Goal: Task Accomplishment & Management: Complete application form

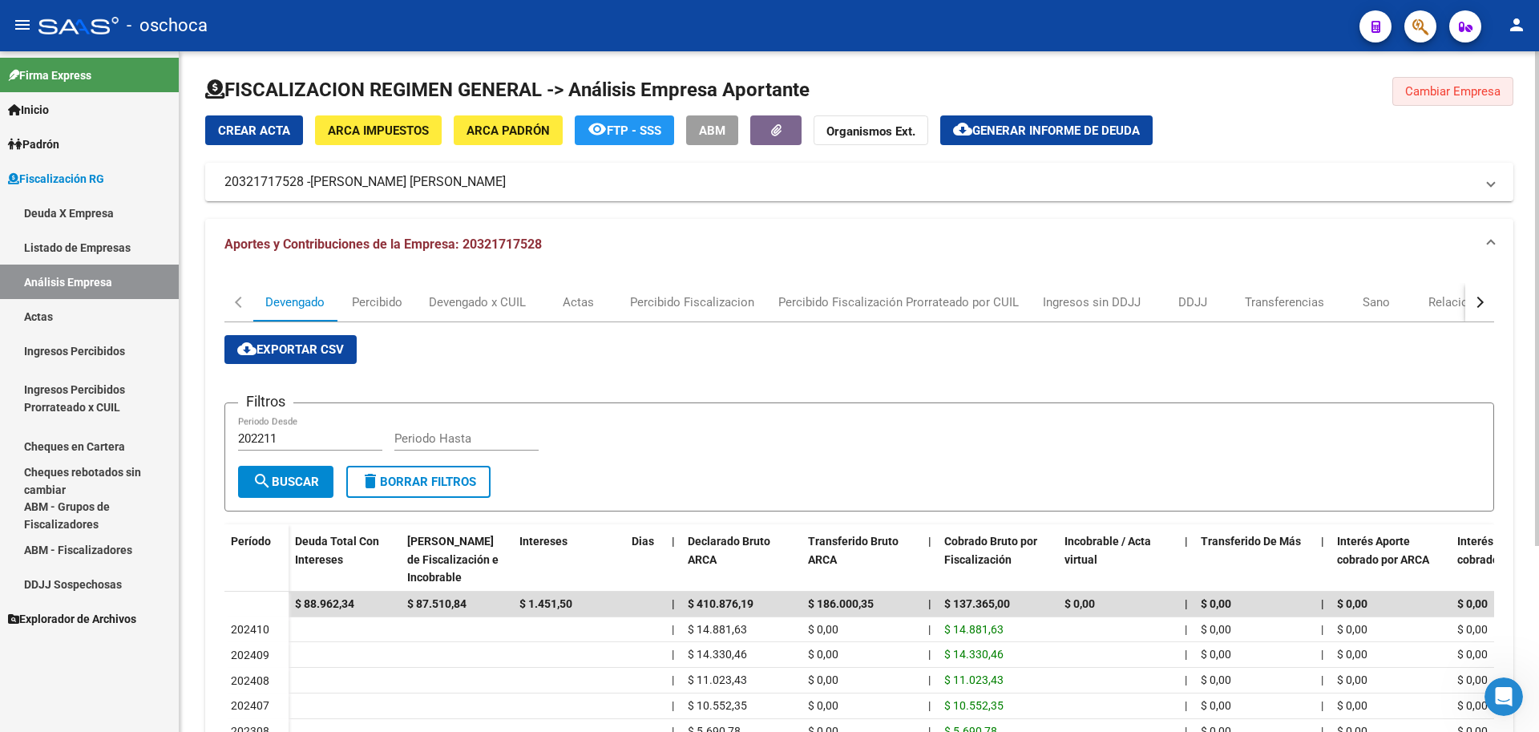
click at [1423, 93] on span "Cambiar Empresa" at bounding box center [1452, 91] width 95 height 14
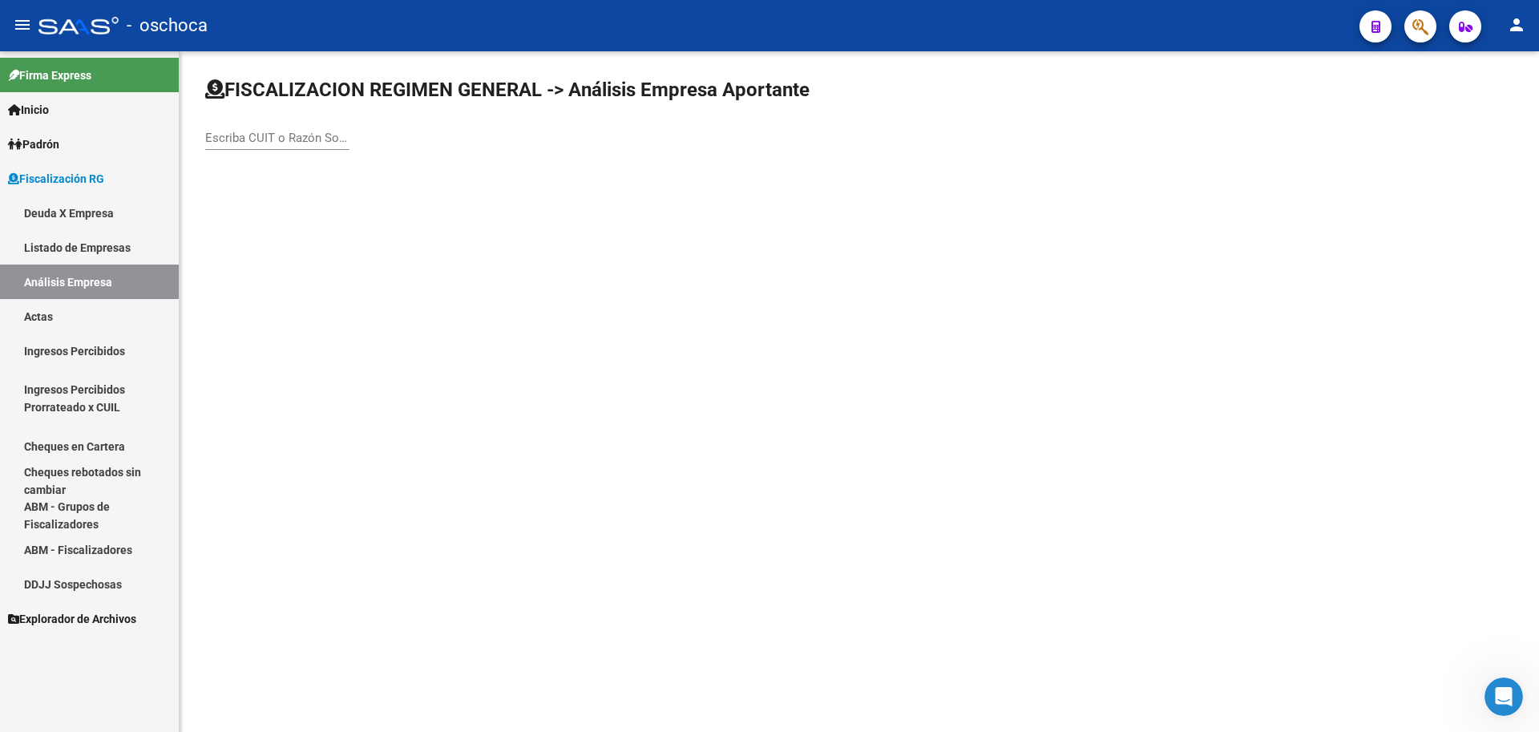
click at [231, 136] on input "Escriba CUIT o Razón Social para buscar" at bounding box center [277, 138] width 144 height 14
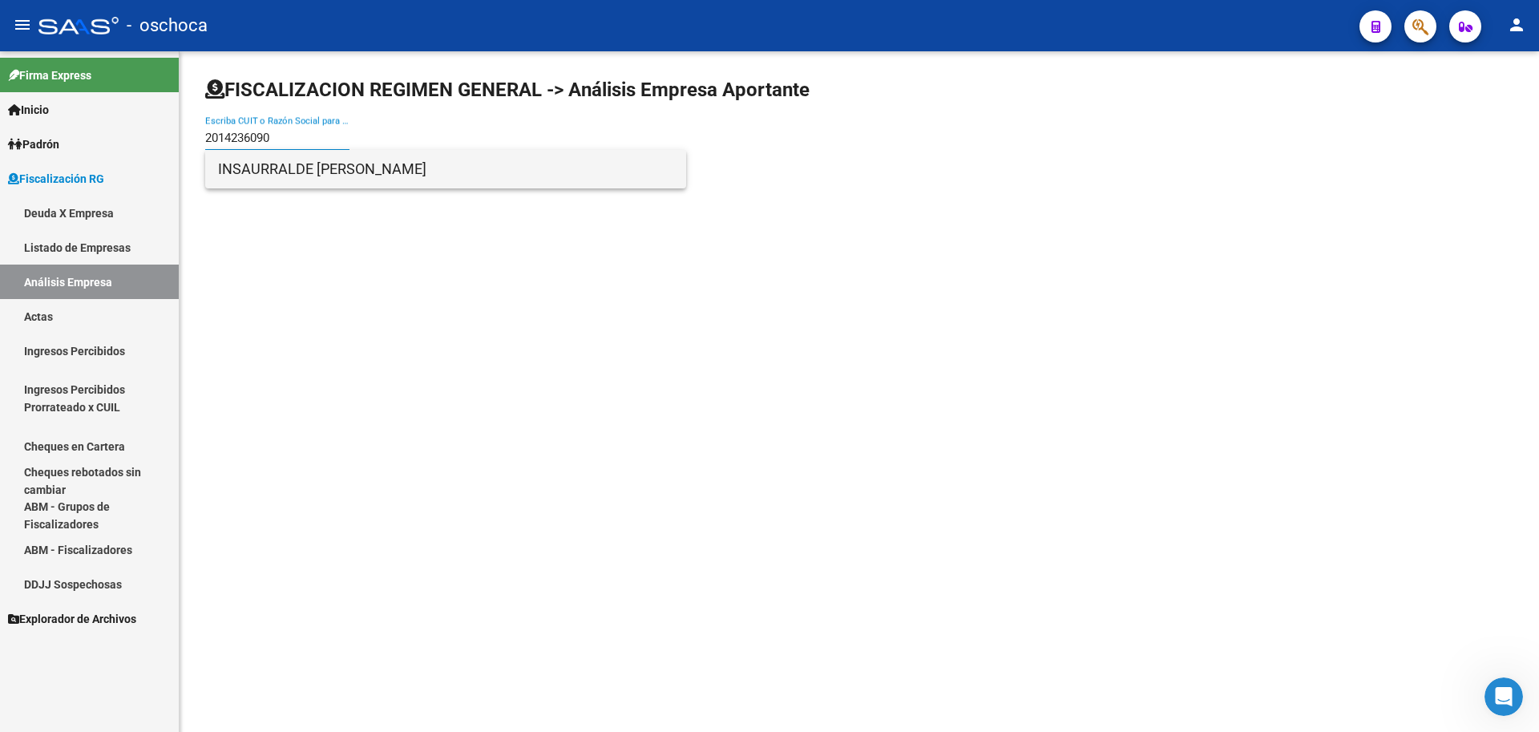
type input "2014236090"
click at [422, 174] on span "INSAURRALDE [PERSON_NAME]" at bounding box center [445, 169] width 455 height 38
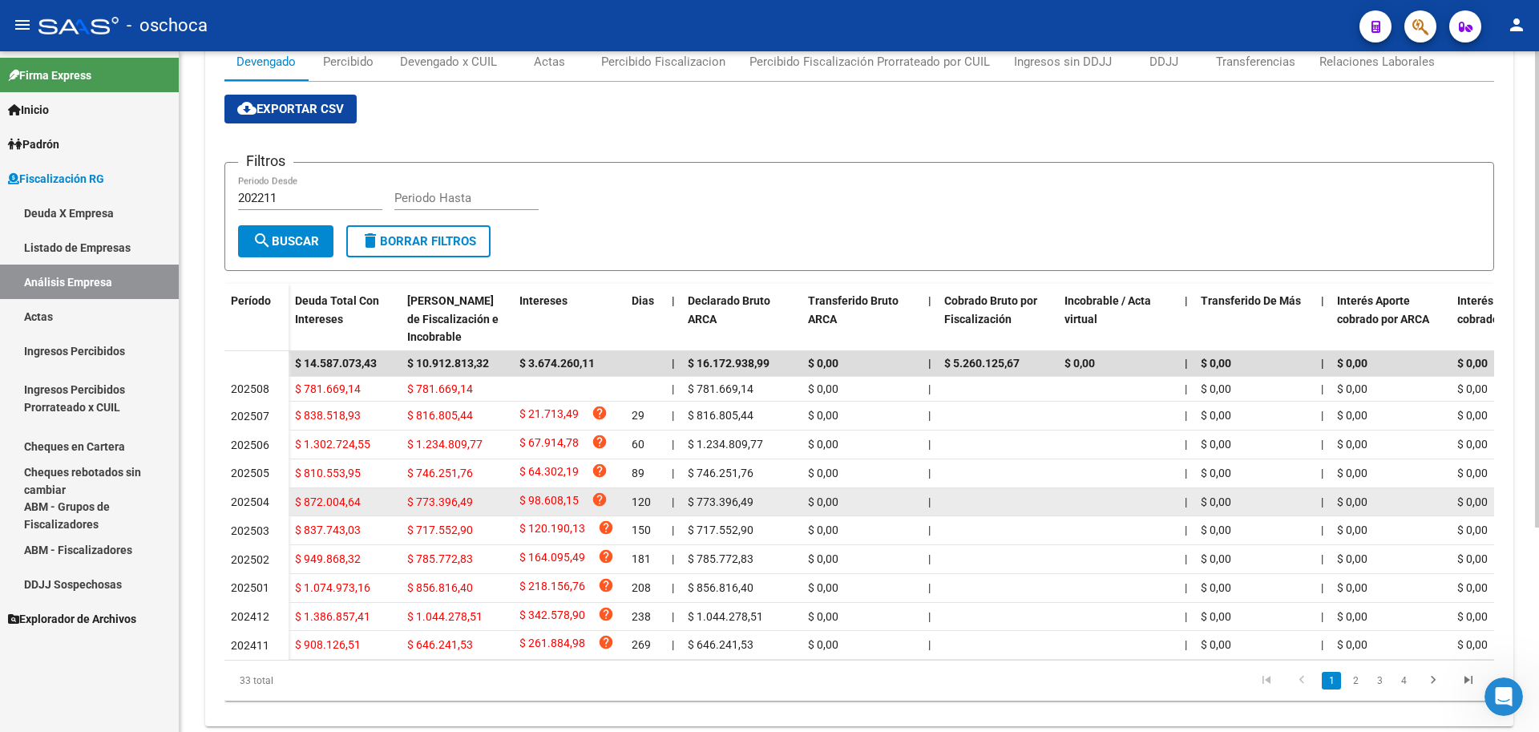
scroll to position [293, 0]
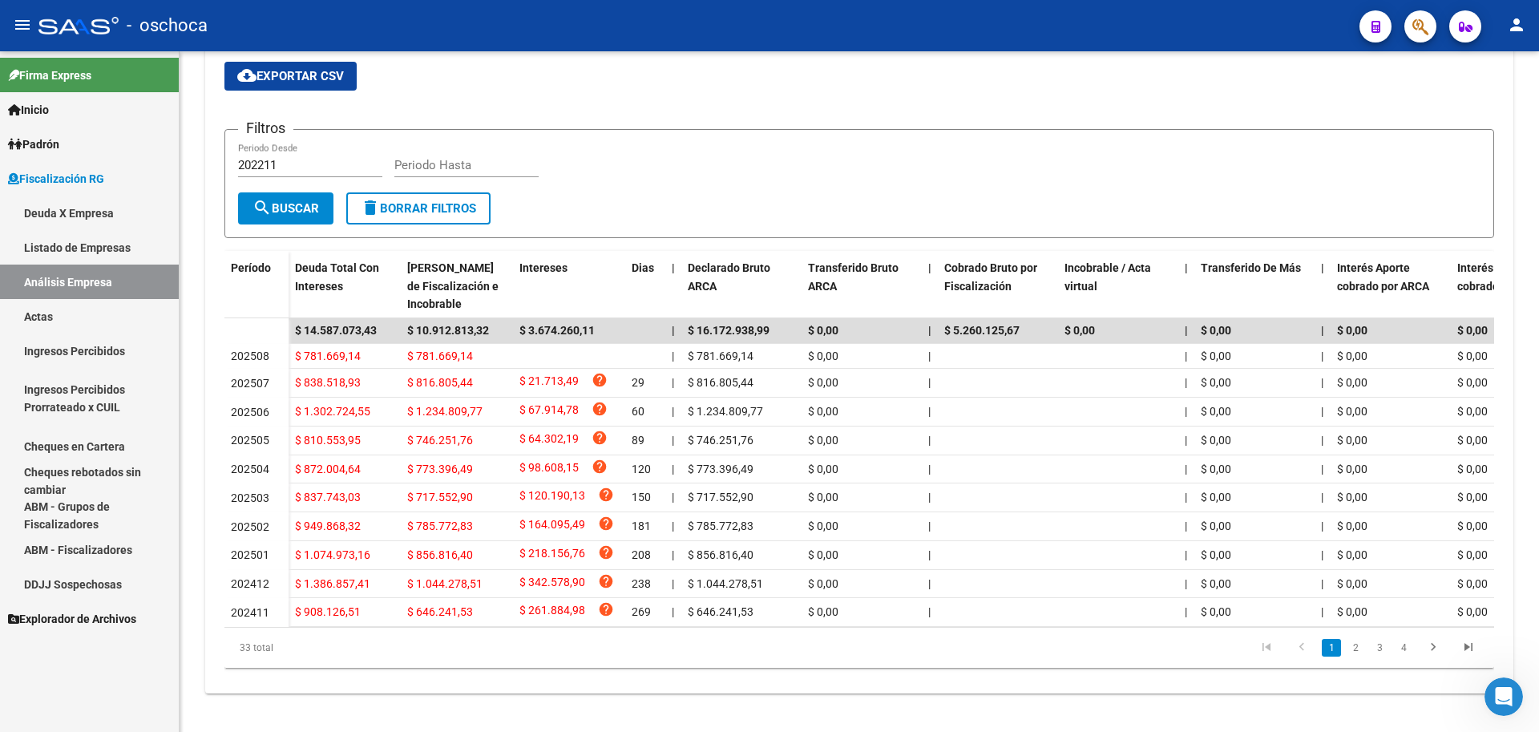
click at [50, 318] on link "Actas" at bounding box center [89, 316] width 179 height 34
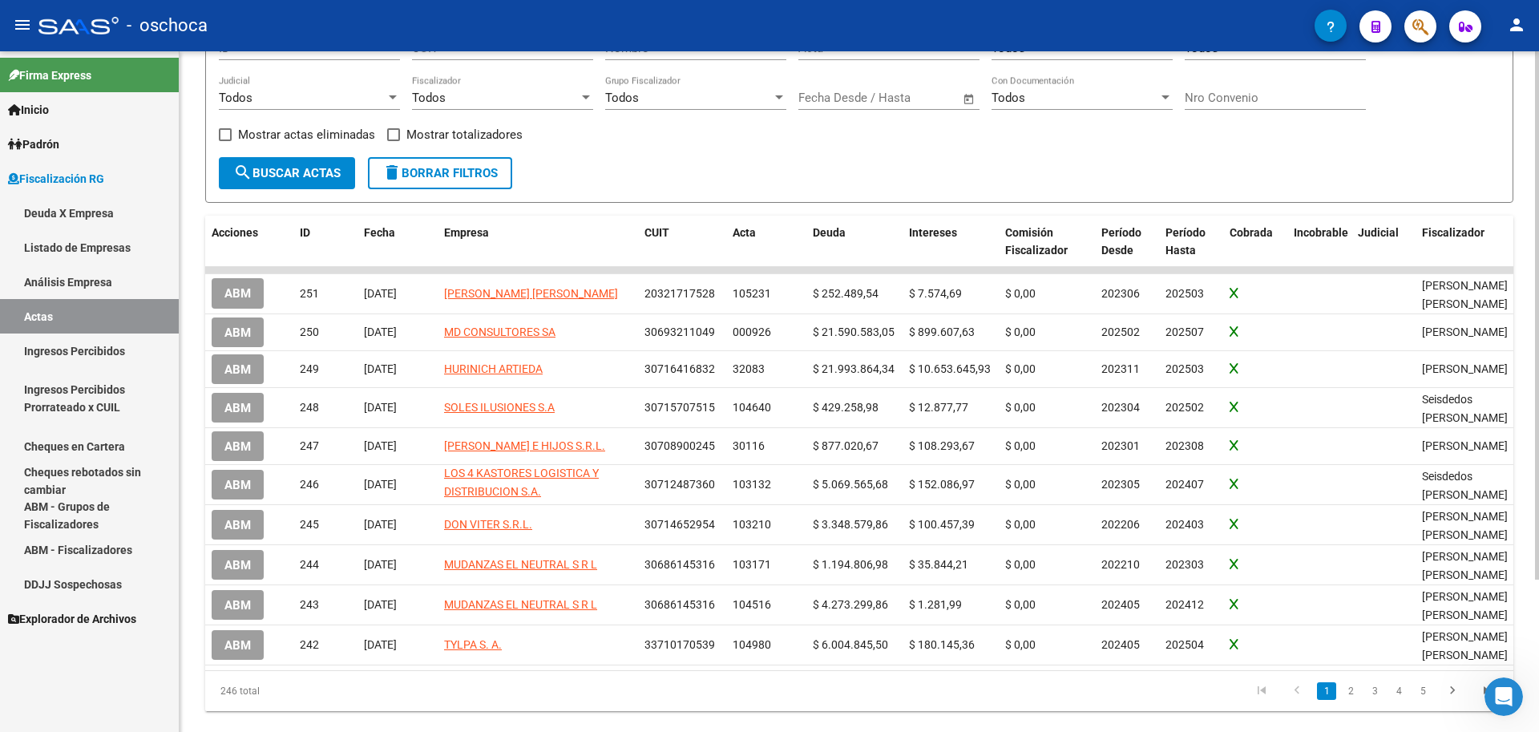
scroll to position [196, 0]
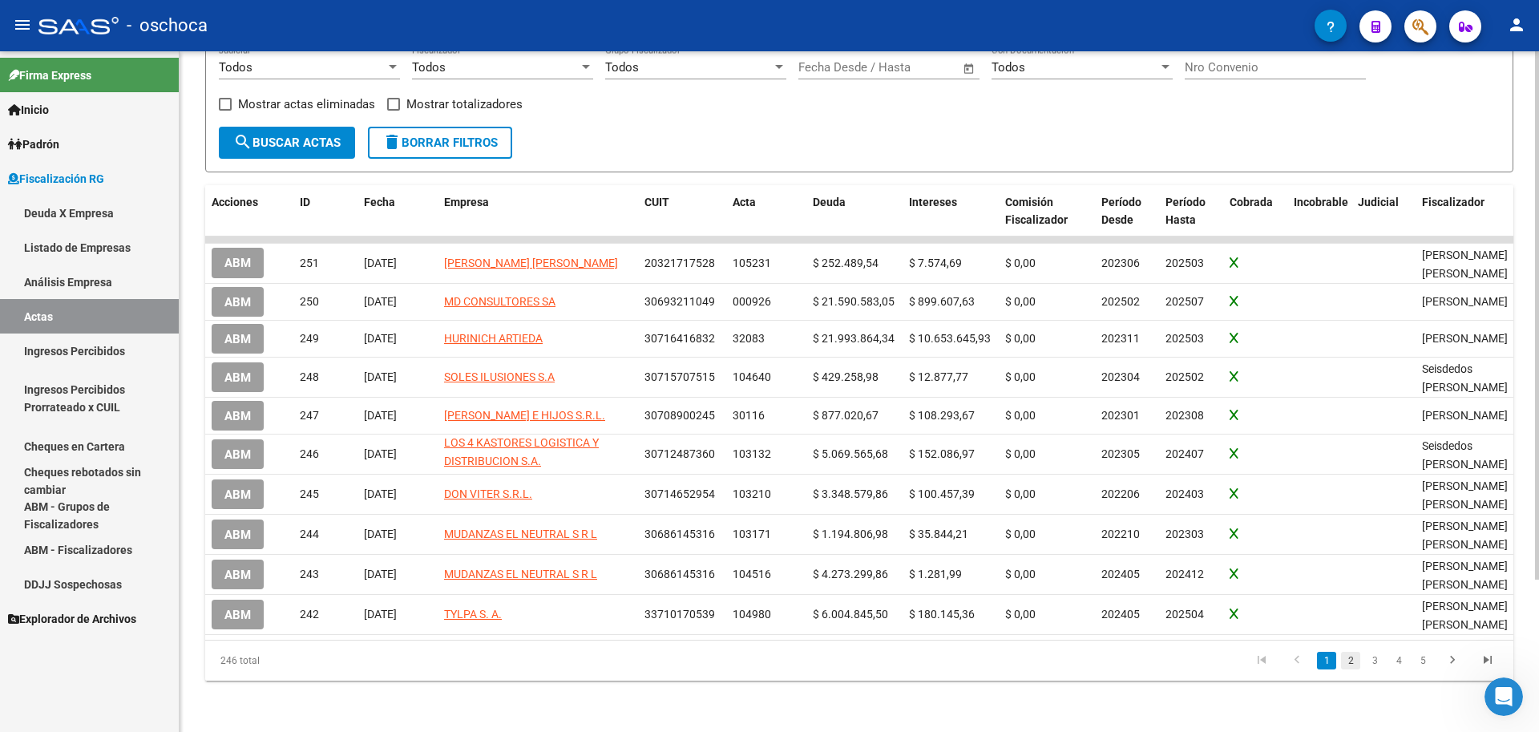
click at [1350, 663] on link "2" at bounding box center [1350, 661] width 19 height 18
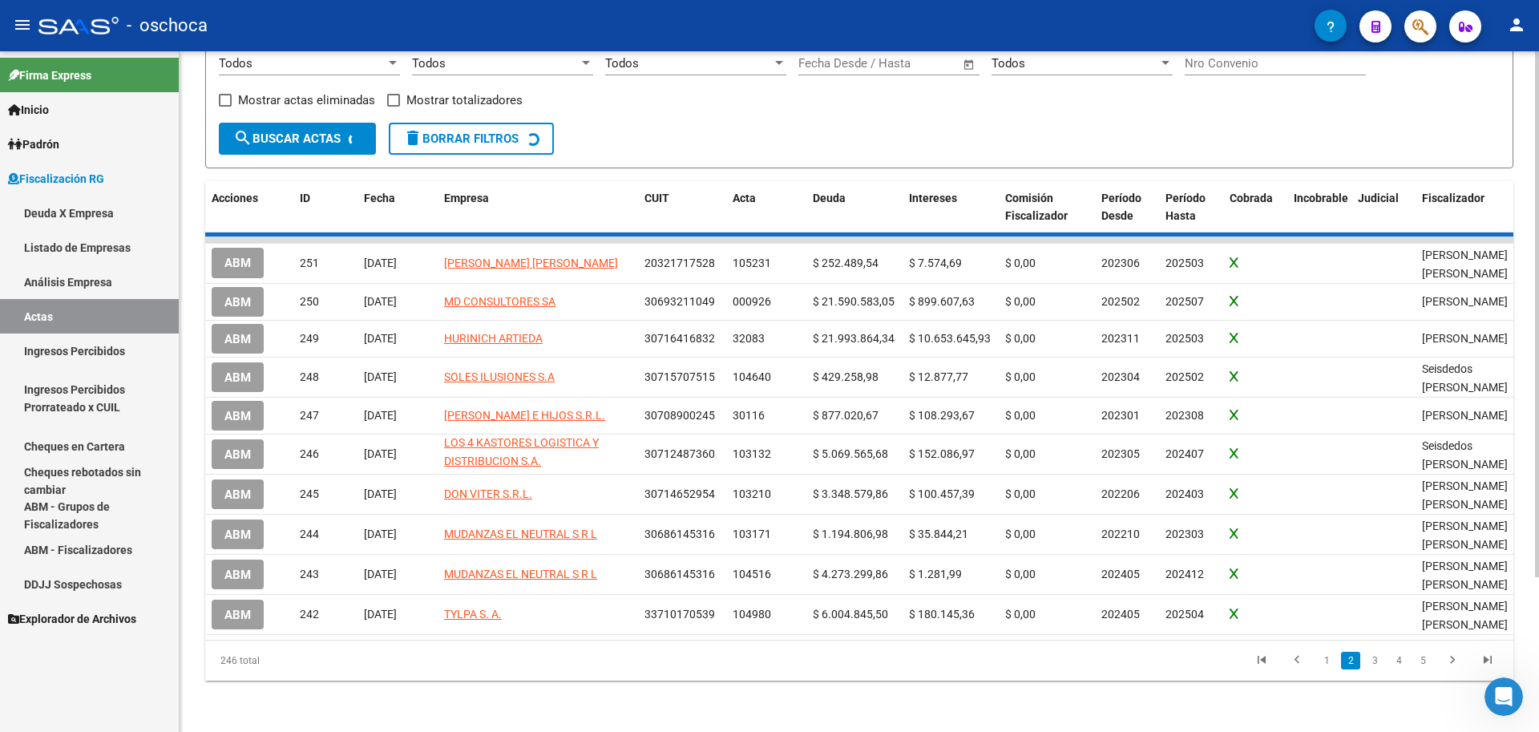
scroll to position [0, 0]
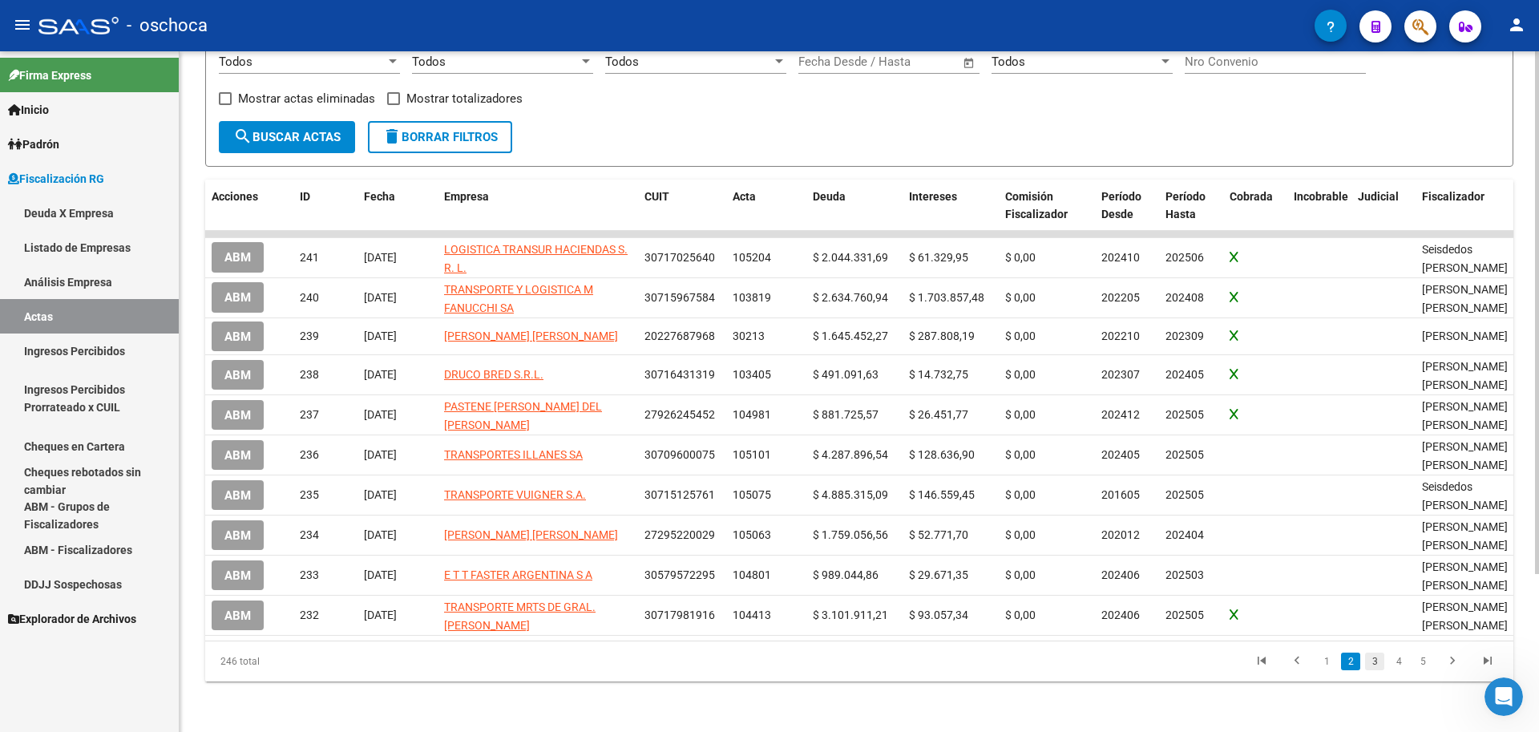
click at [1375, 670] on link "3" at bounding box center [1374, 661] width 19 height 18
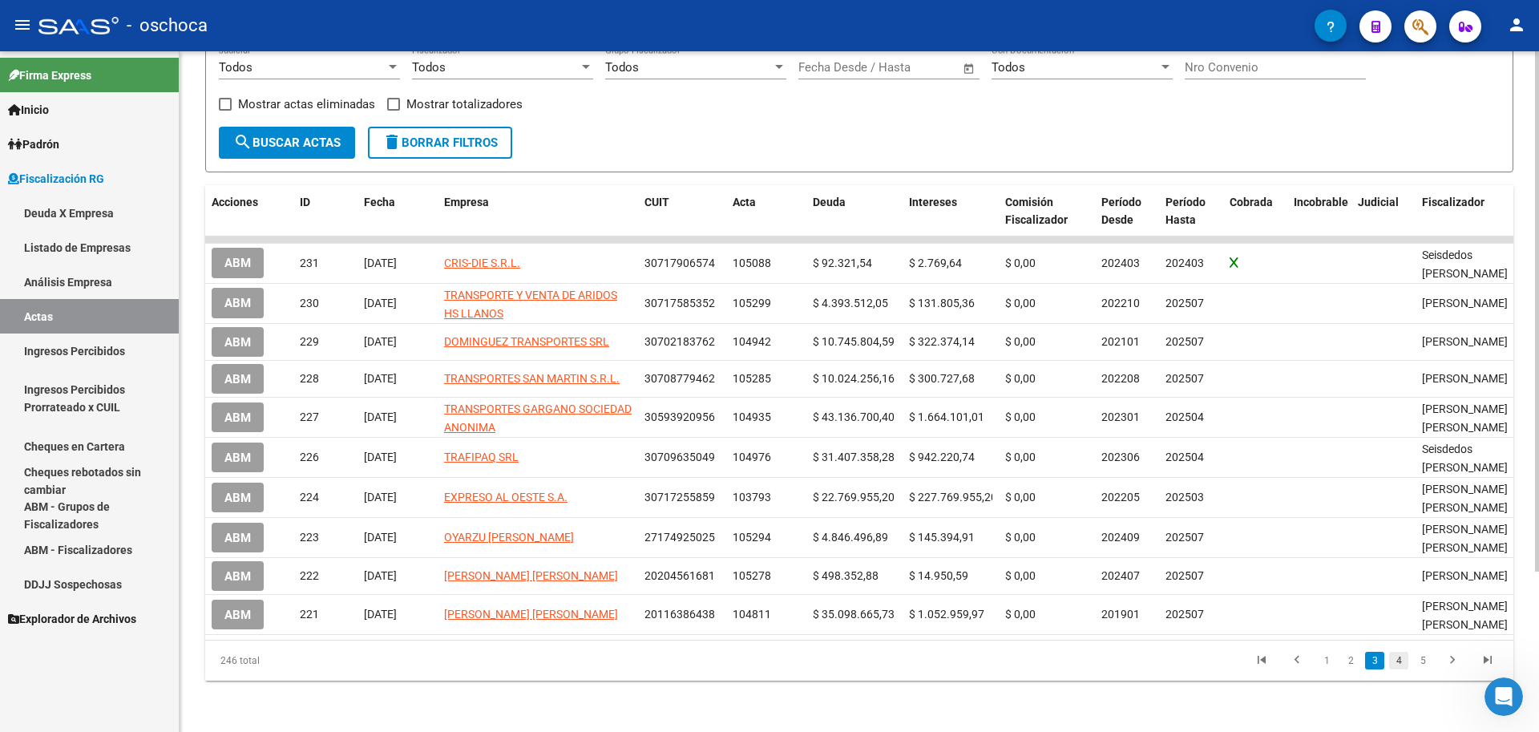
click at [1403, 669] on link "4" at bounding box center [1398, 661] width 19 height 18
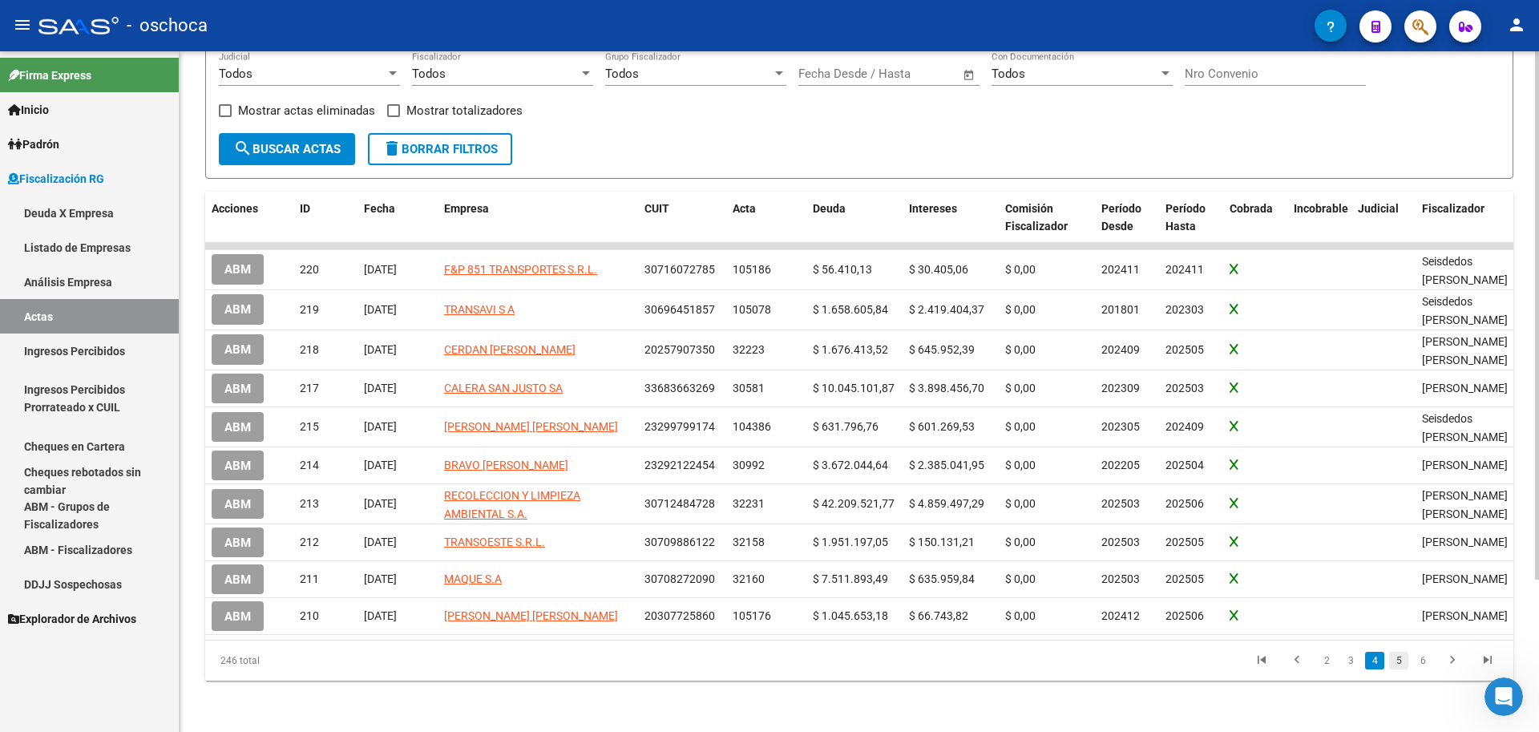
click at [1398, 662] on link "5" at bounding box center [1398, 661] width 19 height 18
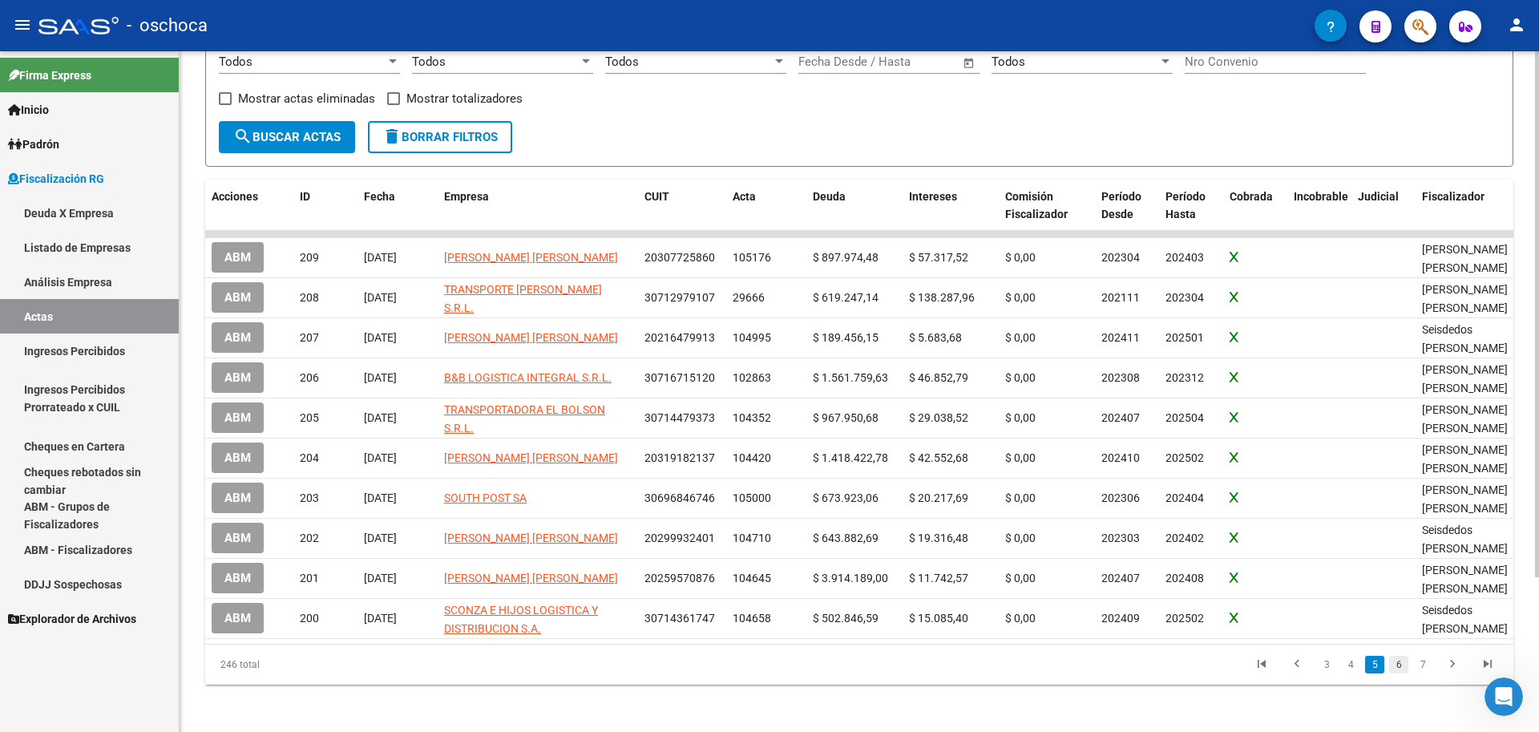
click at [1403, 664] on link "6" at bounding box center [1398, 665] width 19 height 18
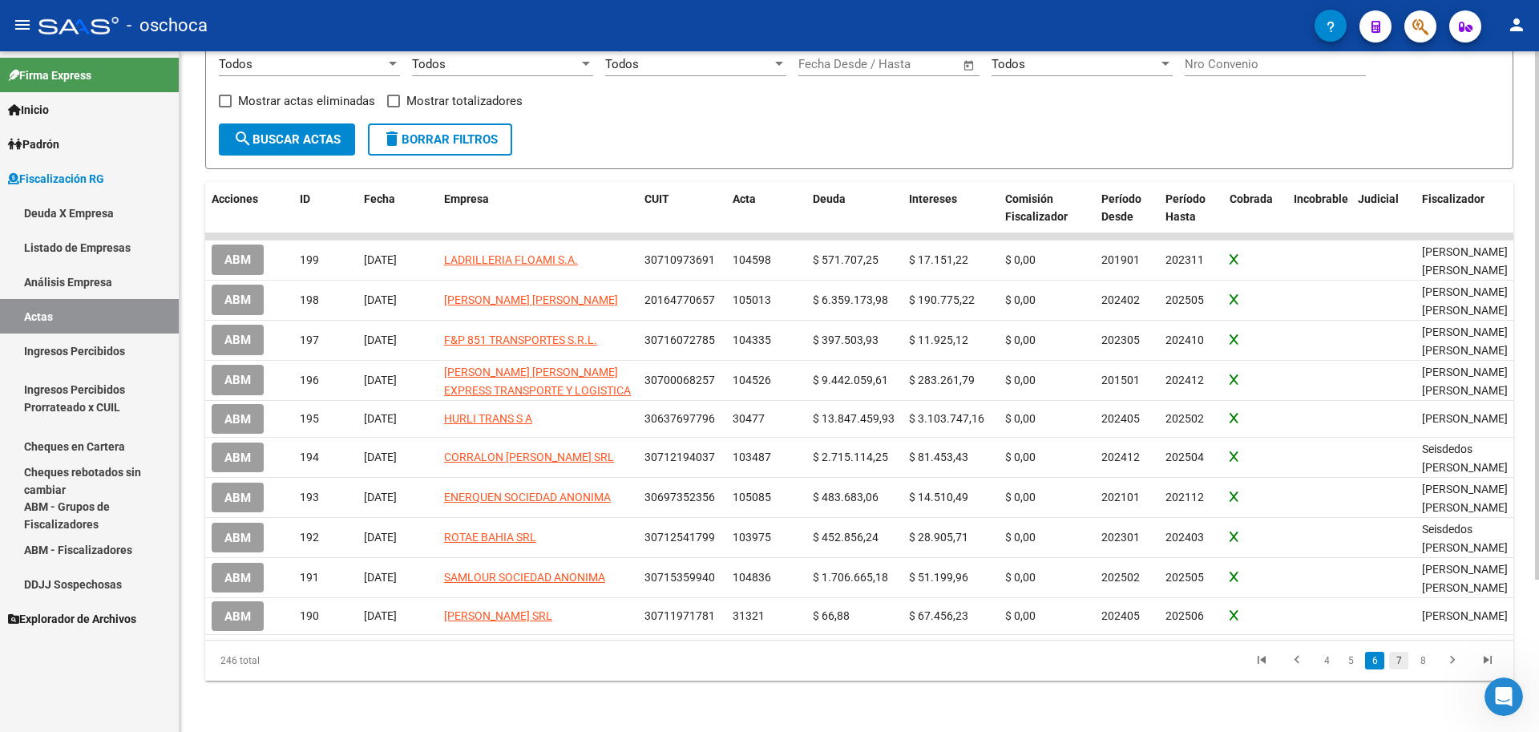
click at [1402, 660] on link "7" at bounding box center [1398, 661] width 19 height 18
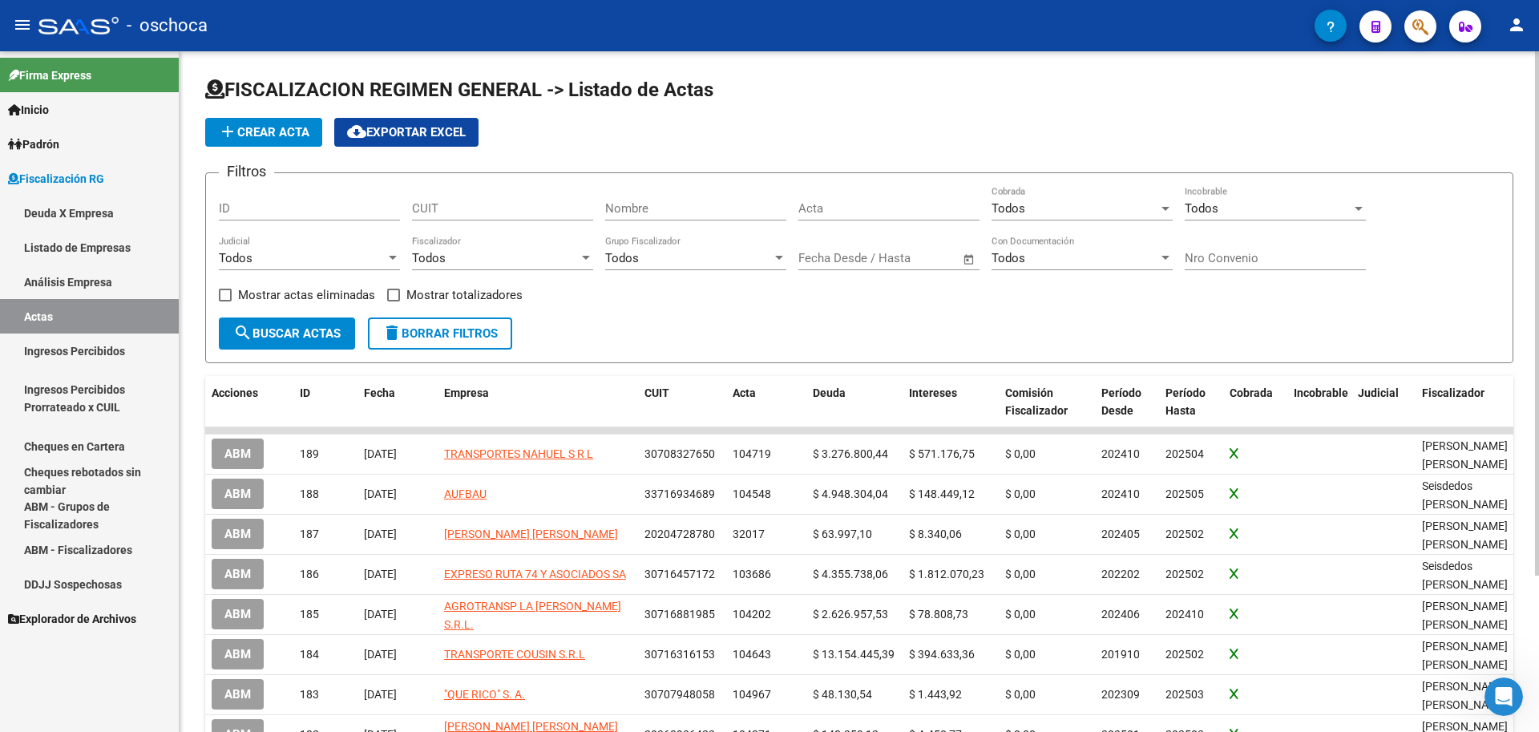
click at [420, 213] on input "CUIT" at bounding box center [502, 208] width 181 height 14
type input "20-14236090-0"
click at [304, 329] on span "search Buscar Actas" at bounding box center [286, 333] width 107 height 14
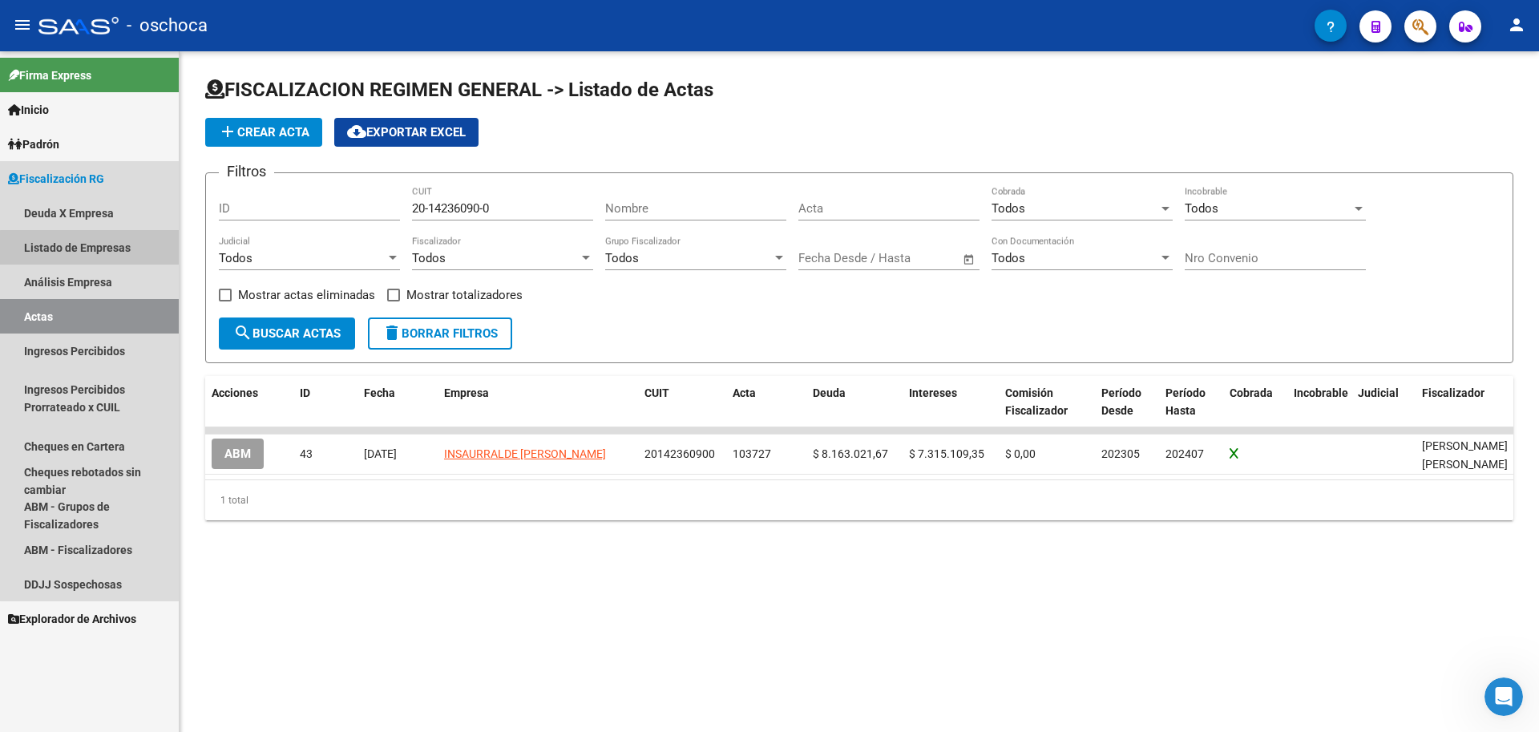
click at [113, 249] on link "Listado de Empresas" at bounding box center [89, 247] width 179 height 34
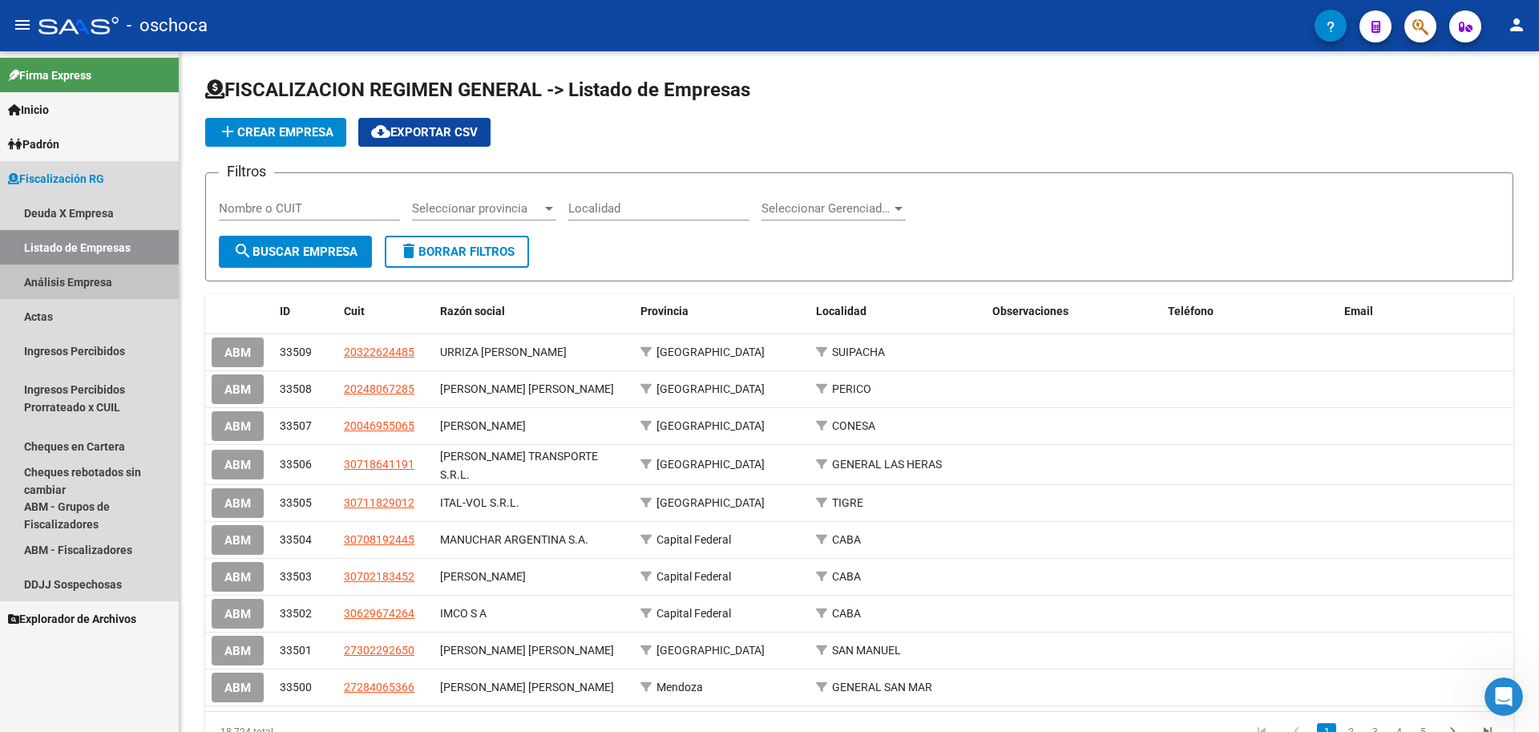
click at [91, 283] on link "Análisis Empresa" at bounding box center [89, 281] width 179 height 34
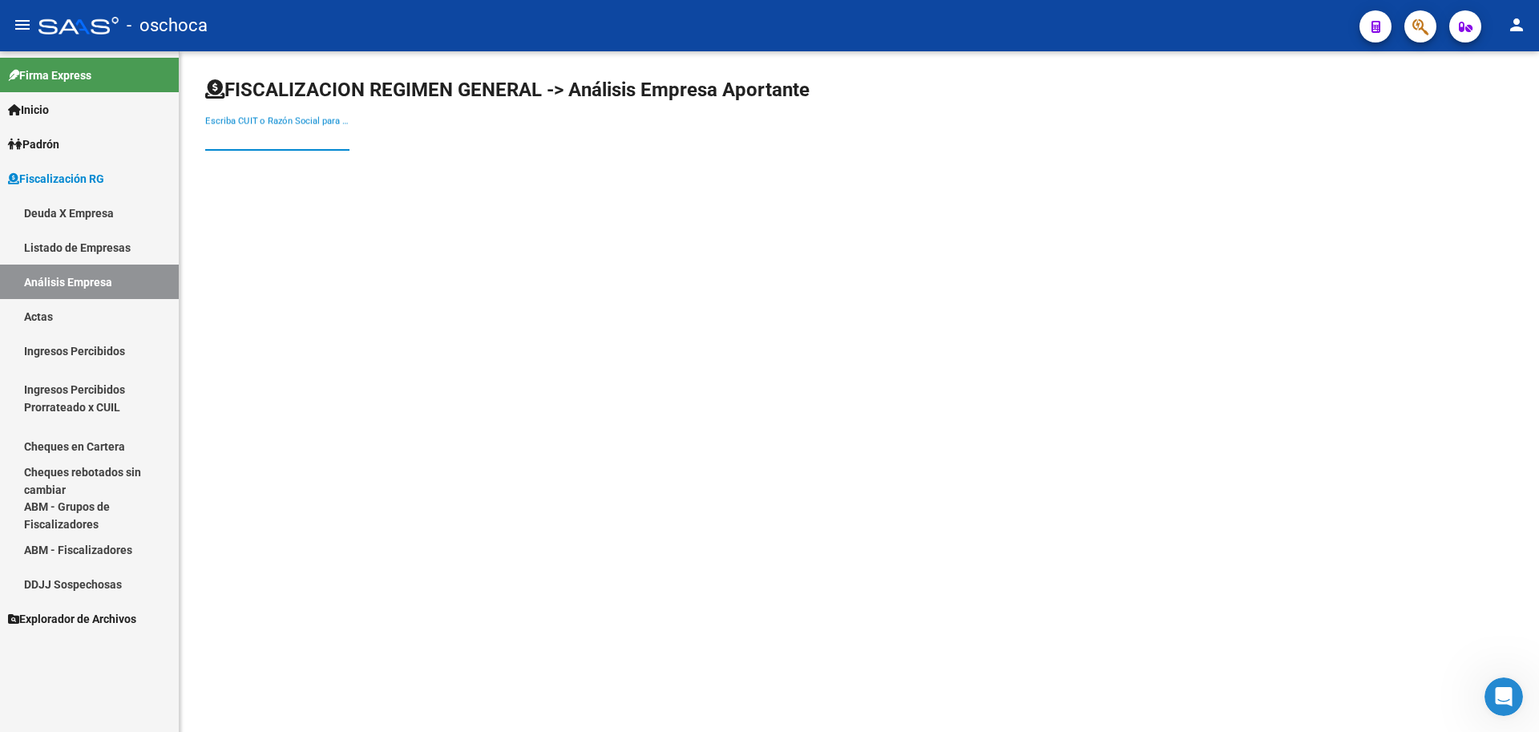
click at [225, 139] on input "Escriba CUIT o Razón Social para buscar" at bounding box center [277, 138] width 144 height 14
type input "20142396090"
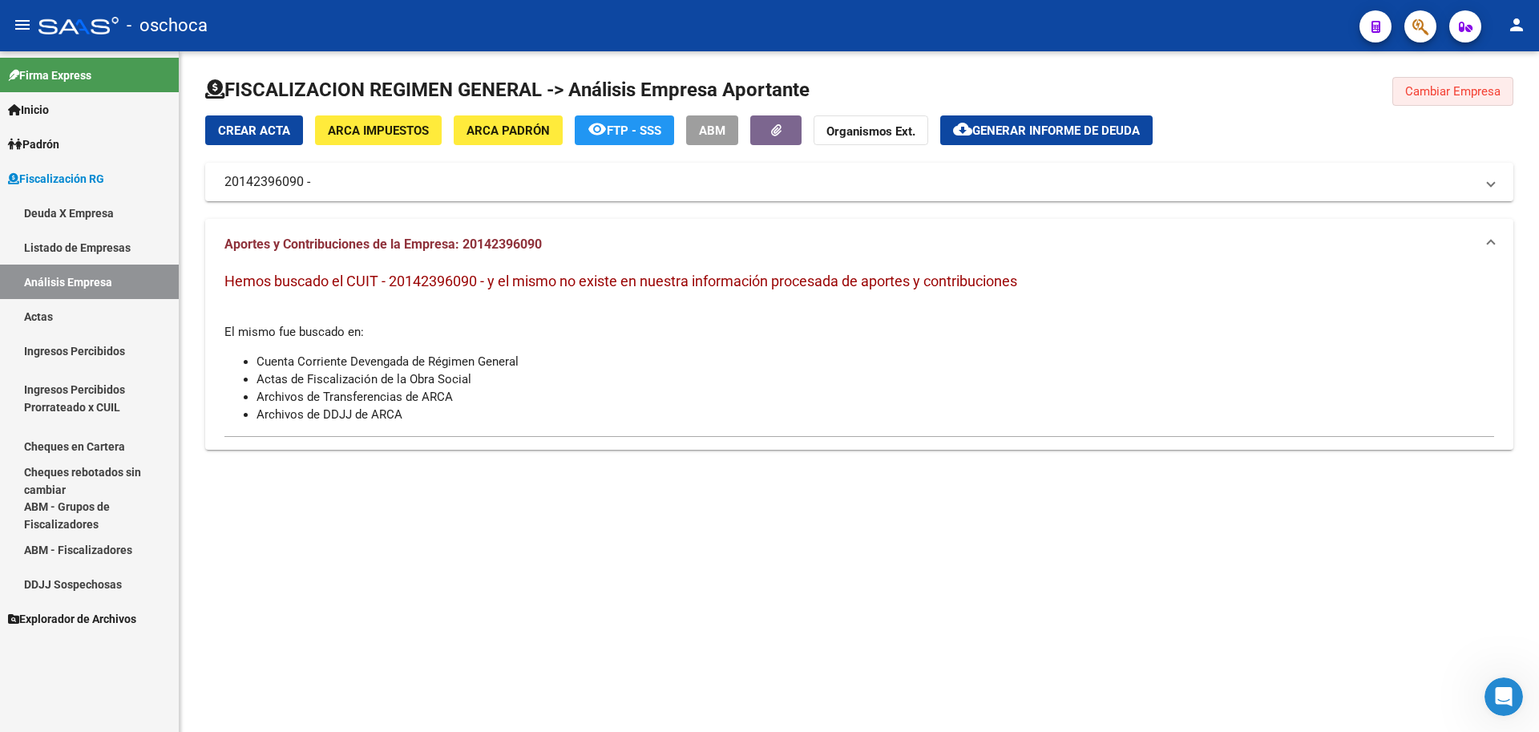
click at [1443, 82] on button "Cambiar Empresa" at bounding box center [1452, 91] width 121 height 29
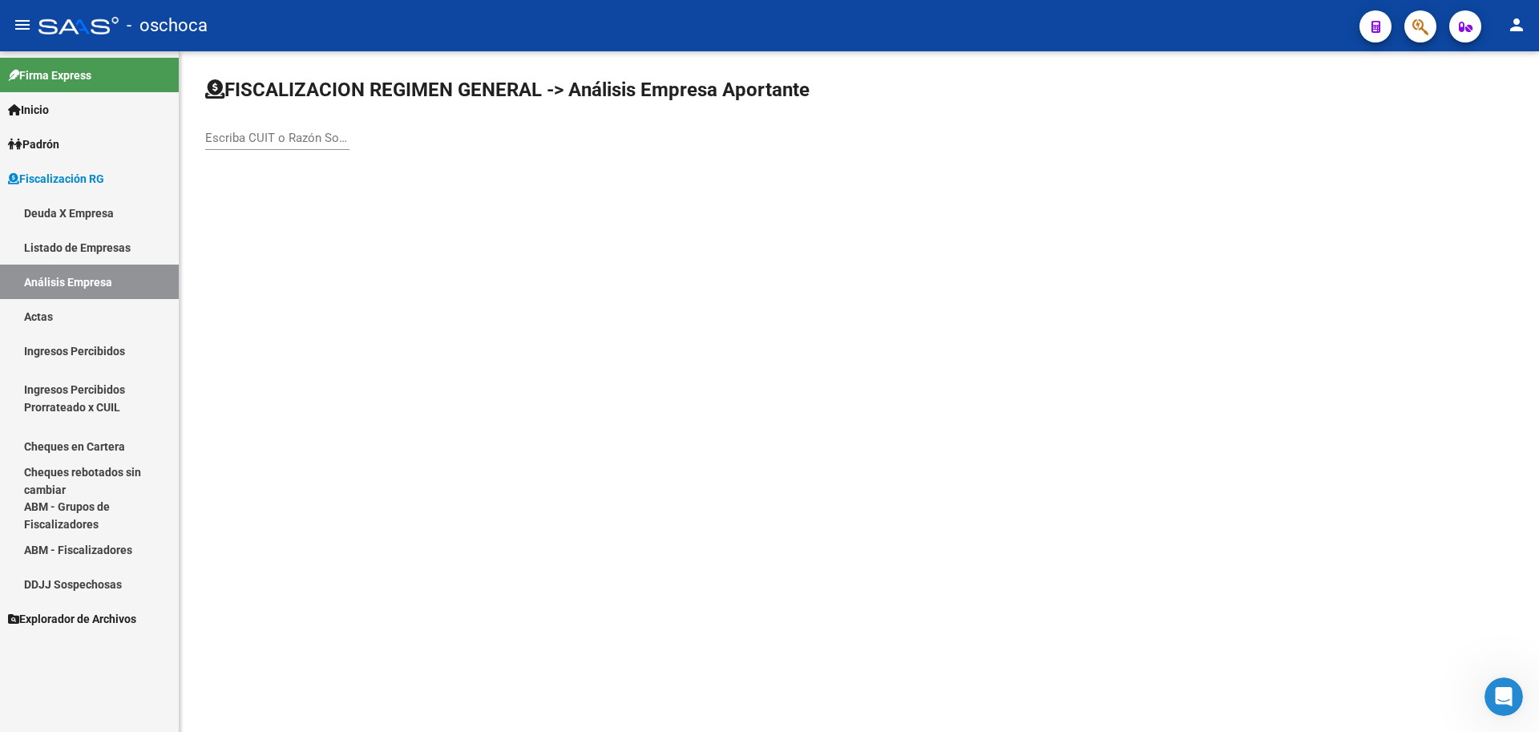
click at [211, 133] on input "Escriba CUIT o Razón Social para buscar" at bounding box center [277, 138] width 144 height 14
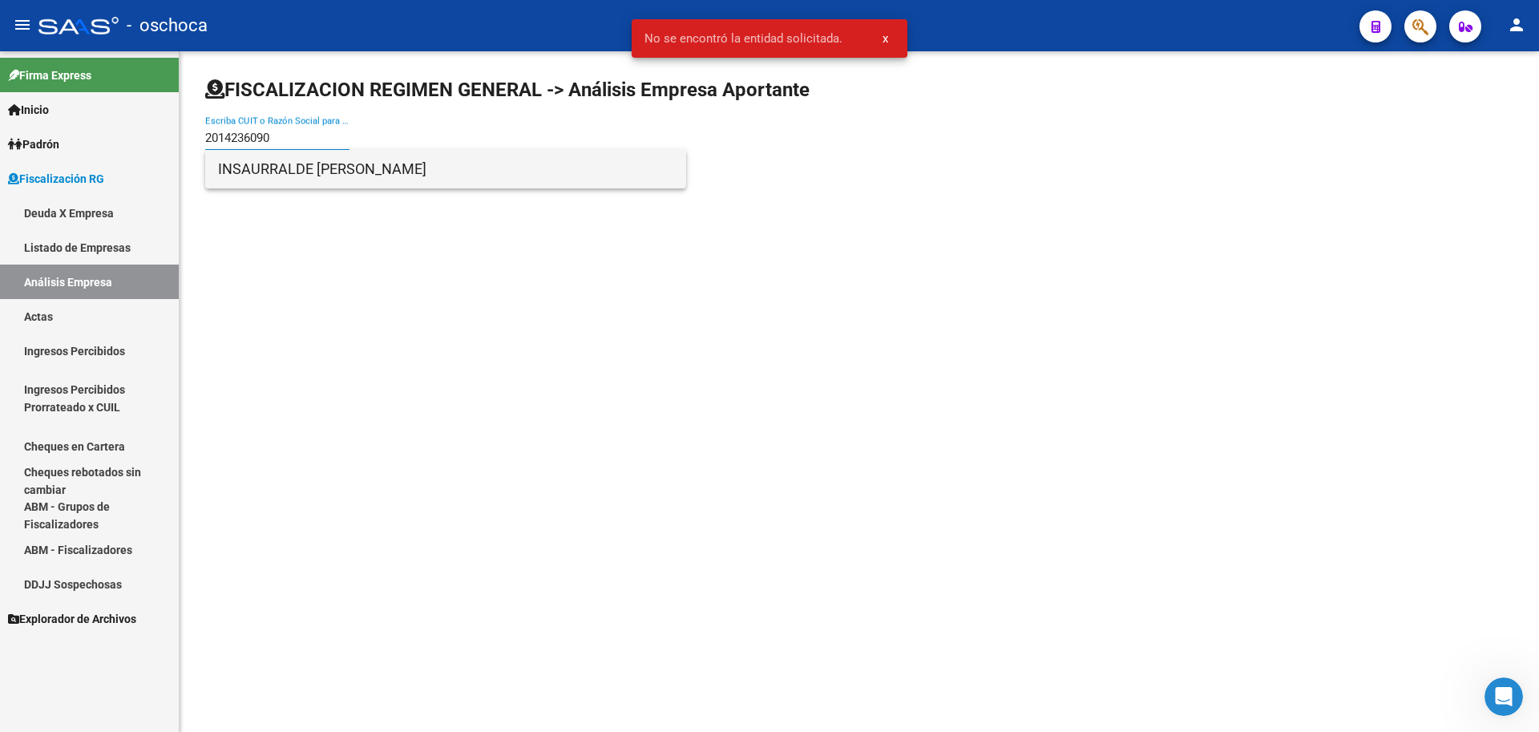
type input "2014236090"
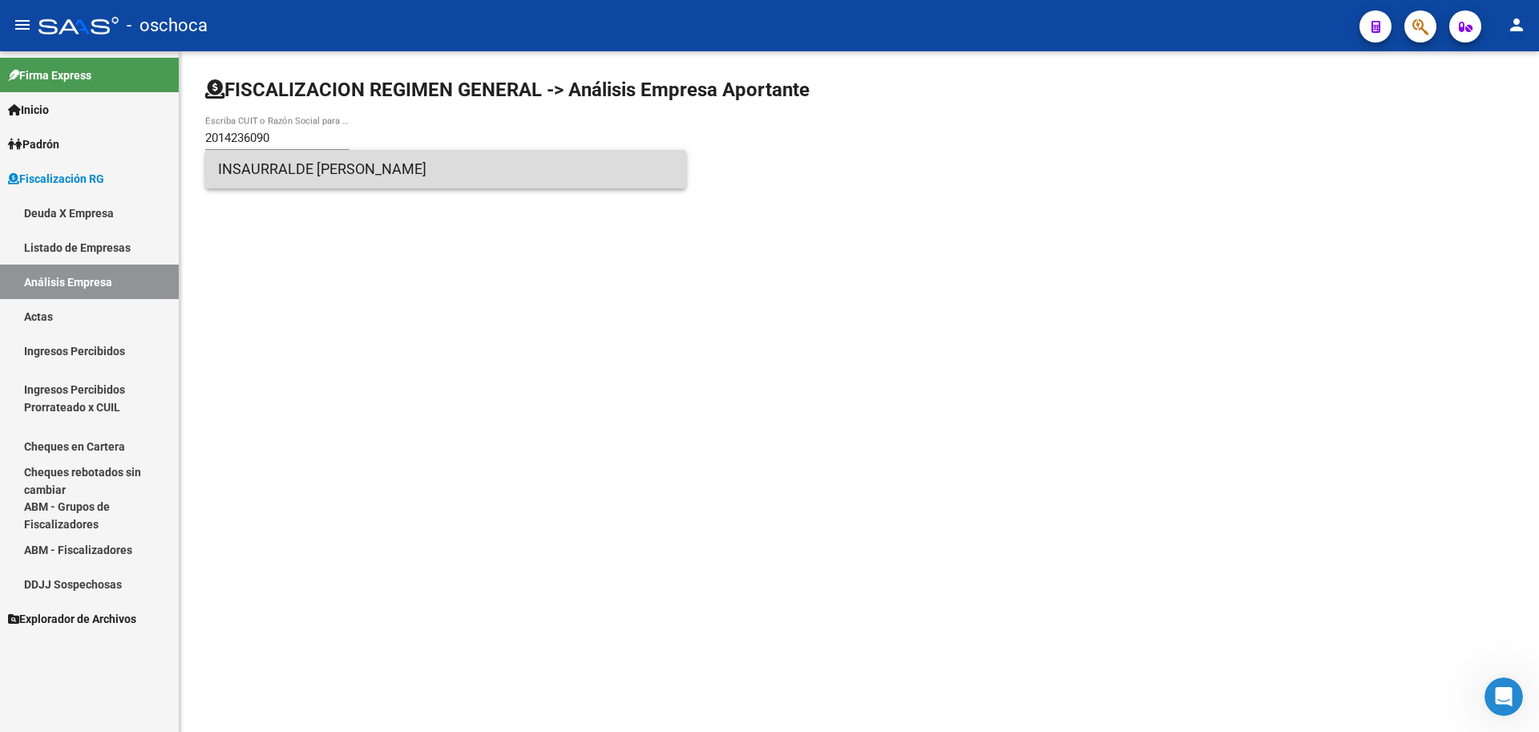
click at [353, 178] on span "INSAURRALDE [PERSON_NAME]" at bounding box center [445, 169] width 455 height 38
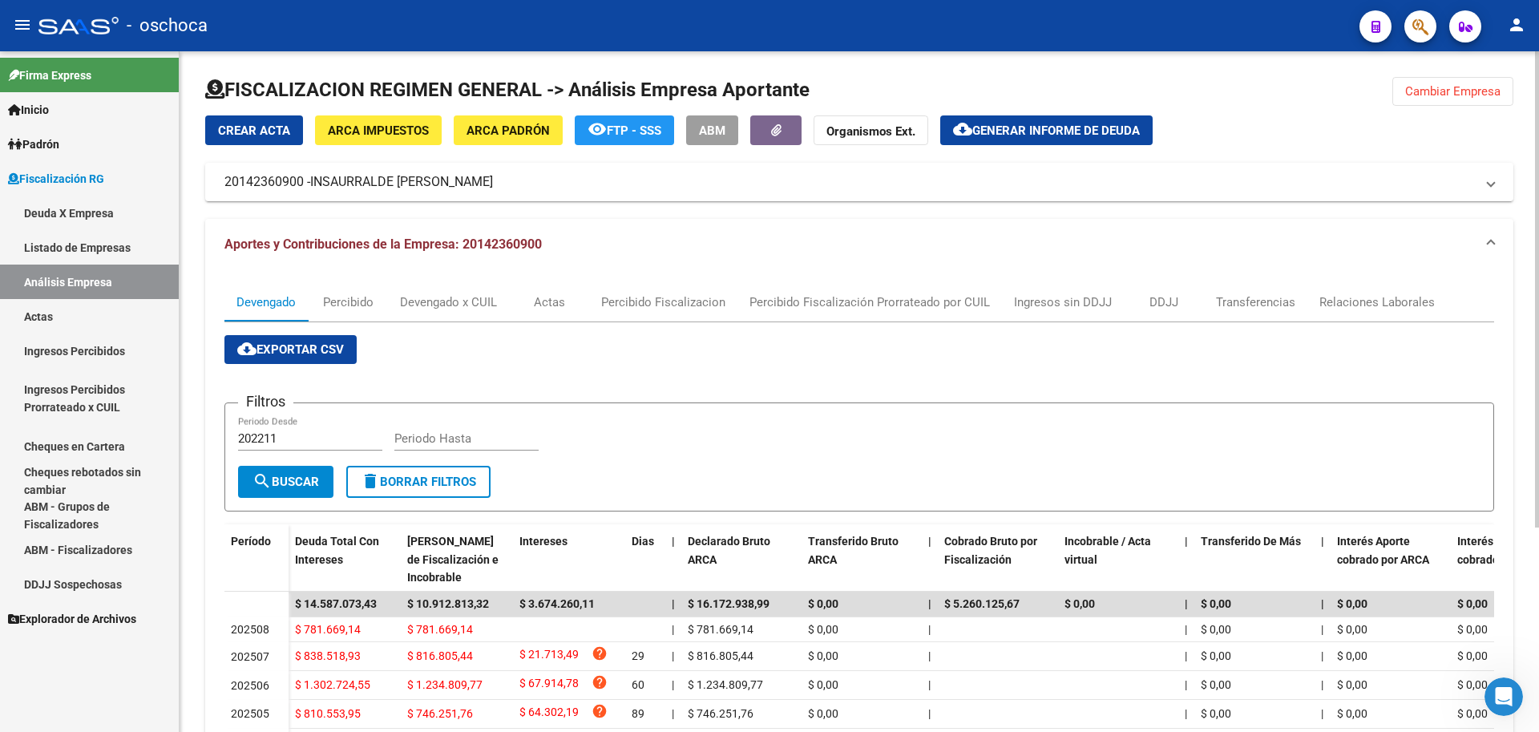
click at [255, 134] on span "Crear Acta" at bounding box center [254, 130] width 72 height 14
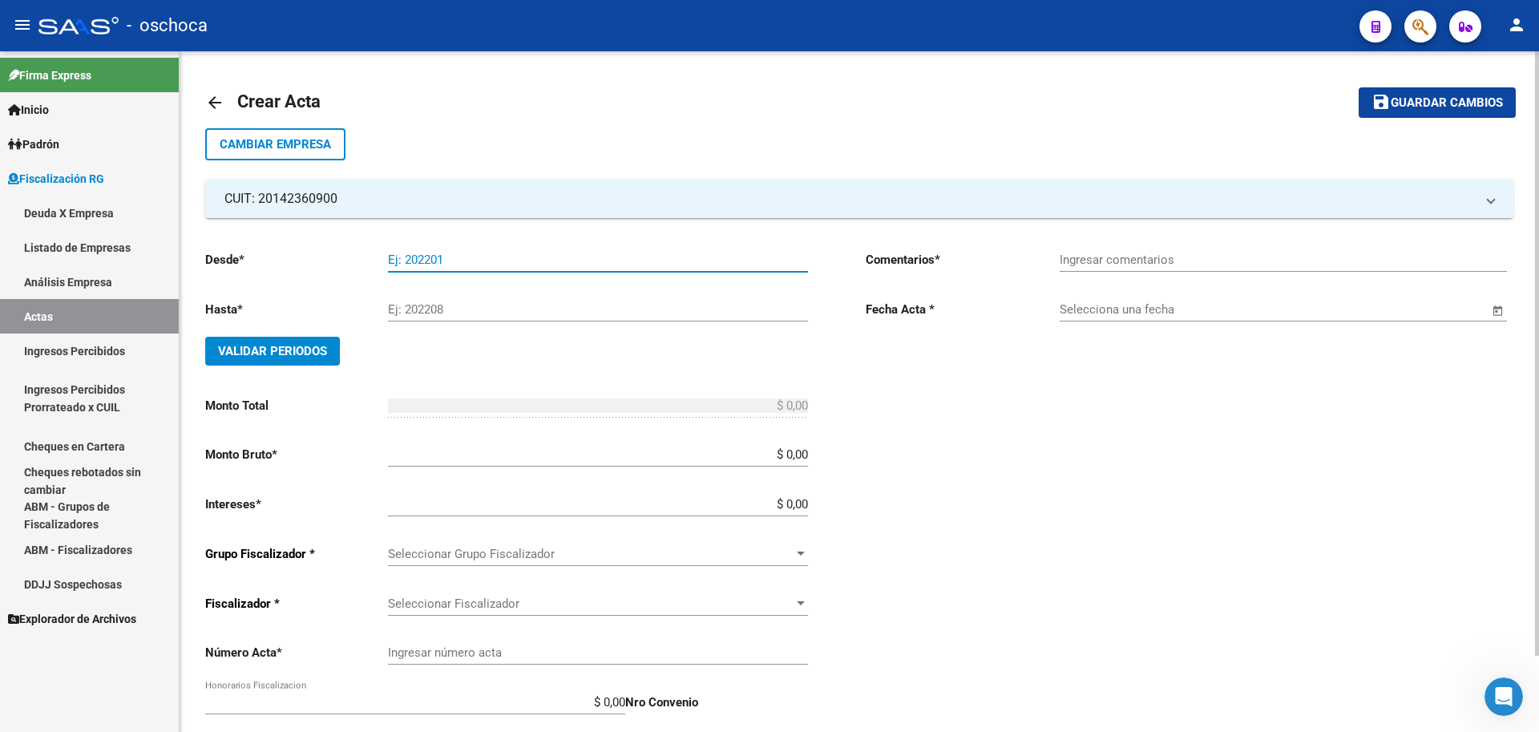
click at [402, 258] on input "Ej: 202201" at bounding box center [598, 259] width 420 height 14
type input "202408"
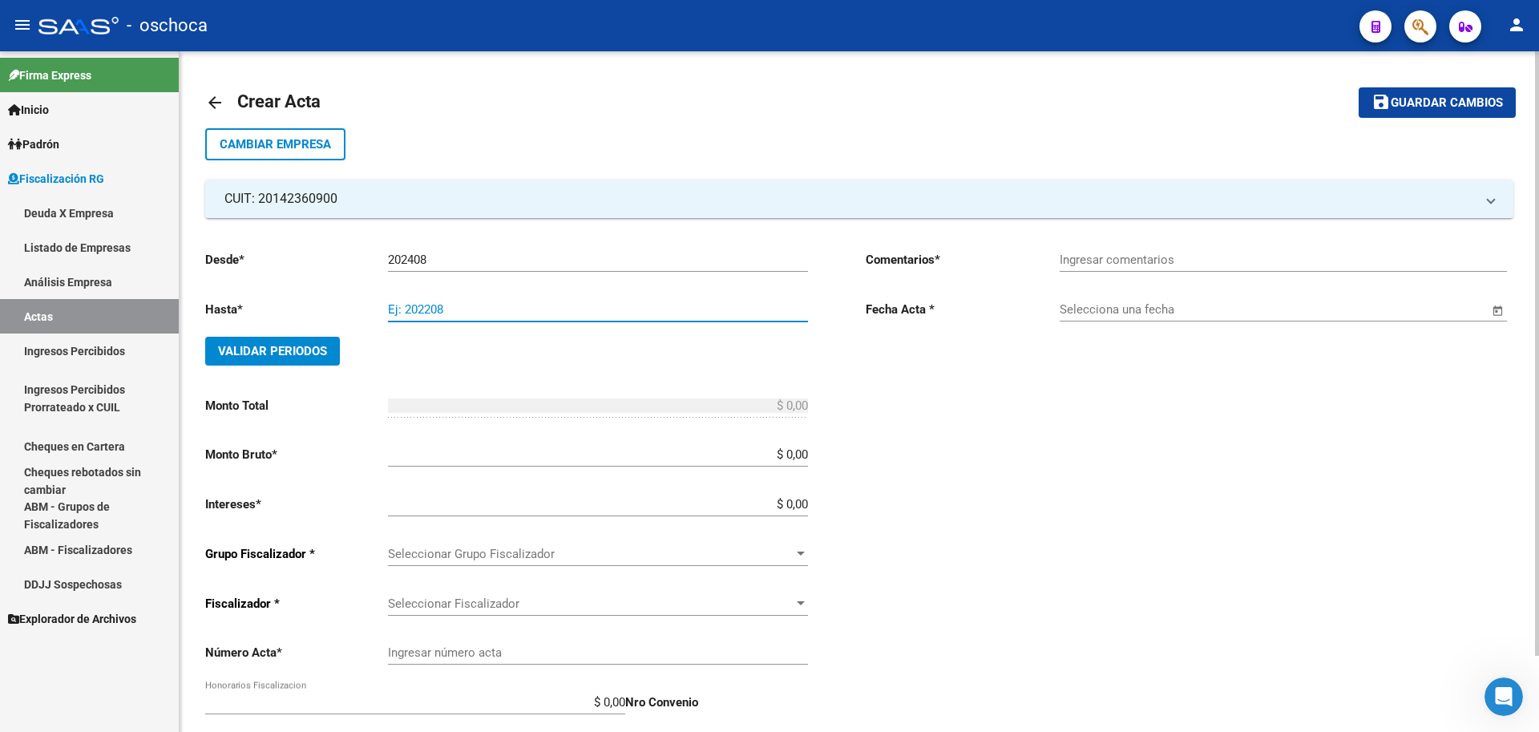
click at [472, 307] on input "Ej: 202208" at bounding box center [598, 309] width 420 height 14
type input "202505"
drag, startPoint x: 285, startPoint y: 348, endPoint x: 710, endPoint y: 415, distance: 430.1
click at [295, 350] on span "Validar Periodos" at bounding box center [272, 351] width 109 height 14
click at [808, 454] on input "$ 0,00" at bounding box center [598, 454] width 420 height 14
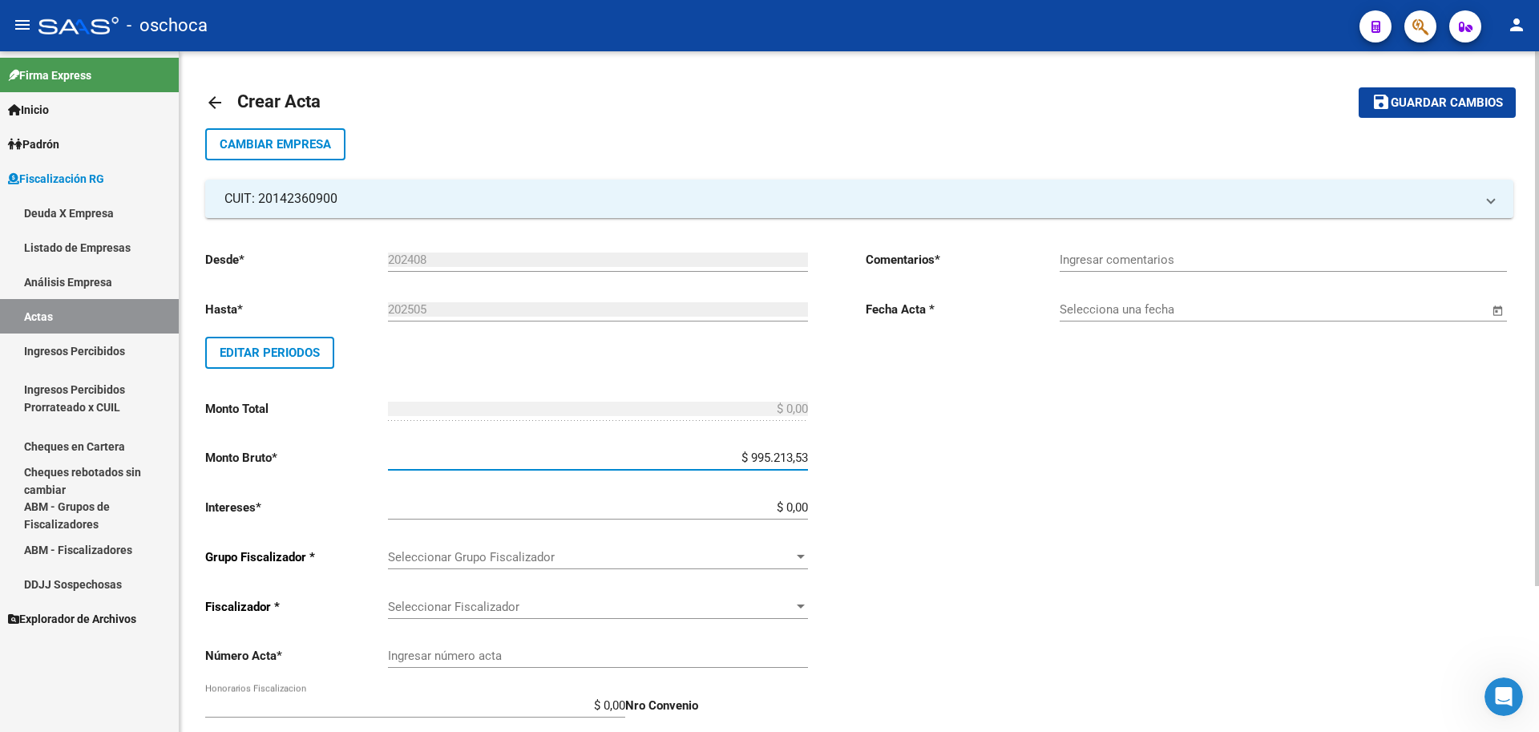
type input "$ 9.952.135,36"
click at [805, 508] on input "$ 0,00" at bounding box center [598, 507] width 420 height 14
type input "$ 298.564,06"
type input "$ 10.250.699,42"
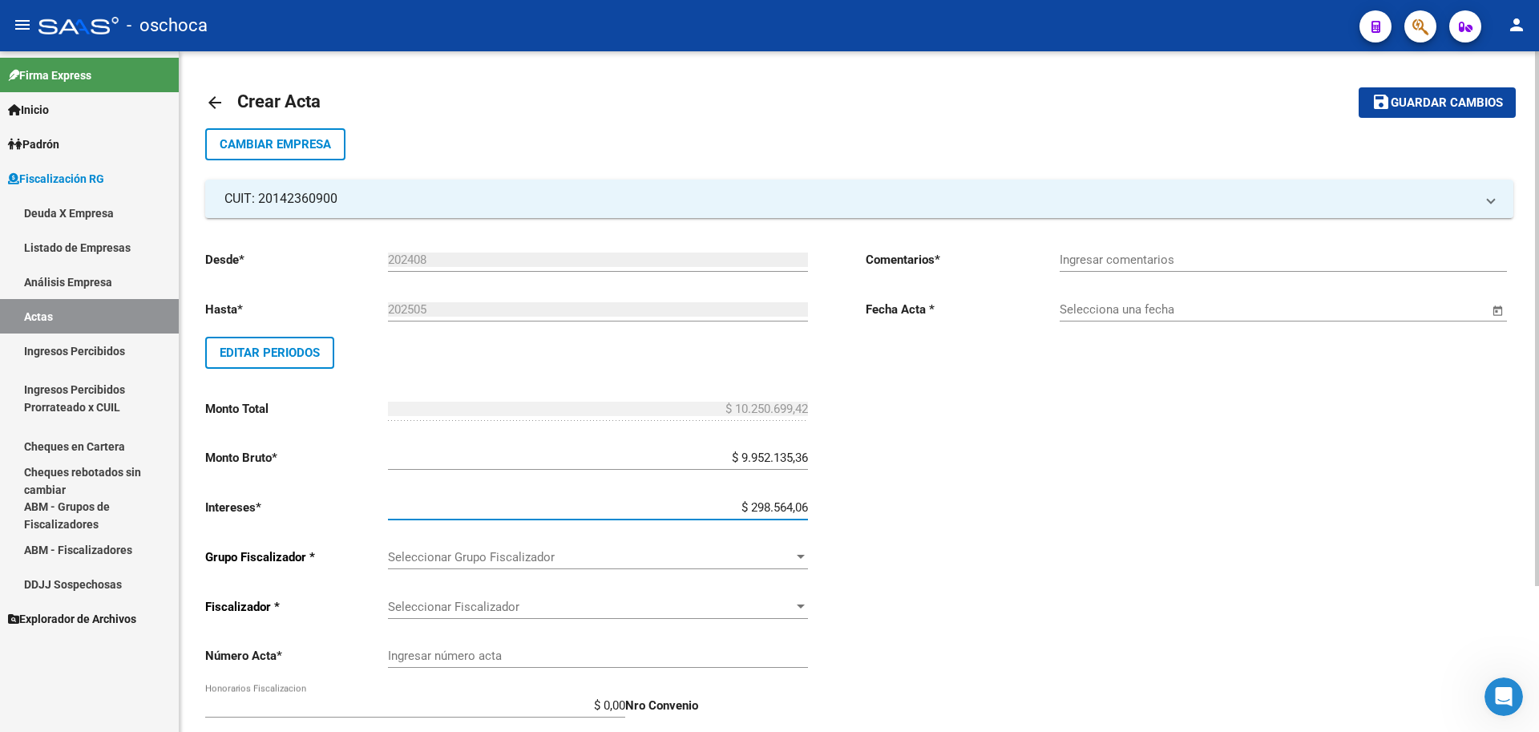
click at [784, 559] on span "Seleccionar Grupo Fiscalizador" at bounding box center [591, 557] width 406 height 14
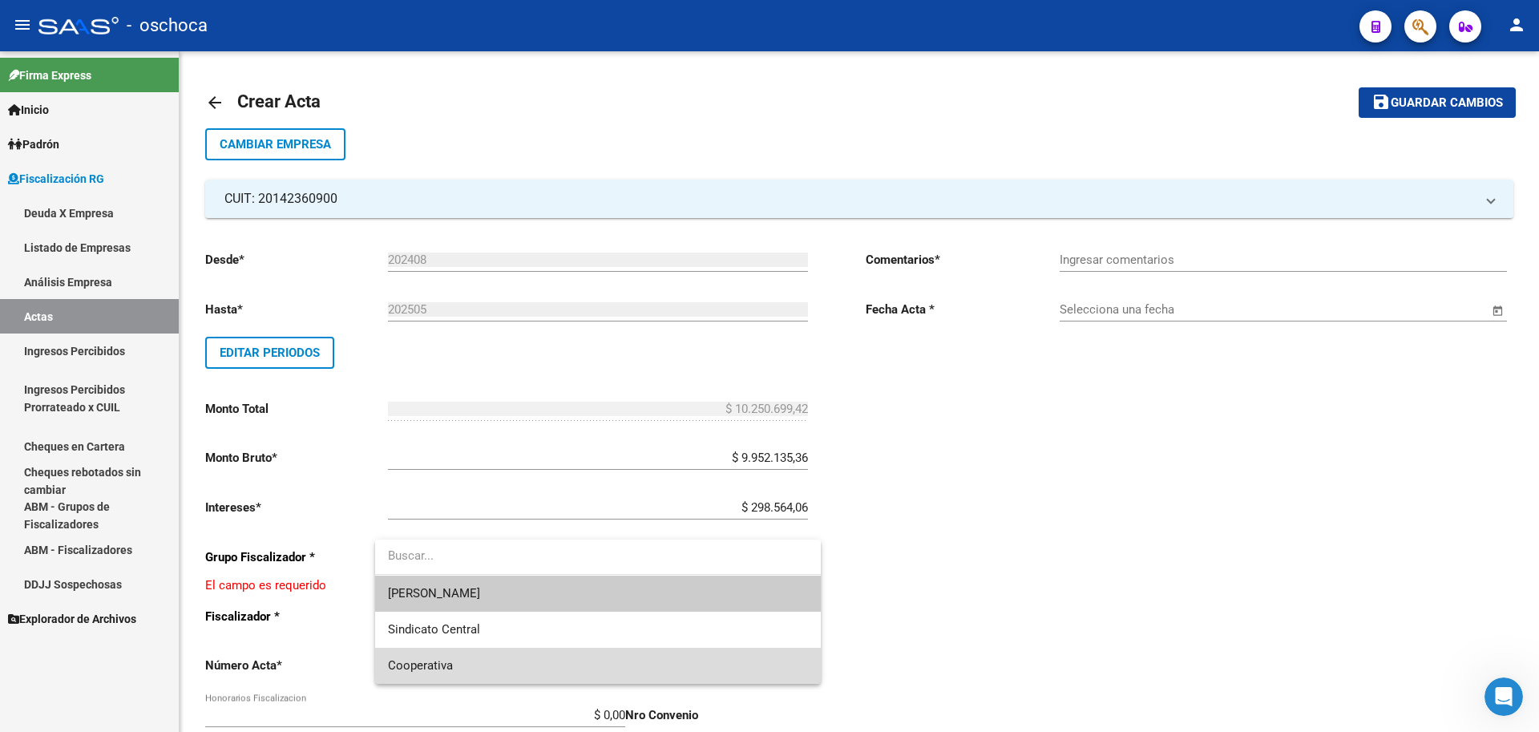
click at [652, 659] on span "Cooperativa" at bounding box center [598, 666] width 420 height 36
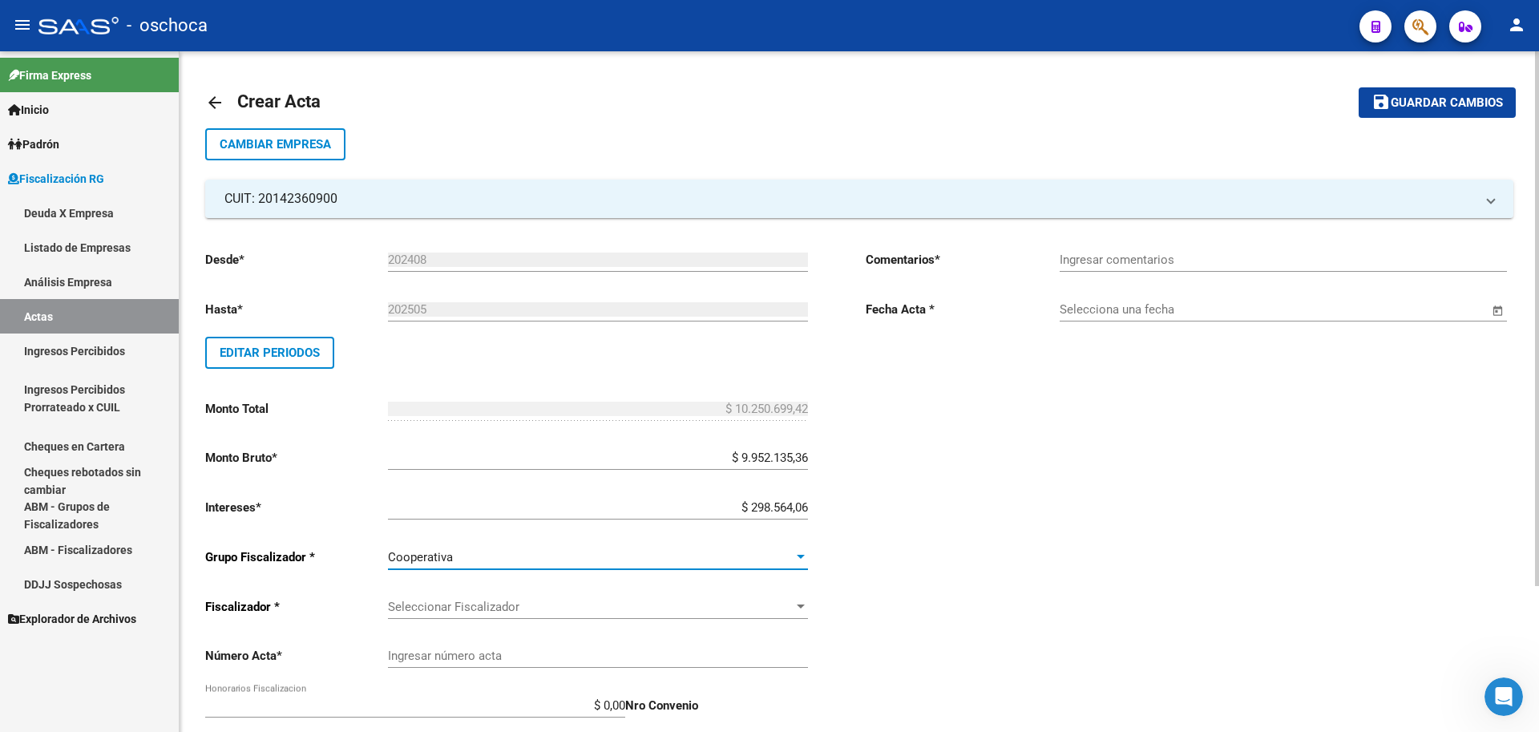
click at [785, 607] on span "Seleccionar Fiscalizador" at bounding box center [591, 606] width 406 height 14
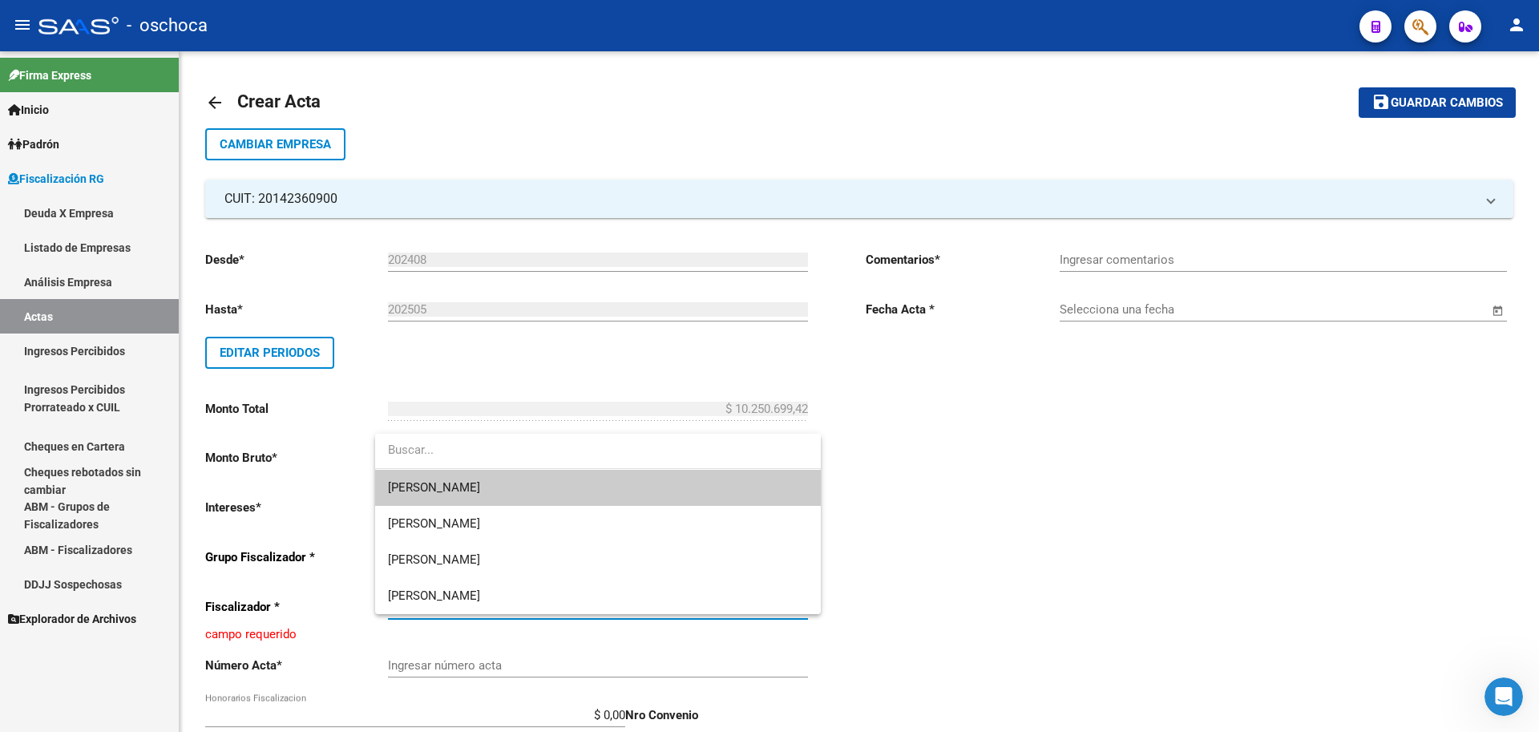
click at [740, 494] on span "[PERSON_NAME]" at bounding box center [598, 488] width 420 height 36
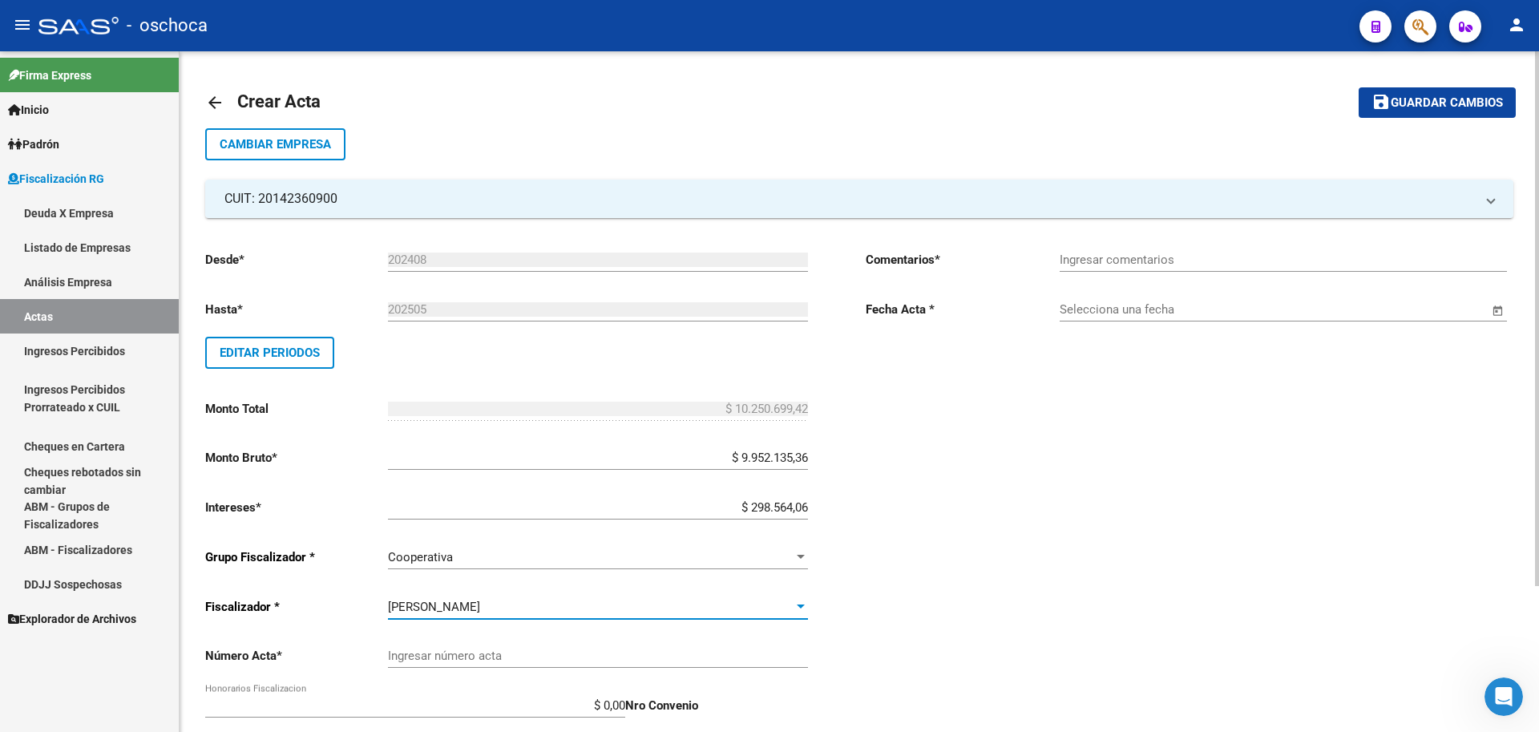
click at [624, 651] on input "Ingresar número acta" at bounding box center [598, 655] width 420 height 14
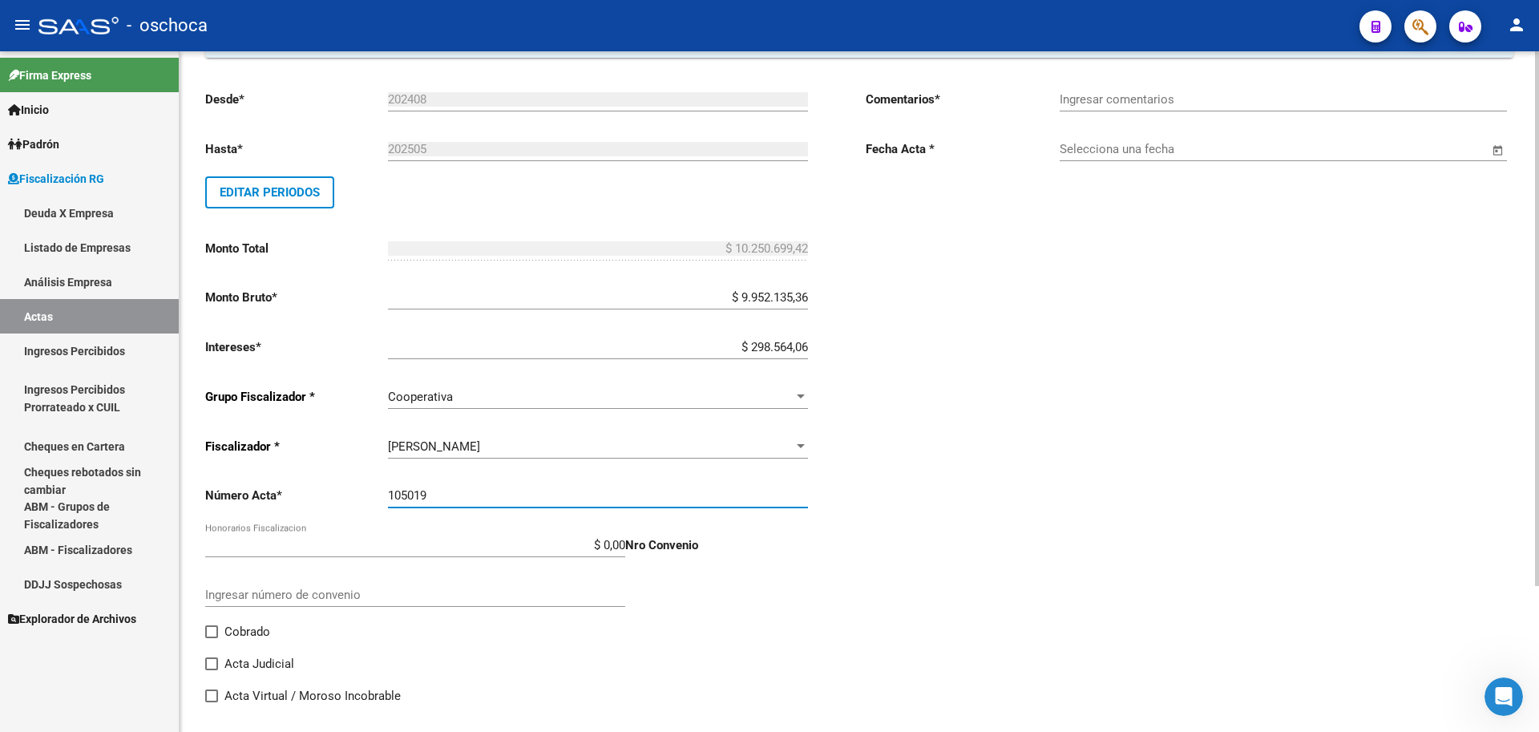
scroll to position [185, 0]
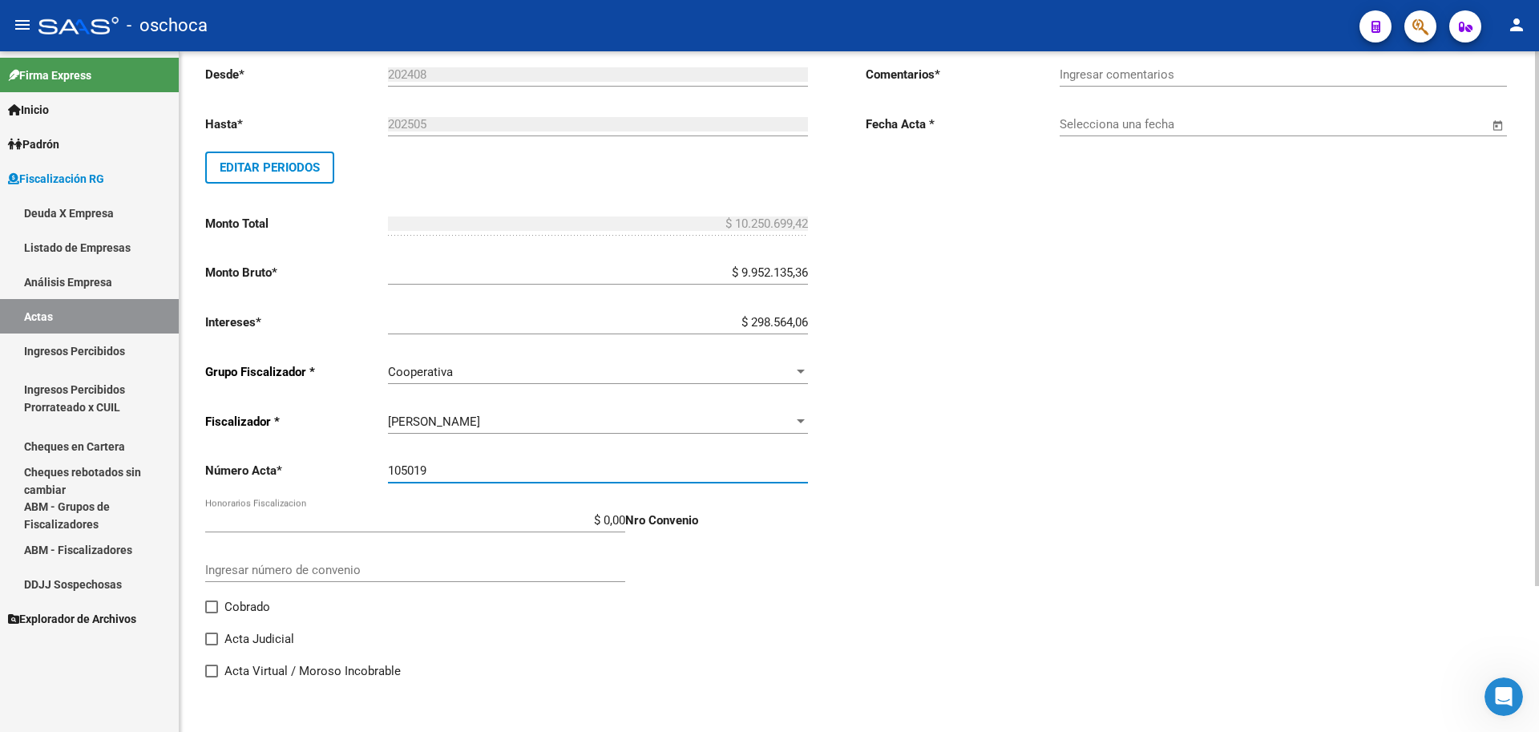
type input "105019"
click at [208, 601] on span at bounding box center [211, 606] width 13 height 13
click at [211, 613] on input "Cobrado" at bounding box center [211, 613] width 1 height 1
checkbox input "true"
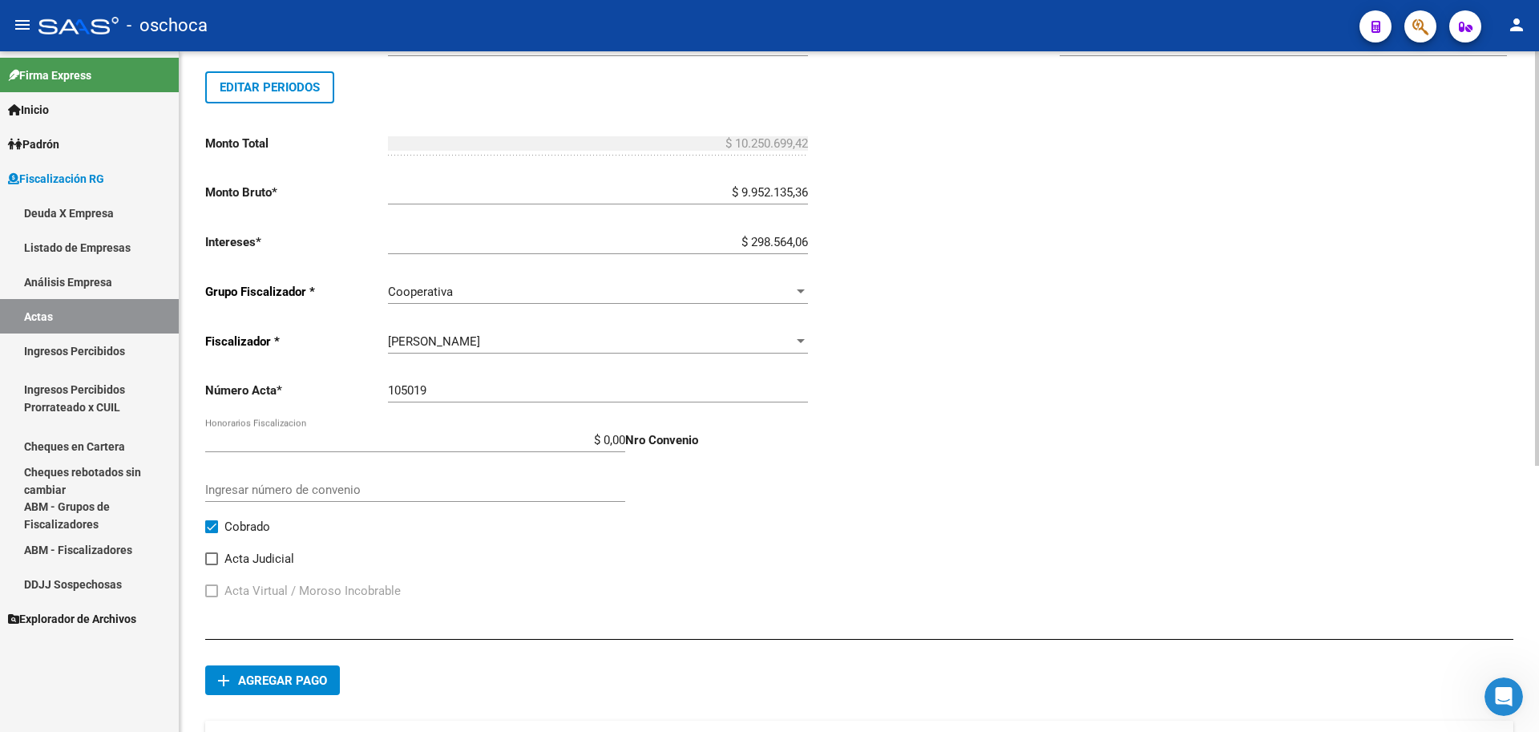
scroll to position [426, 0]
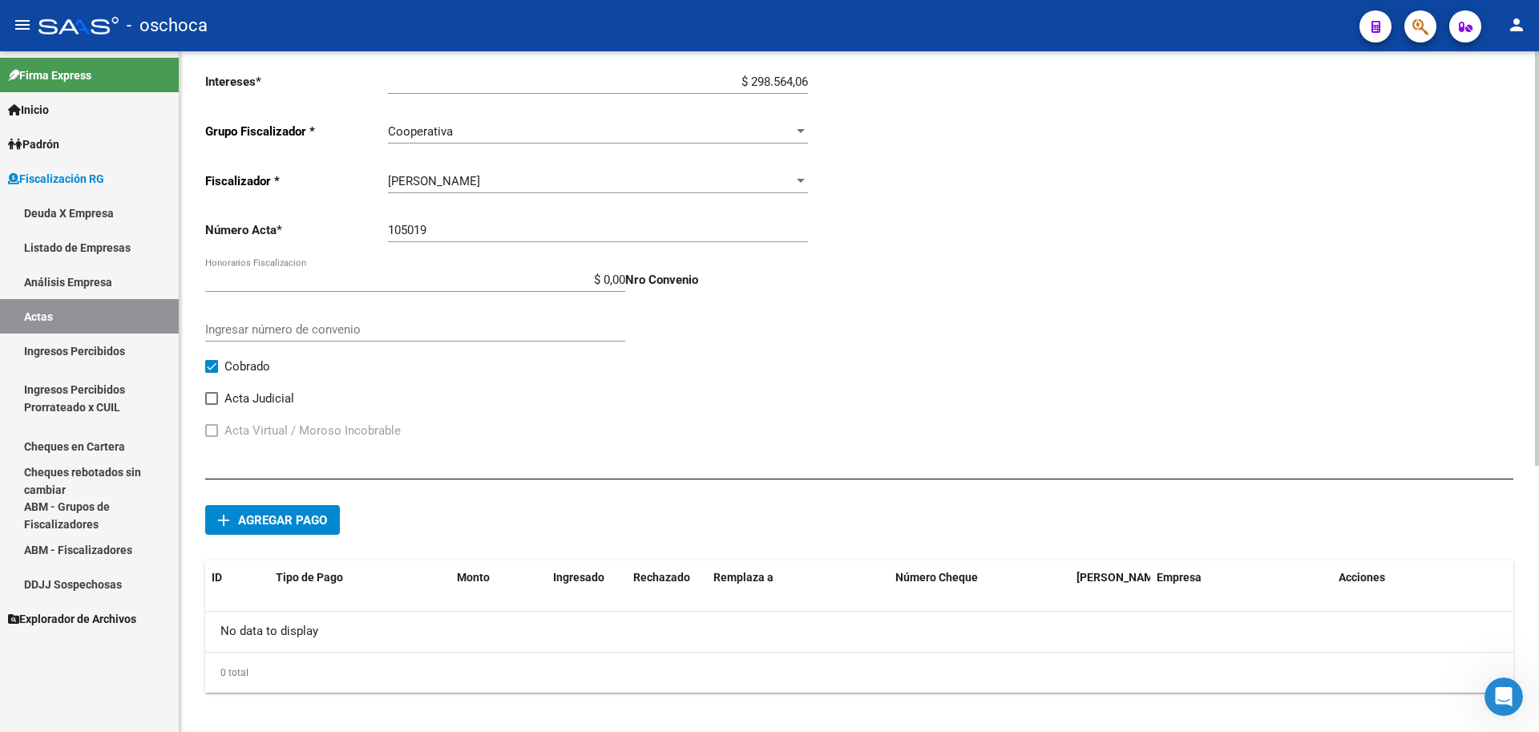
click at [266, 519] on span "Agregar pago" at bounding box center [282, 520] width 89 height 14
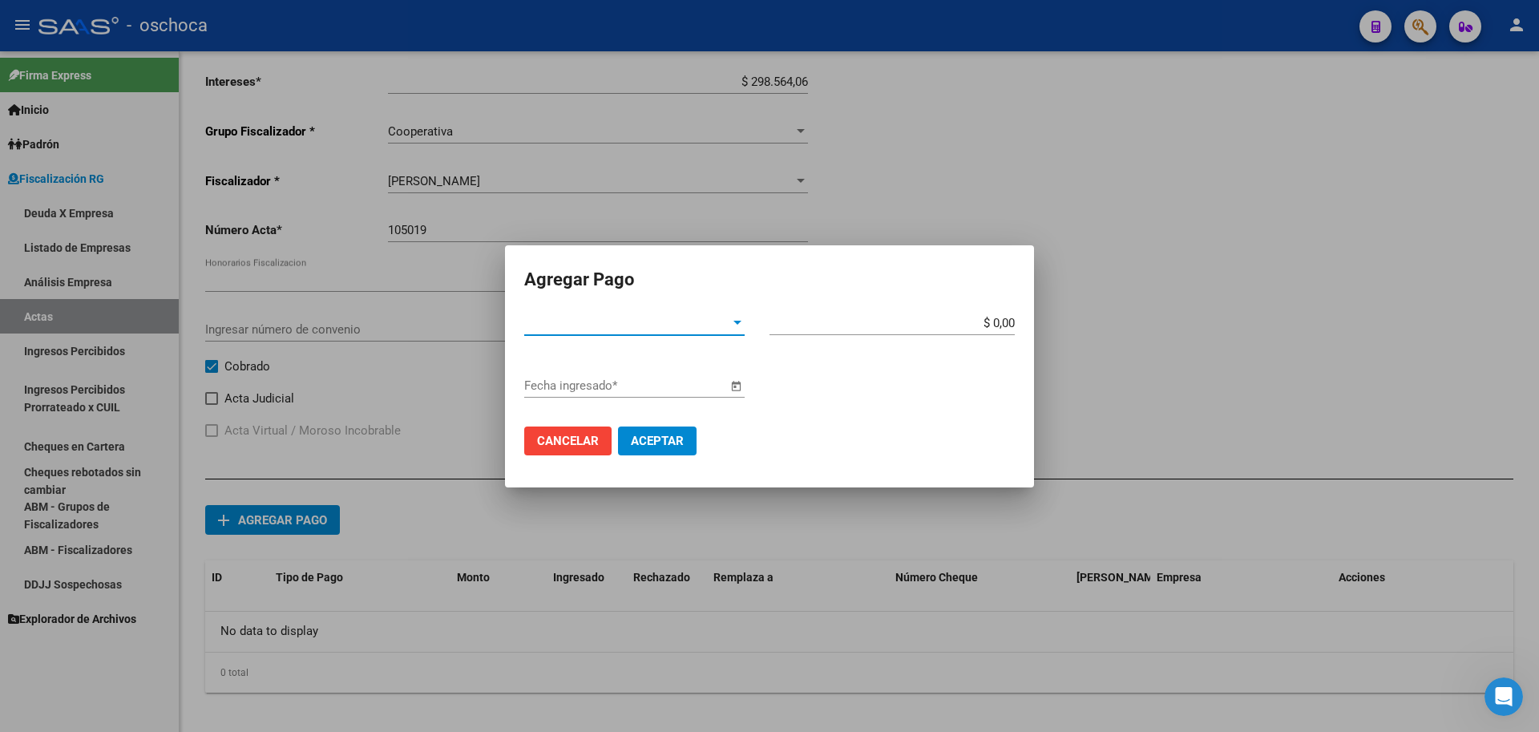
click at [712, 323] on span "Tipo de Pago *" at bounding box center [627, 323] width 206 height 14
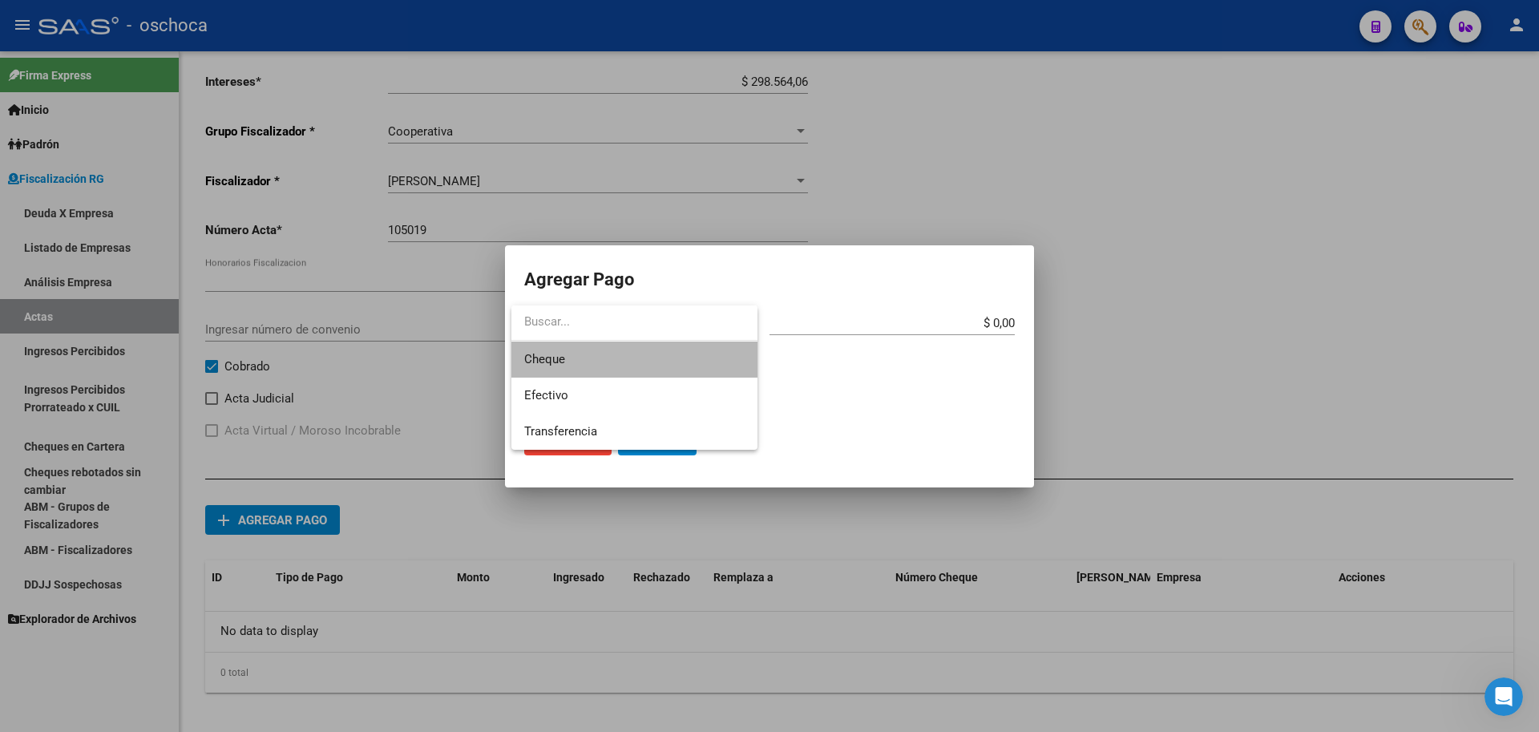
click at [649, 362] on span "Cheque" at bounding box center [634, 359] width 220 height 36
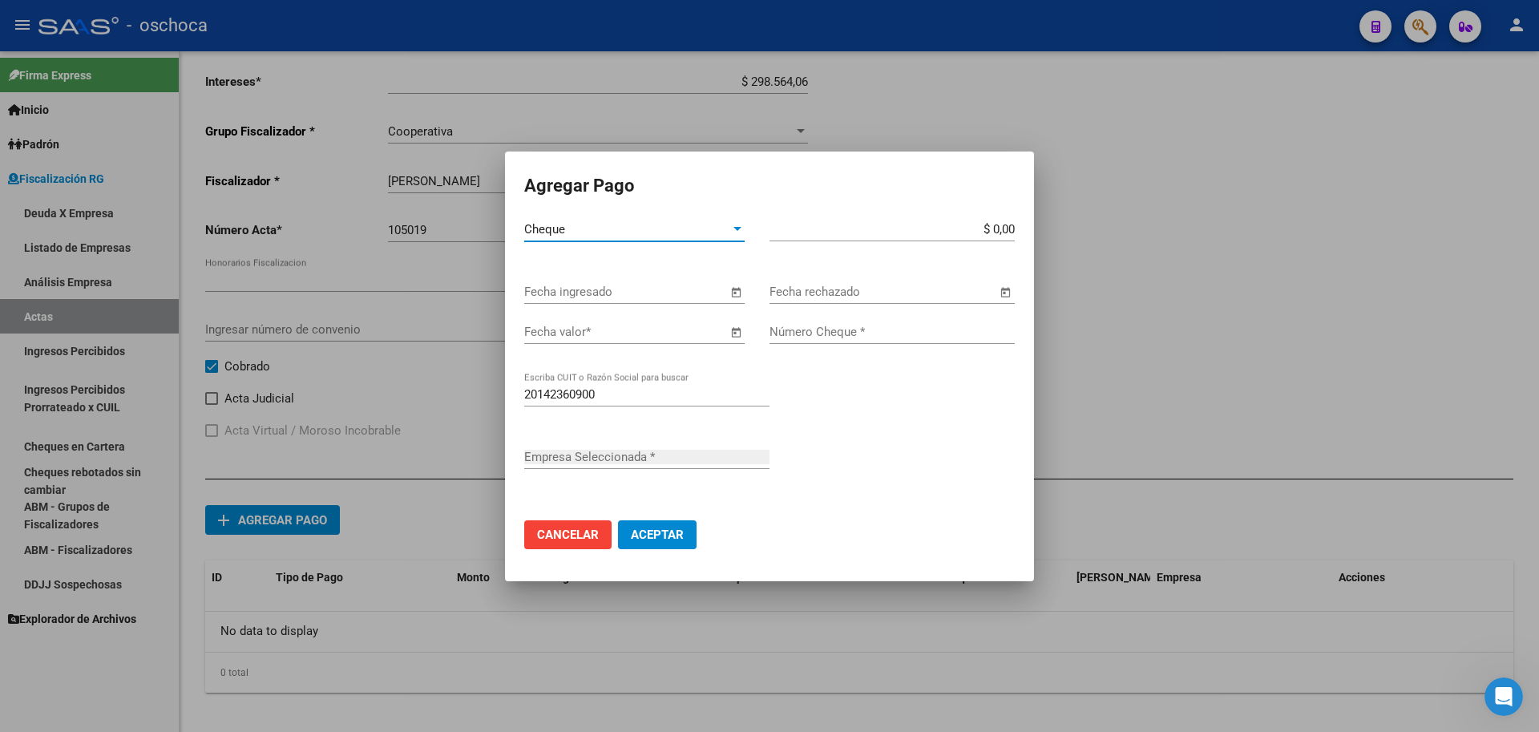
type input "INSAURRALDE [PERSON_NAME]"
click at [744, 297] on span "Open calendar" at bounding box center [735, 292] width 38 height 38
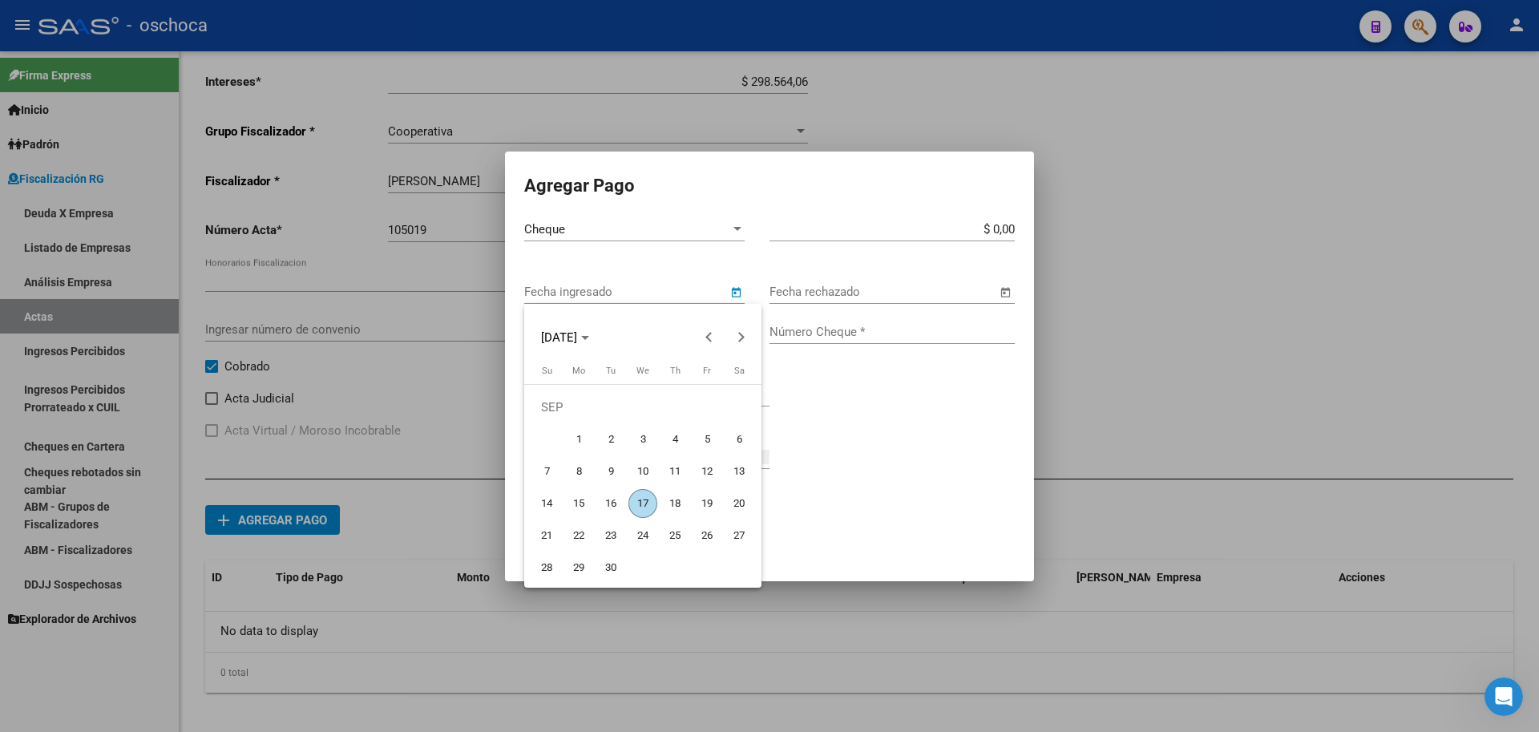
click at [670, 440] on span "4" at bounding box center [674, 439] width 29 height 29
type input "[DATE]"
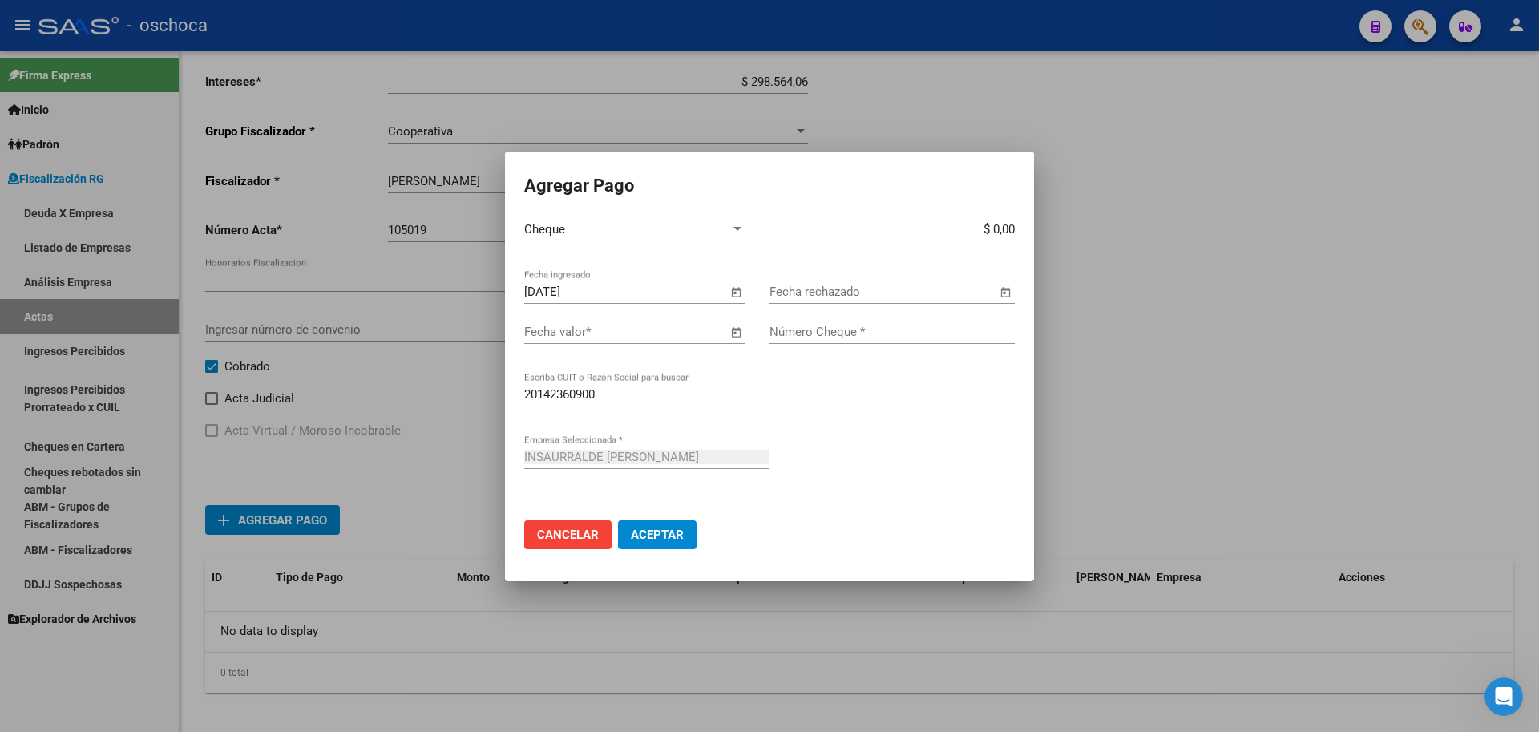
click at [735, 332] on span "Open calendar" at bounding box center [735, 332] width 38 height 38
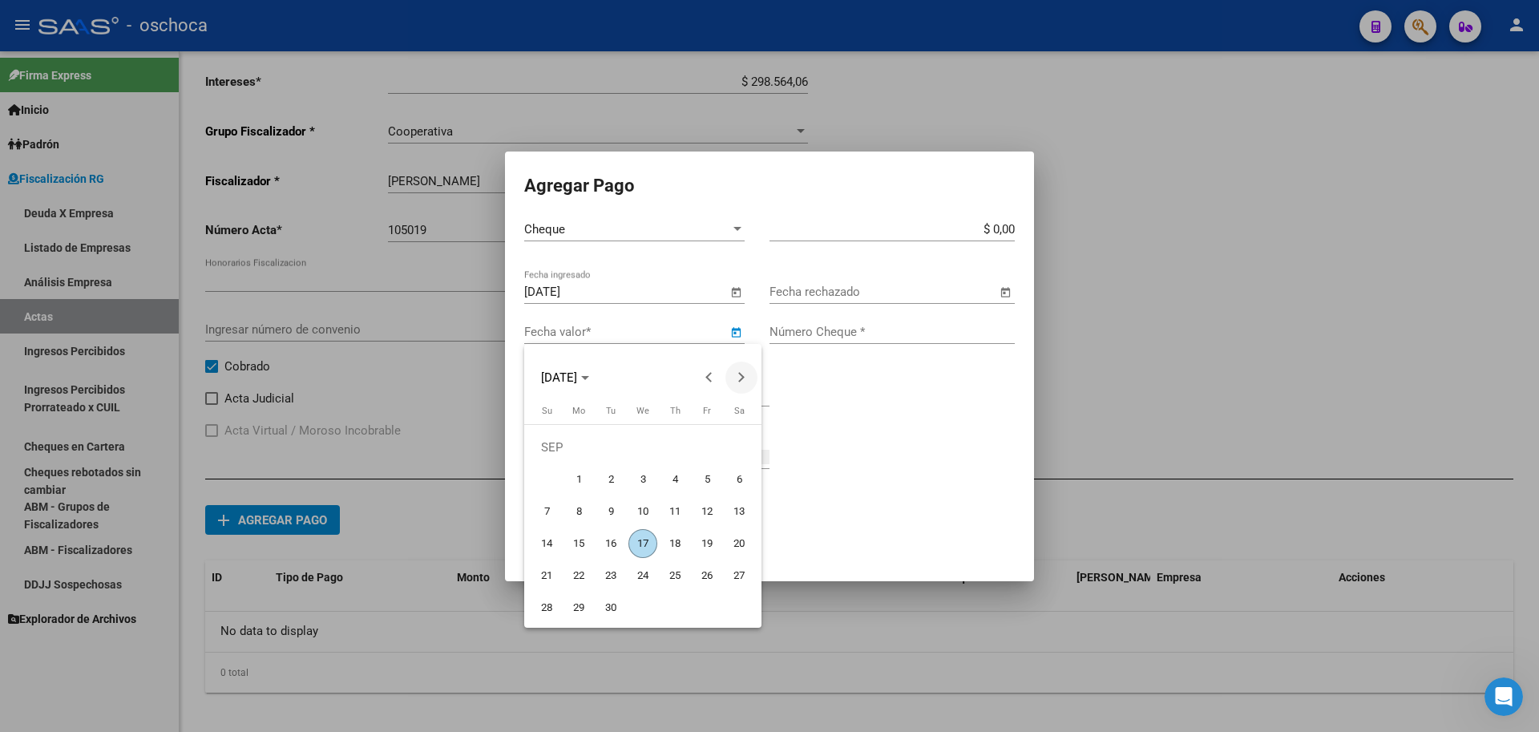
click at [737, 380] on button "Next month" at bounding box center [741, 377] width 32 height 32
click at [580, 515] on span "13" at bounding box center [578, 511] width 29 height 29
type input "[DATE]"
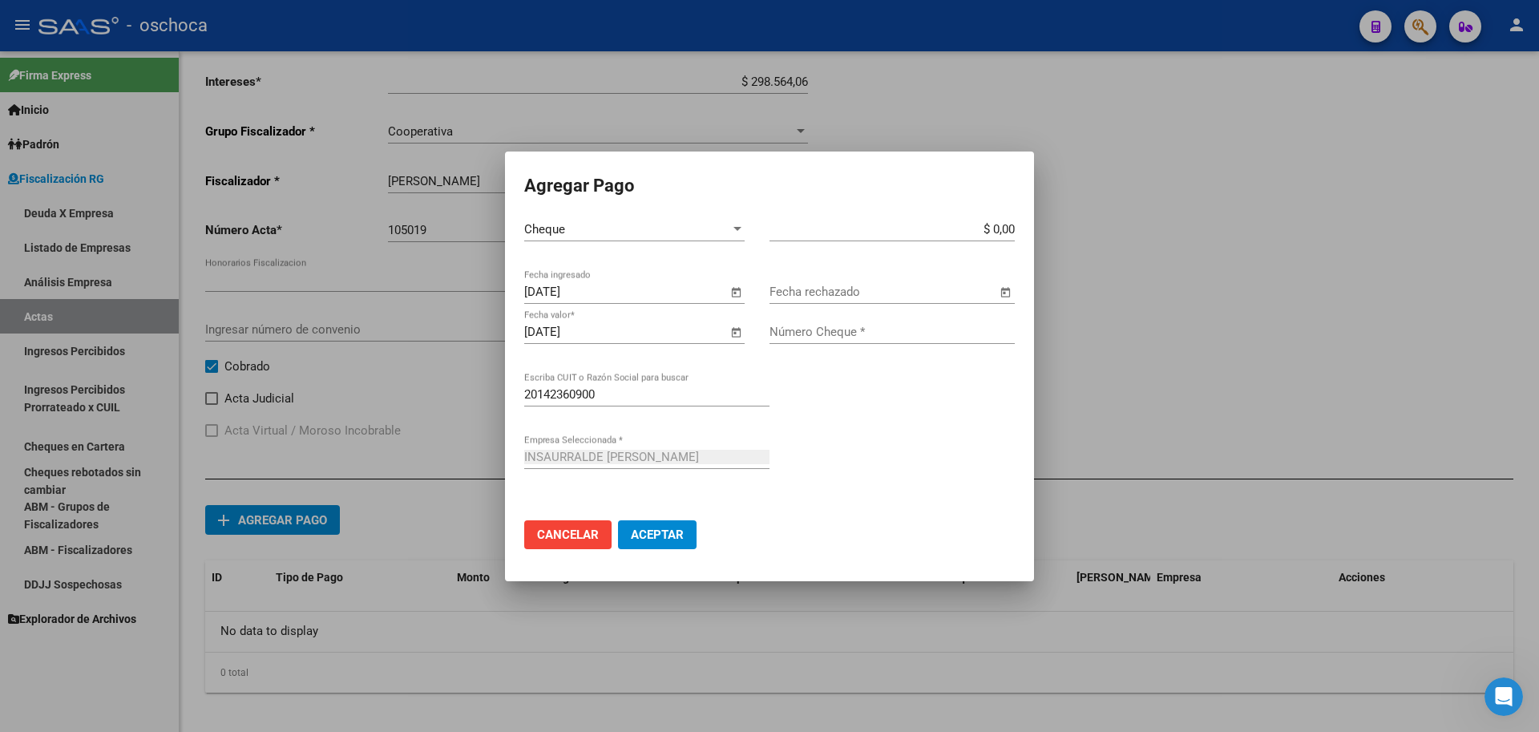
click at [1011, 228] on input "$ 0,00" at bounding box center [891, 229] width 245 height 14
type input "$ 293.512,00"
click at [868, 327] on input "Número Cheque *" at bounding box center [891, 332] width 245 height 14
type input "00001892"
click at [674, 533] on span "Aceptar" at bounding box center [657, 534] width 53 height 14
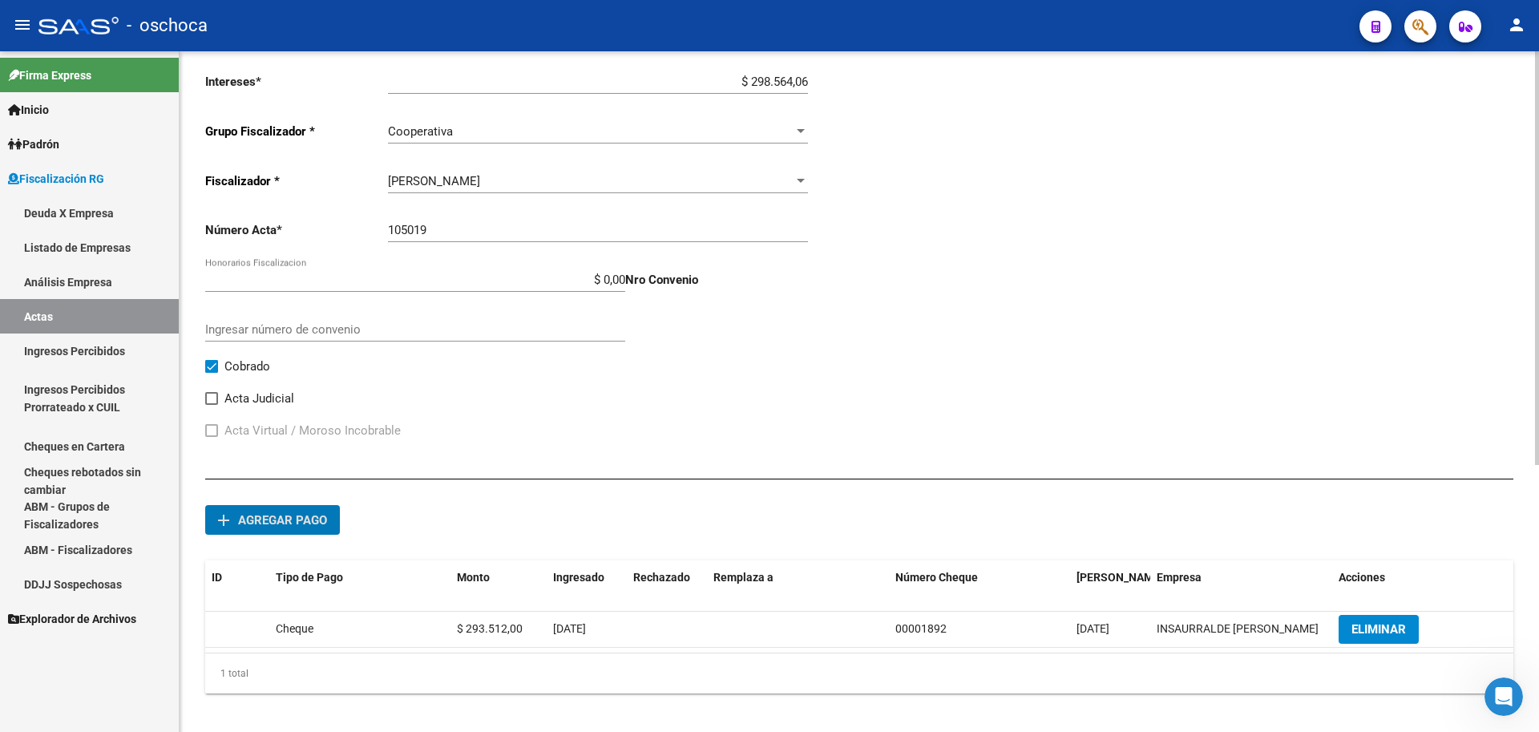
click at [268, 527] on button "add Agregar pago" at bounding box center [272, 520] width 135 height 30
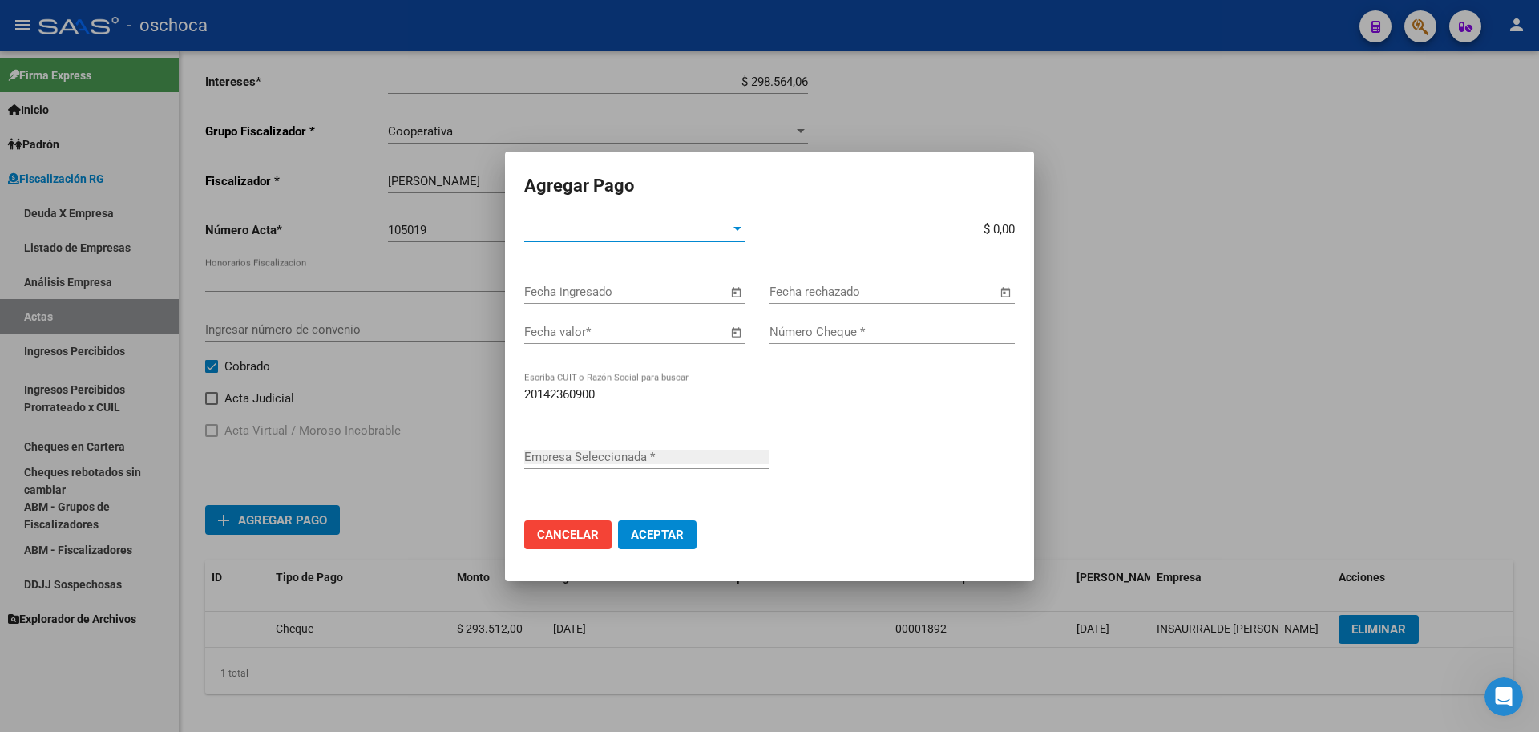
type input "INSAURRALDE [PERSON_NAME]"
click at [724, 228] on span "Tipo de Pago *" at bounding box center [627, 229] width 206 height 14
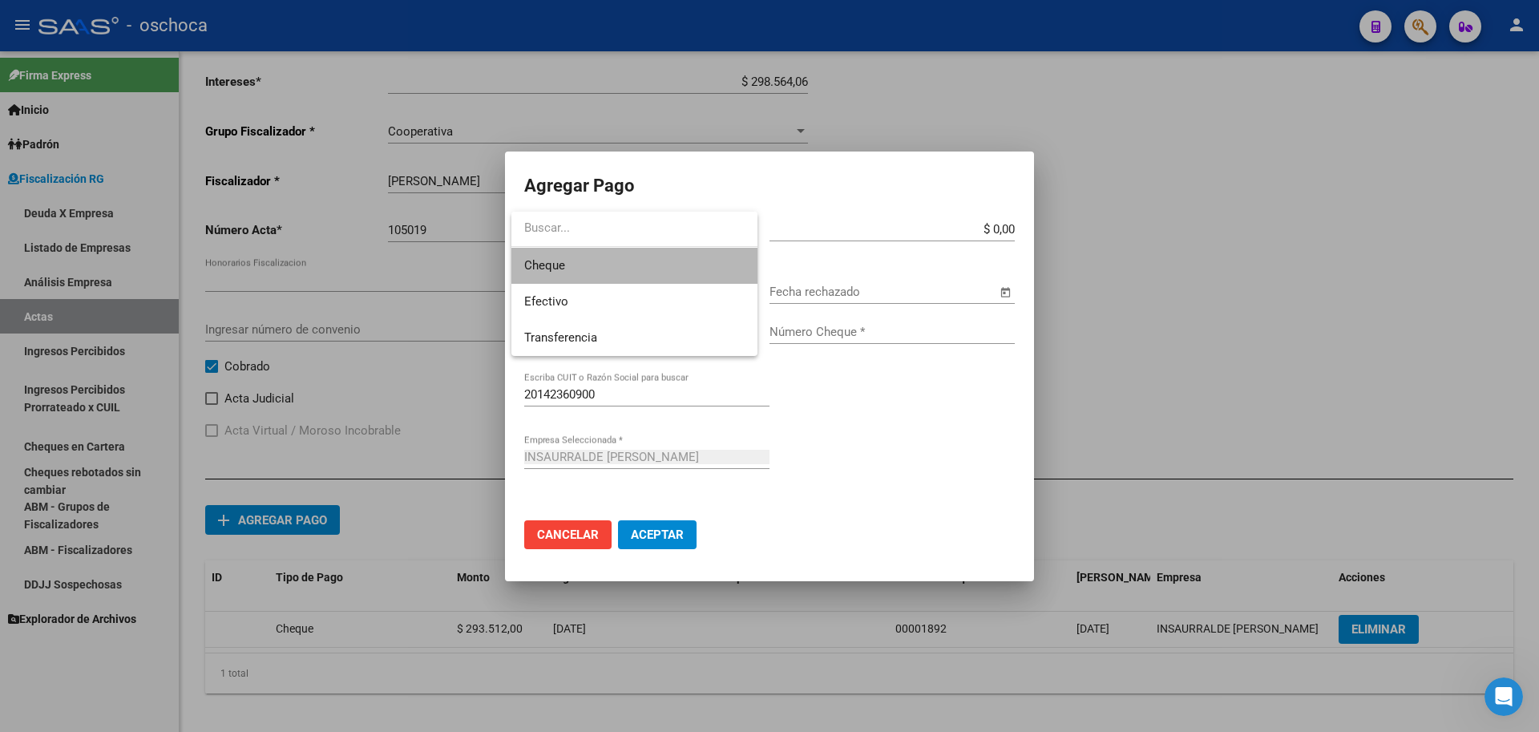
click at [668, 272] on span "Cheque" at bounding box center [634, 266] width 220 height 36
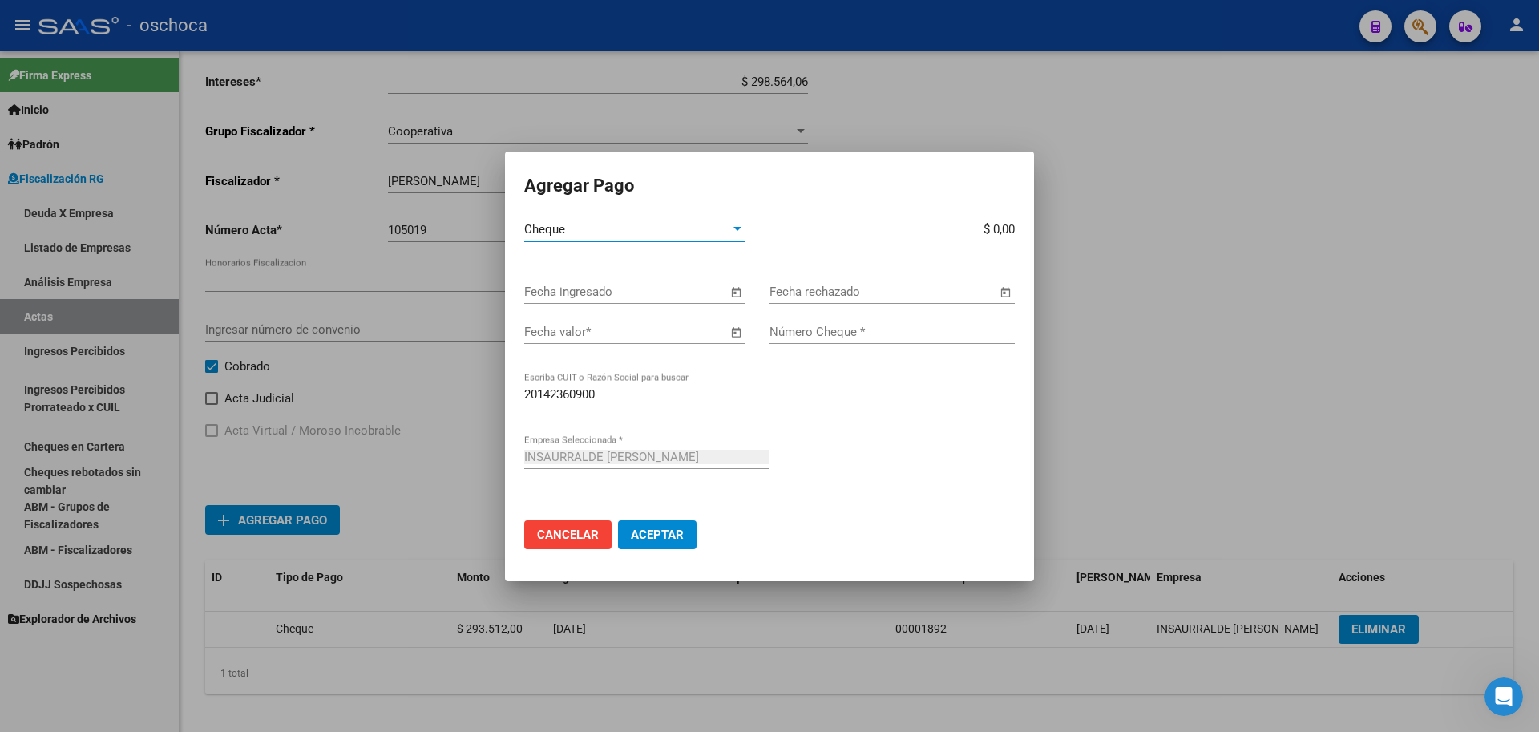
click at [733, 292] on span "Open calendar" at bounding box center [735, 292] width 38 height 38
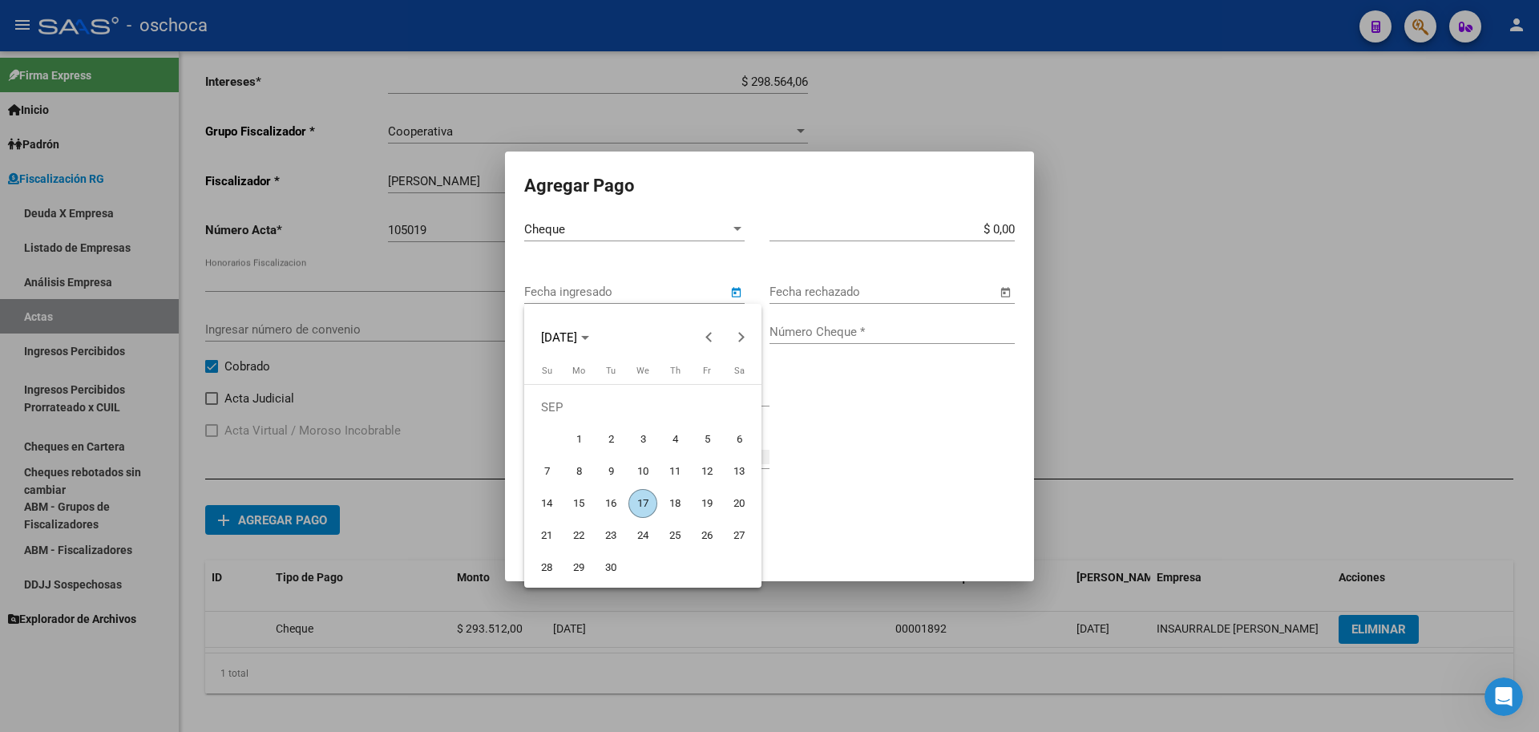
click at [672, 439] on span "4" at bounding box center [674, 439] width 29 height 29
type input "[DATE]"
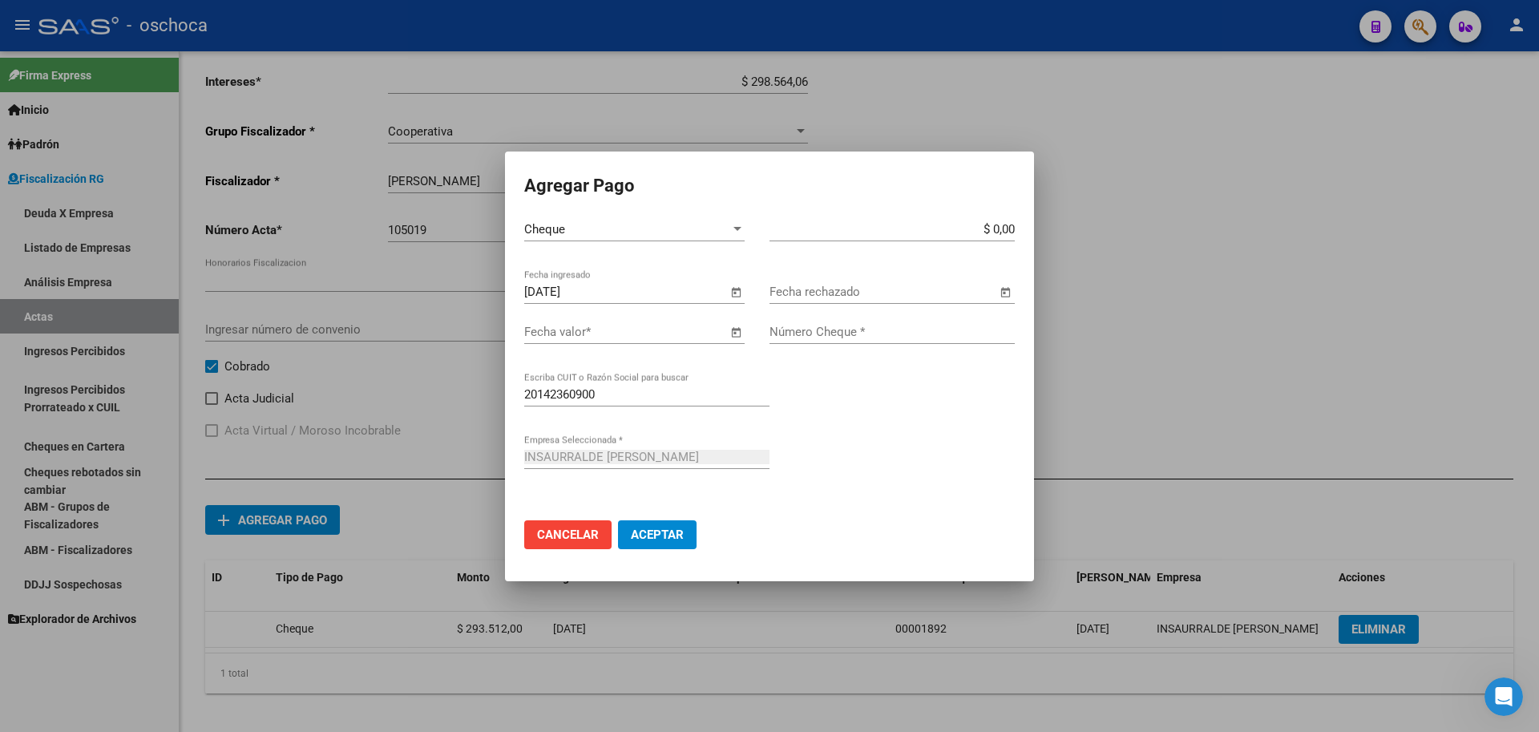
click at [737, 335] on span "Open calendar" at bounding box center [735, 332] width 38 height 38
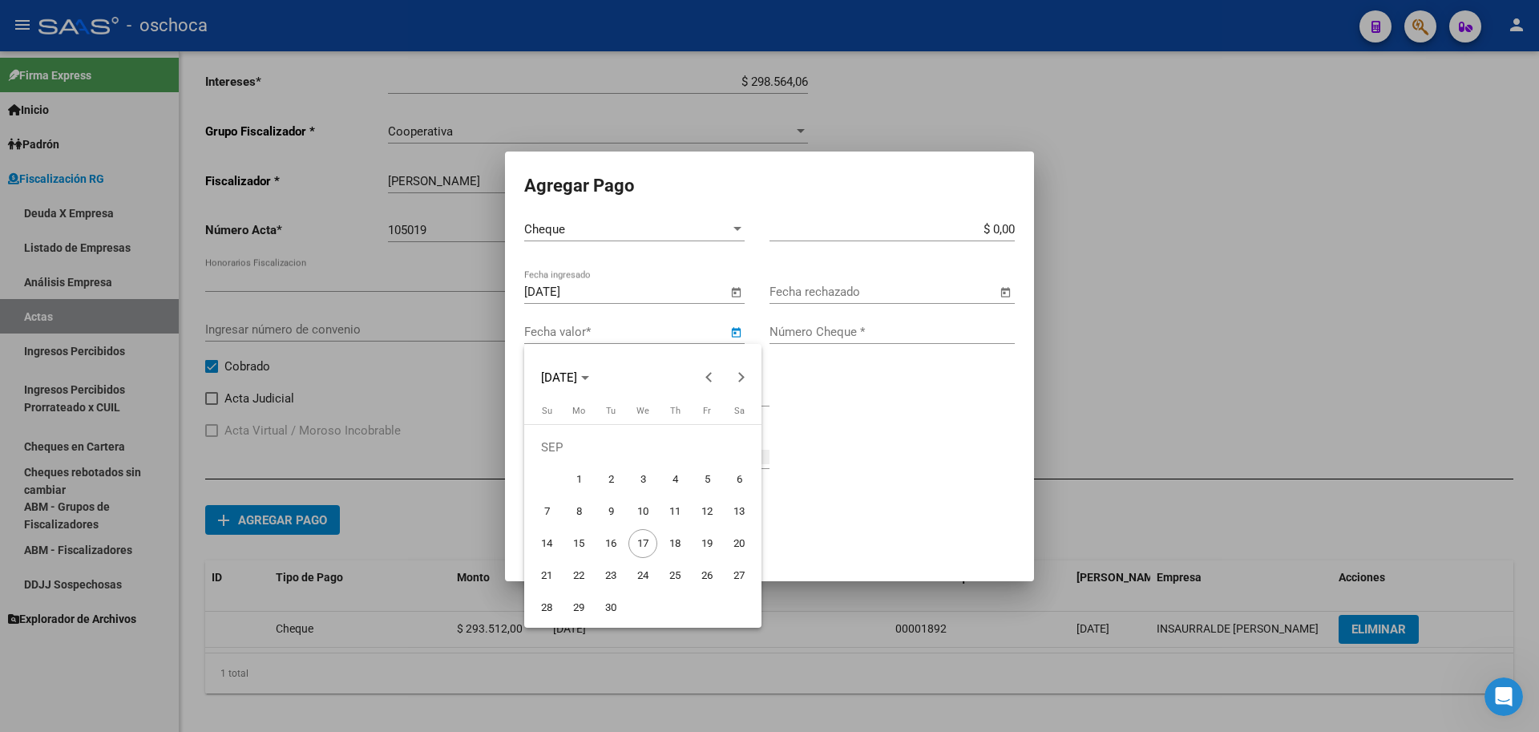
click at [611, 515] on span "9" at bounding box center [610, 511] width 29 height 29
type input "[DATE]"
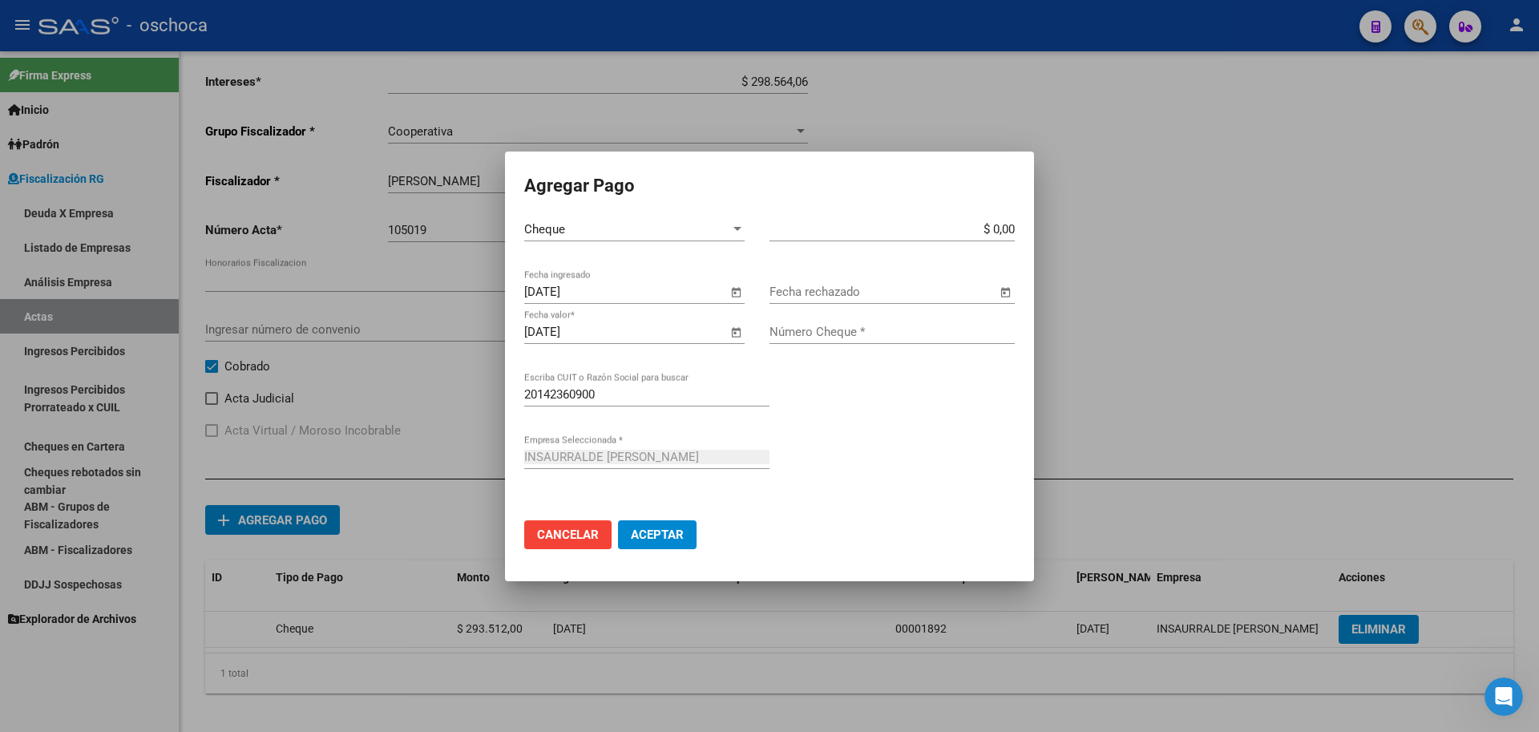
click at [1012, 229] on input "$ 0,00" at bounding box center [891, 229] width 245 height 14
type input "$ 3.500.000,00"
drag, startPoint x: 922, startPoint y: 328, endPoint x: 938, endPoint y: 353, distance: 29.1
click at [924, 333] on input "Número Cheque *" at bounding box center [891, 332] width 245 height 14
type input "11334687"
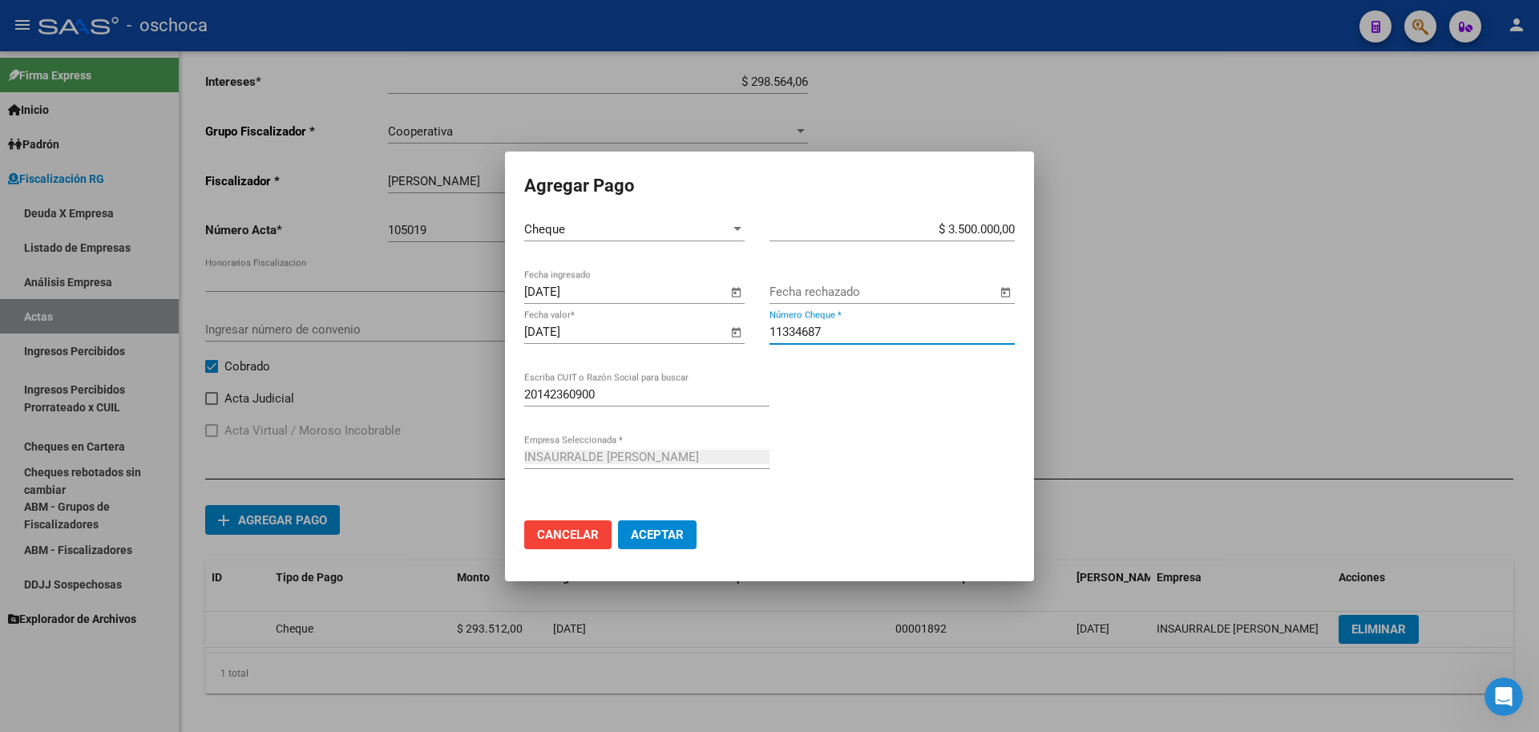
click at [618, 520] on button "Aceptar" at bounding box center [657, 534] width 79 height 29
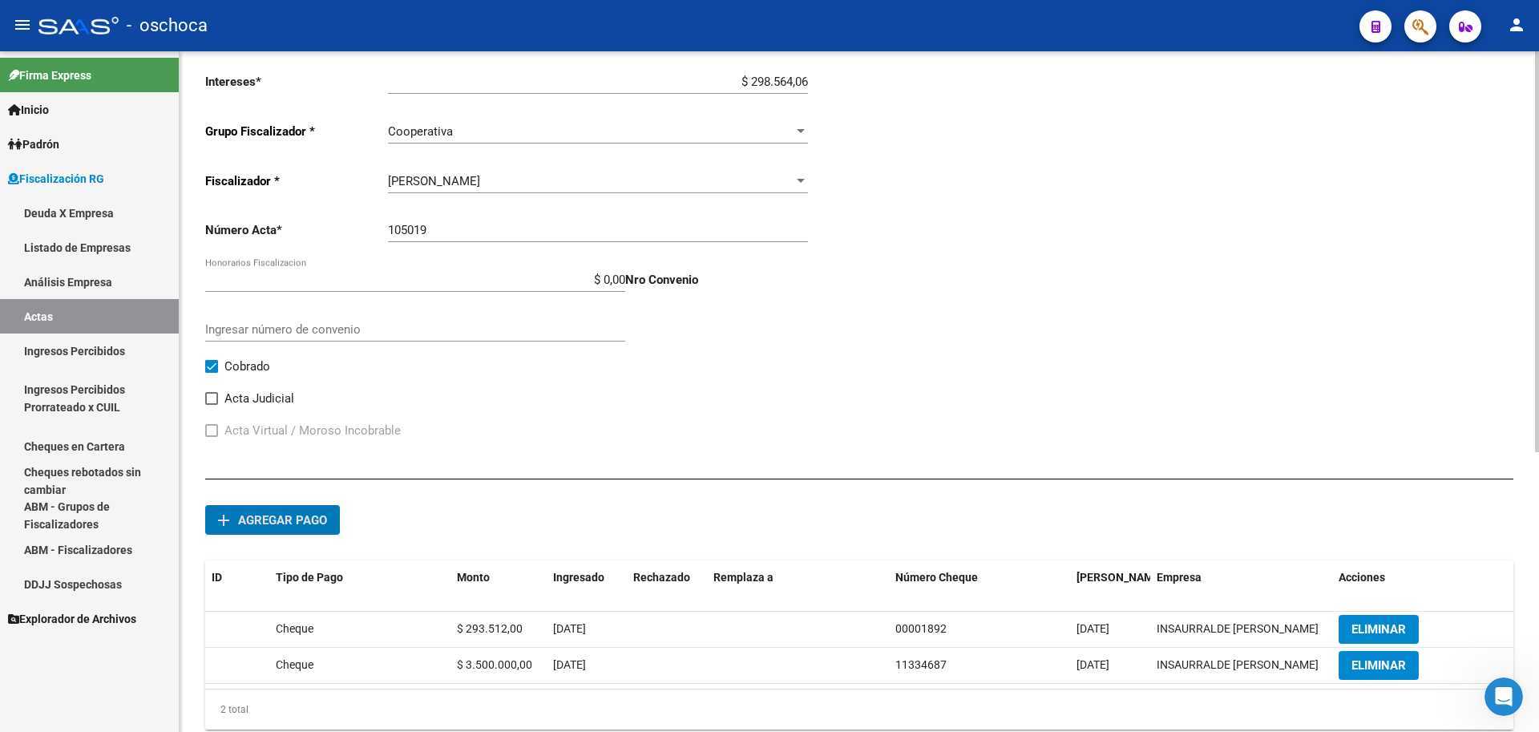
click at [239, 532] on button "add Agregar pago" at bounding box center [272, 520] width 135 height 30
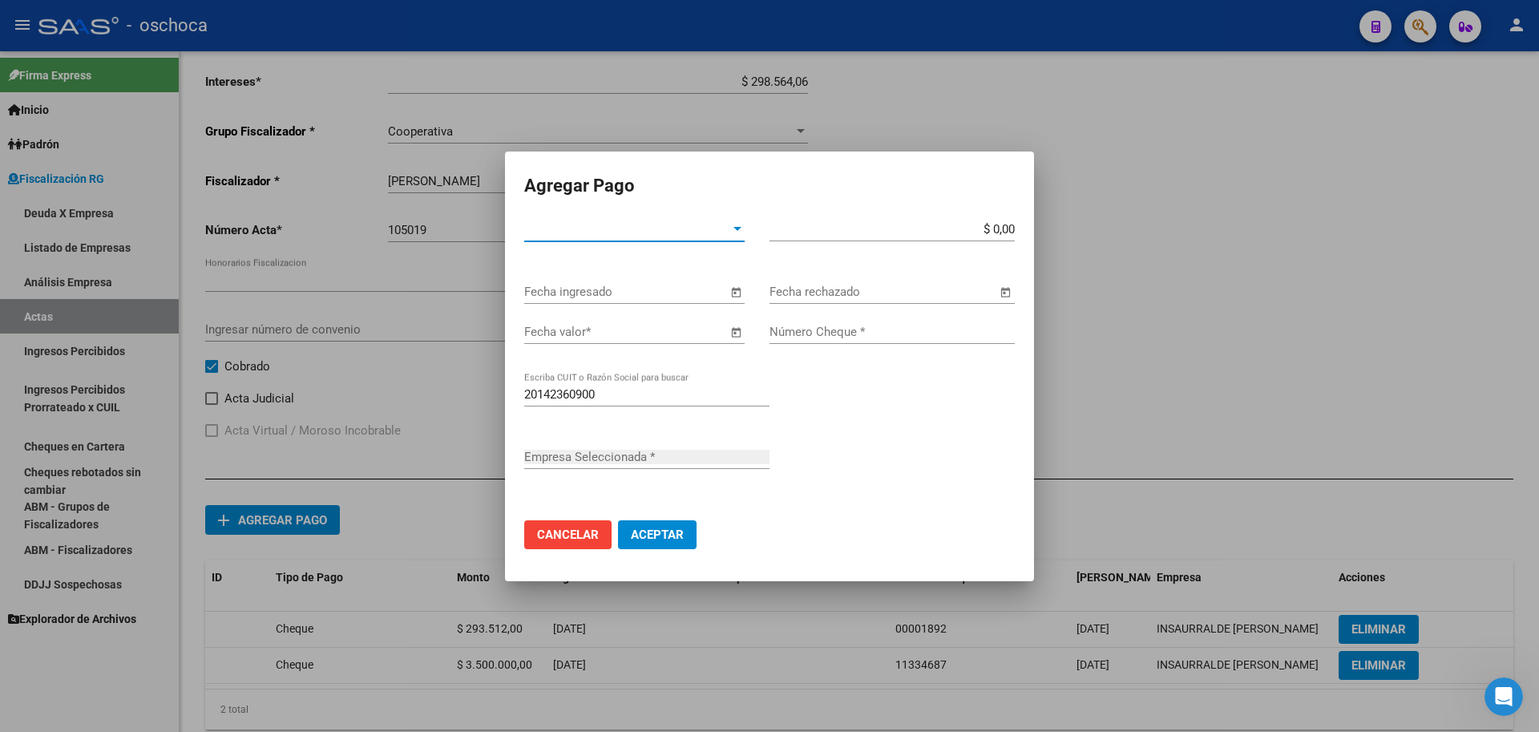
type input "INSAURRALDE [PERSON_NAME]"
click at [706, 236] on span "Tipo de Pago *" at bounding box center [627, 229] width 206 height 14
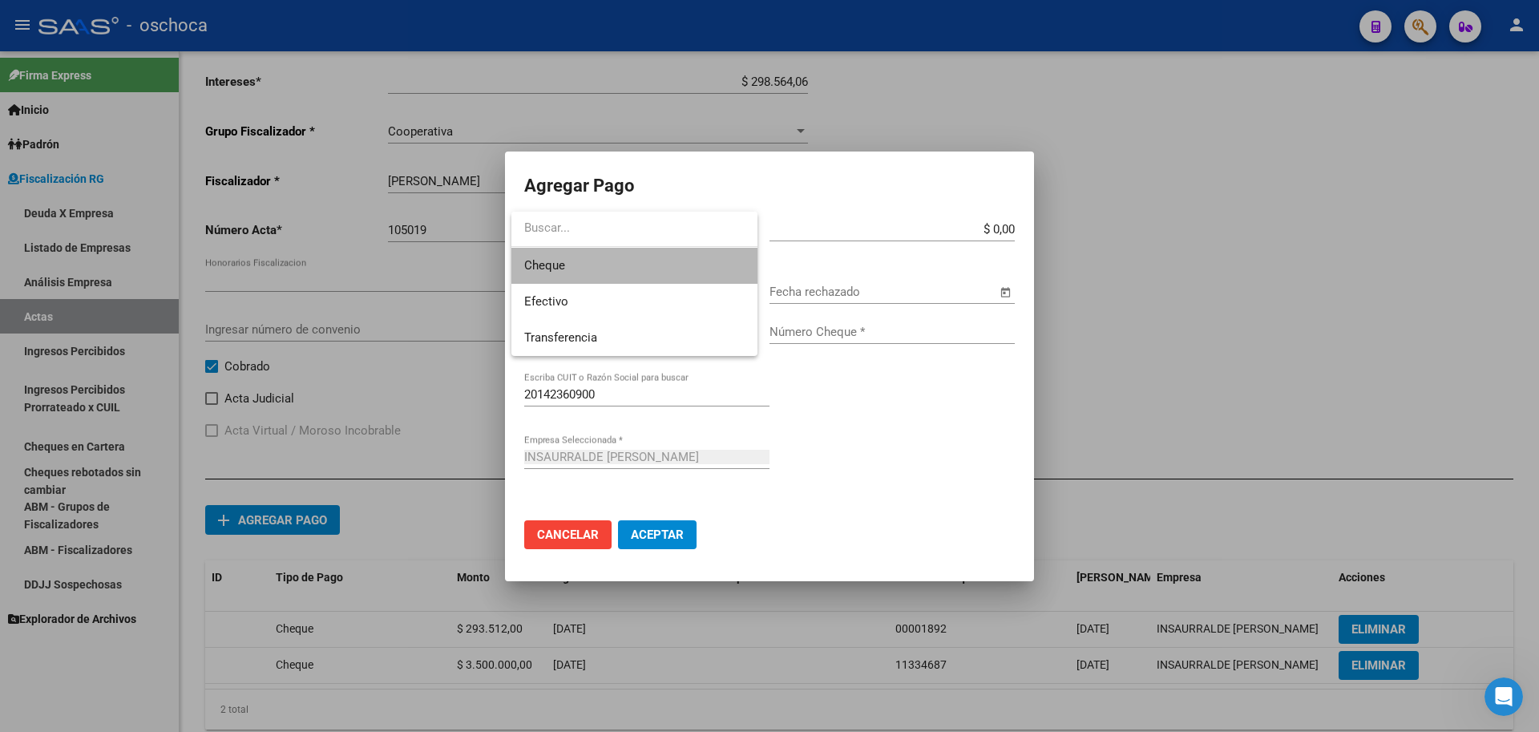
click at [684, 270] on span "Cheque" at bounding box center [634, 266] width 220 height 36
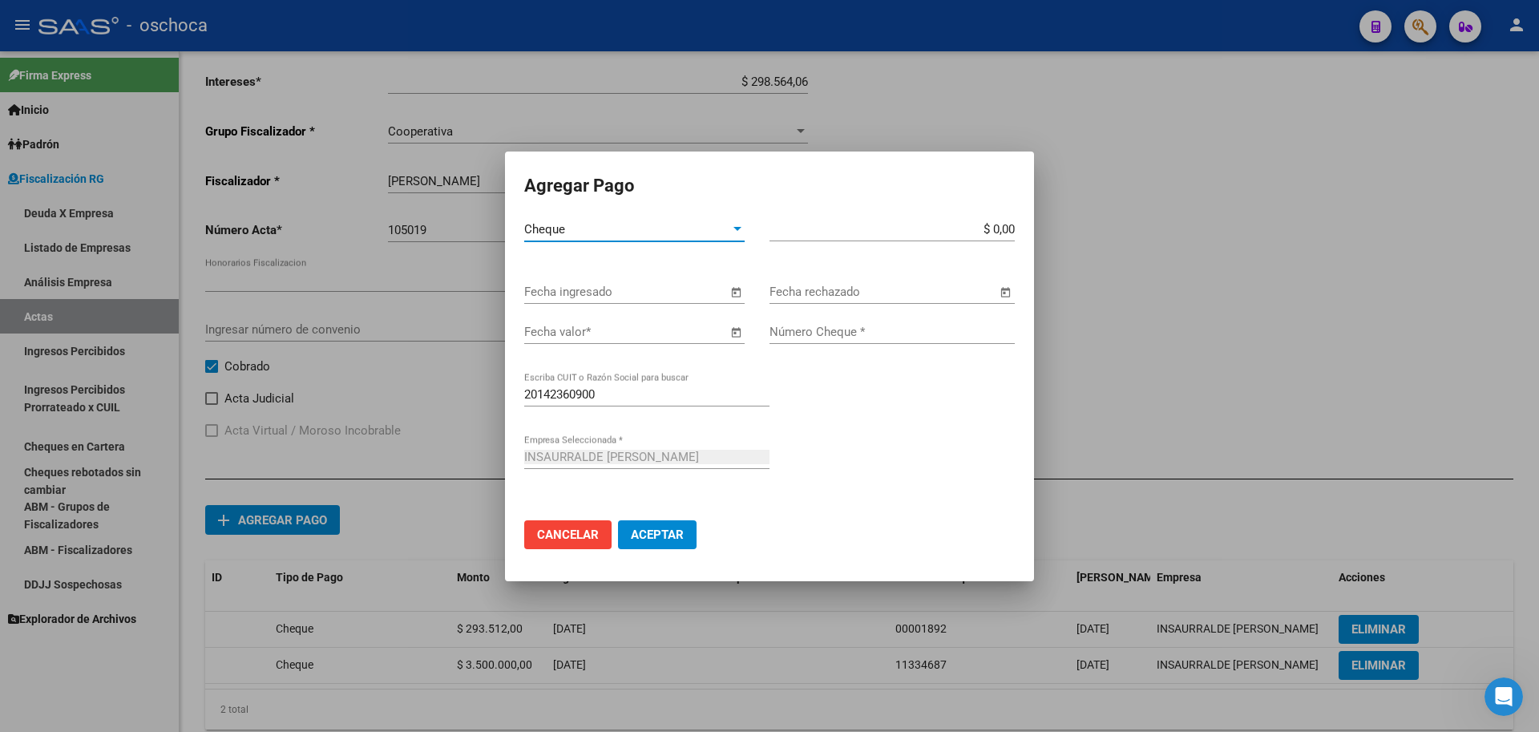
click at [736, 290] on span "Open calendar" at bounding box center [735, 292] width 38 height 38
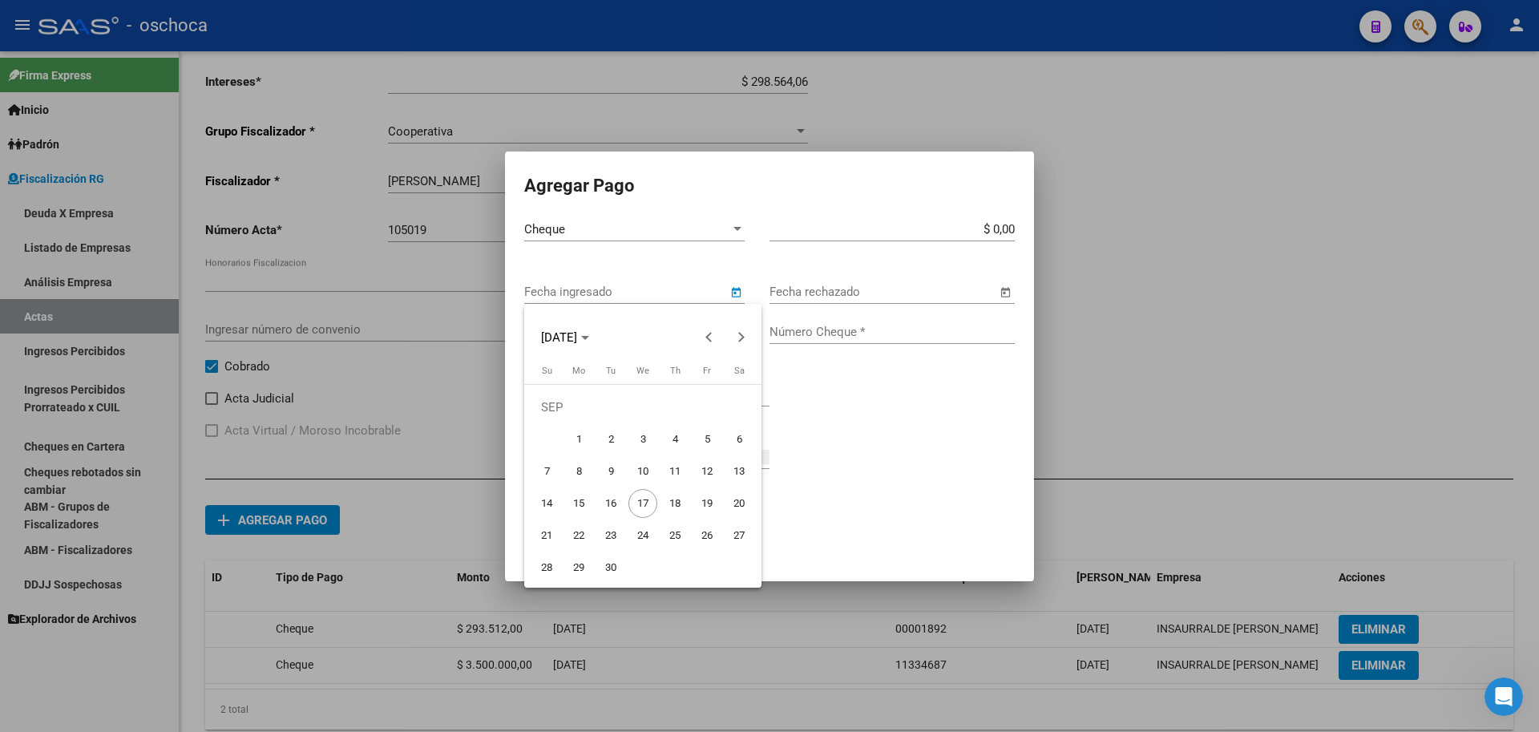
click at [672, 448] on span "4" at bounding box center [674, 439] width 29 height 29
type input "[DATE]"
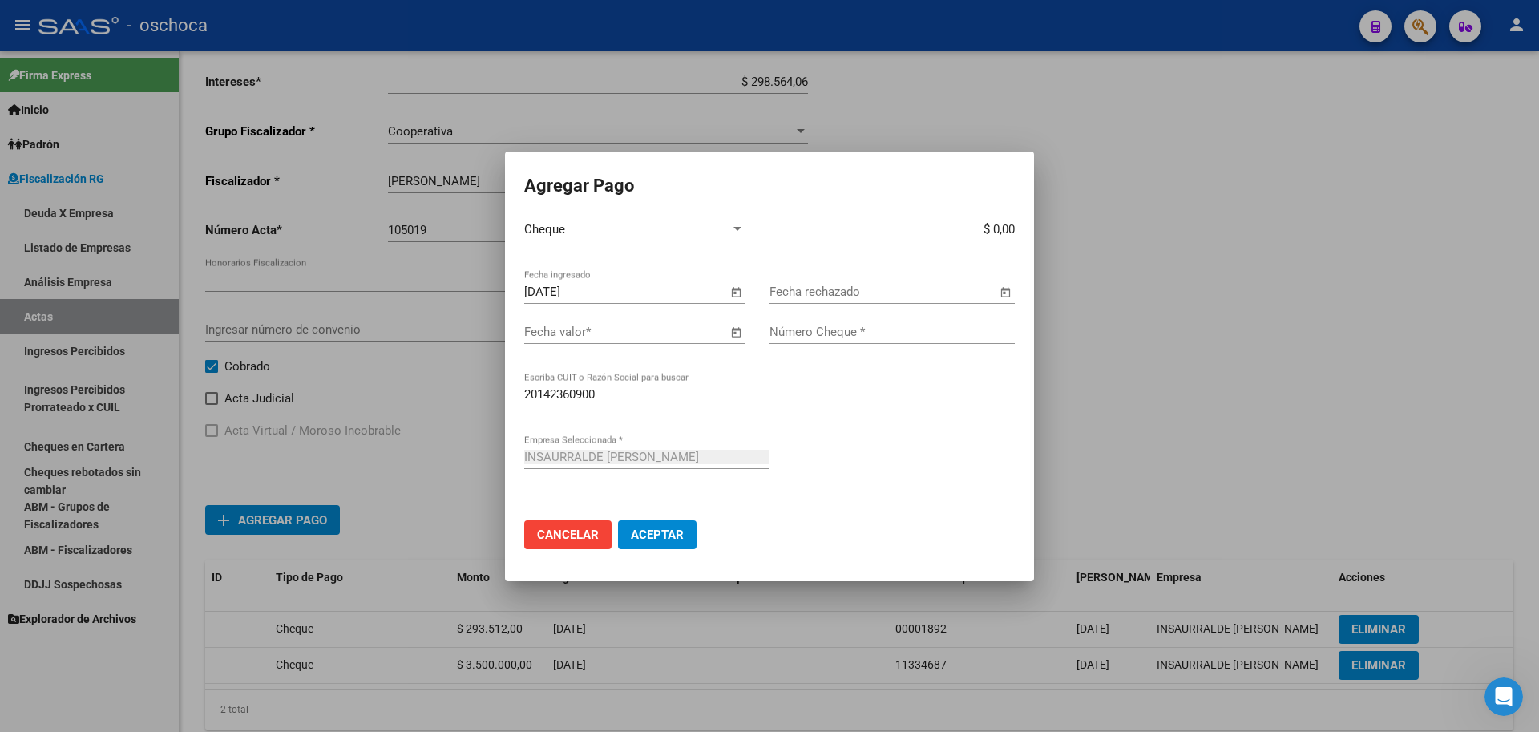
click at [734, 331] on span "Open calendar" at bounding box center [735, 332] width 38 height 38
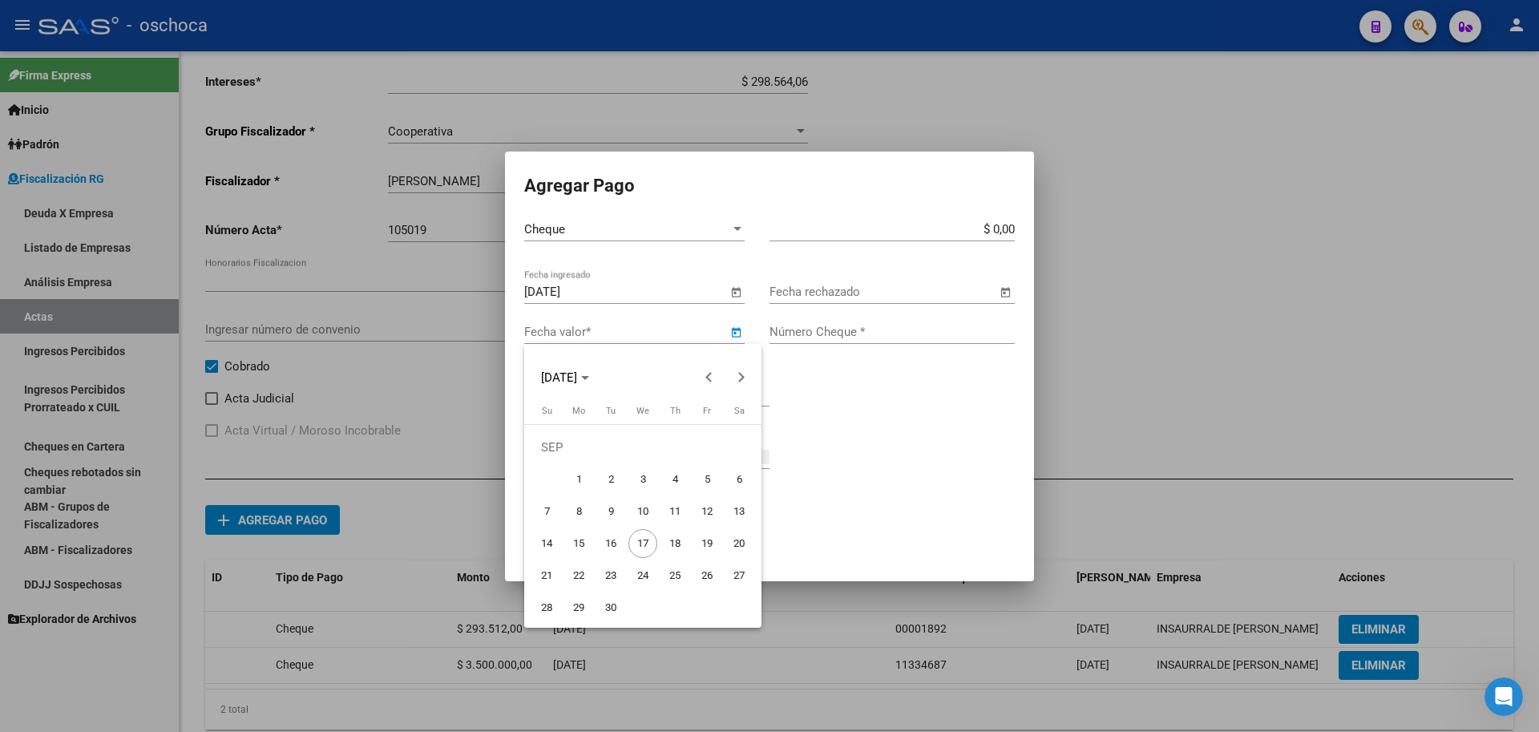
click at [728, 572] on span "27" at bounding box center [738, 575] width 29 height 29
type input "[DATE]"
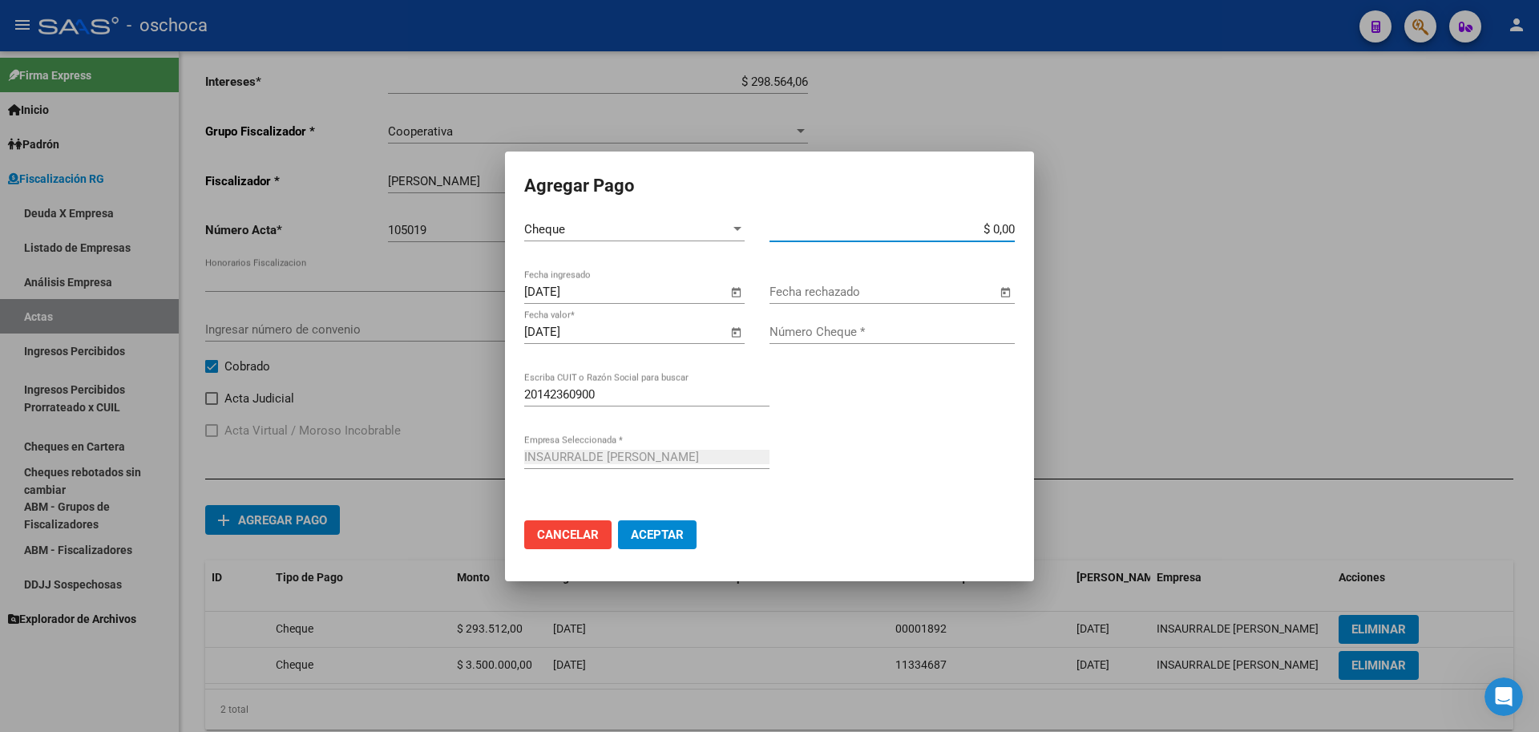
click at [1014, 232] on input "$ 0,00" at bounding box center [891, 229] width 245 height 14
type input "$ 444.000,00"
click at [905, 338] on input "Número Cheque *" at bounding box center [891, 332] width 245 height 14
type input "29268972"
click at [618, 520] on button "Aceptar" at bounding box center [657, 534] width 79 height 29
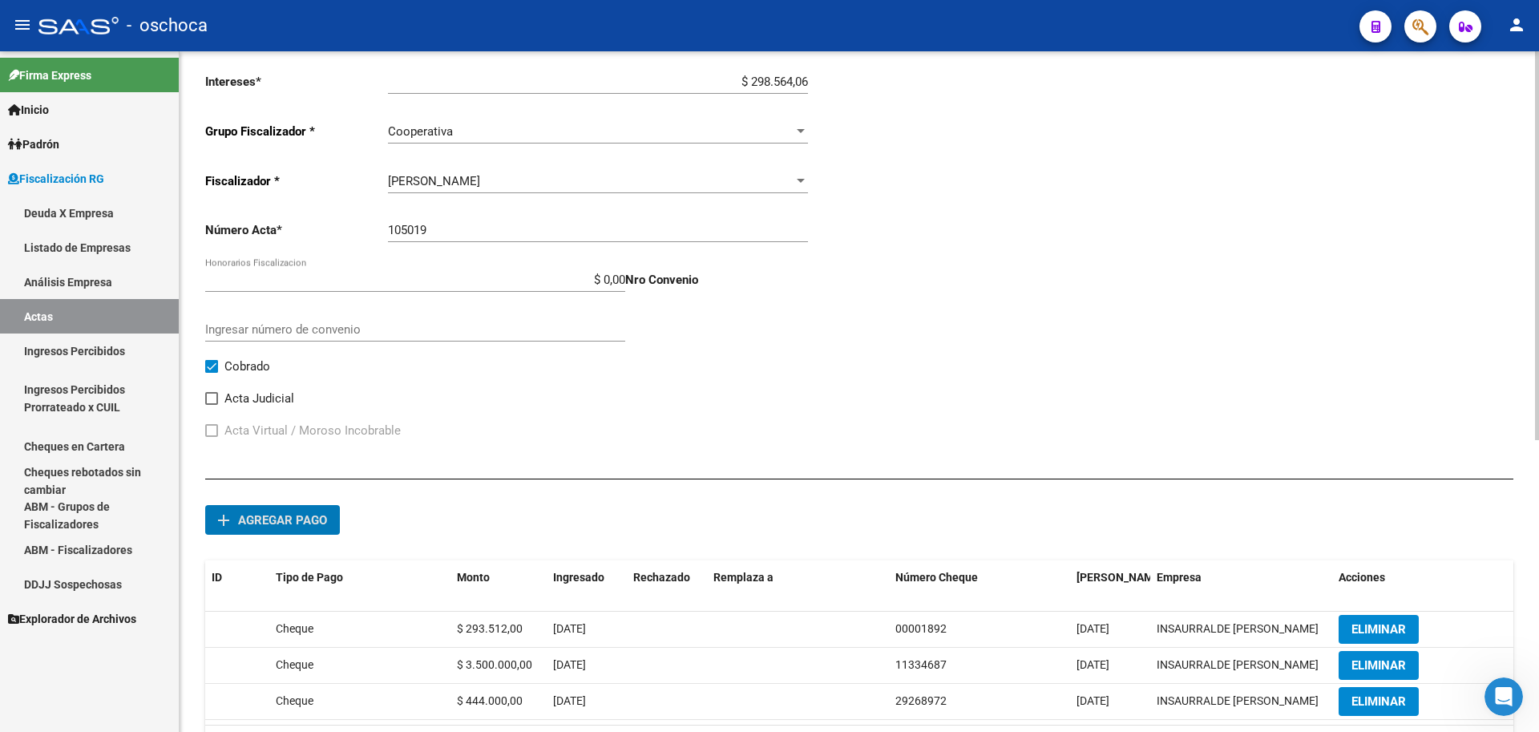
click at [307, 526] on span "Agregar pago" at bounding box center [282, 520] width 89 height 14
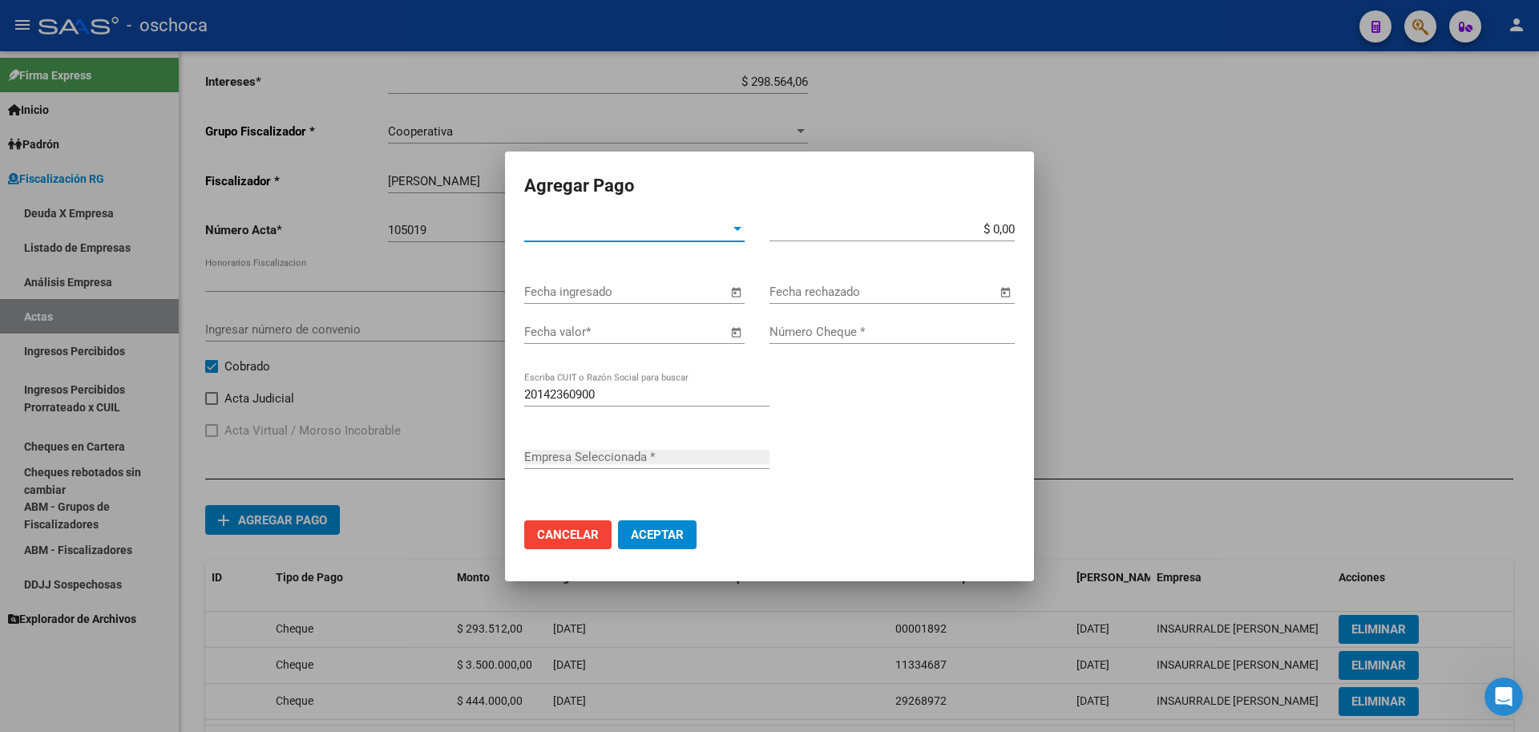
type input "INSAURRALDE [PERSON_NAME]"
click at [728, 219] on div "Tipo de Pago * Tipo de Pago *" at bounding box center [634, 229] width 220 height 24
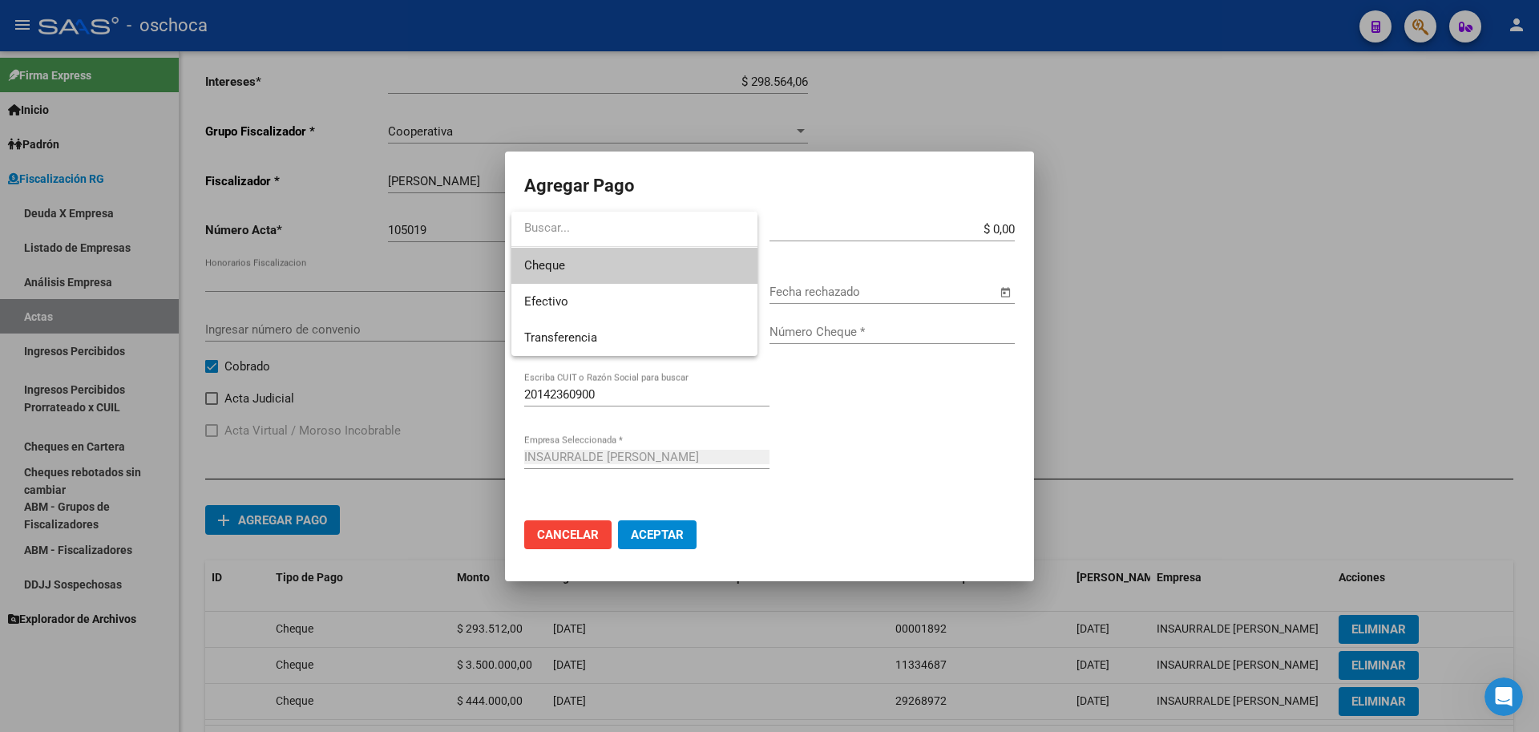
click at [688, 273] on span "Cheque" at bounding box center [634, 266] width 220 height 36
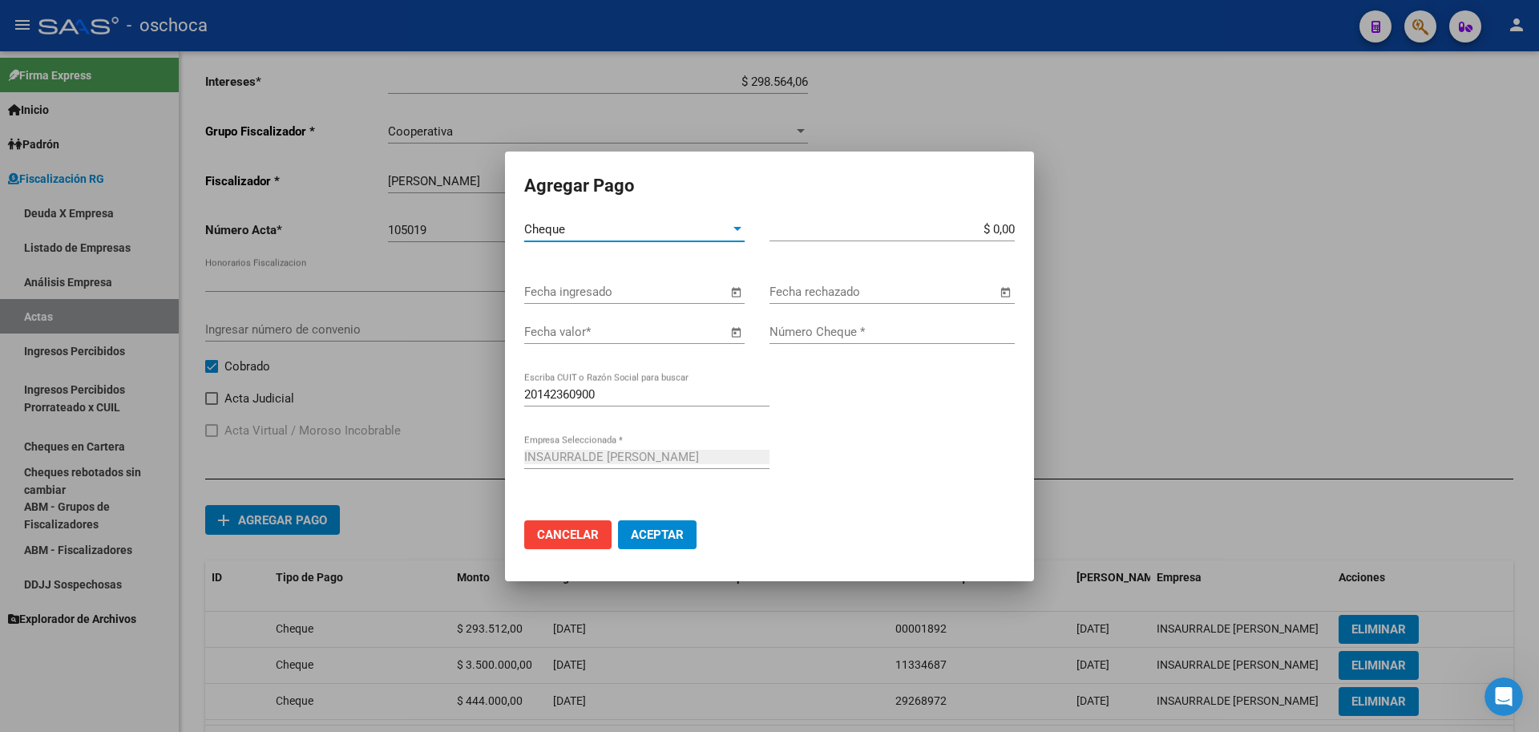
click at [734, 287] on span "Open calendar" at bounding box center [735, 292] width 38 height 38
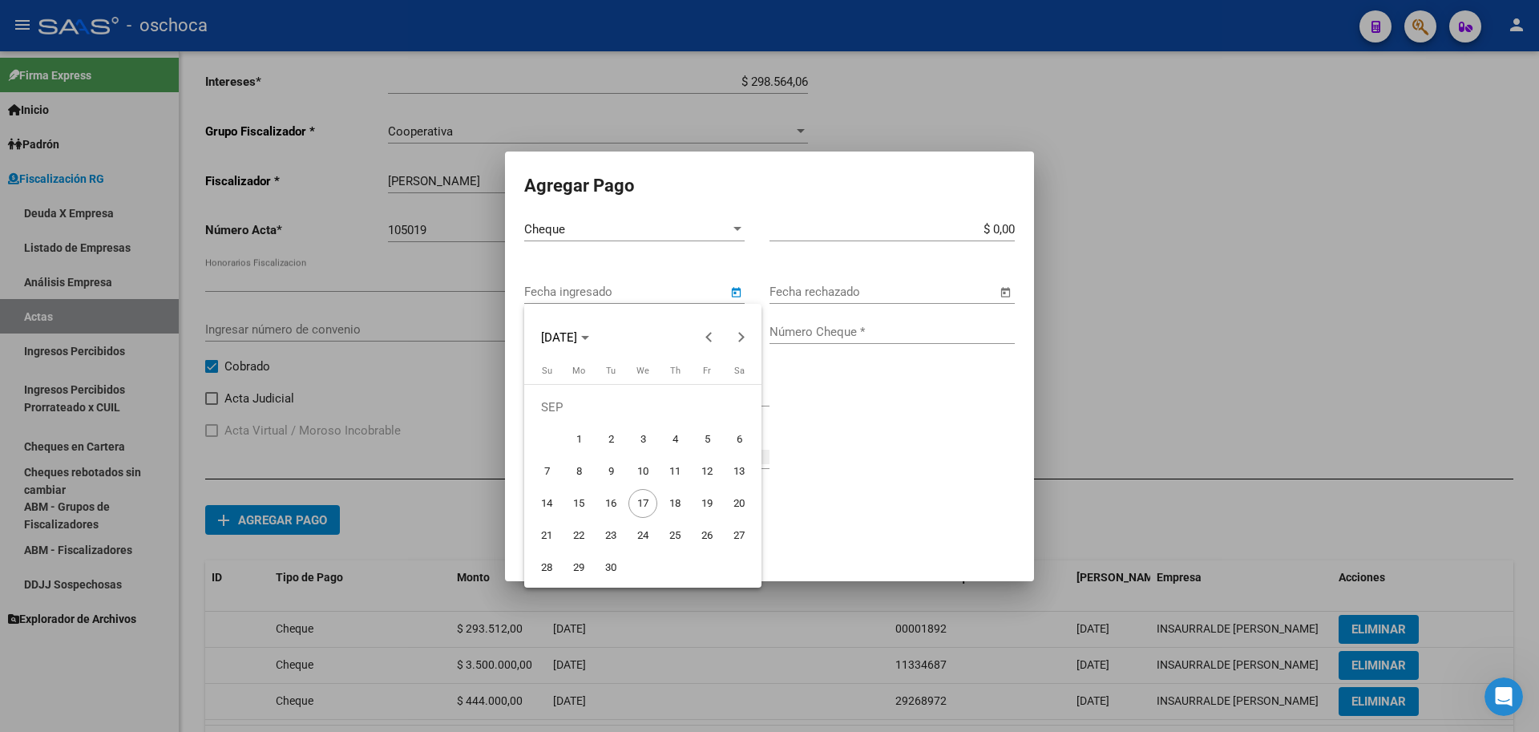
click at [674, 440] on span "4" at bounding box center [674, 439] width 29 height 29
type input "[DATE]"
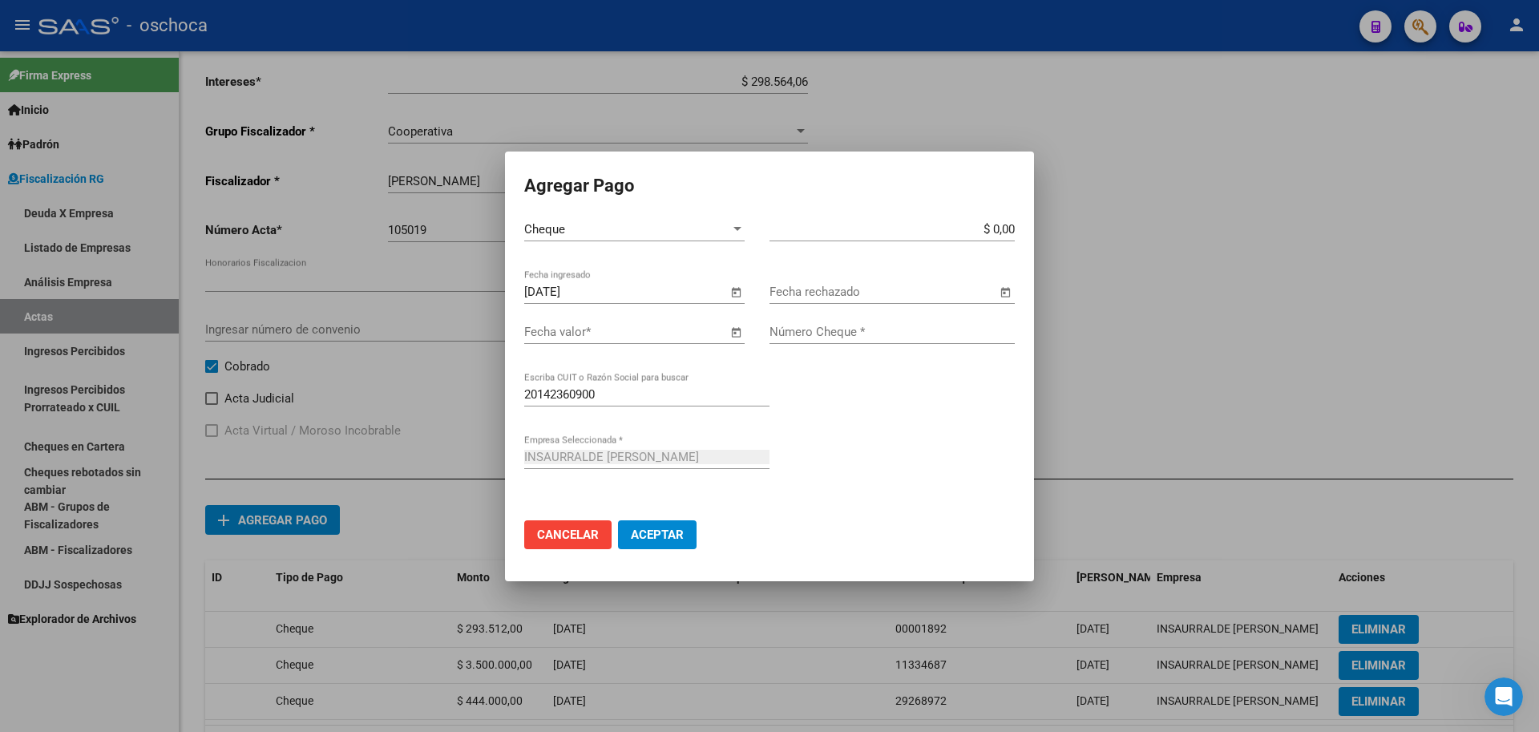
click at [731, 333] on span "Open calendar" at bounding box center [735, 332] width 38 height 38
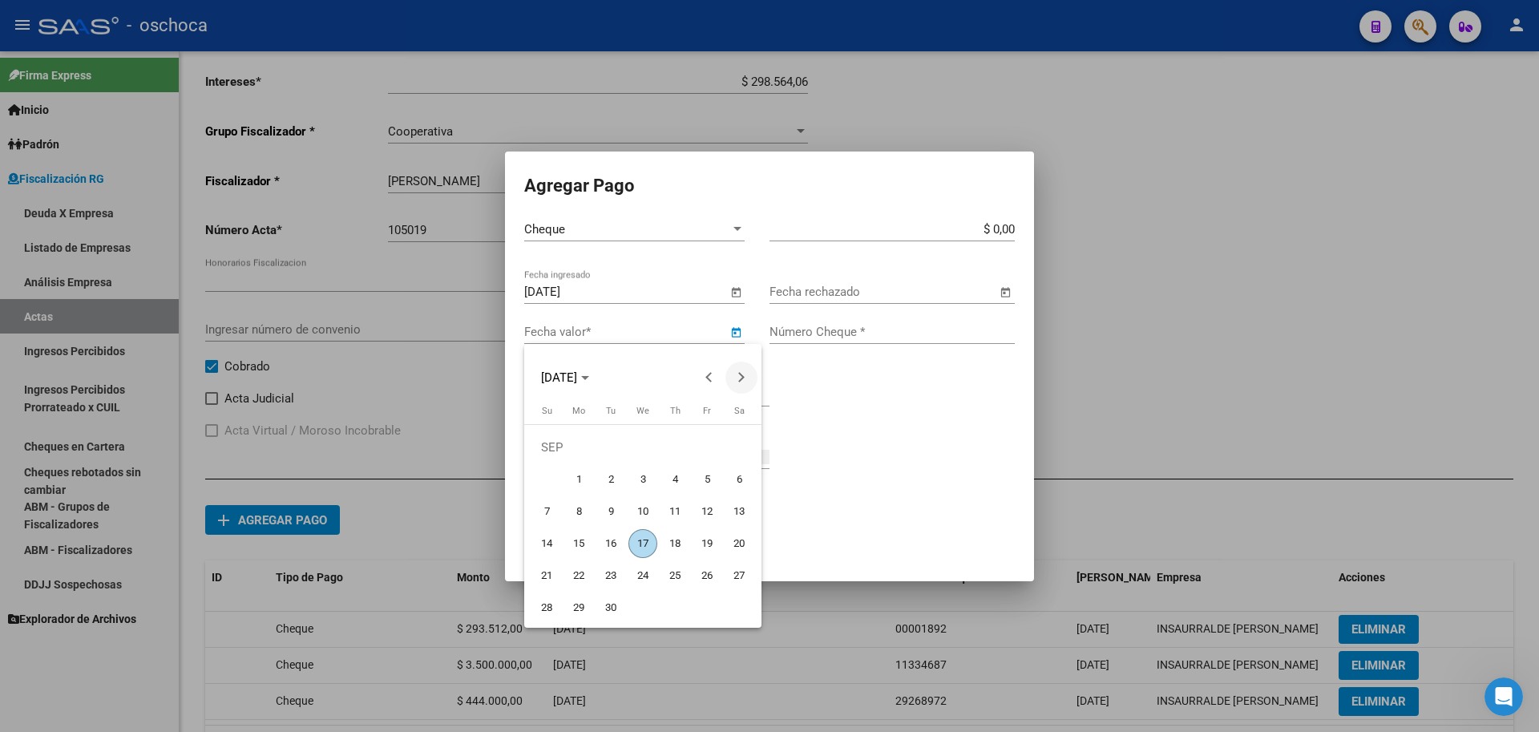
click at [743, 377] on button "Next month" at bounding box center [741, 377] width 32 height 32
click at [750, 544] on span "25" at bounding box center [738, 543] width 29 height 29
type input "[DATE]"
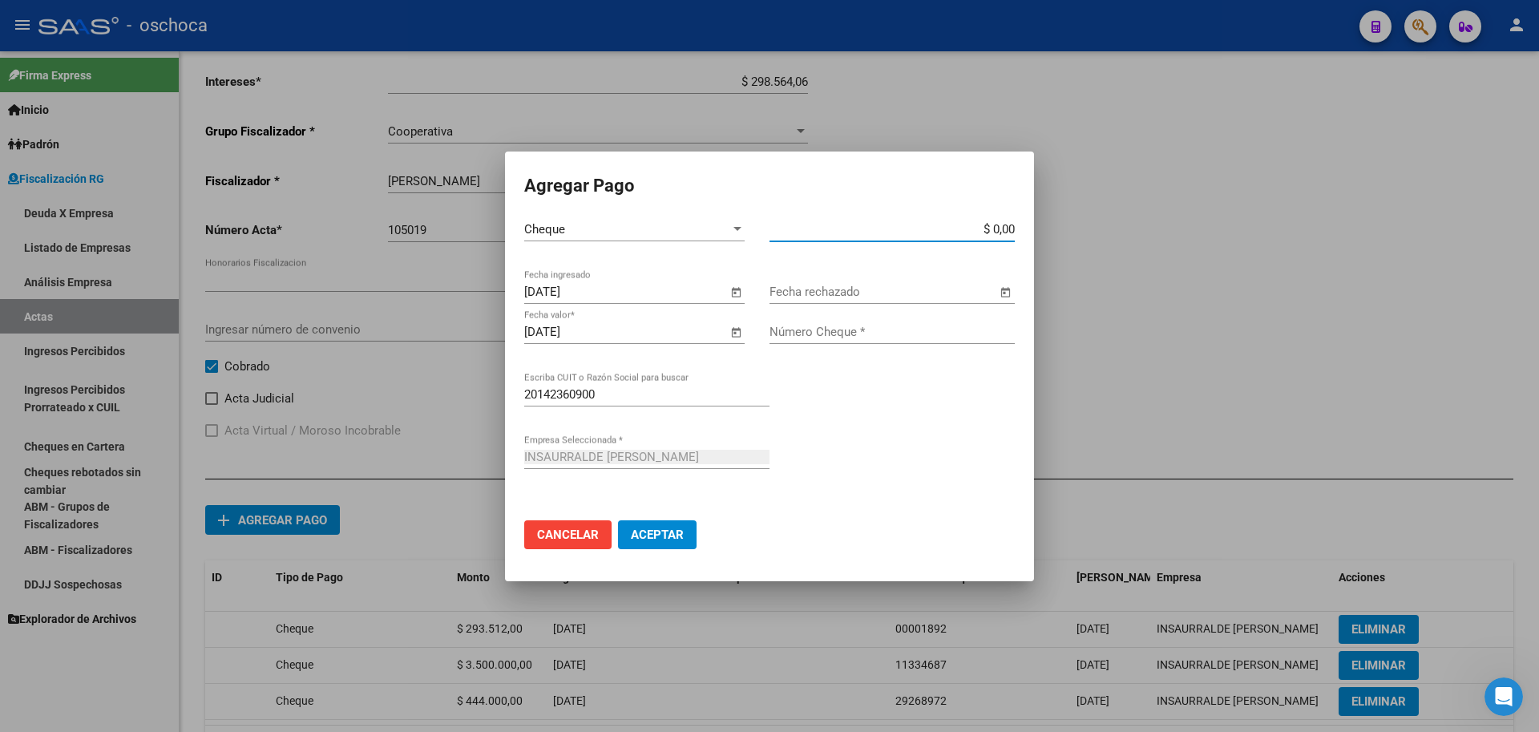
click at [1011, 231] on input "$ 0,00" at bounding box center [891, 229] width 245 height 14
type input "$ 900.000,00"
drag, startPoint x: 908, startPoint y: 329, endPoint x: 952, endPoint y: 393, distance: 77.1
click at [924, 351] on div "Número Cheque *" at bounding box center [891, 339] width 245 height 39
type input "31361602"
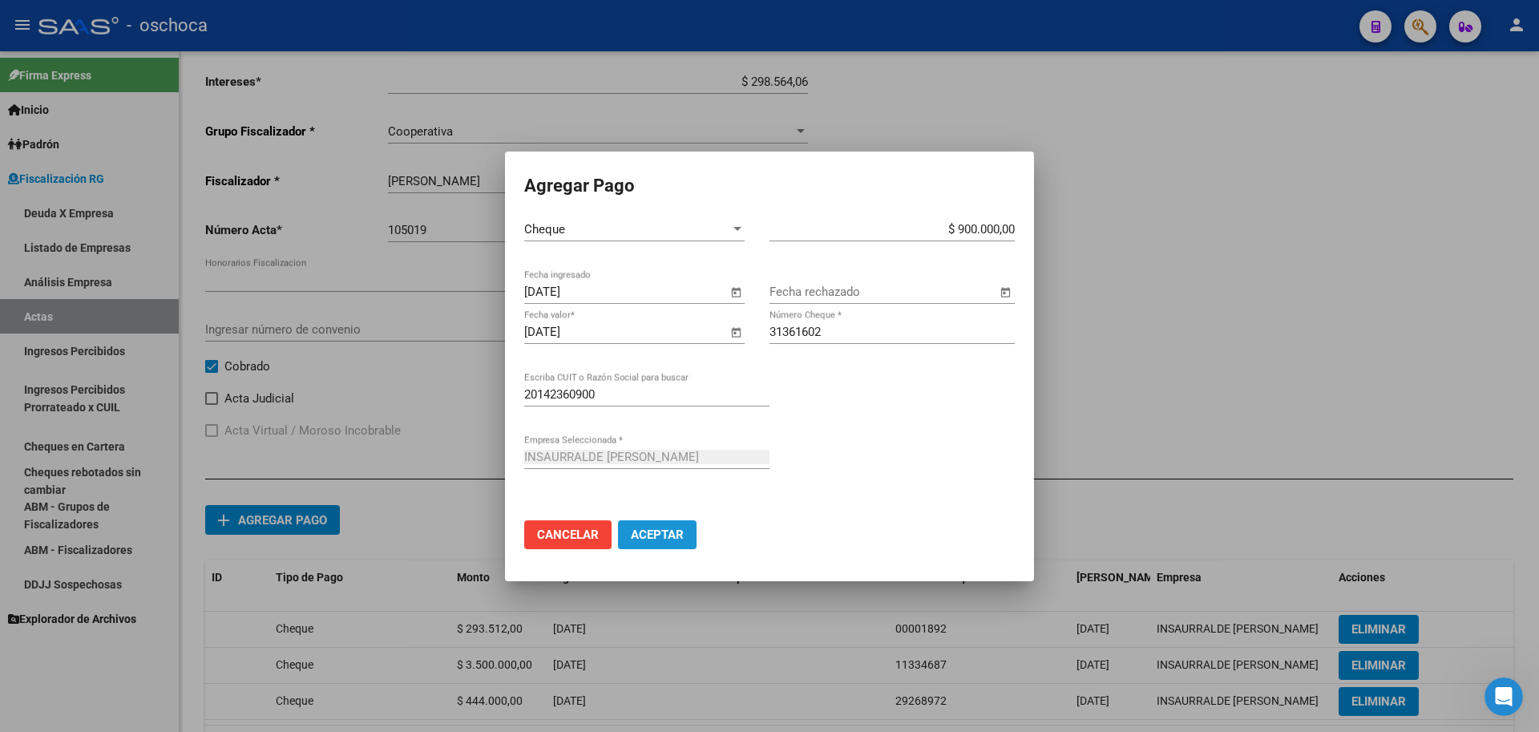
click at [684, 529] on button "Aceptar" at bounding box center [657, 534] width 79 height 29
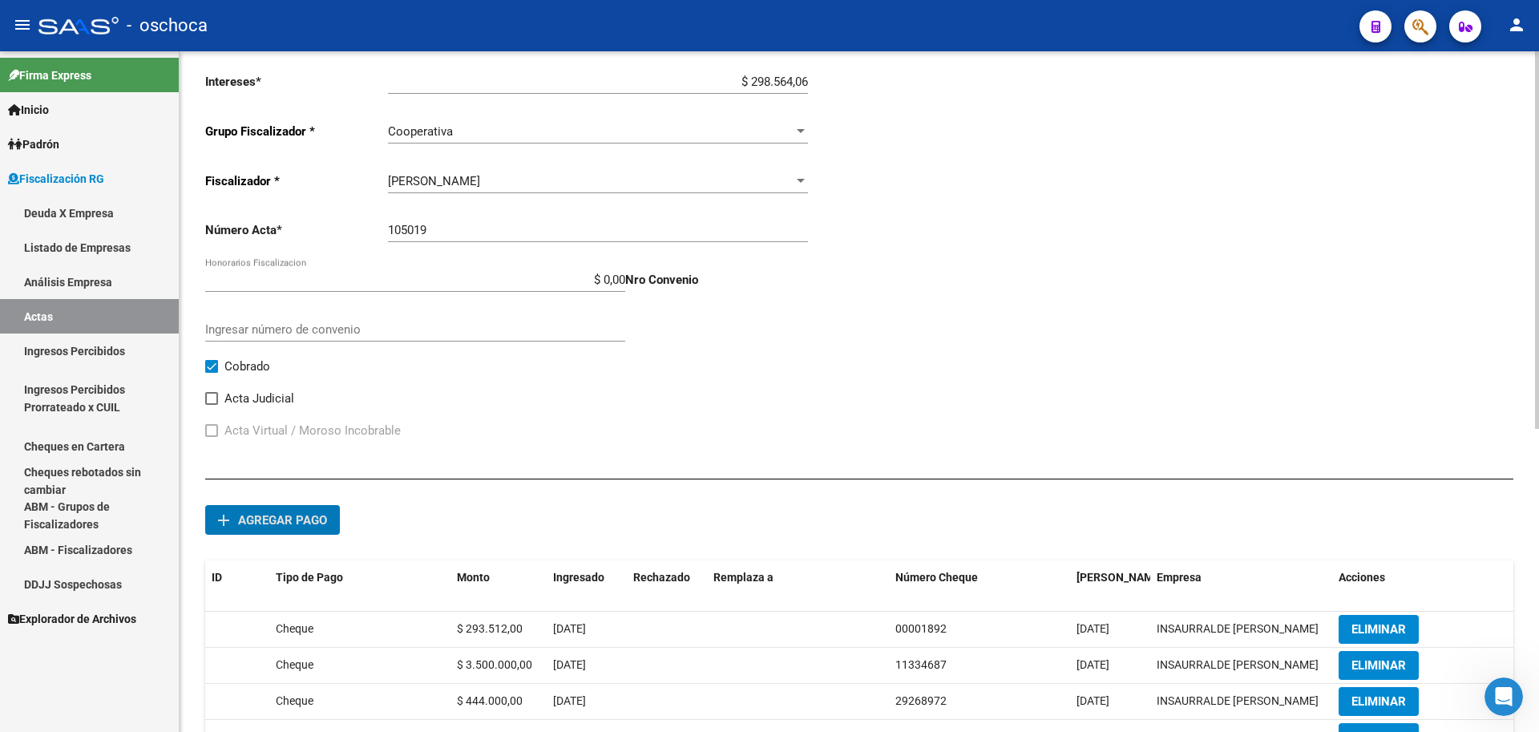
click at [324, 519] on span "Agregar pago" at bounding box center [282, 520] width 89 height 14
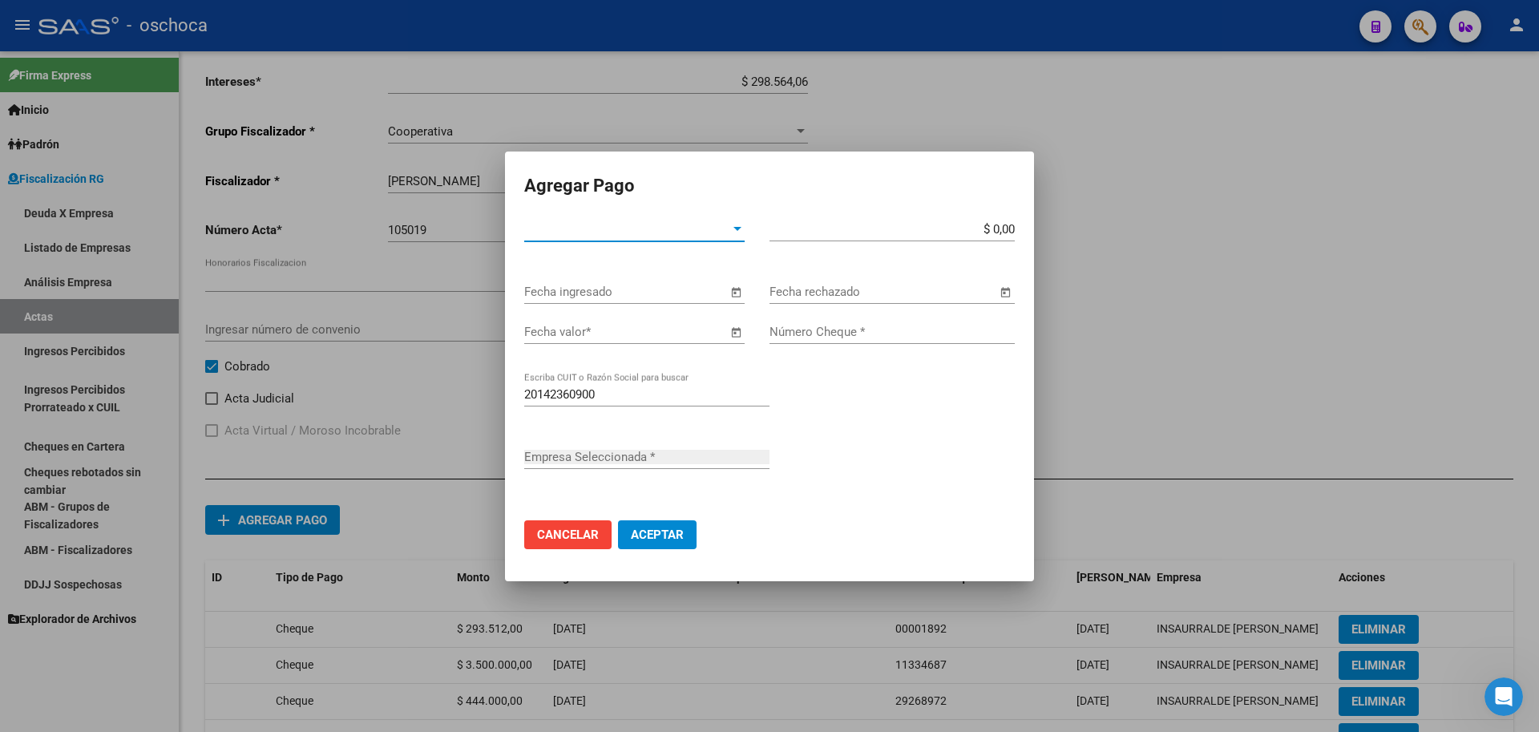
click at [657, 227] on span "Tipo de Pago *" at bounding box center [627, 229] width 206 height 14
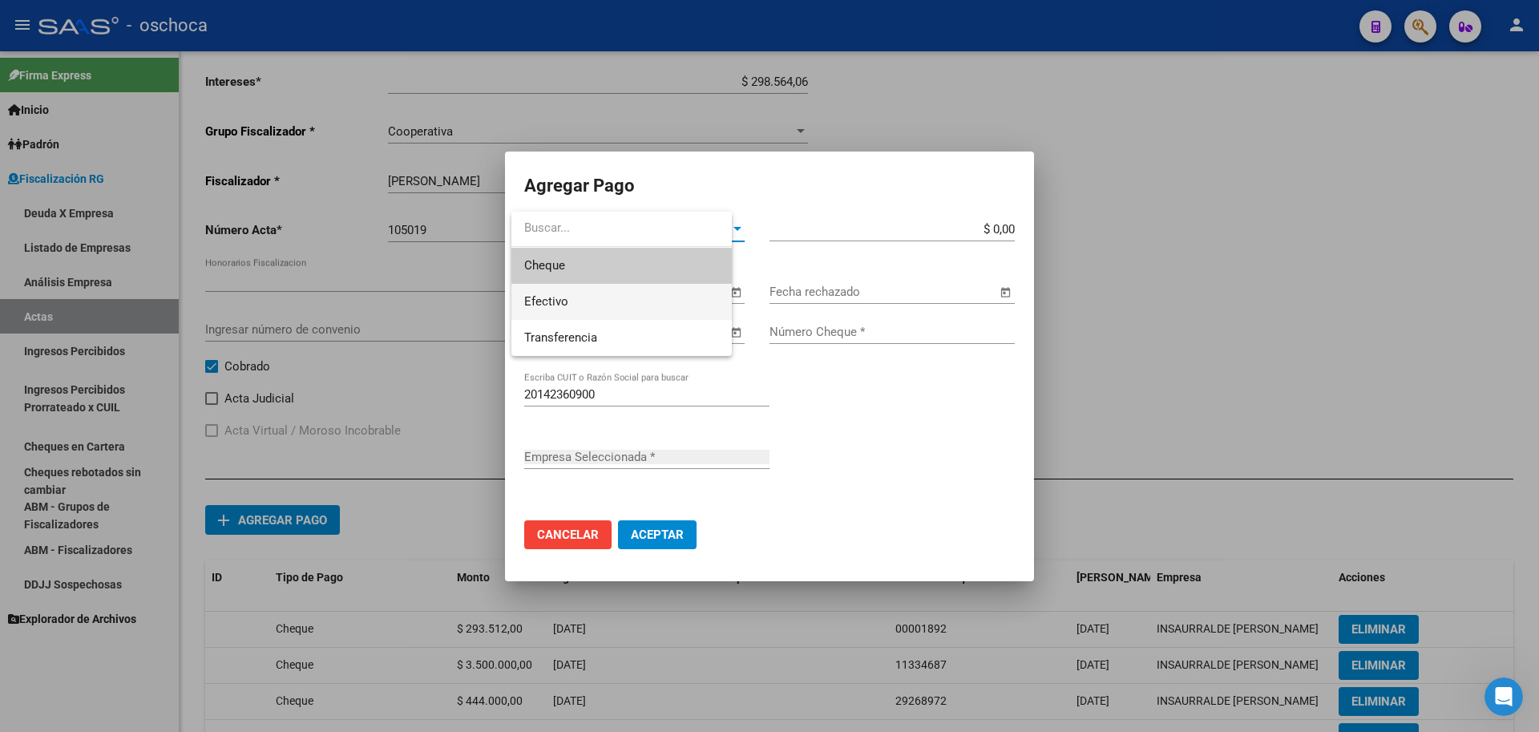
type input "INSAURRALDE [PERSON_NAME]"
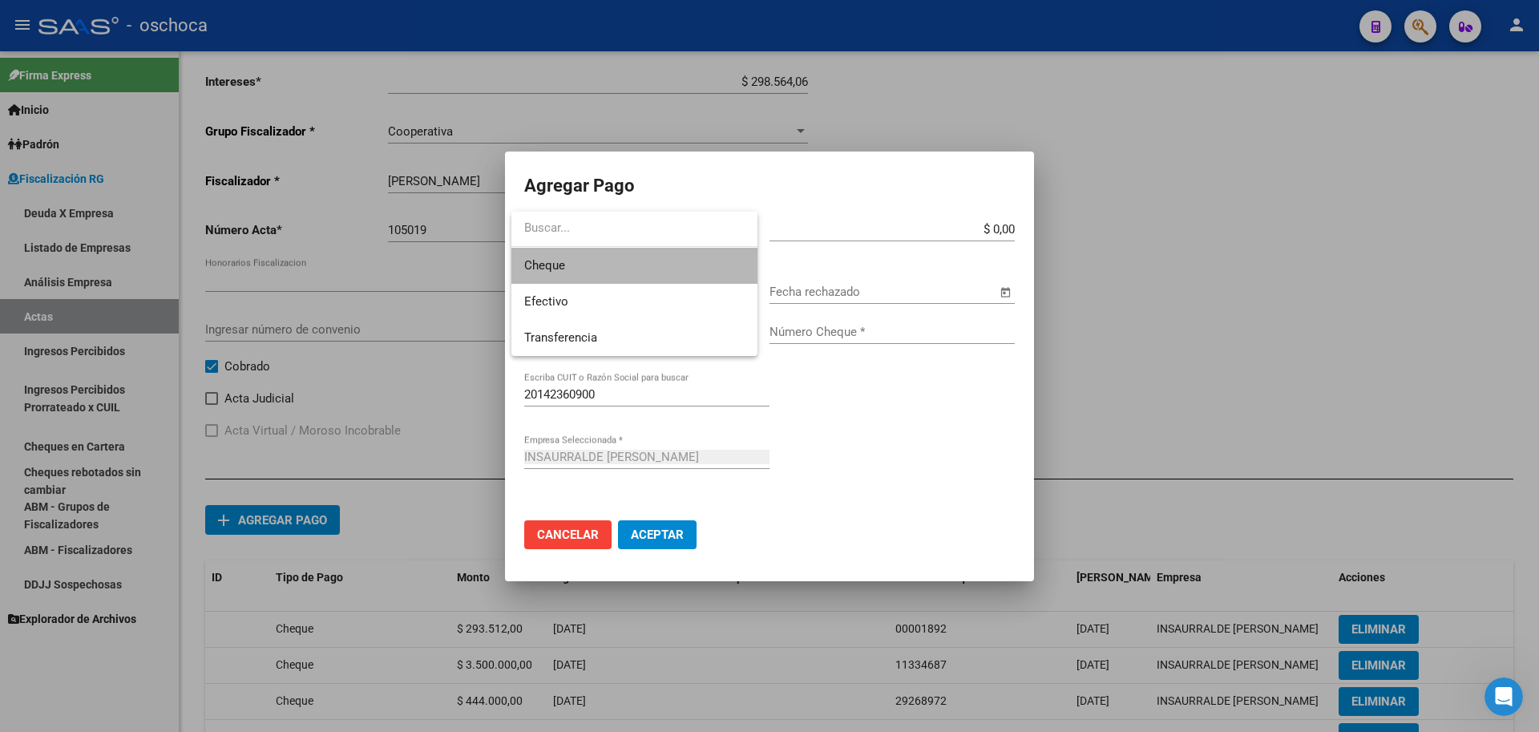
click at [649, 268] on span "Cheque" at bounding box center [634, 266] width 220 height 36
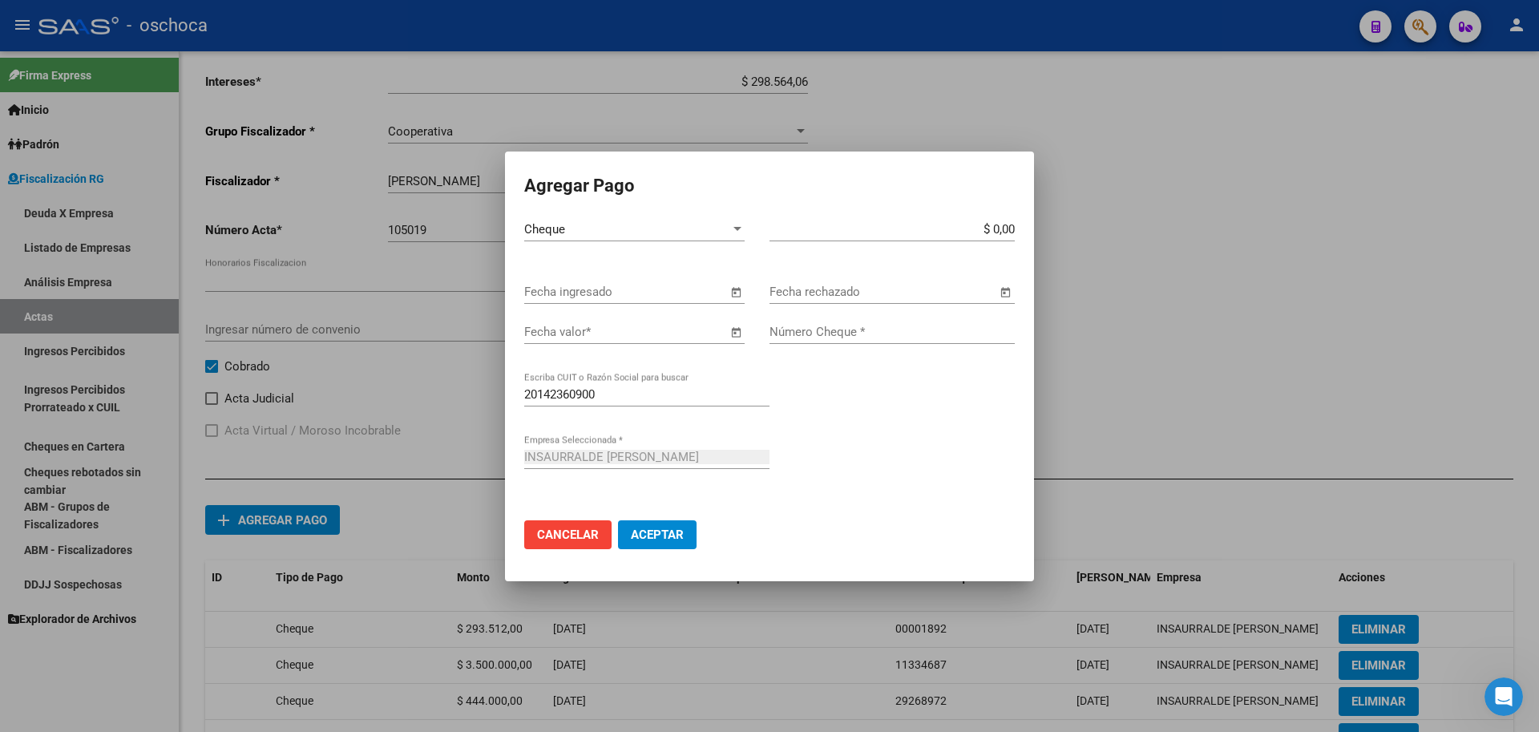
click at [733, 294] on span "Open calendar" at bounding box center [735, 292] width 38 height 38
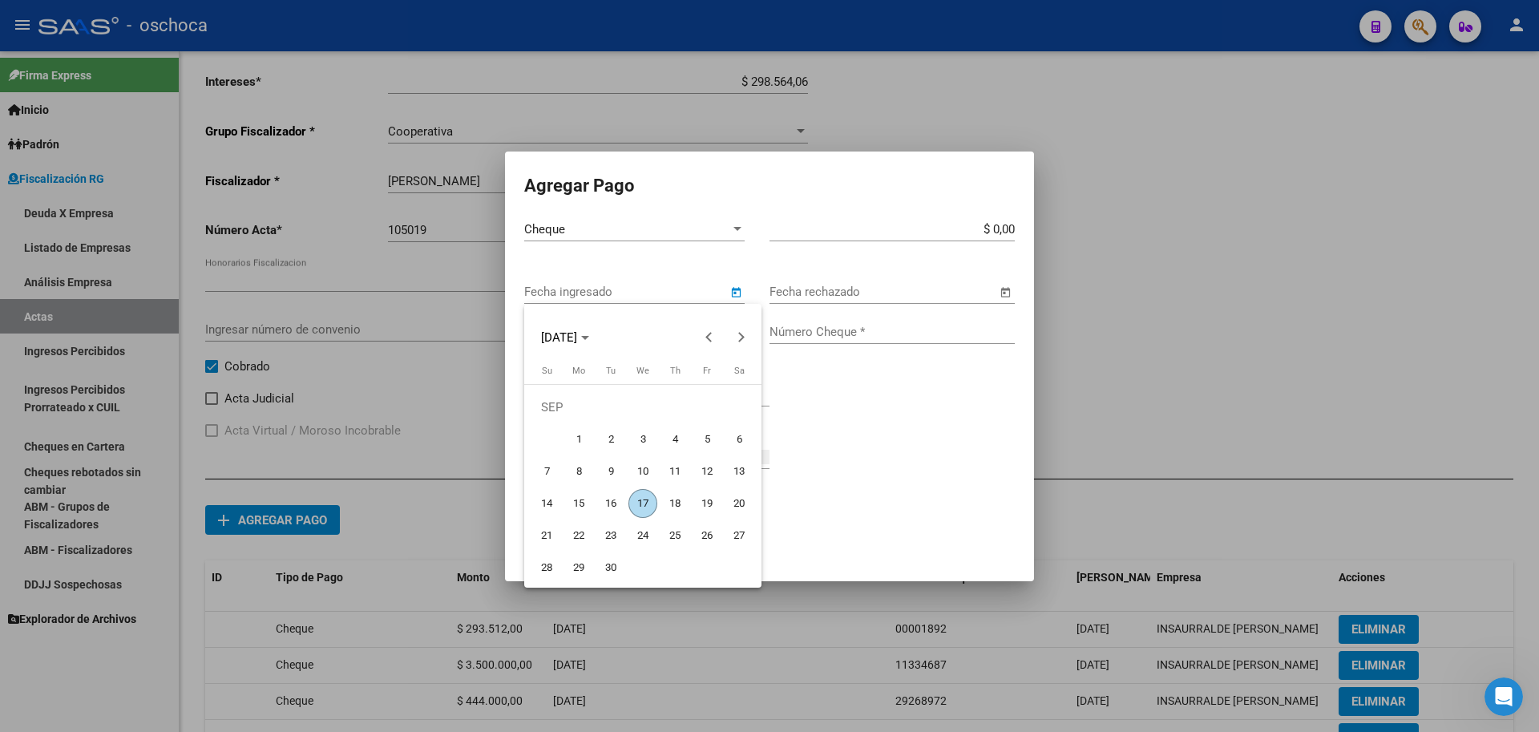
click at [684, 433] on span "4" at bounding box center [674, 439] width 29 height 29
type input "[DATE]"
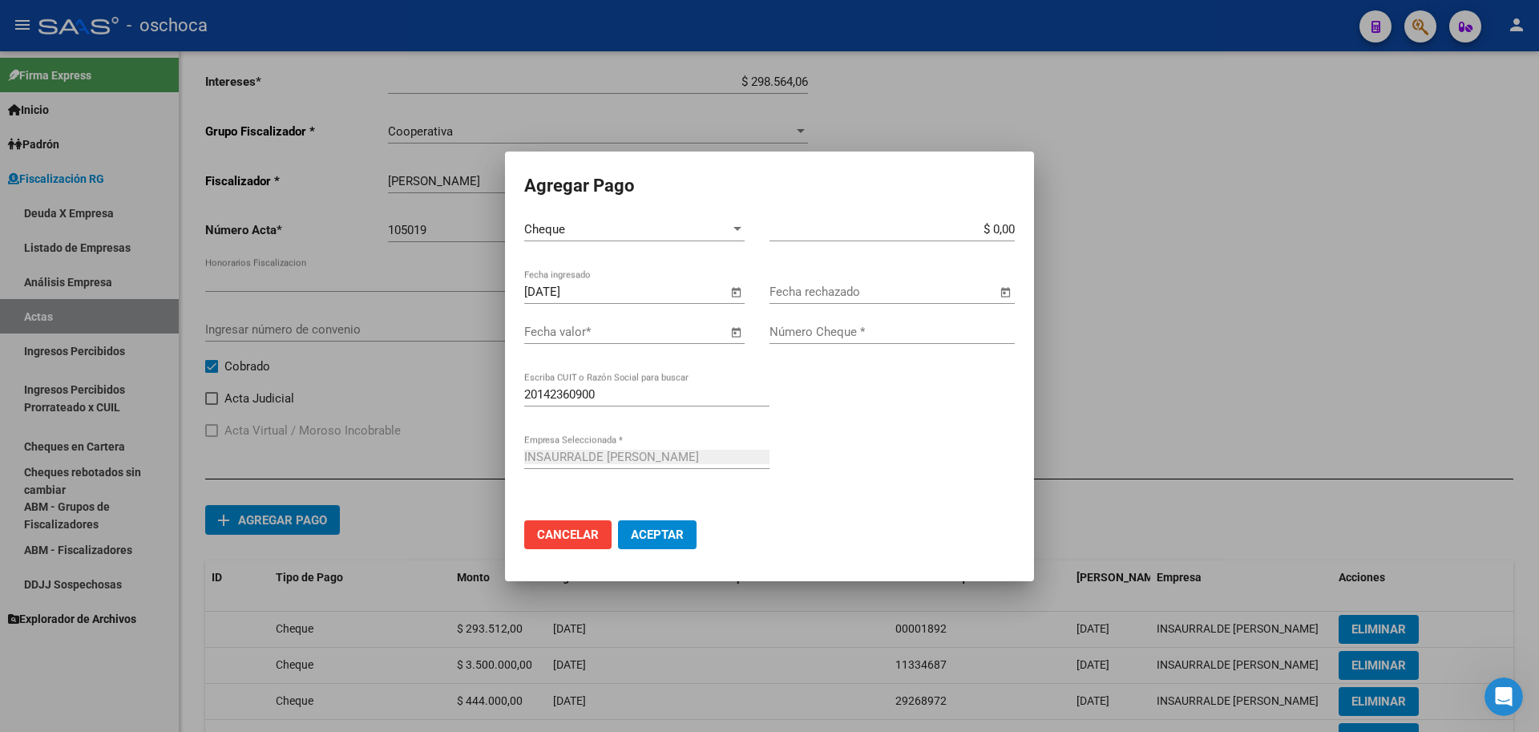
click at [740, 332] on span "Open calendar" at bounding box center [735, 332] width 38 height 38
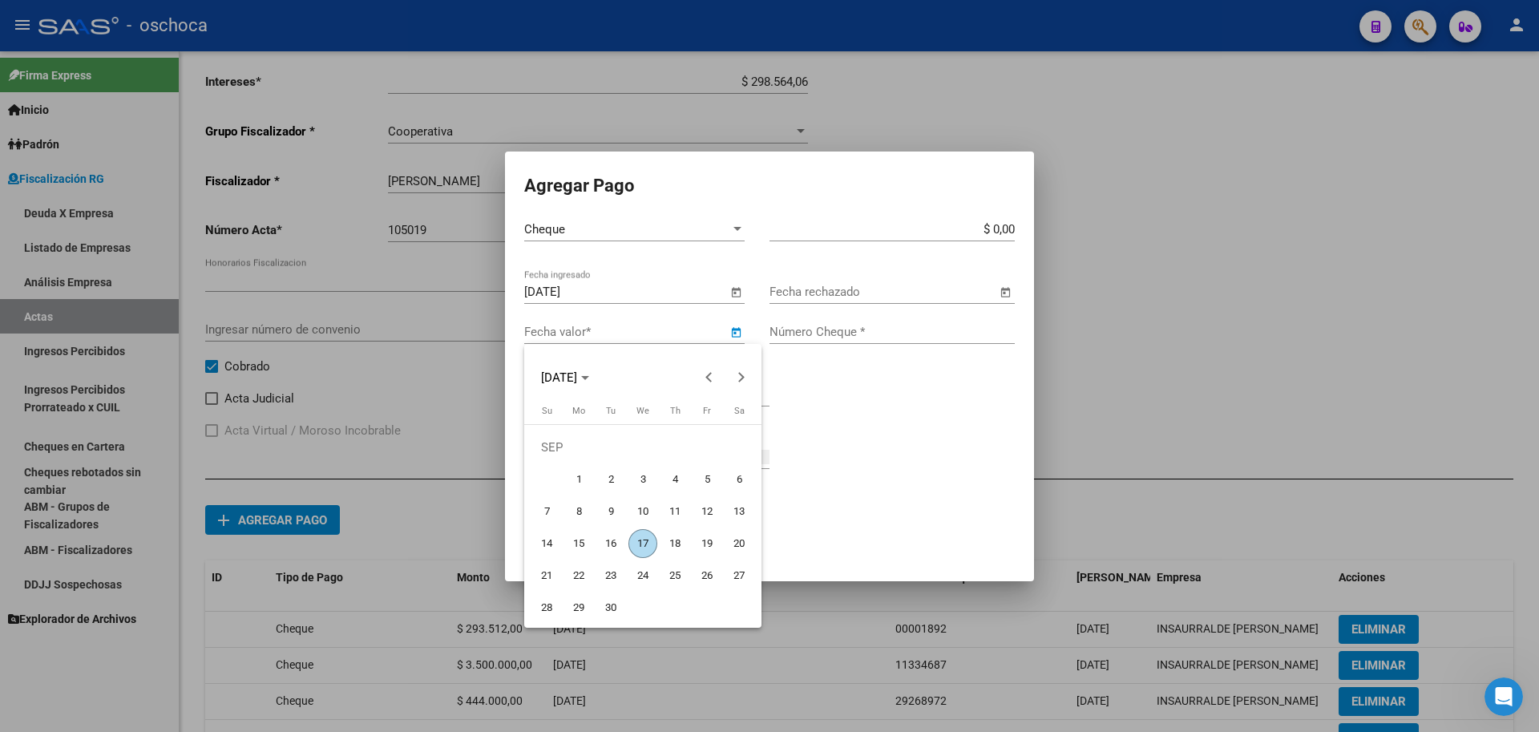
click at [733, 547] on span "20" at bounding box center [738, 543] width 29 height 29
type input "[DATE]"
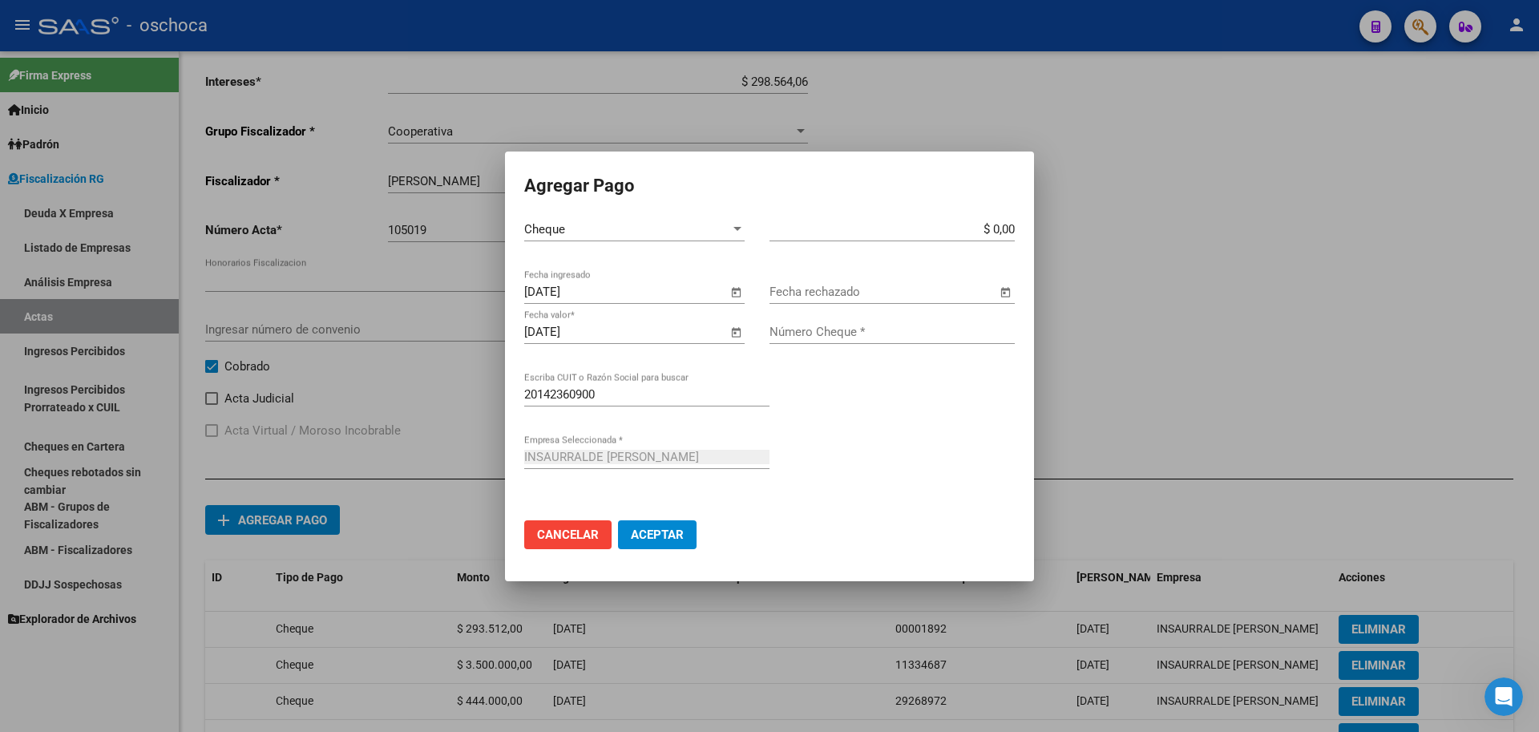
click at [1012, 229] on input "$ 0,00" at bounding box center [891, 229] width 245 height 14
type input "$ 1.100.721,00"
click at [795, 338] on input "Número Cheque *" at bounding box center [891, 332] width 245 height 14
type input "32050375"
click at [658, 543] on button "Aceptar" at bounding box center [657, 534] width 79 height 29
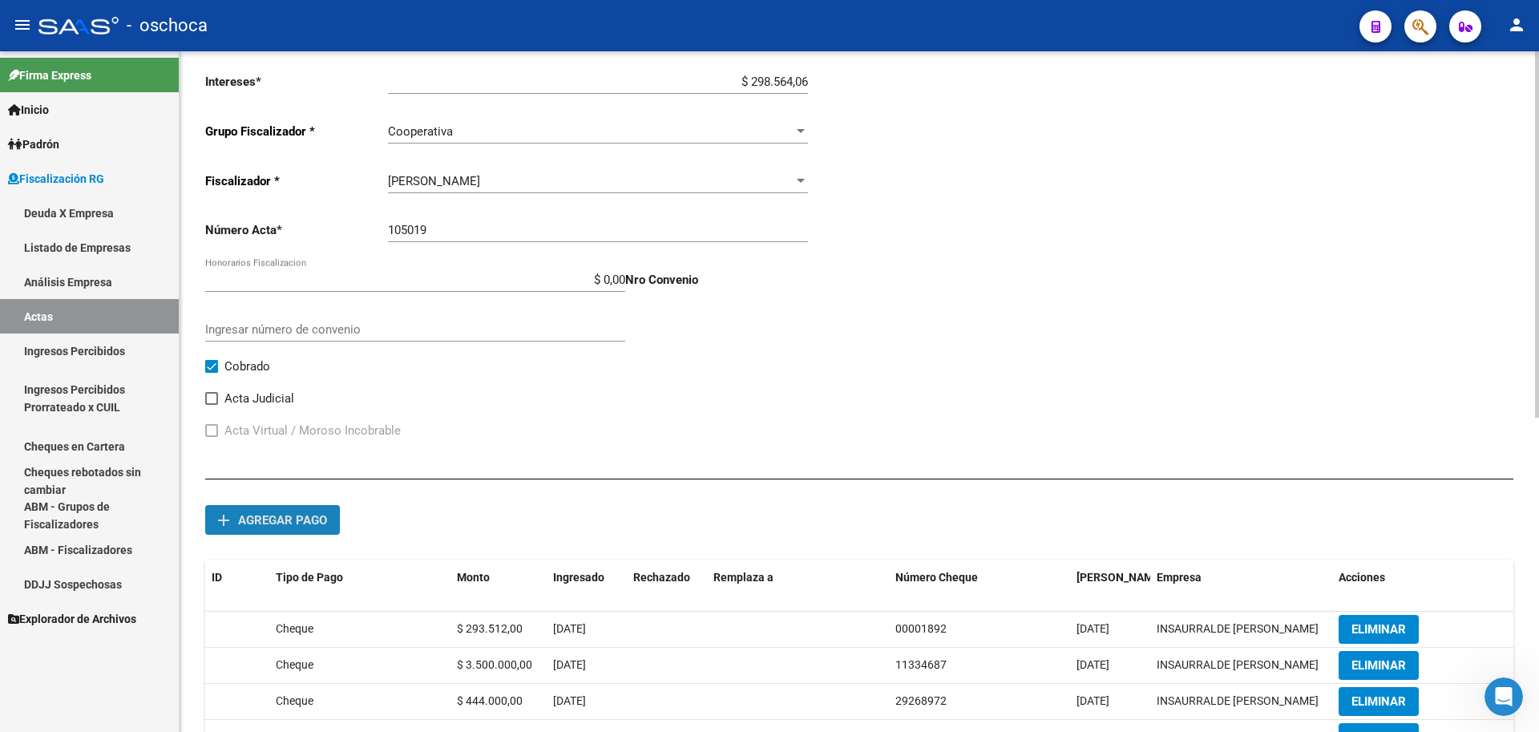
click at [265, 524] on span "Agregar pago" at bounding box center [282, 520] width 89 height 14
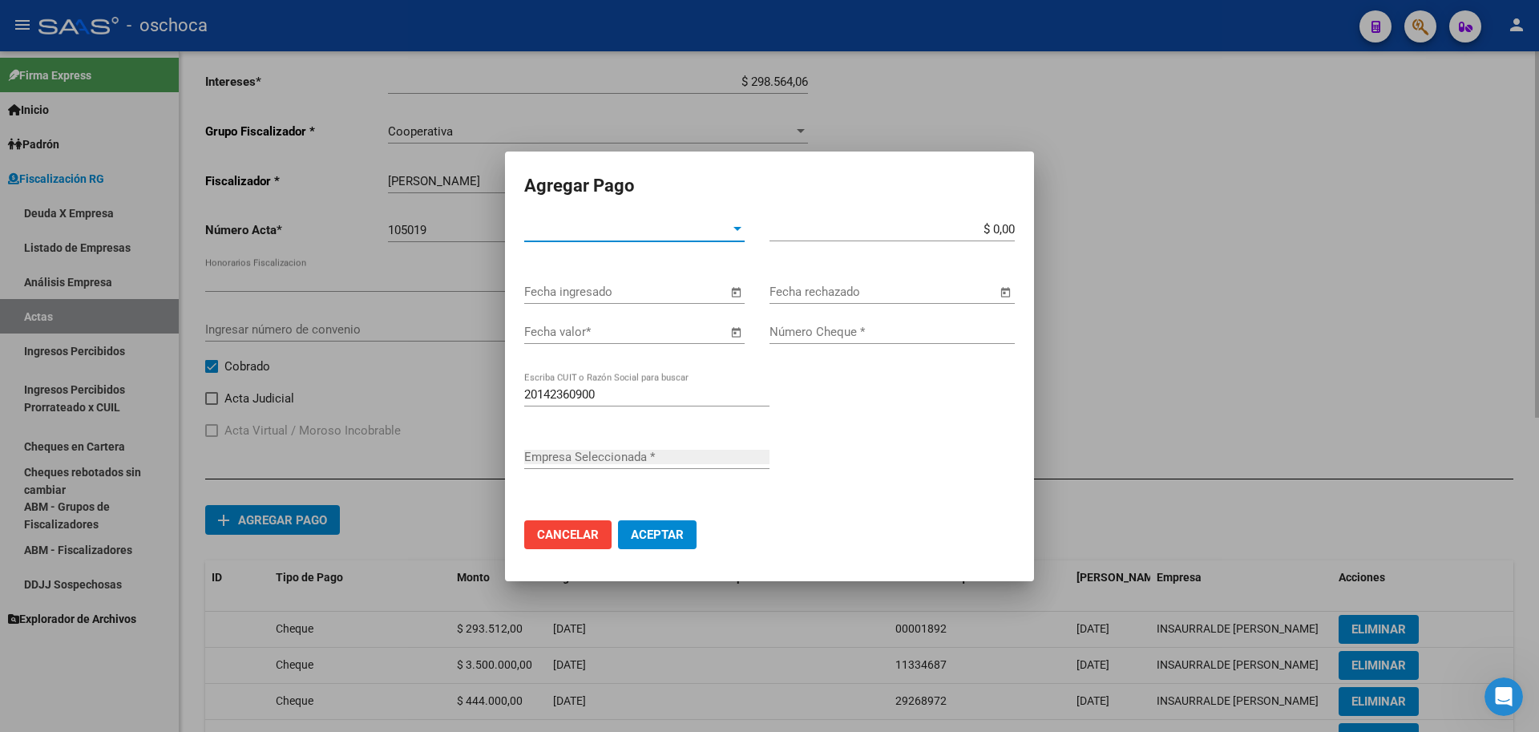
type input "INSAURRALDE [PERSON_NAME]"
click at [676, 231] on span "Tipo de Pago *" at bounding box center [627, 229] width 206 height 14
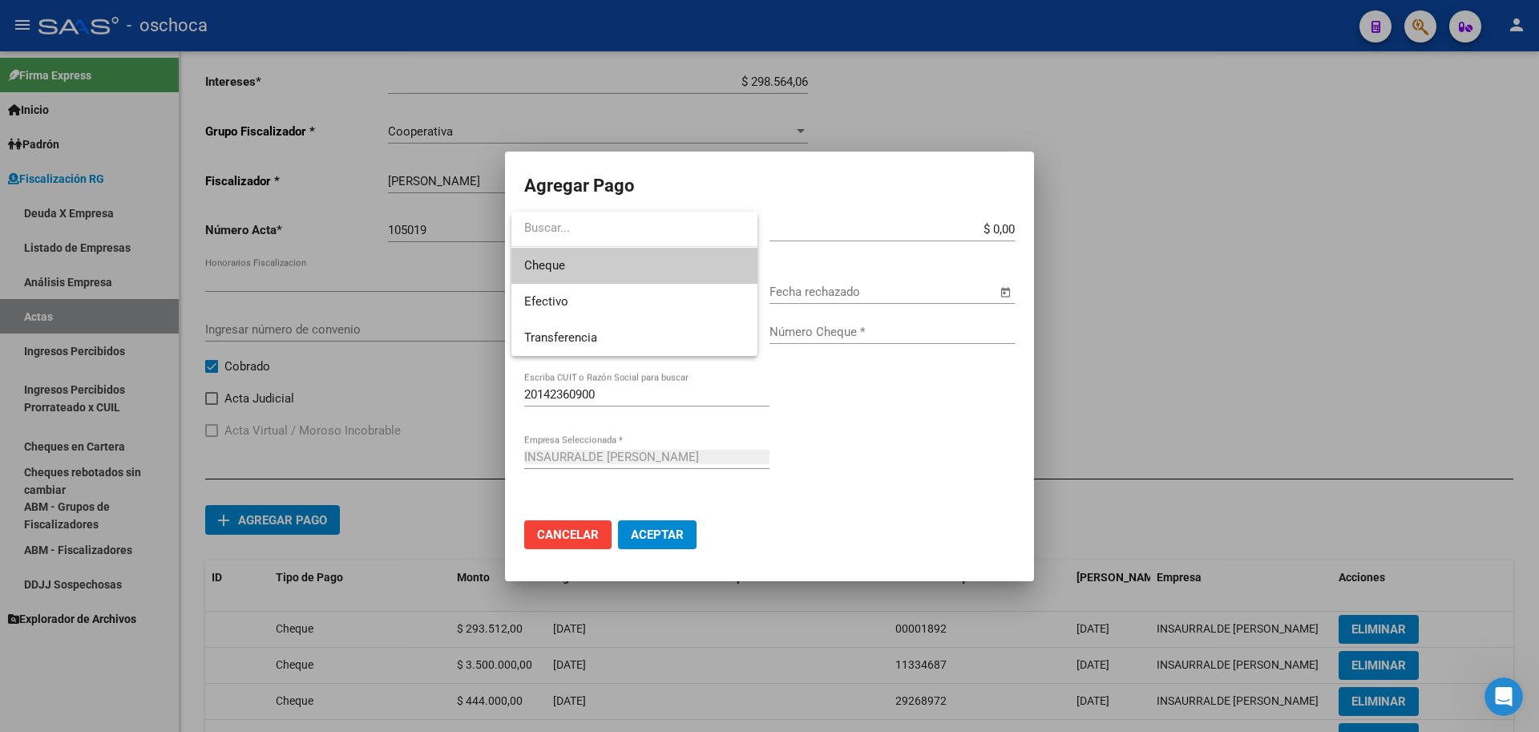
click at [638, 267] on span "Cheque" at bounding box center [634, 266] width 220 height 36
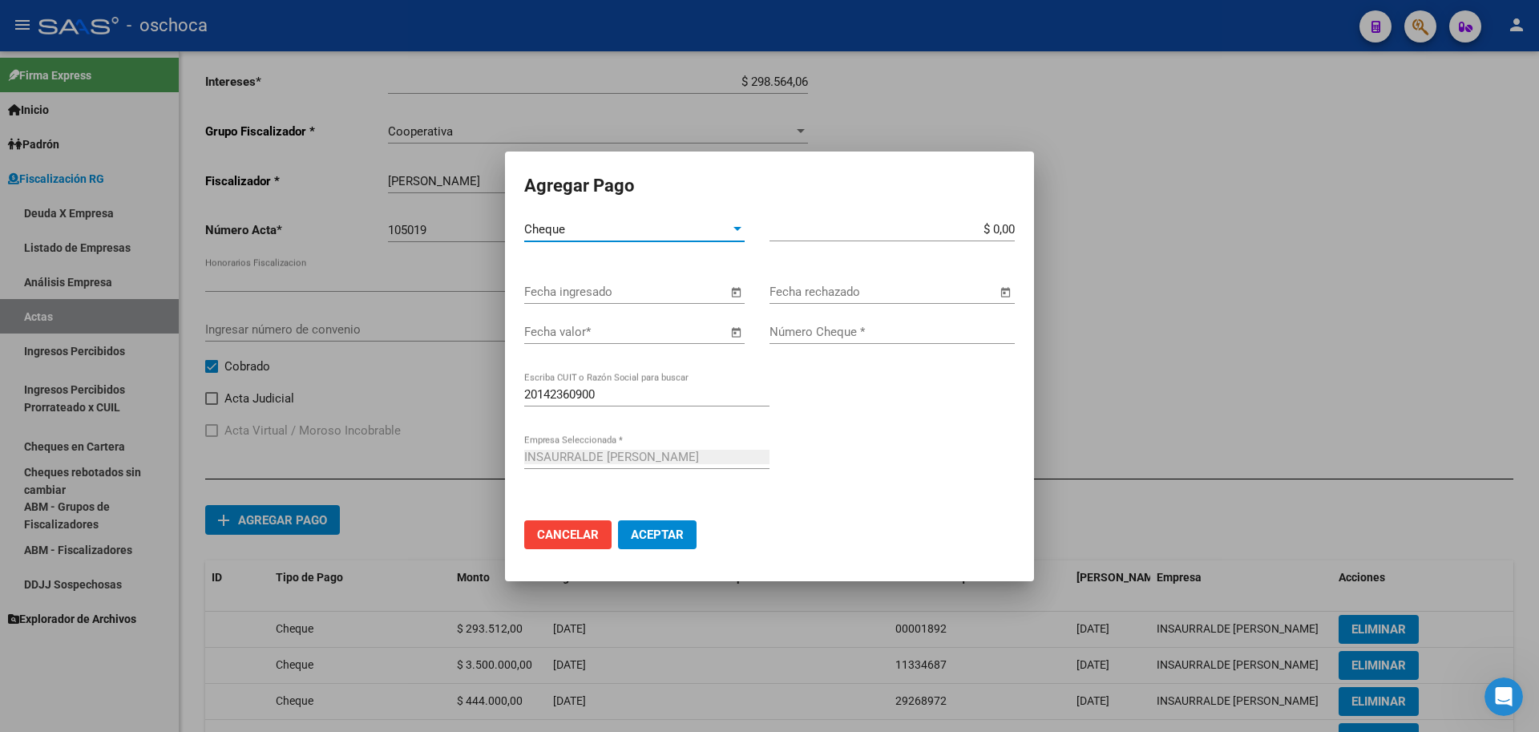
click at [731, 297] on span "Open calendar" at bounding box center [735, 292] width 38 height 38
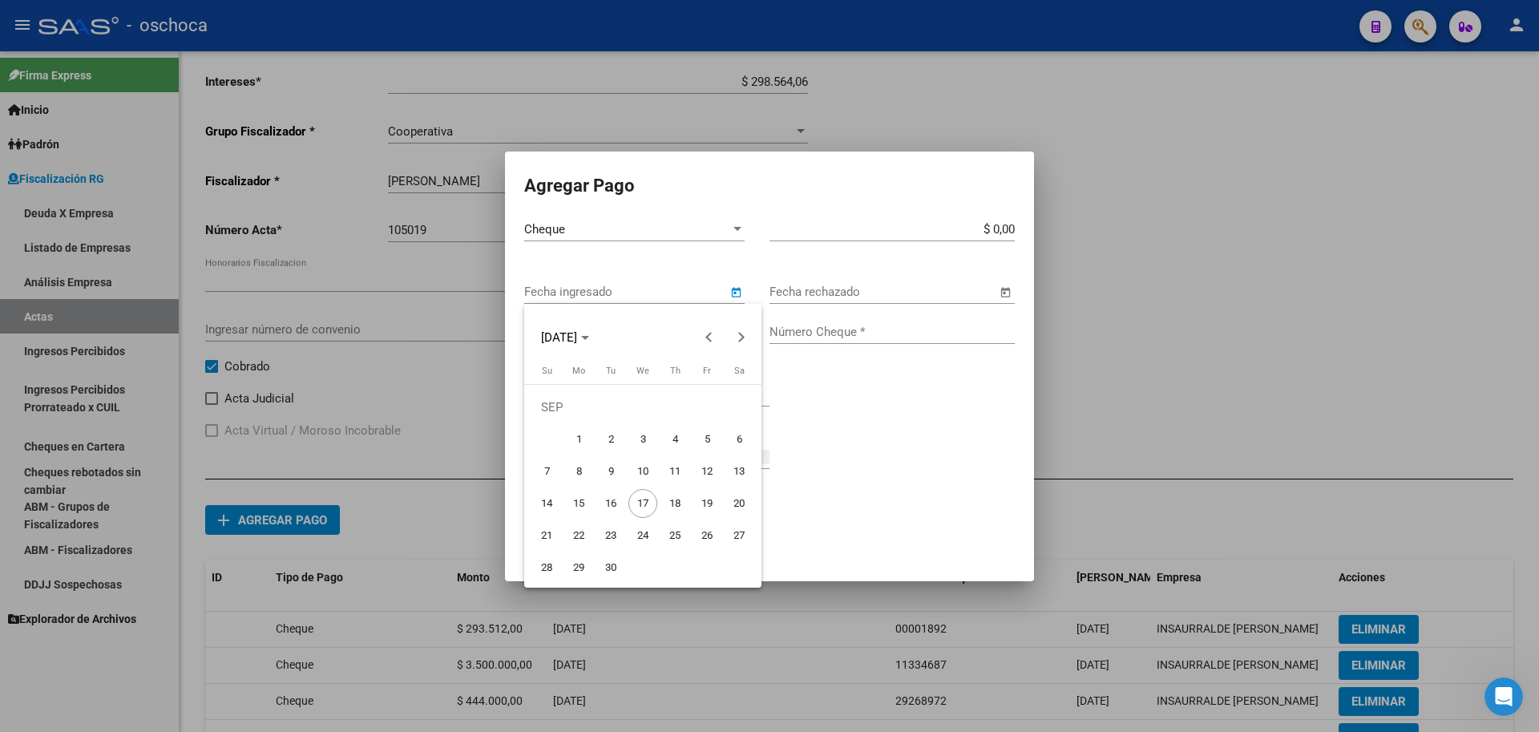
click at [679, 448] on span "4" at bounding box center [674, 439] width 29 height 29
type input "[DATE]"
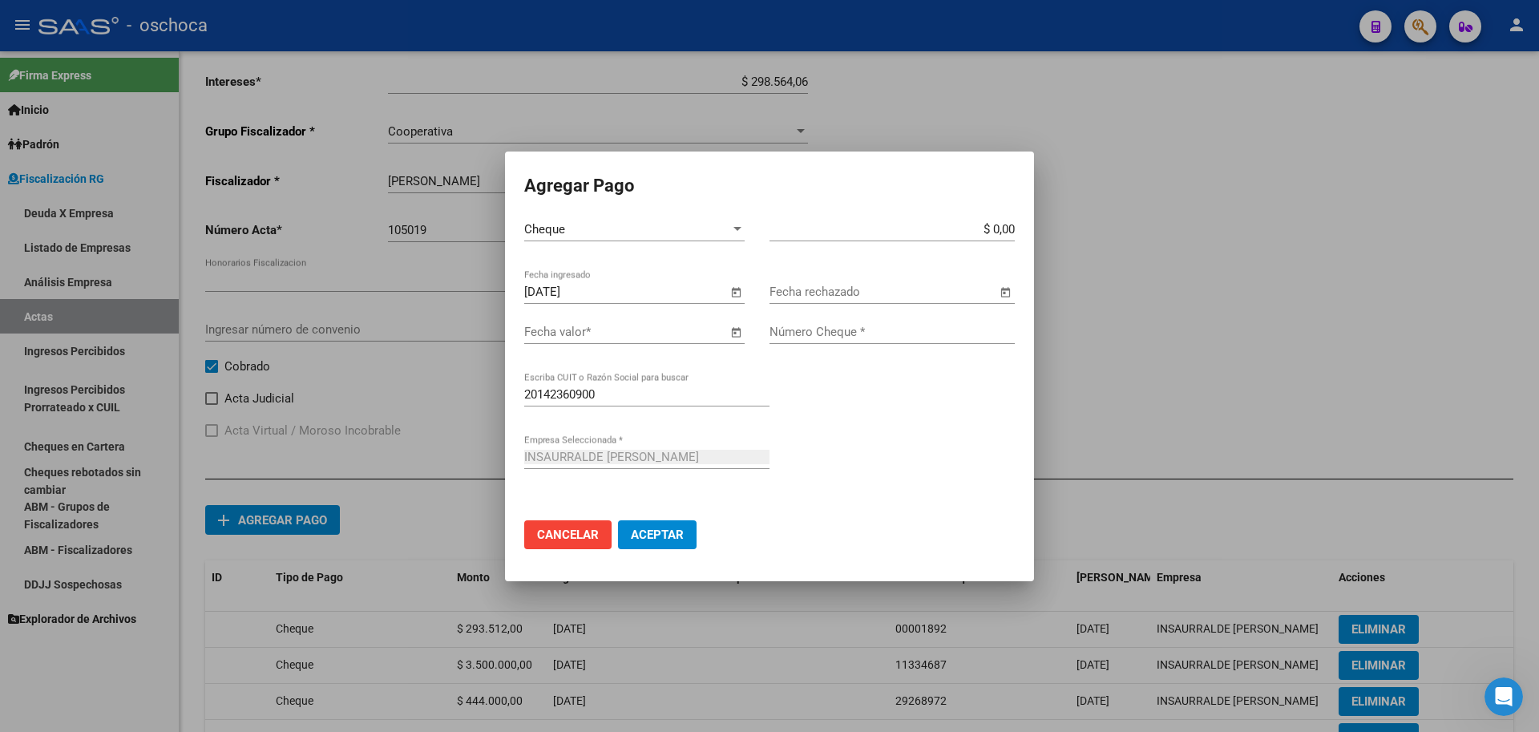
click at [729, 333] on span "Open calendar" at bounding box center [735, 332] width 38 height 38
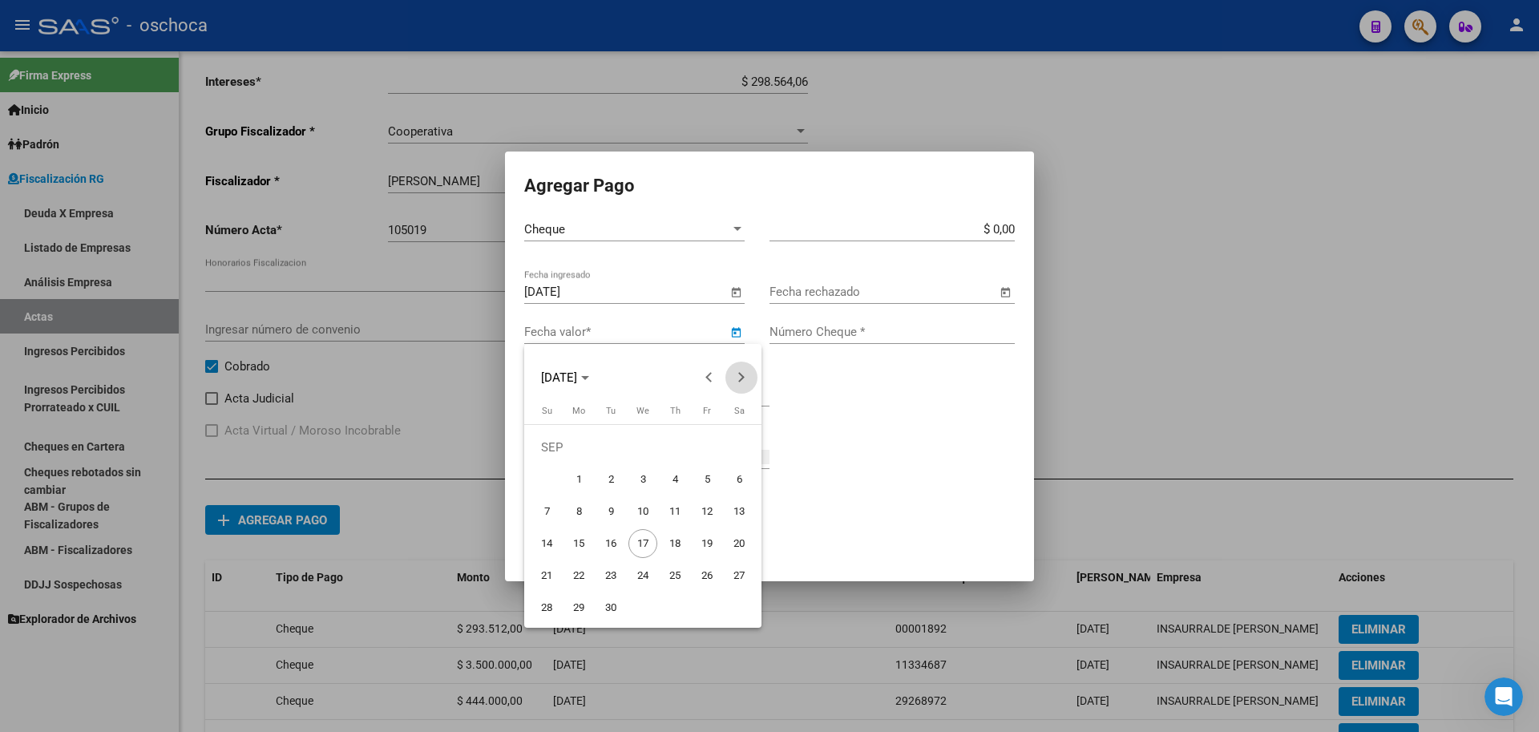
click at [741, 377] on button "Next month" at bounding box center [741, 377] width 32 height 32
click at [652, 576] on span "29" at bounding box center [642, 575] width 29 height 29
type input "[DATE]"
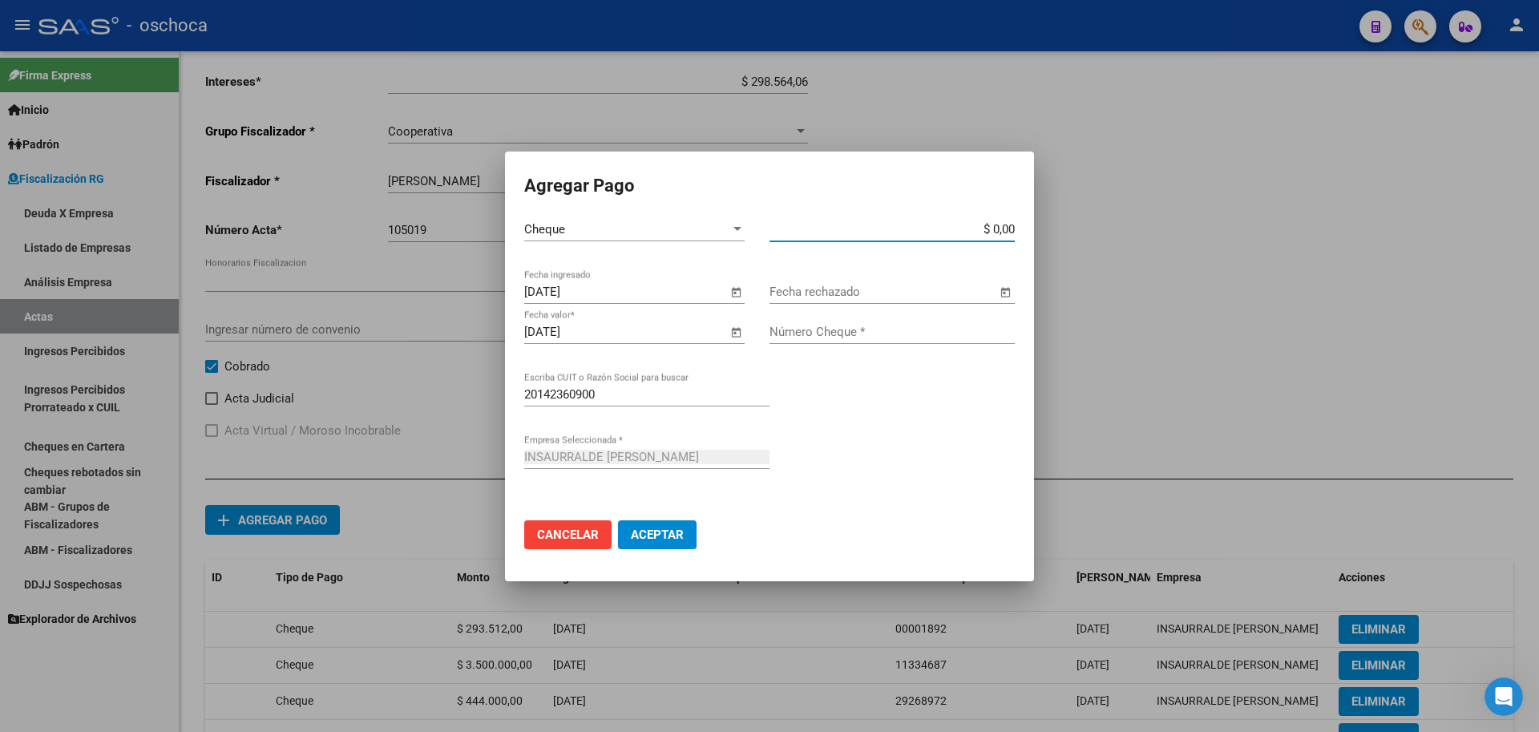
click at [1013, 232] on input "$ 0,00" at bounding box center [891, 229] width 245 height 14
type input "$ 1.300.000,00"
click at [946, 337] on input "Número Cheque *" at bounding box center [891, 332] width 245 height 14
type input "51970951"
click at [683, 536] on span "Aceptar" at bounding box center [657, 534] width 53 height 14
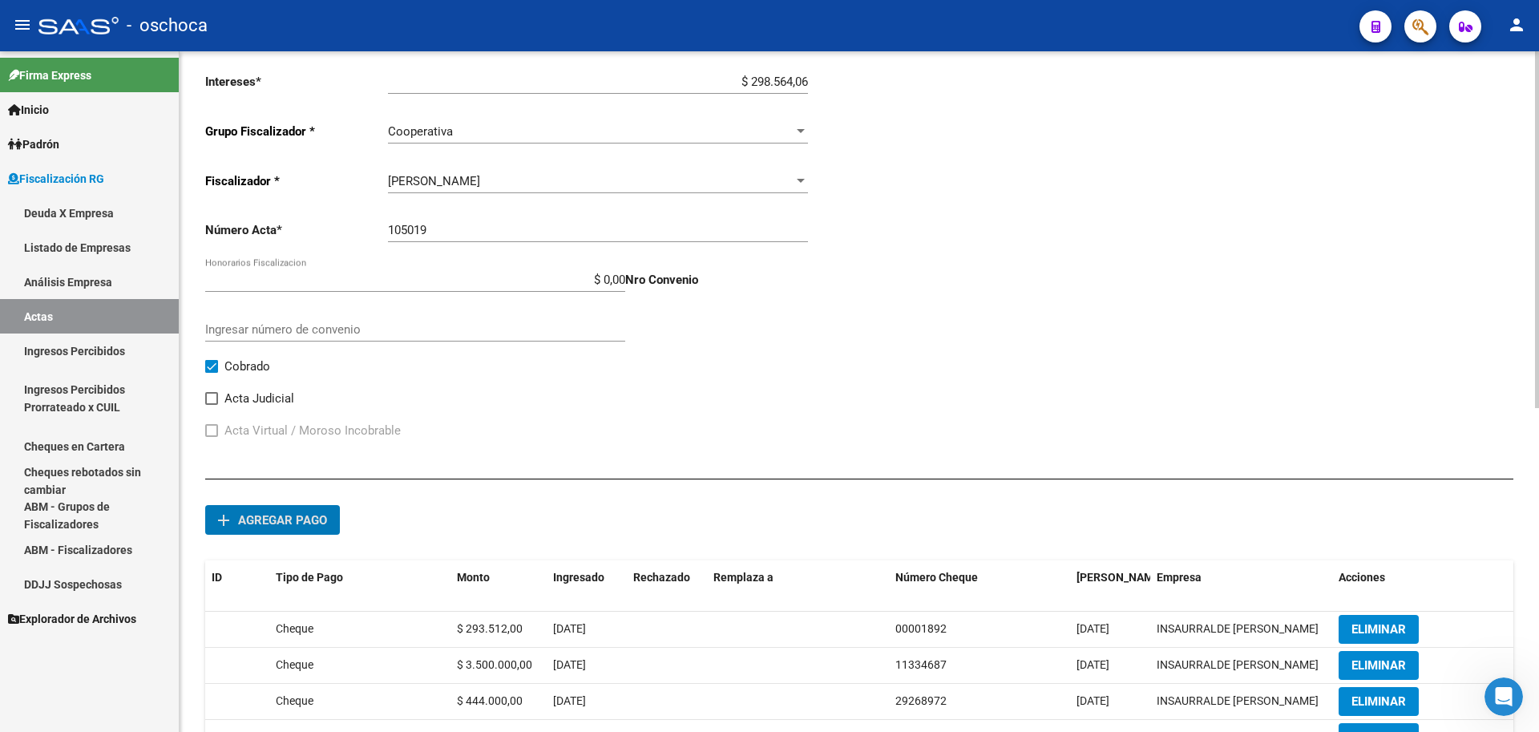
click at [251, 515] on span "Agregar pago" at bounding box center [282, 520] width 89 height 14
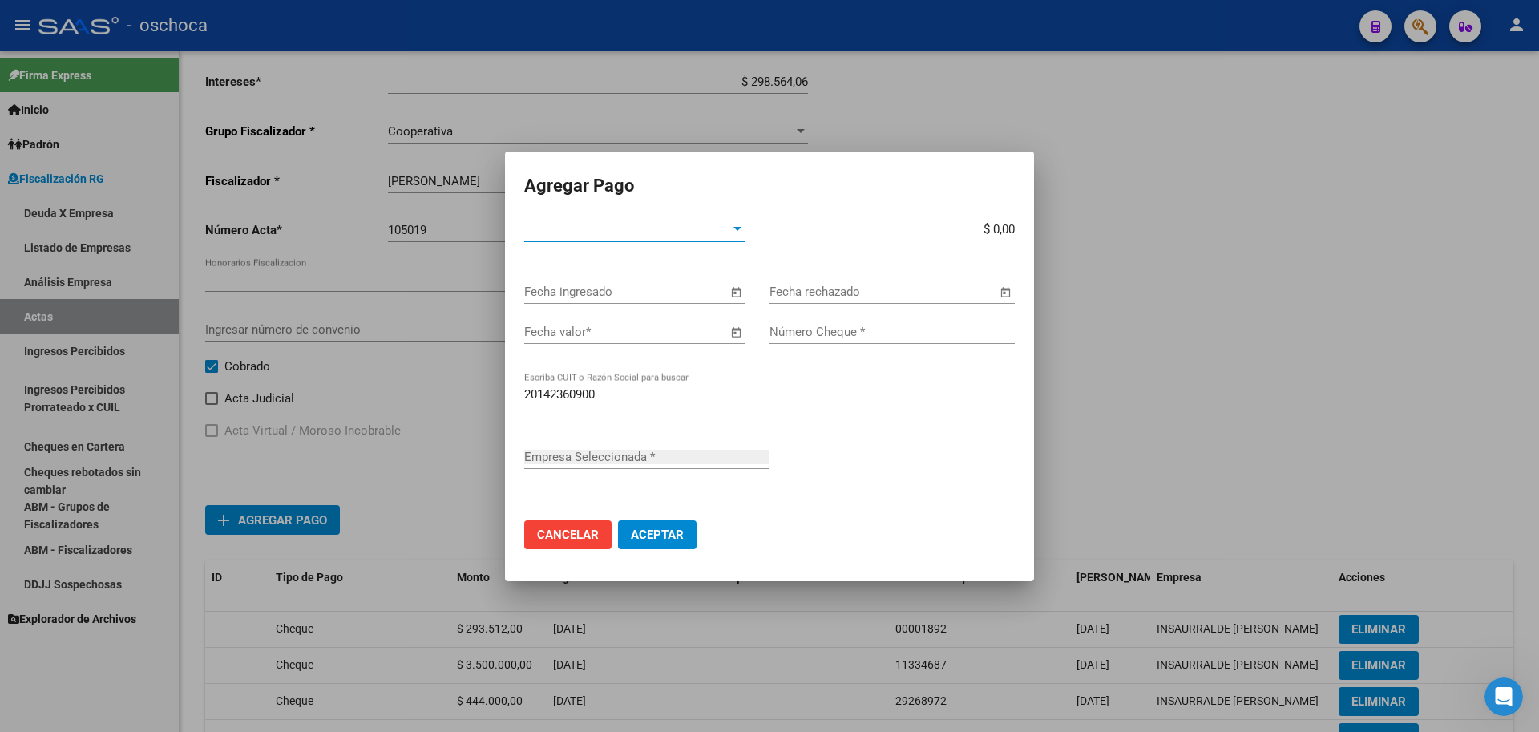
type input "INSAURRALDE [PERSON_NAME]"
click at [710, 231] on span "Tipo de Pago *" at bounding box center [627, 229] width 206 height 14
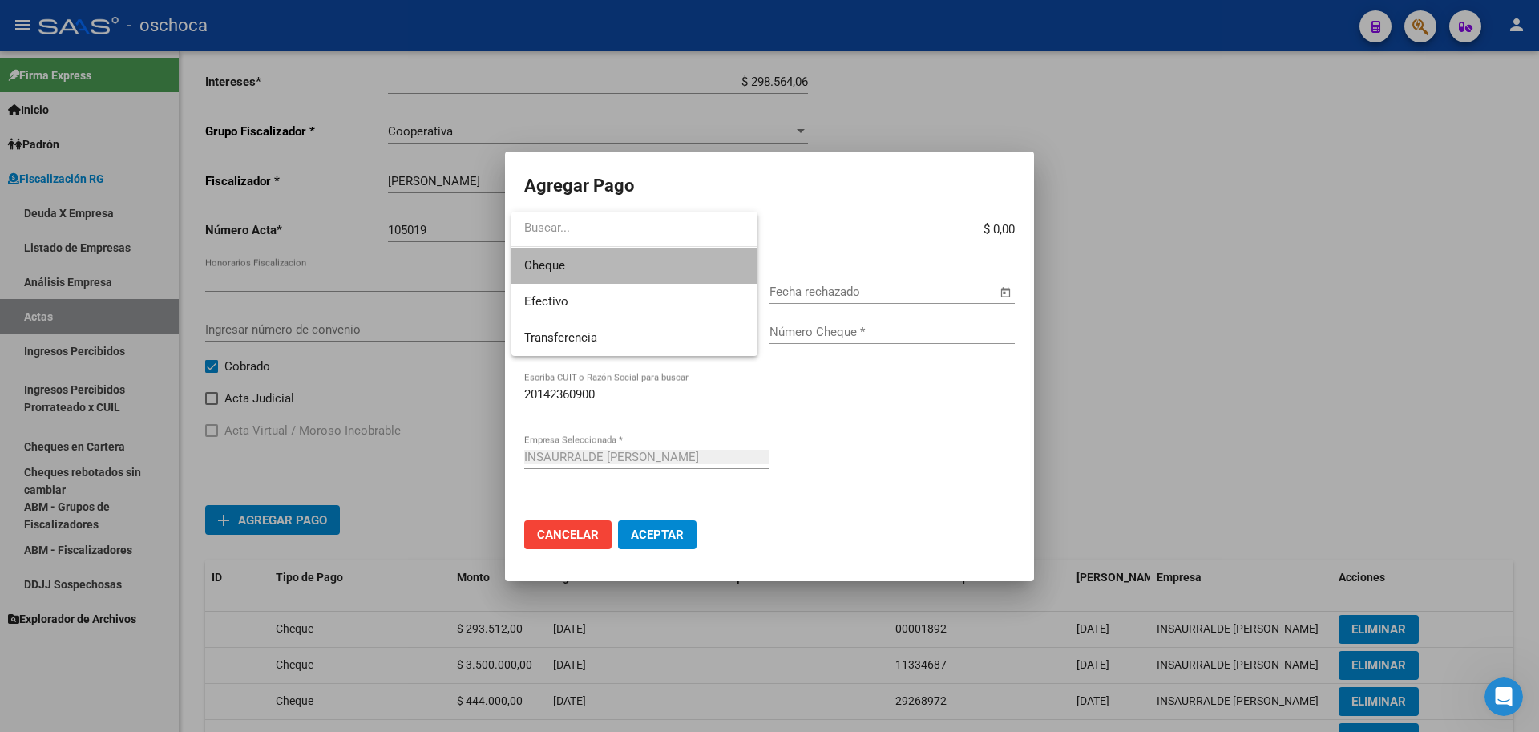
click at [677, 276] on span "Cheque" at bounding box center [634, 266] width 220 height 36
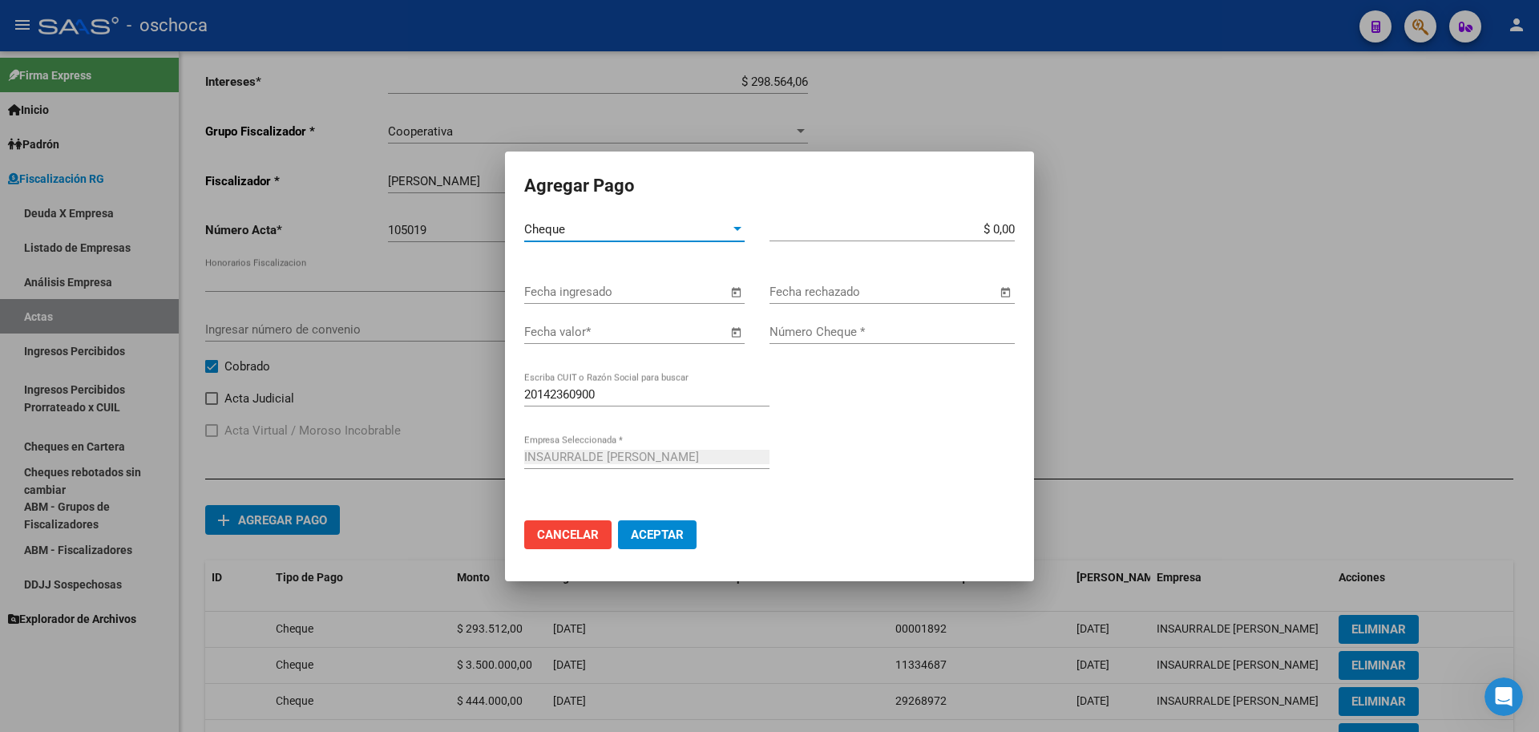
click at [735, 293] on span "Open calendar" at bounding box center [735, 292] width 38 height 38
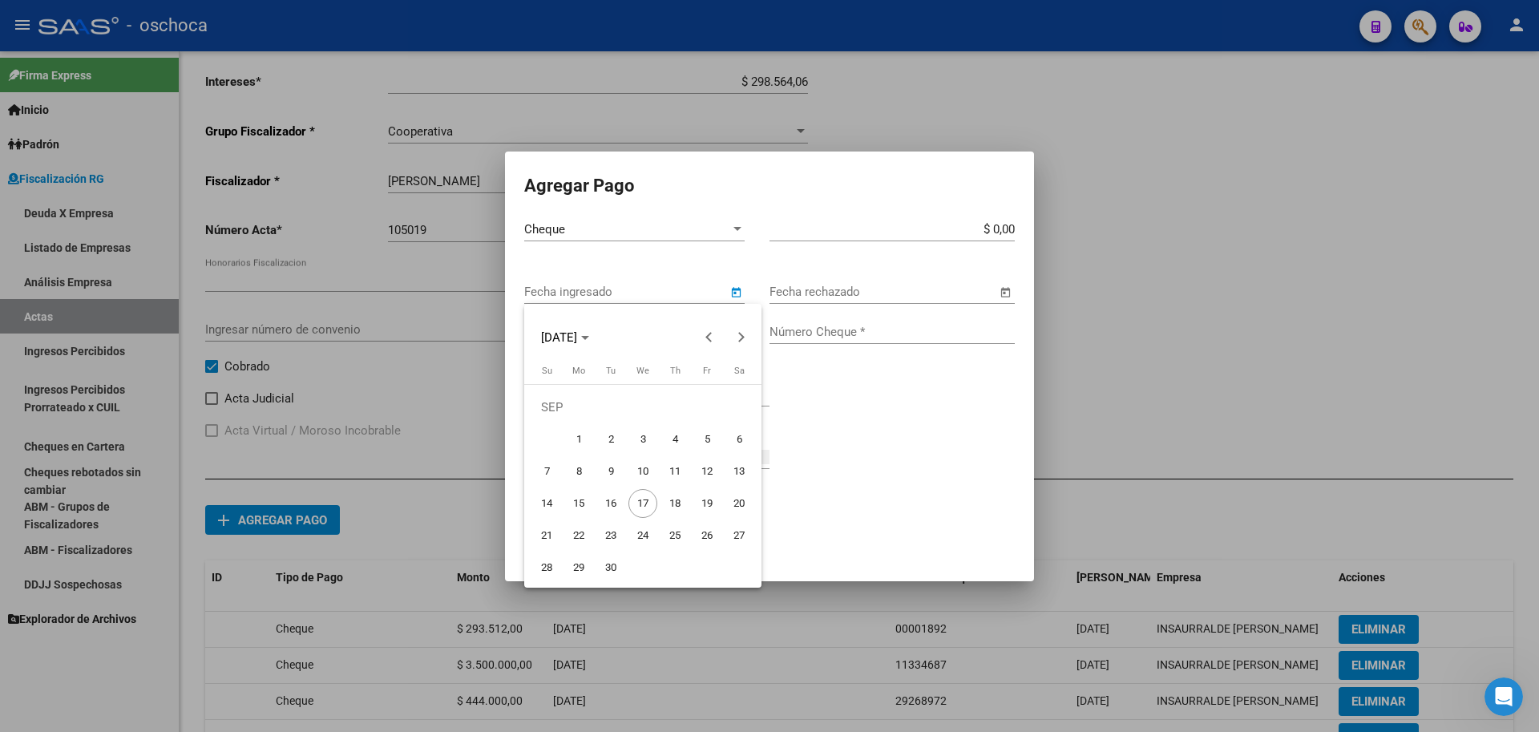
click at [683, 439] on span "4" at bounding box center [674, 439] width 29 height 29
type input "[DATE]"
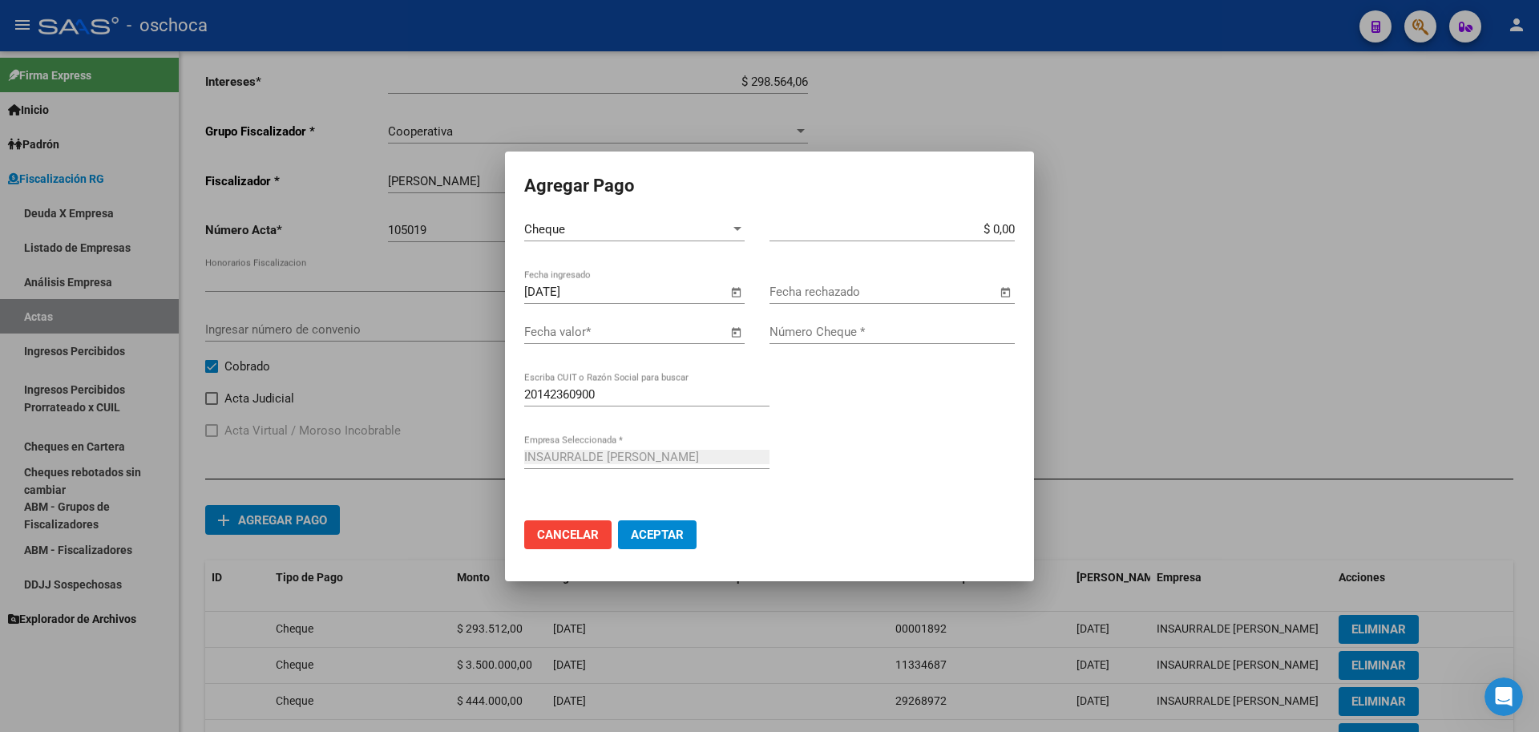
click at [739, 338] on span "Open calendar" at bounding box center [735, 332] width 38 height 38
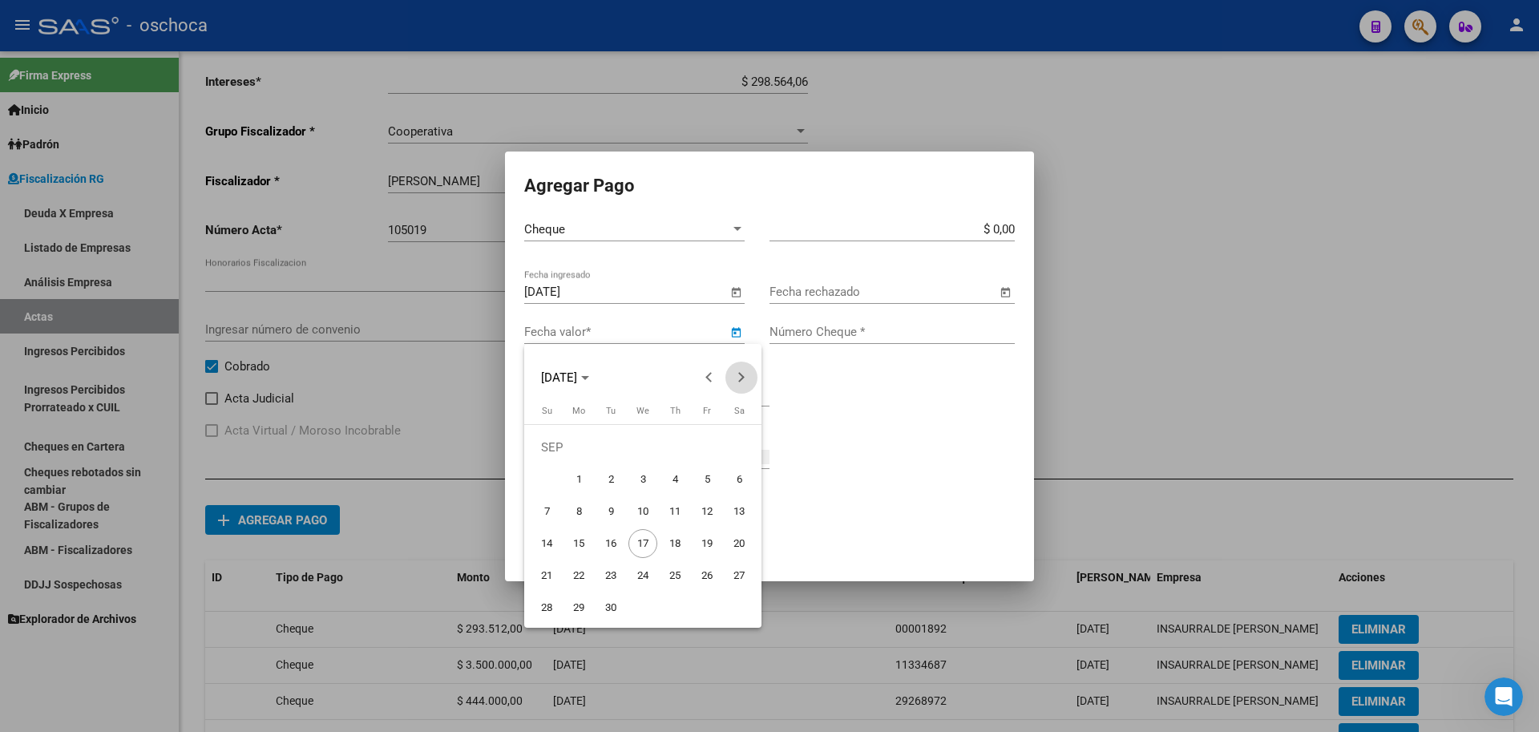
click at [744, 382] on span "Next month" at bounding box center [741, 377] width 32 height 32
click at [589, 551] on span "20" at bounding box center [578, 543] width 29 height 29
type input "[DATE]"
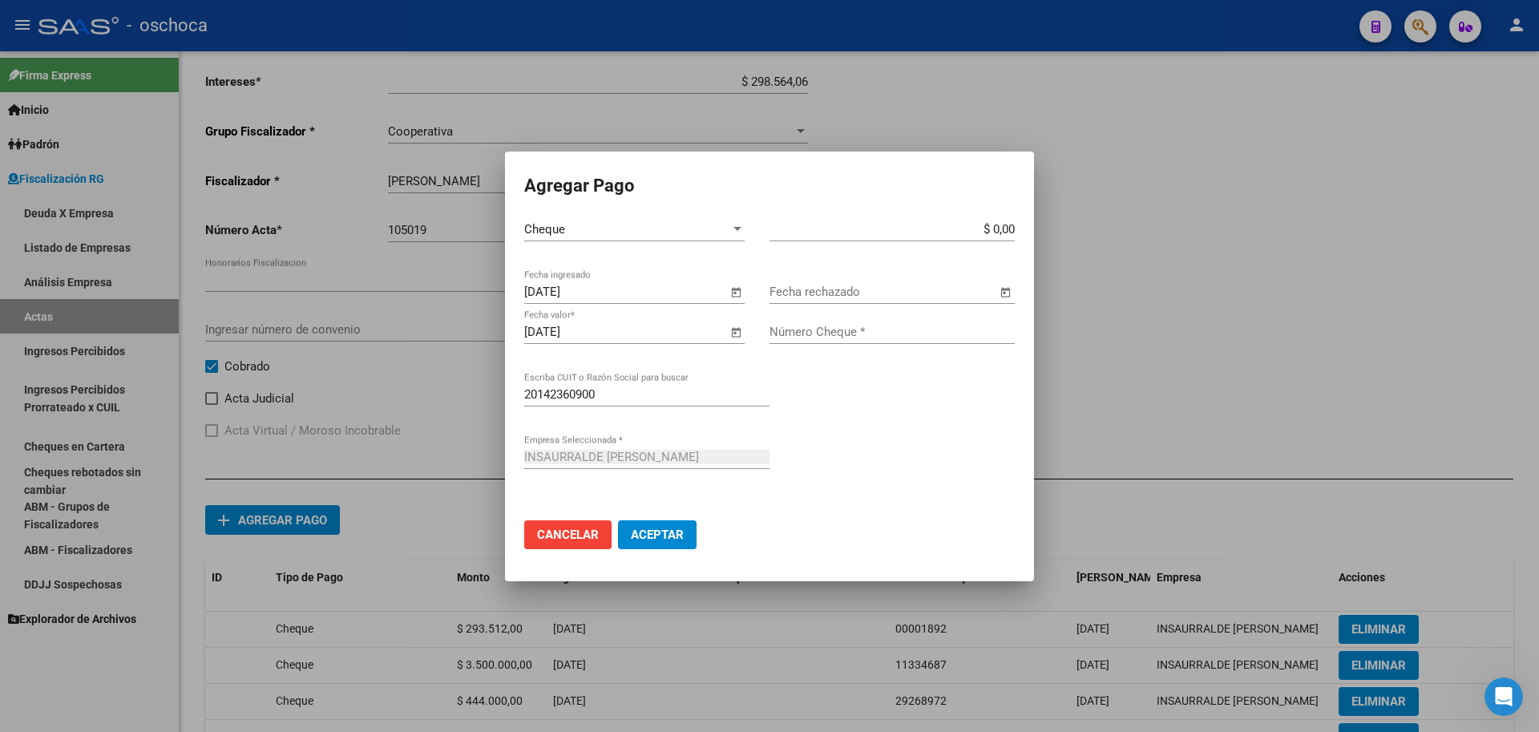
click at [1011, 231] on input "$ 0,00" at bounding box center [891, 229] width 245 height 14
type input "$ 400.000,00"
click at [911, 326] on input "Número Cheque *" at bounding box center [891, 332] width 245 height 14
type input "56354517"
click at [618, 520] on button "Aceptar" at bounding box center [657, 534] width 79 height 29
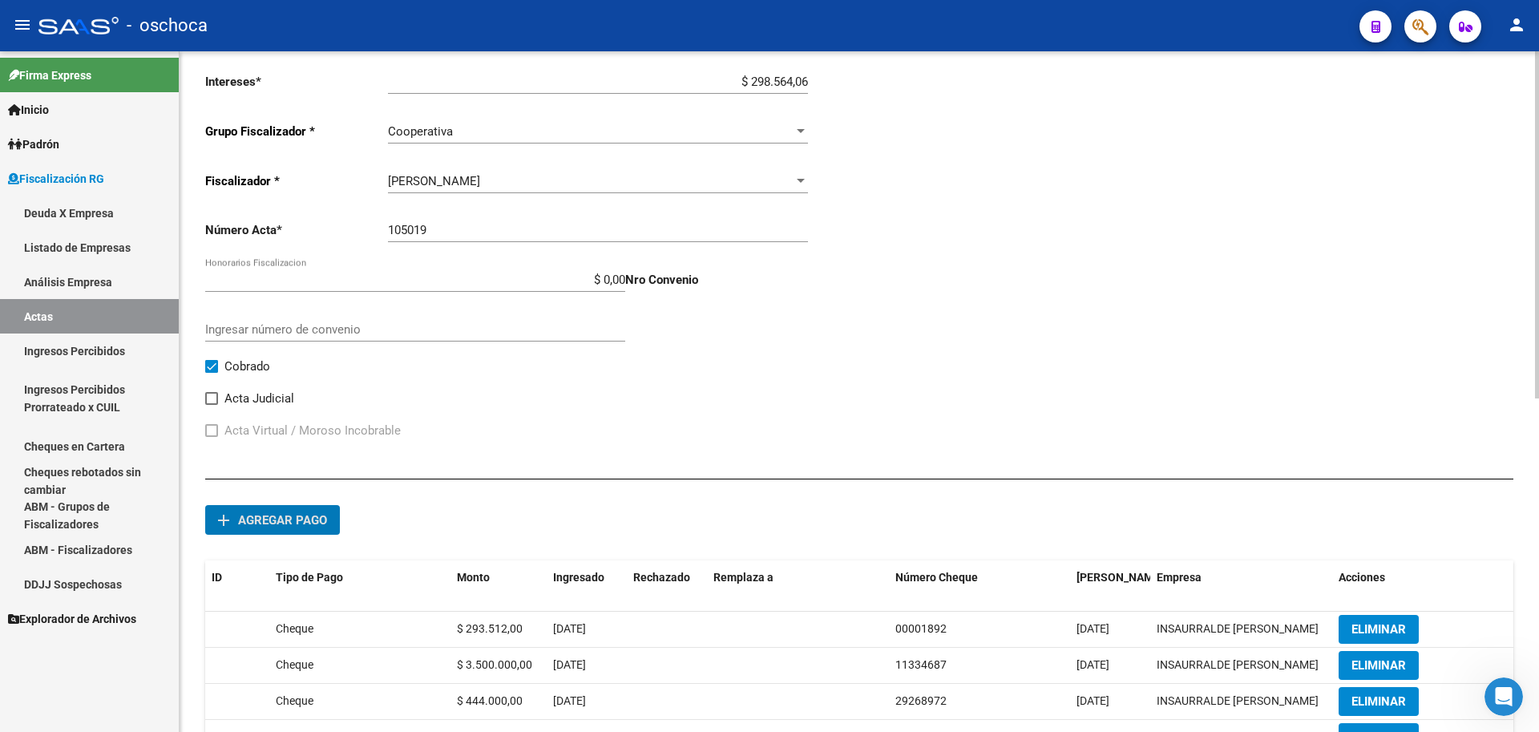
click at [287, 525] on span "Agregar pago" at bounding box center [282, 520] width 89 height 14
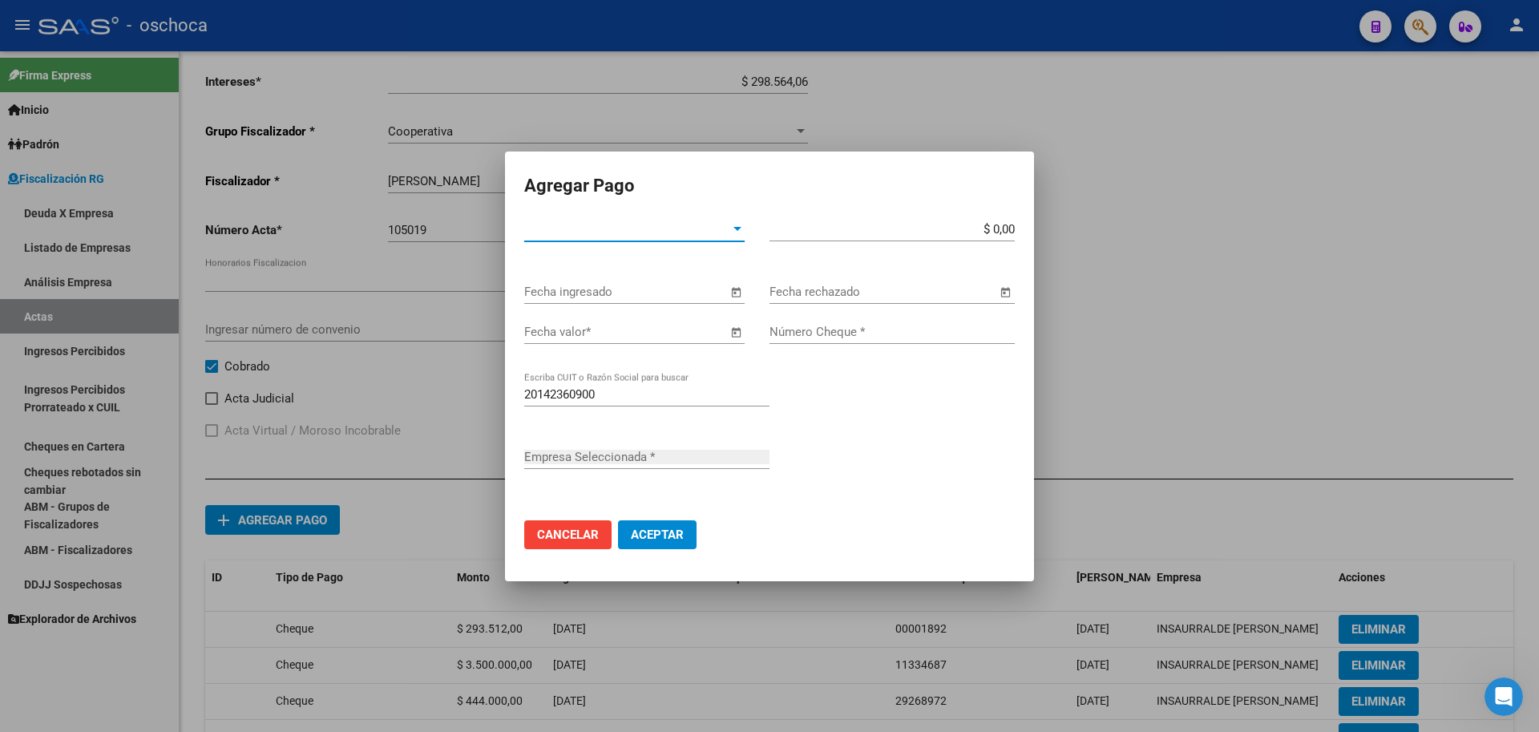
type input "INSAURRALDE [PERSON_NAME]"
click at [700, 238] on div "Tipo de Pago * Tipo de Pago *" at bounding box center [634, 229] width 220 height 24
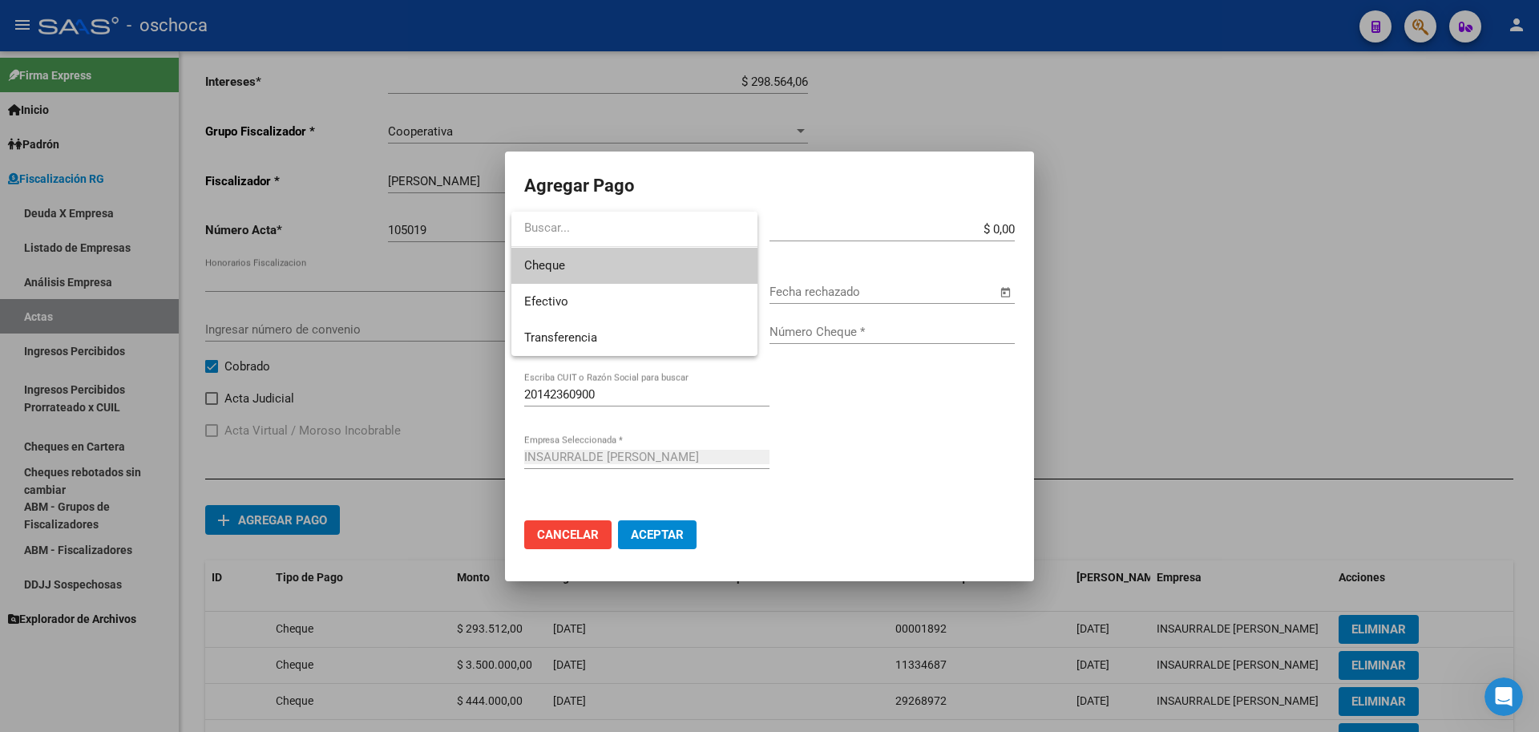
click at [705, 259] on span "Cheque" at bounding box center [634, 266] width 220 height 36
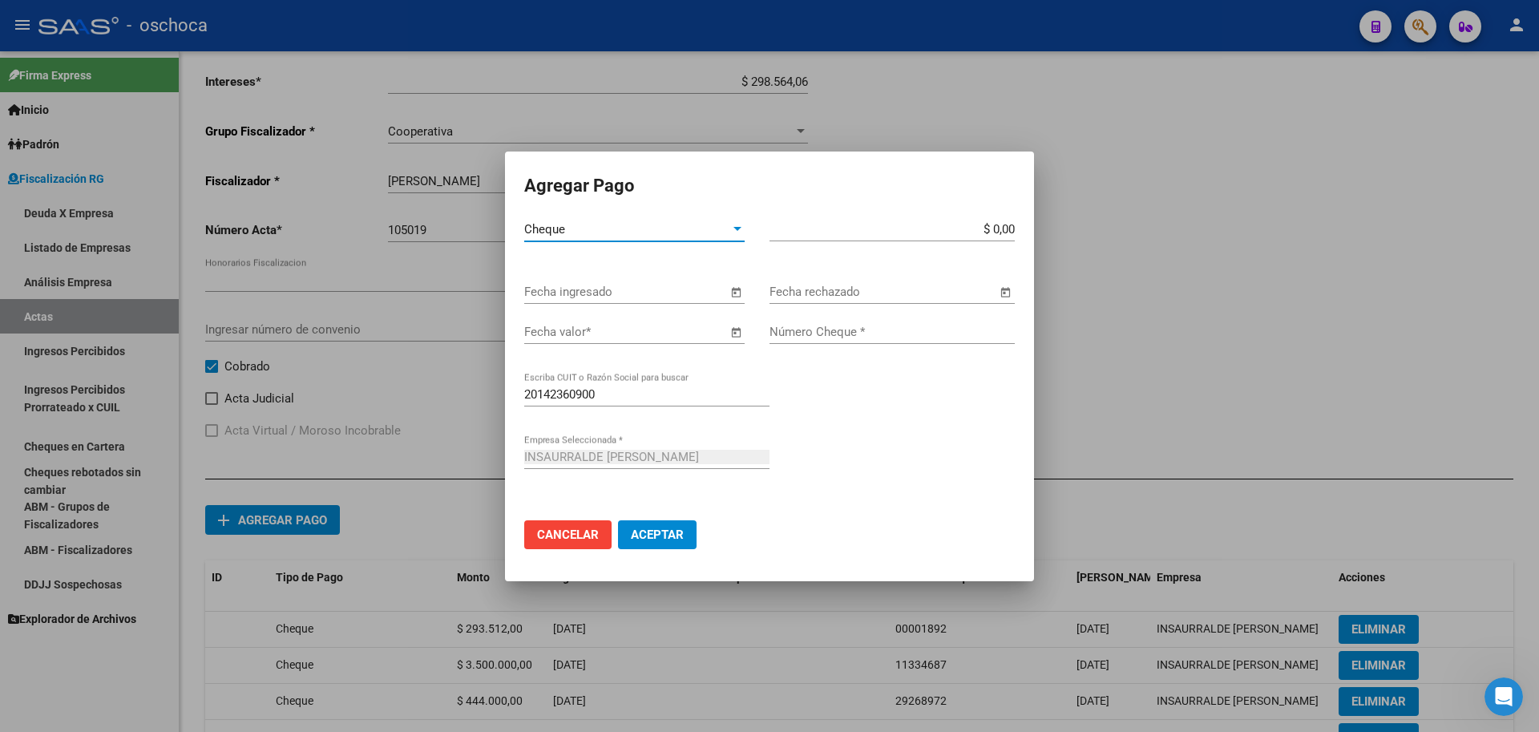
click at [741, 295] on span "Open calendar" at bounding box center [735, 292] width 38 height 38
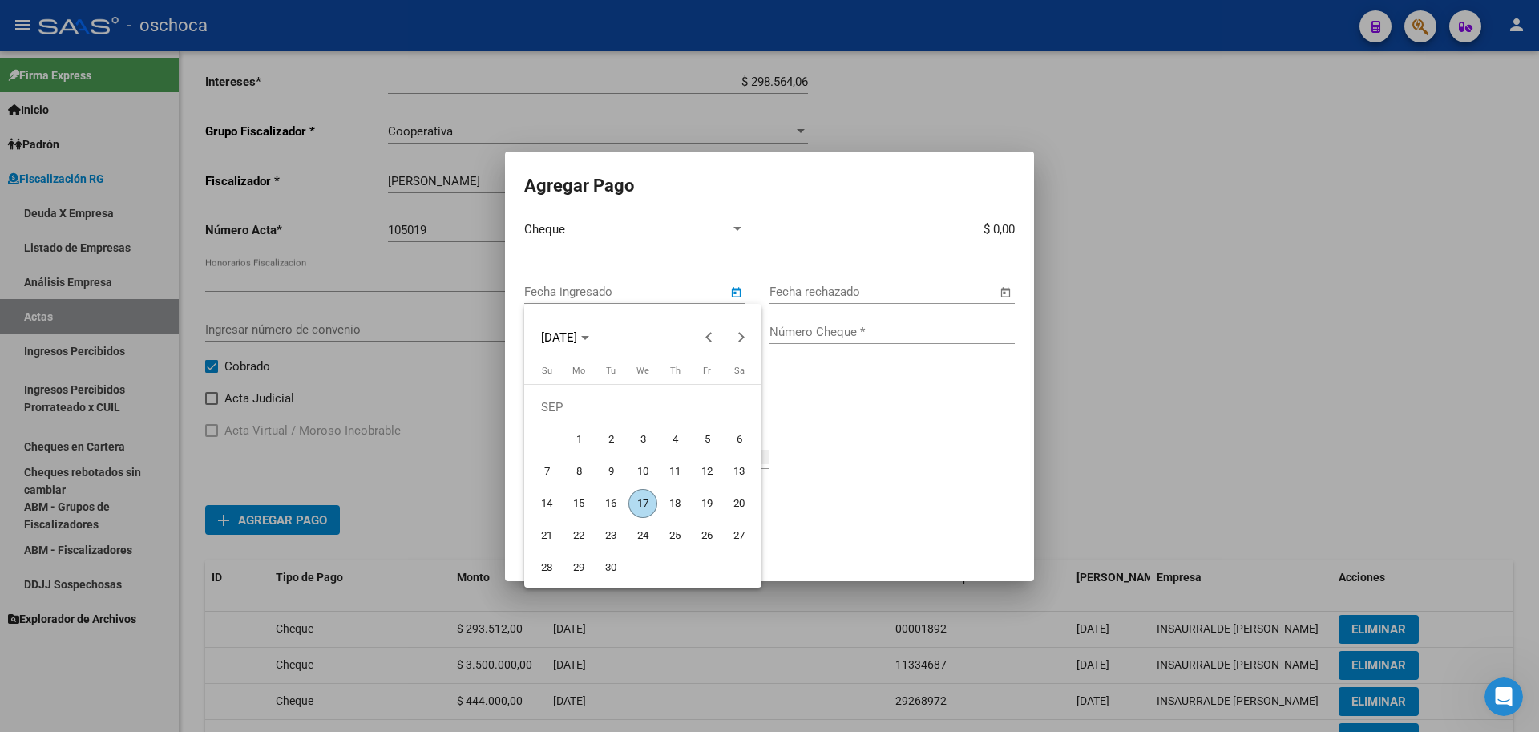
click at [669, 443] on span "4" at bounding box center [674, 439] width 29 height 29
type input "[DATE]"
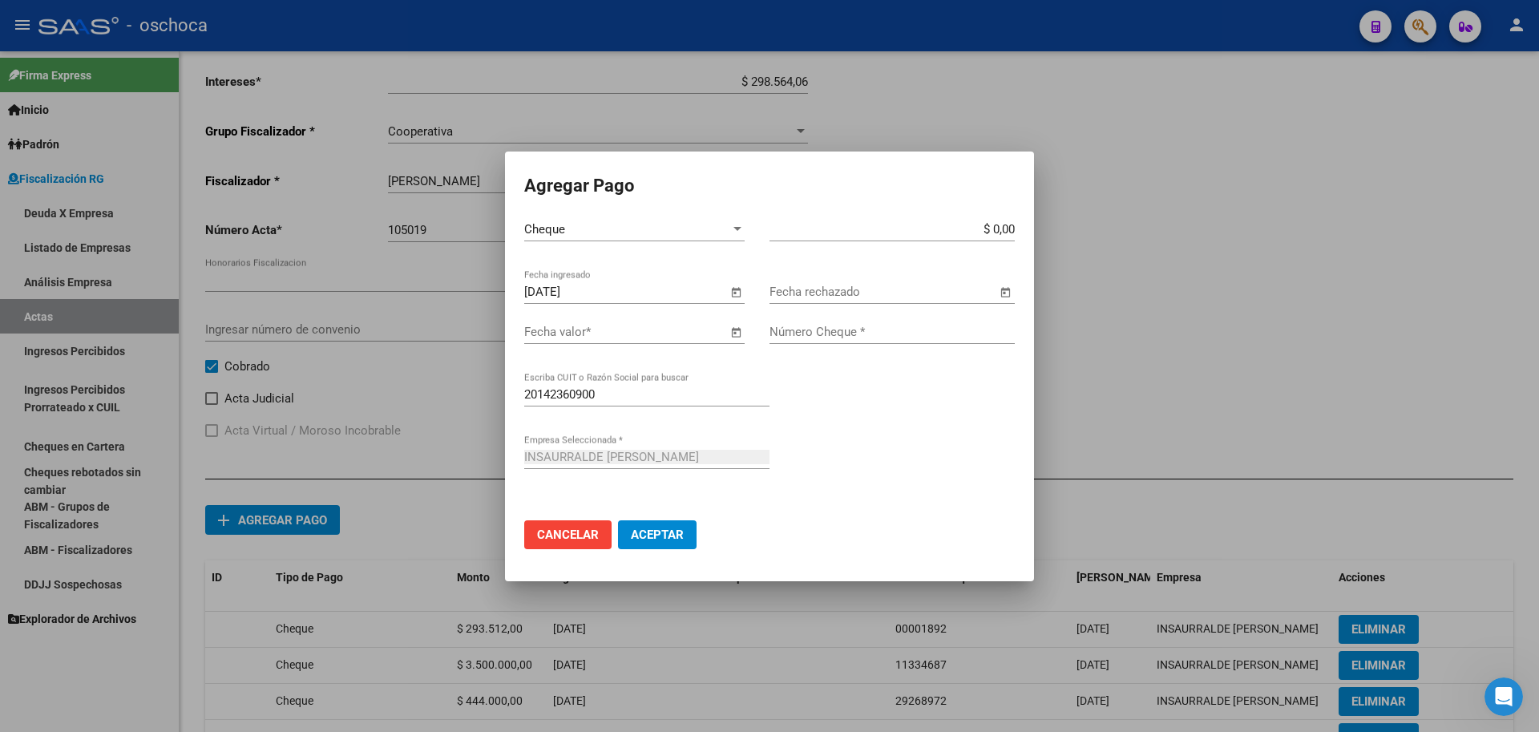
click at [732, 329] on span "Open calendar" at bounding box center [735, 332] width 38 height 38
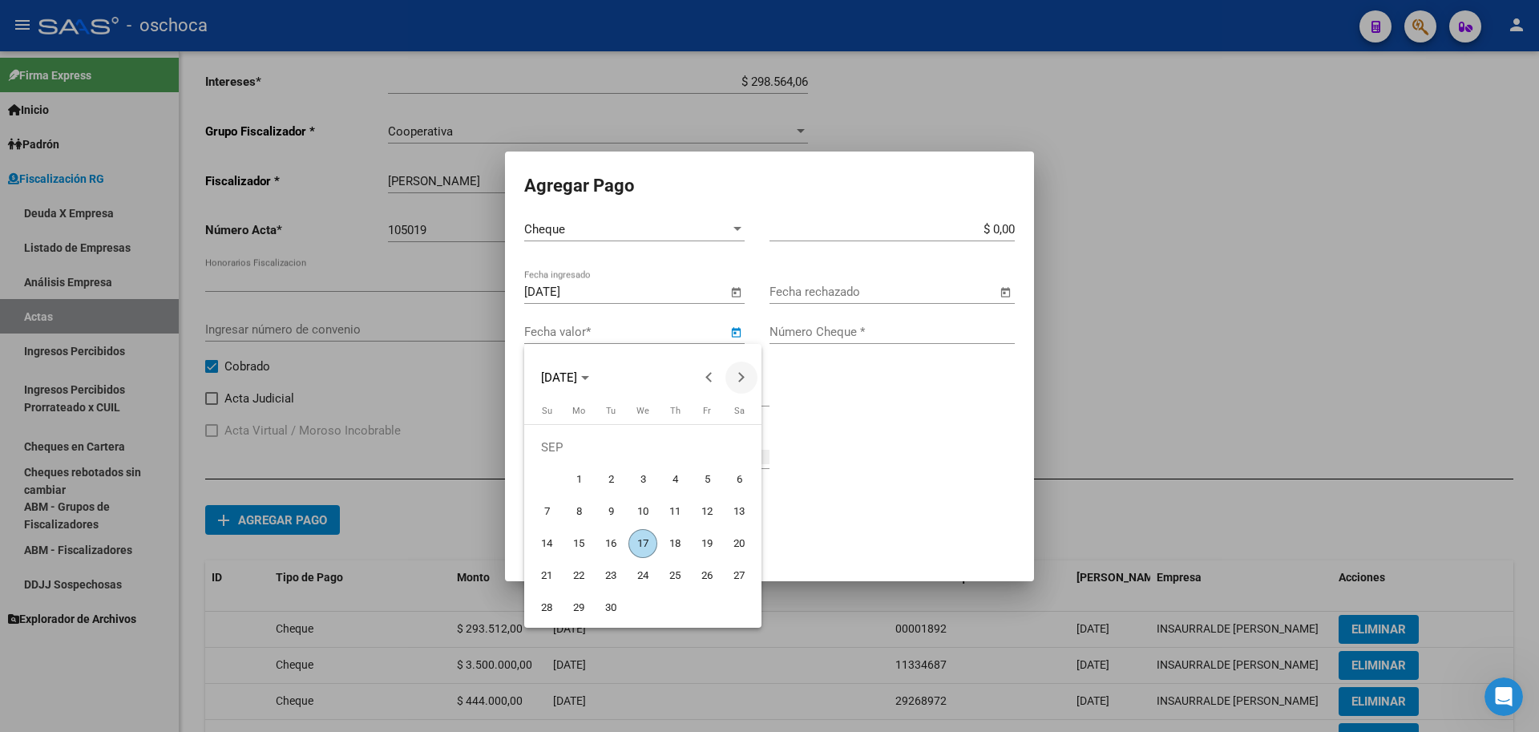
click at [739, 377] on button "Next month" at bounding box center [741, 377] width 32 height 32
click at [551, 542] on span "19" at bounding box center [546, 543] width 29 height 29
type input "[DATE]"
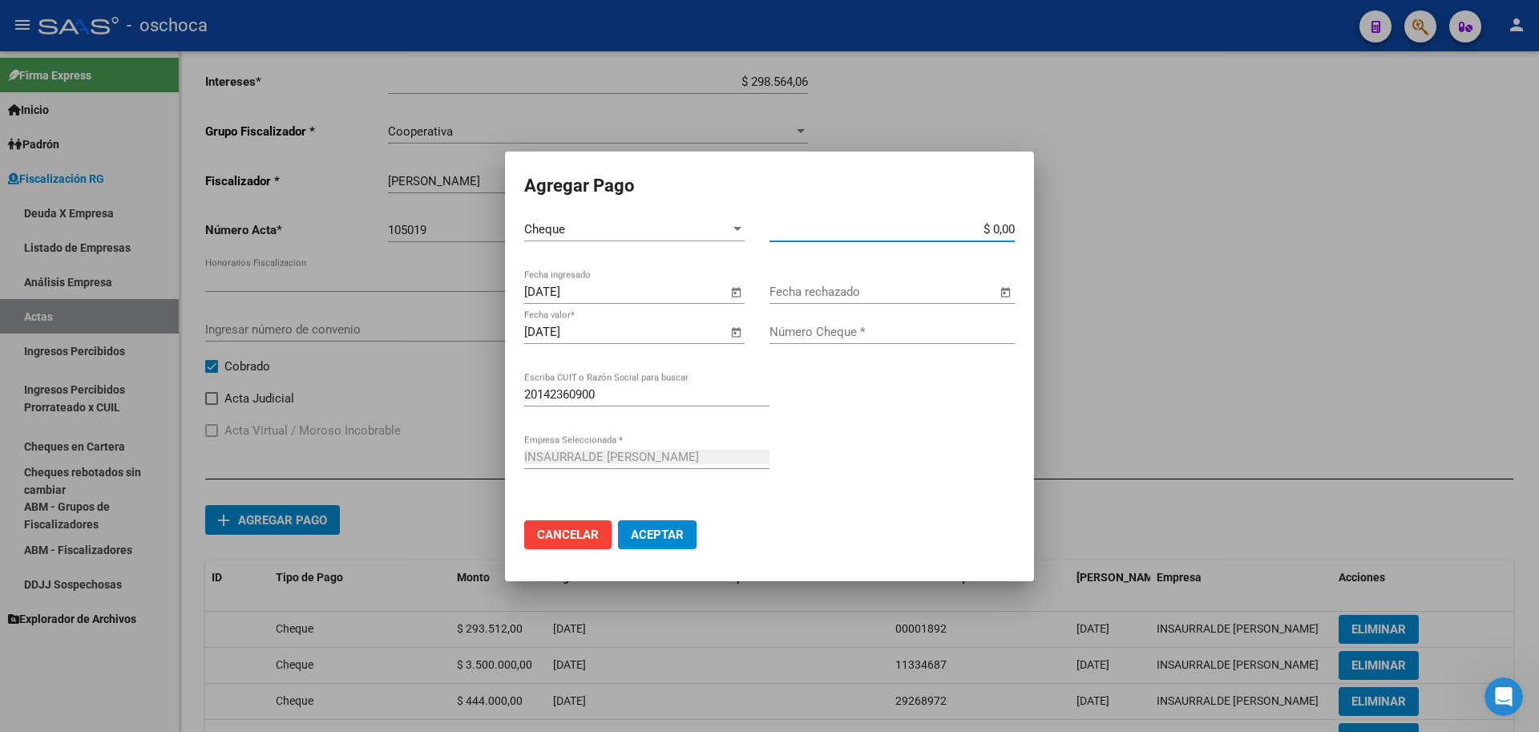
click at [1014, 229] on input "$ 0,00" at bounding box center [891, 229] width 245 height 14
type input "$ 1.000.000,00"
click at [953, 325] on input "Número Cheque *" at bounding box center [891, 332] width 245 height 14
type input "58162575"
click at [656, 535] on span "Aceptar" at bounding box center [657, 534] width 53 height 14
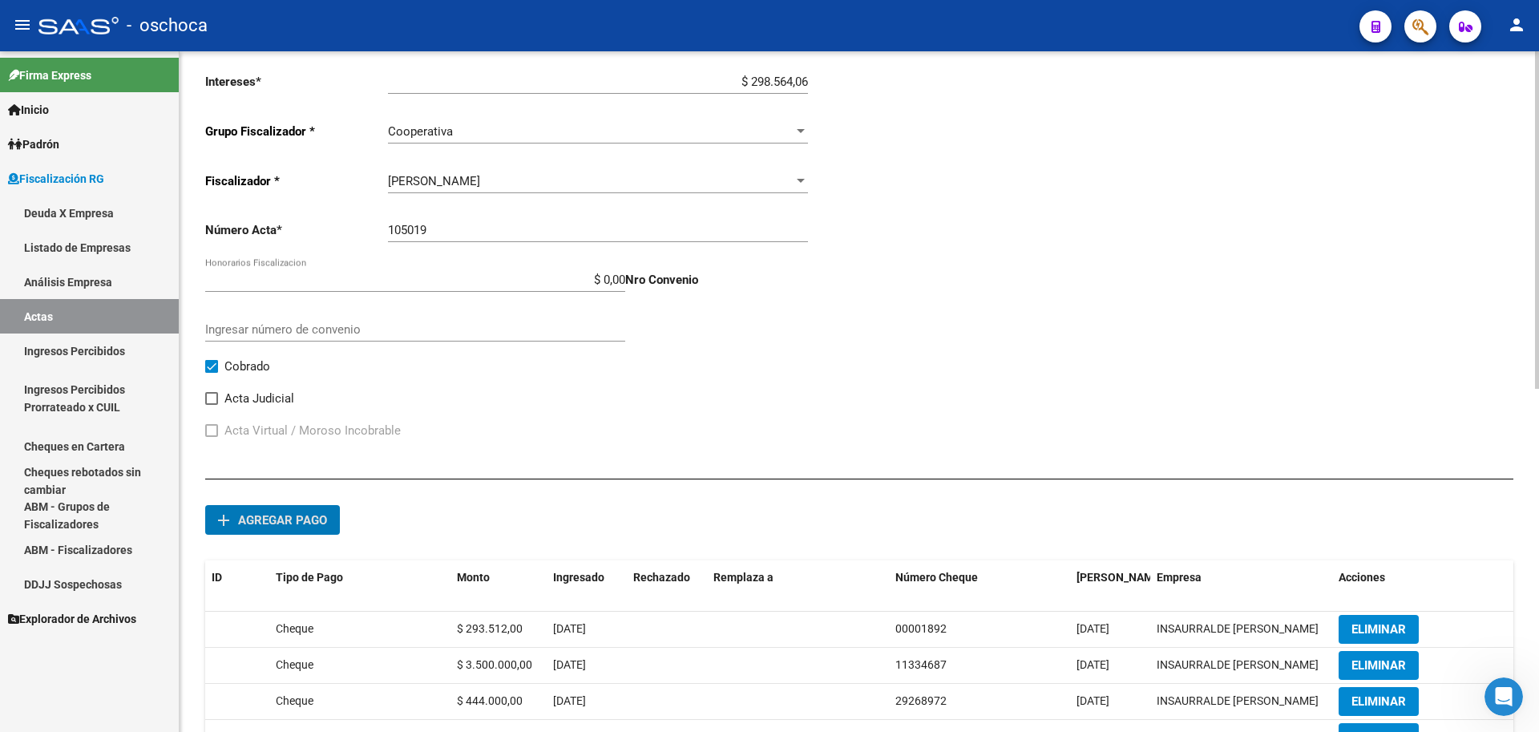
click at [276, 522] on span "Agregar pago" at bounding box center [282, 520] width 89 height 14
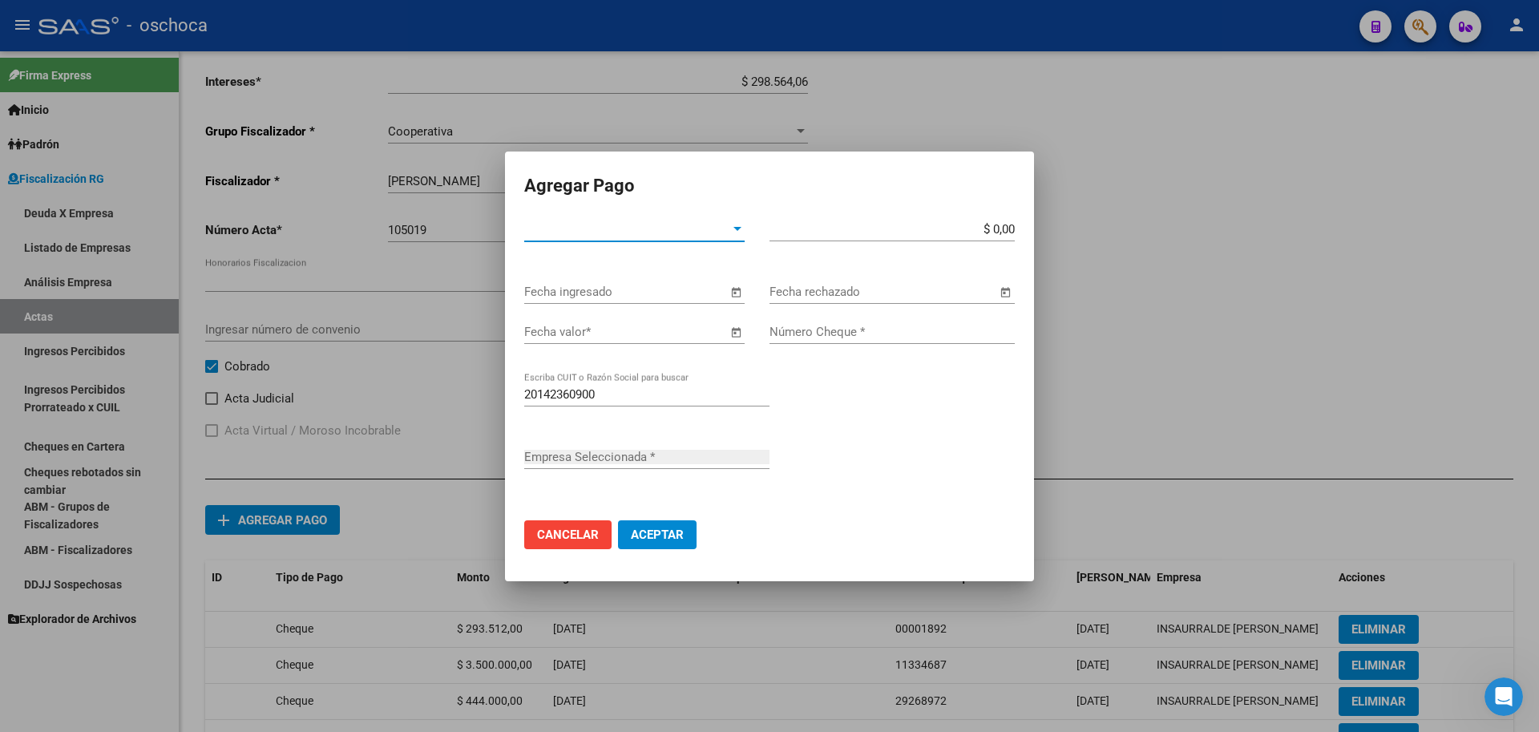
type input "INSAURRALDE [PERSON_NAME]"
click at [729, 238] on div "Tipo de Pago * Tipo de Pago *" at bounding box center [634, 229] width 220 height 24
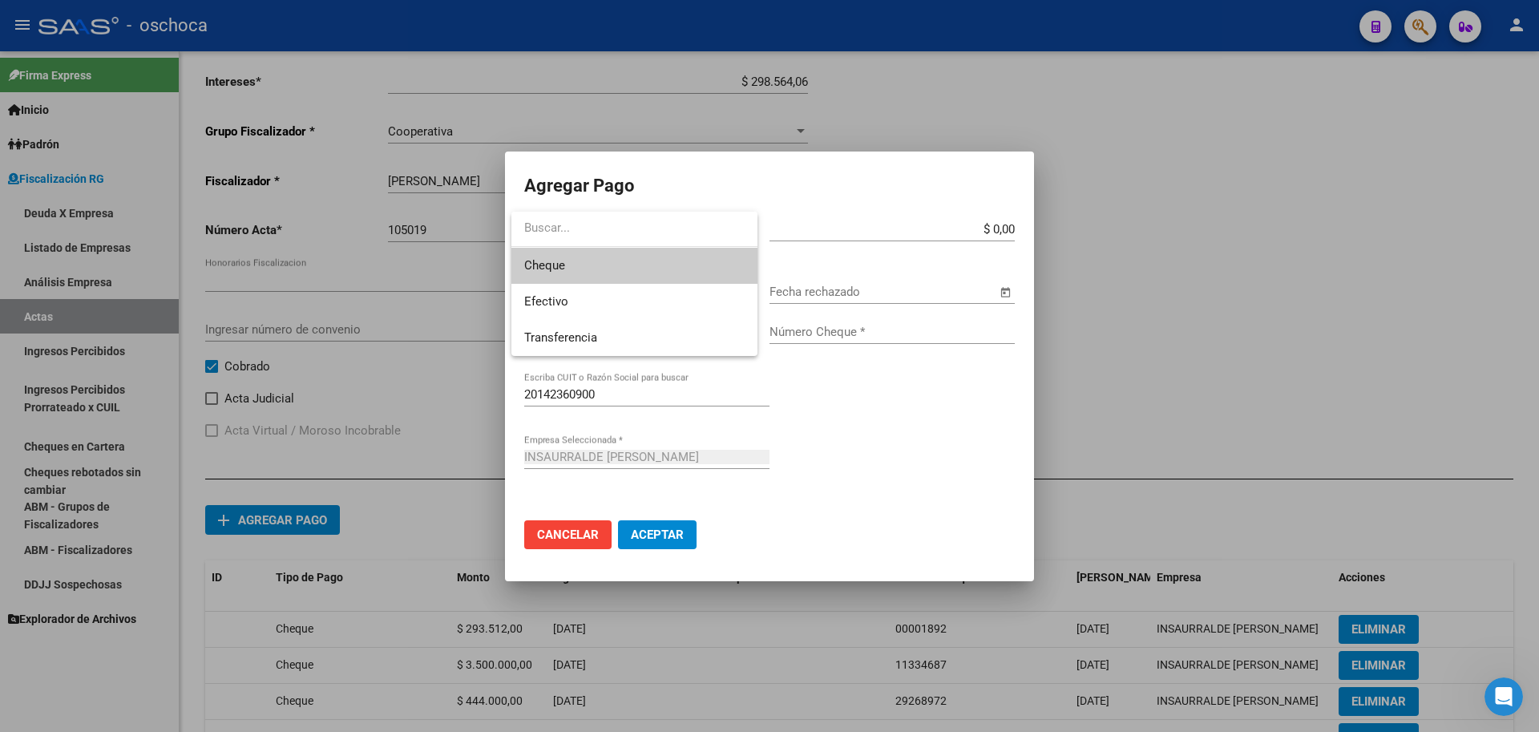
click at [699, 270] on span "Cheque" at bounding box center [634, 266] width 220 height 36
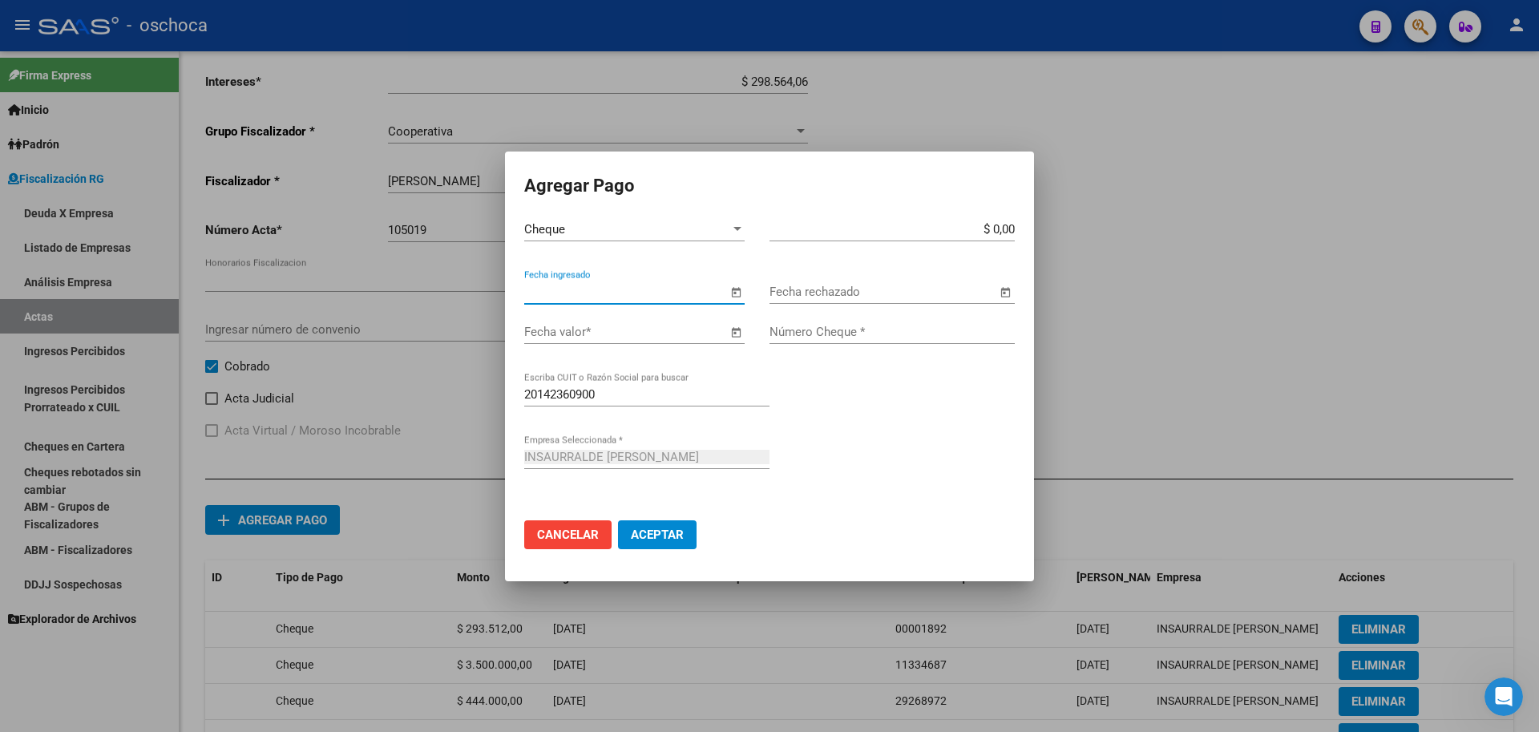
click at [702, 296] on input "Fecha ingresado" at bounding box center [625, 292] width 203 height 14
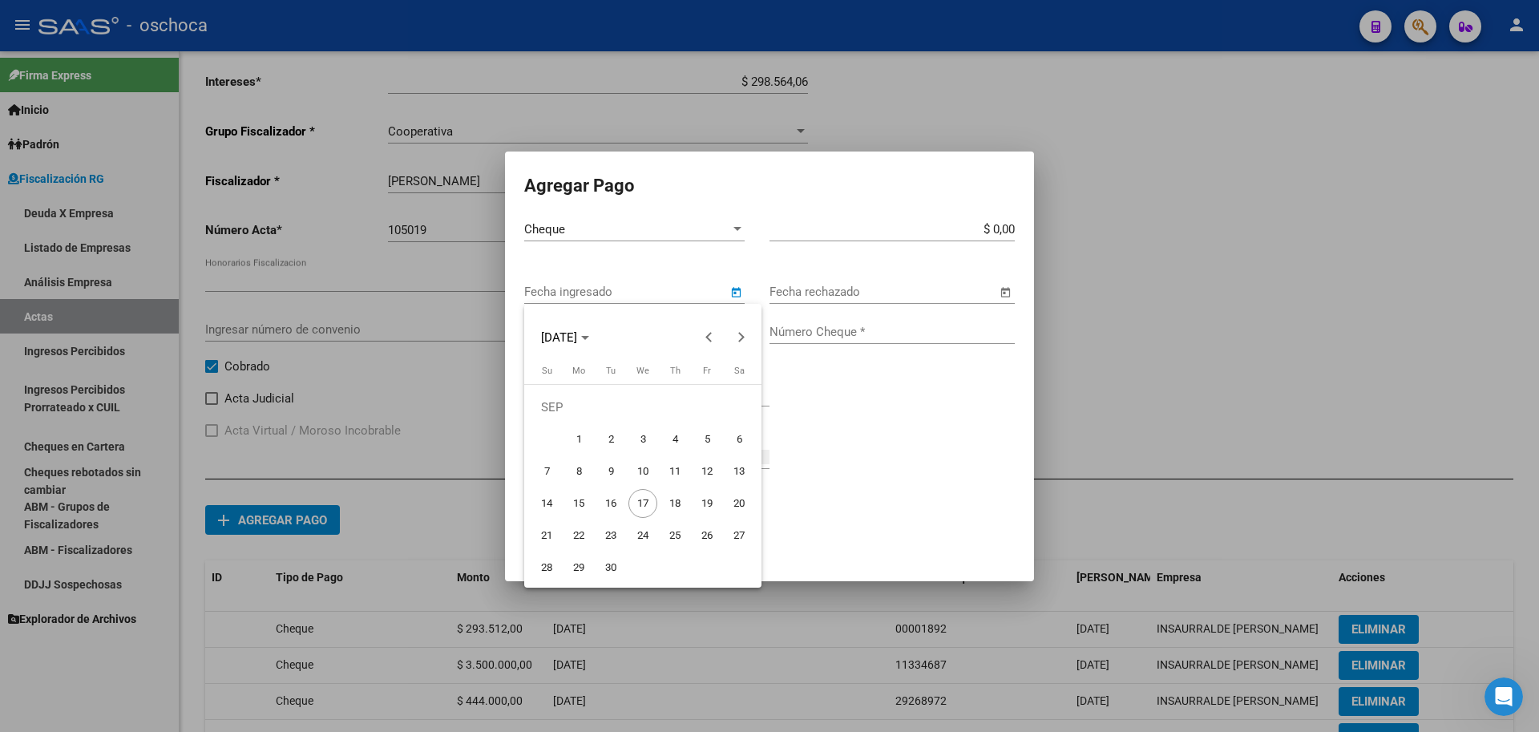
click at [672, 436] on span "4" at bounding box center [674, 439] width 29 height 29
type input "[DATE]"
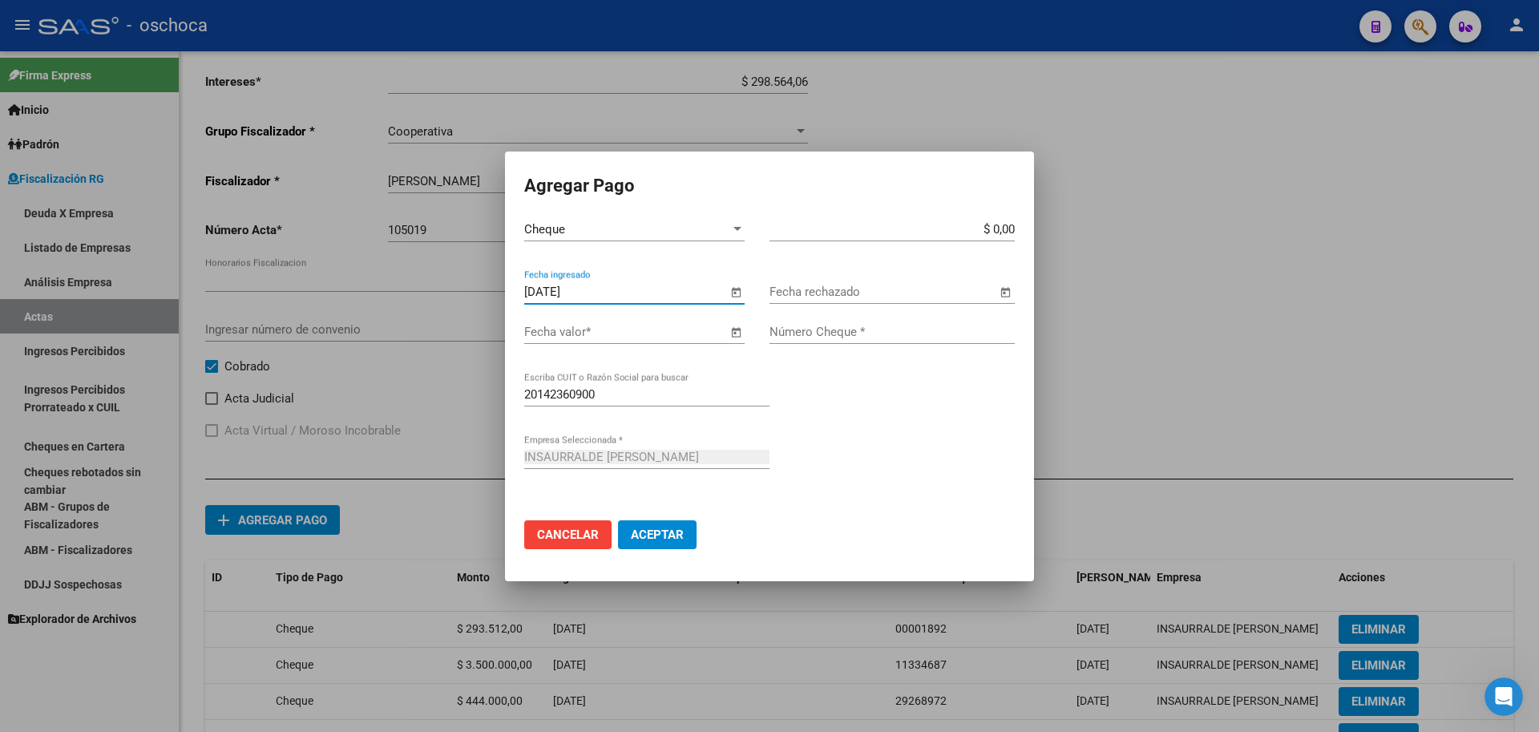
click at [739, 334] on span "Open calendar" at bounding box center [735, 332] width 38 height 38
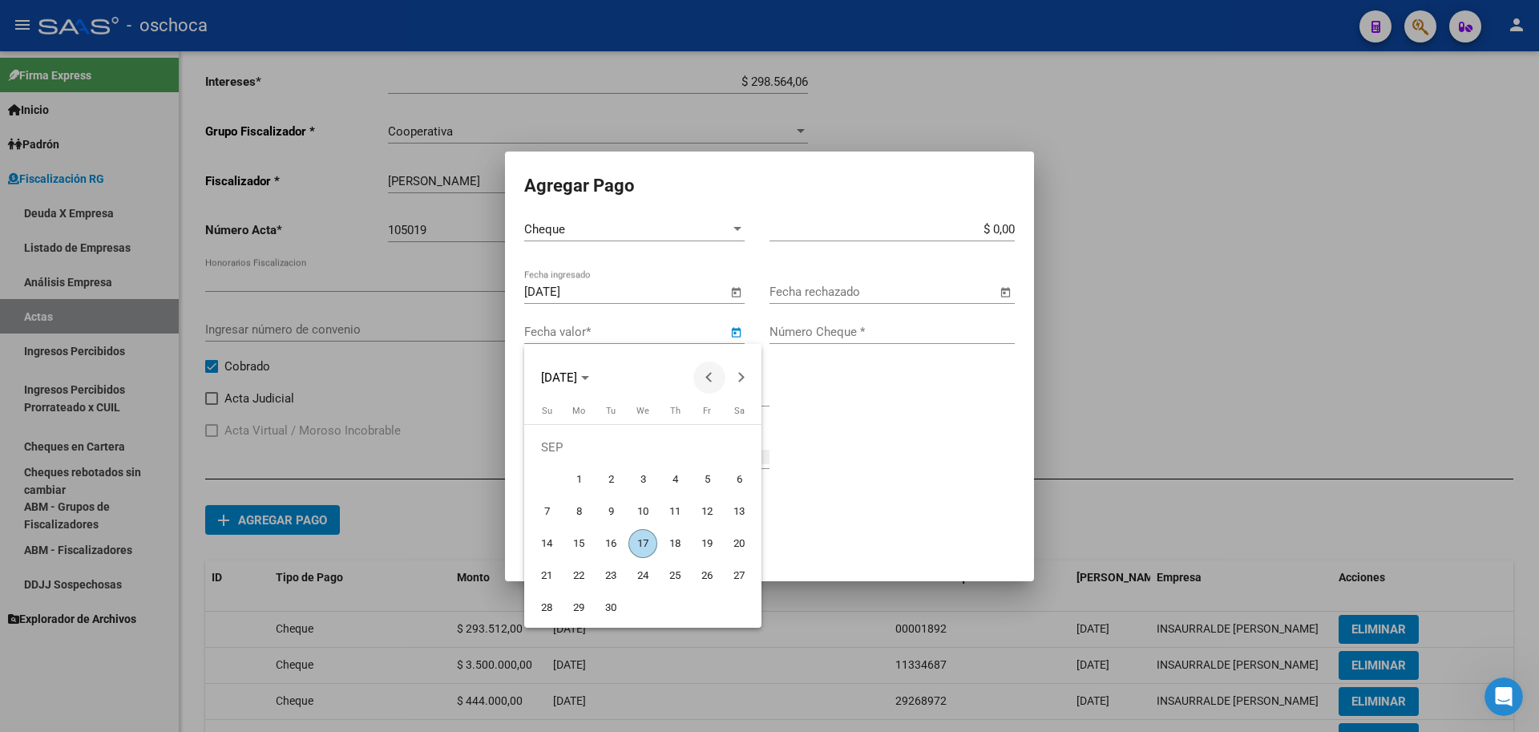
click at [704, 379] on span "Previous month" at bounding box center [709, 377] width 32 height 32
click at [547, 607] on span "31" at bounding box center [546, 607] width 29 height 29
type input "[DATE]"
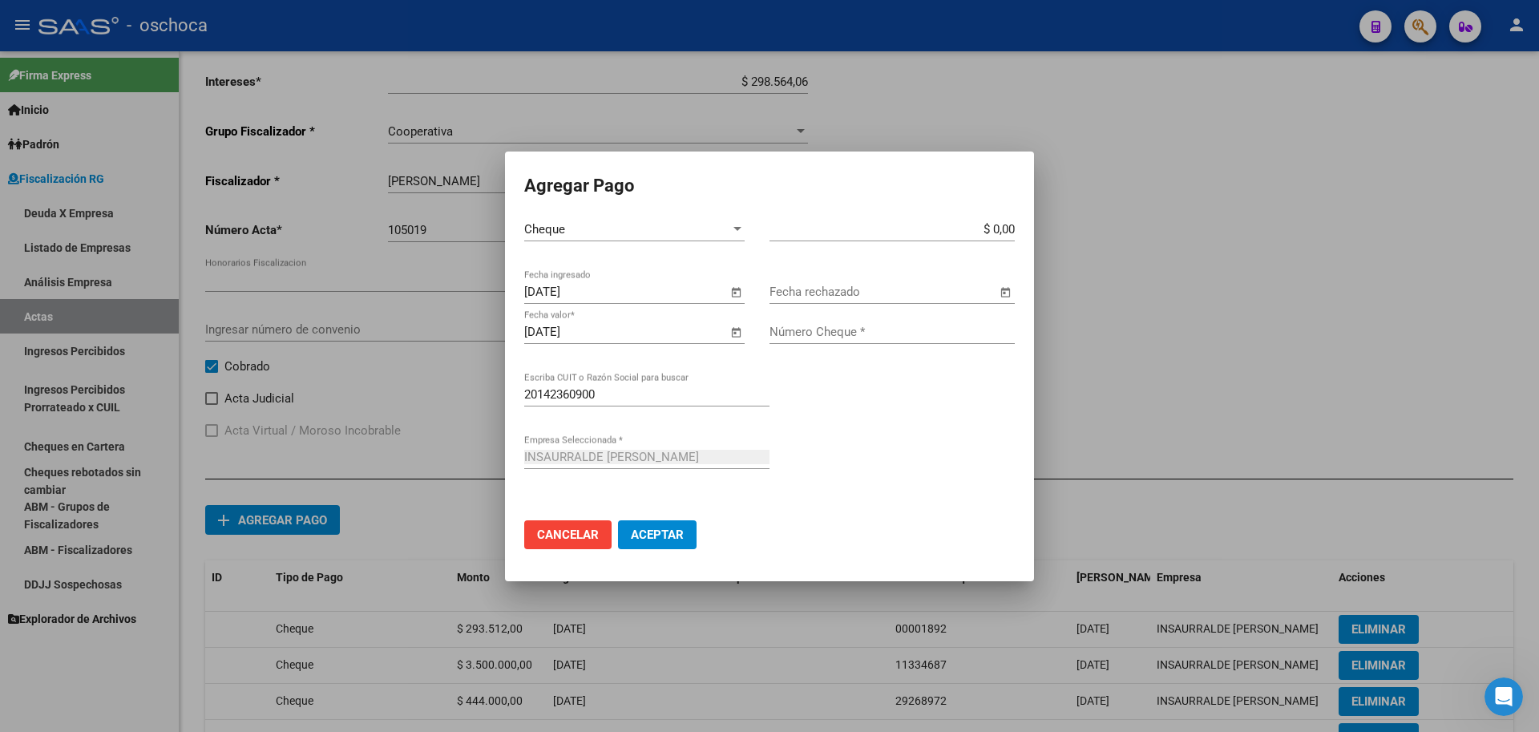
click at [1013, 229] on input "$ 0,00" at bounding box center [891, 229] width 245 height 14
type input "$ 136.000,00"
click at [832, 333] on input "Número Cheque *" at bounding box center [891, 332] width 245 height 14
type input "59820559"
drag, startPoint x: 664, startPoint y: 543, endPoint x: 677, endPoint y: 537, distance: 14.7
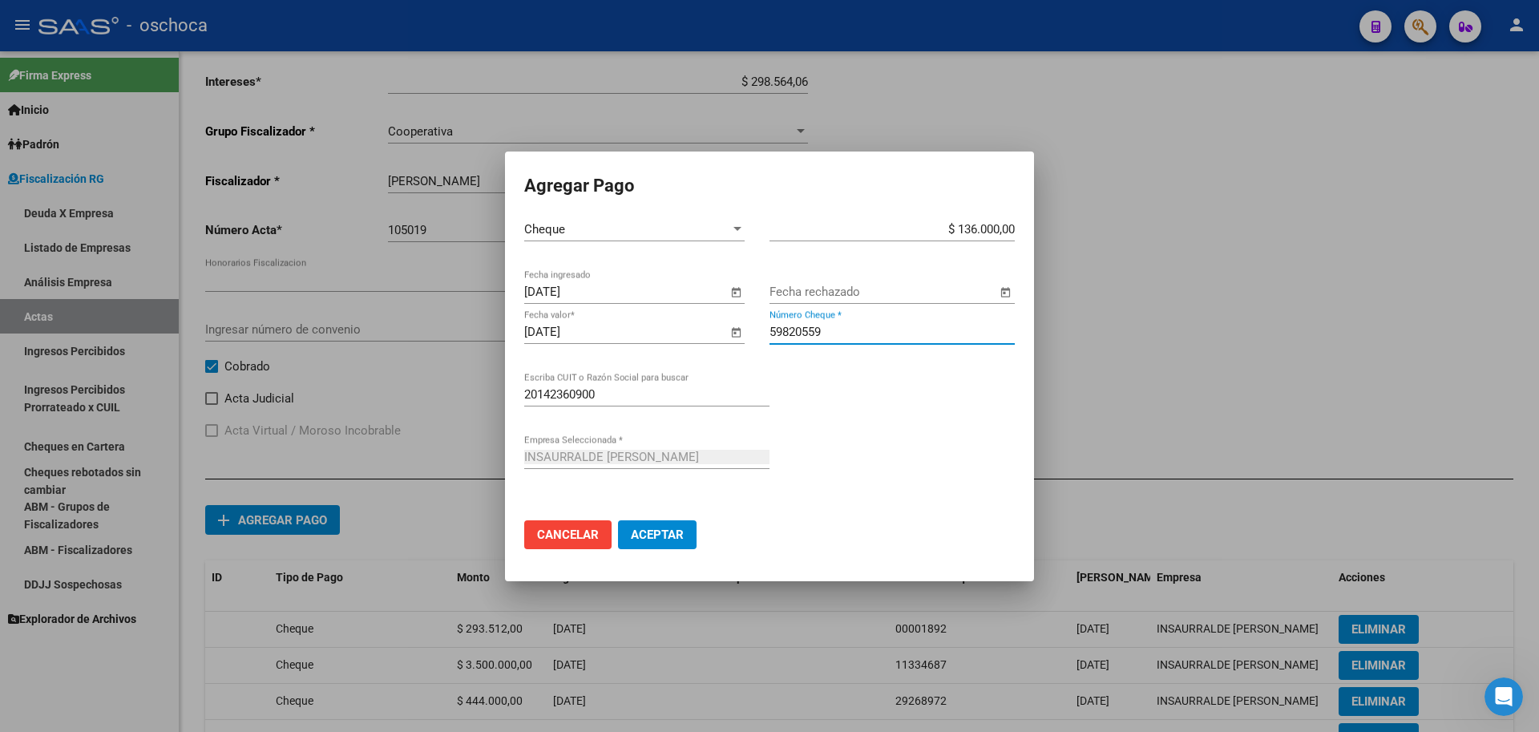
click at [664, 543] on button "Aceptar" at bounding box center [657, 534] width 79 height 29
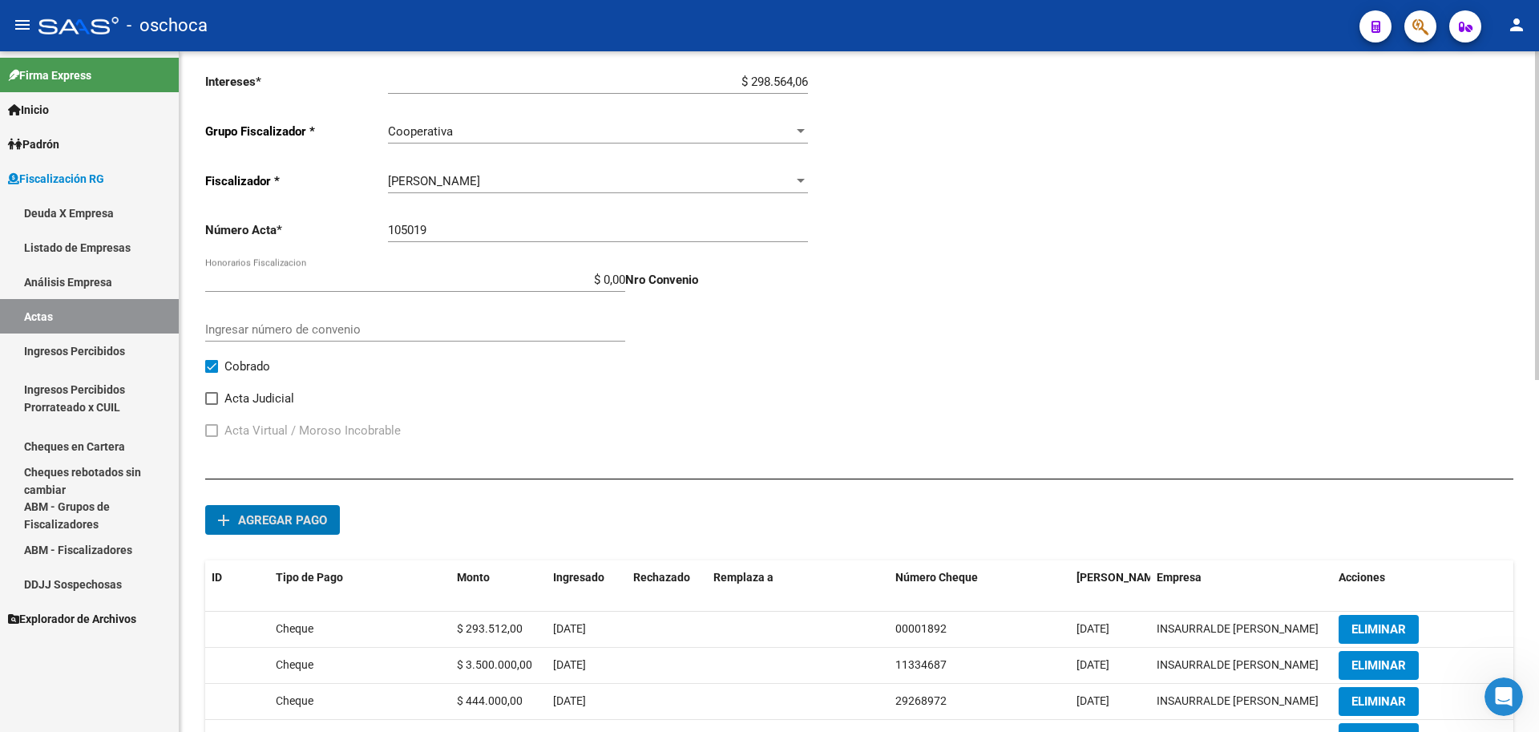
click at [313, 515] on span "Agregar pago" at bounding box center [282, 520] width 89 height 14
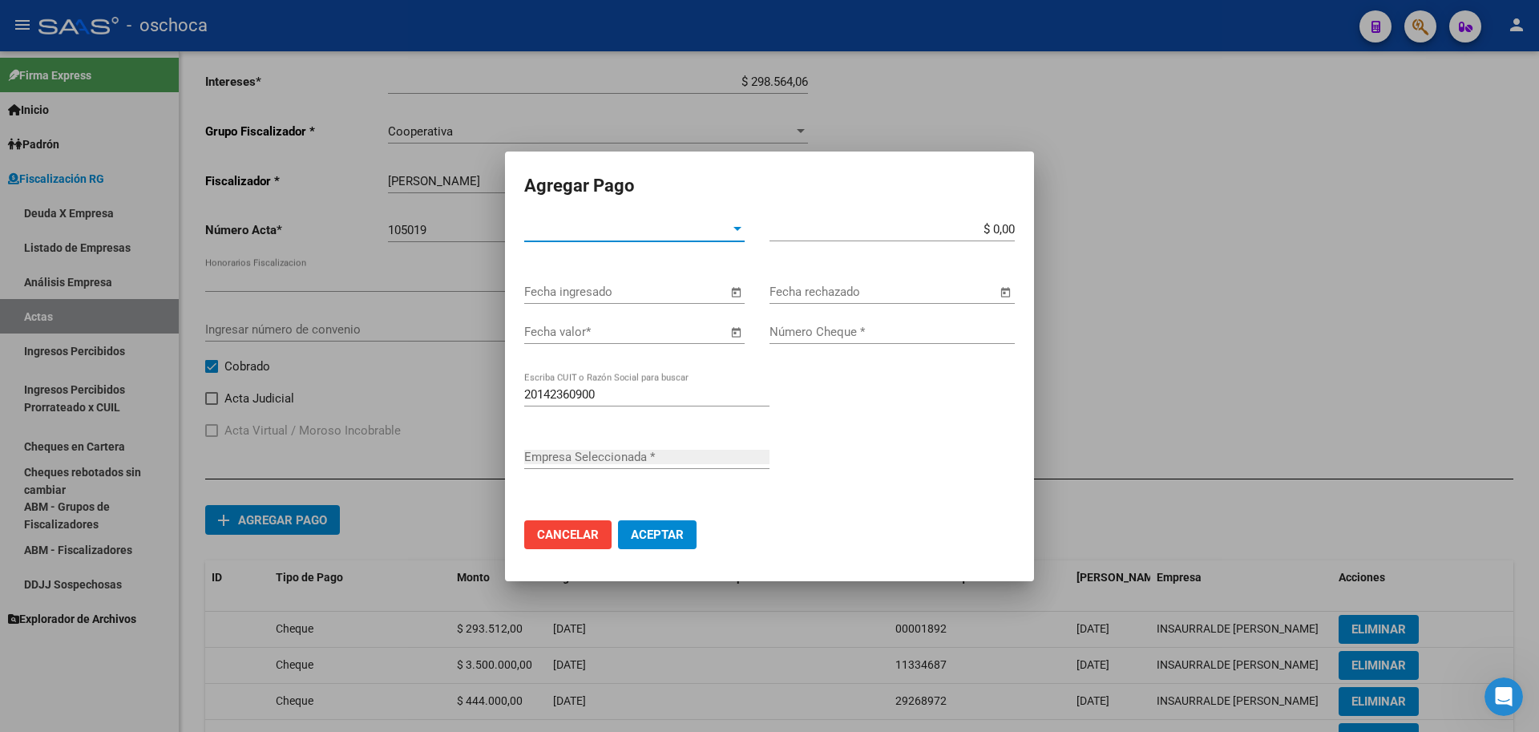
type input "INSAURRALDE [PERSON_NAME]"
click at [649, 224] on span "Tipo de Pago *" at bounding box center [627, 229] width 206 height 14
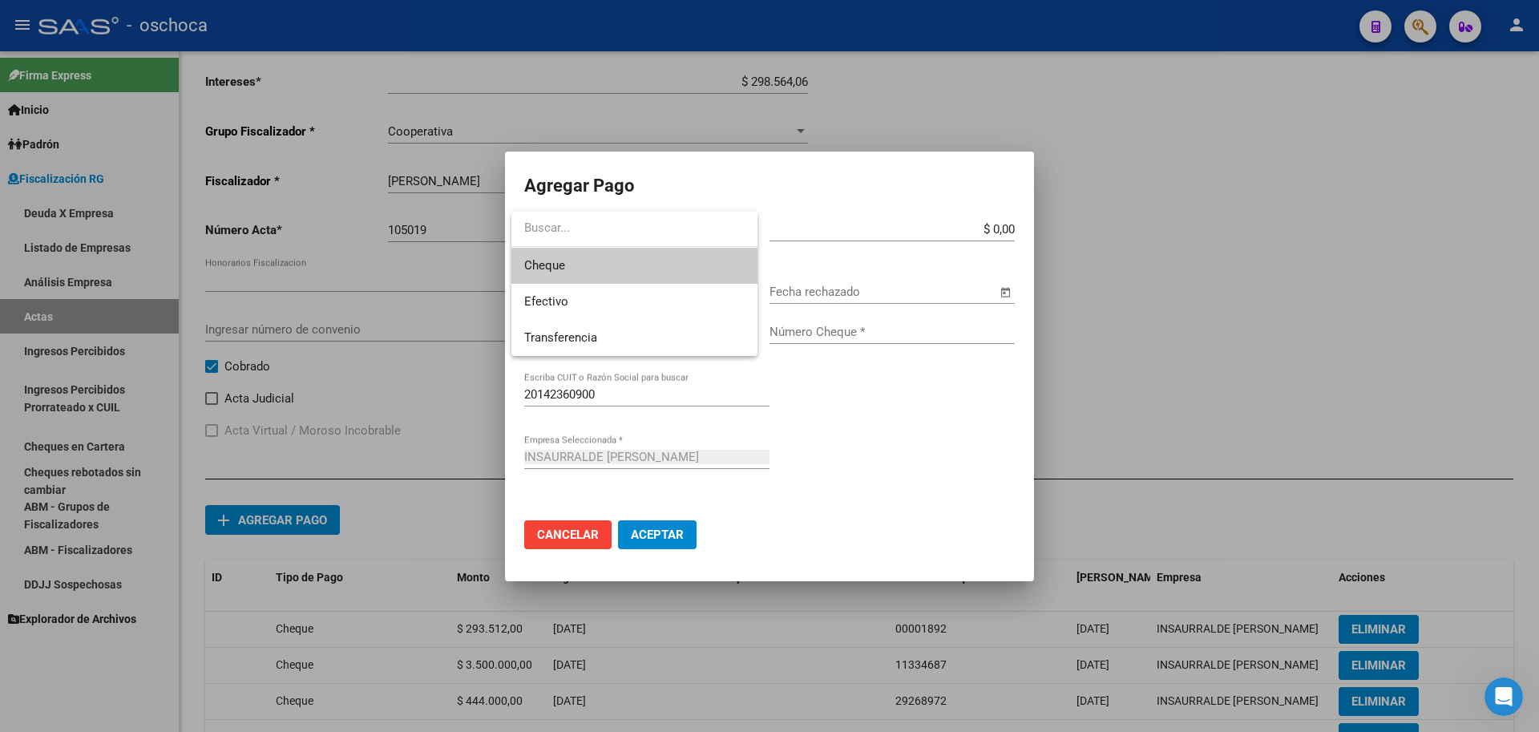
click at [655, 263] on span "Cheque" at bounding box center [634, 266] width 220 height 36
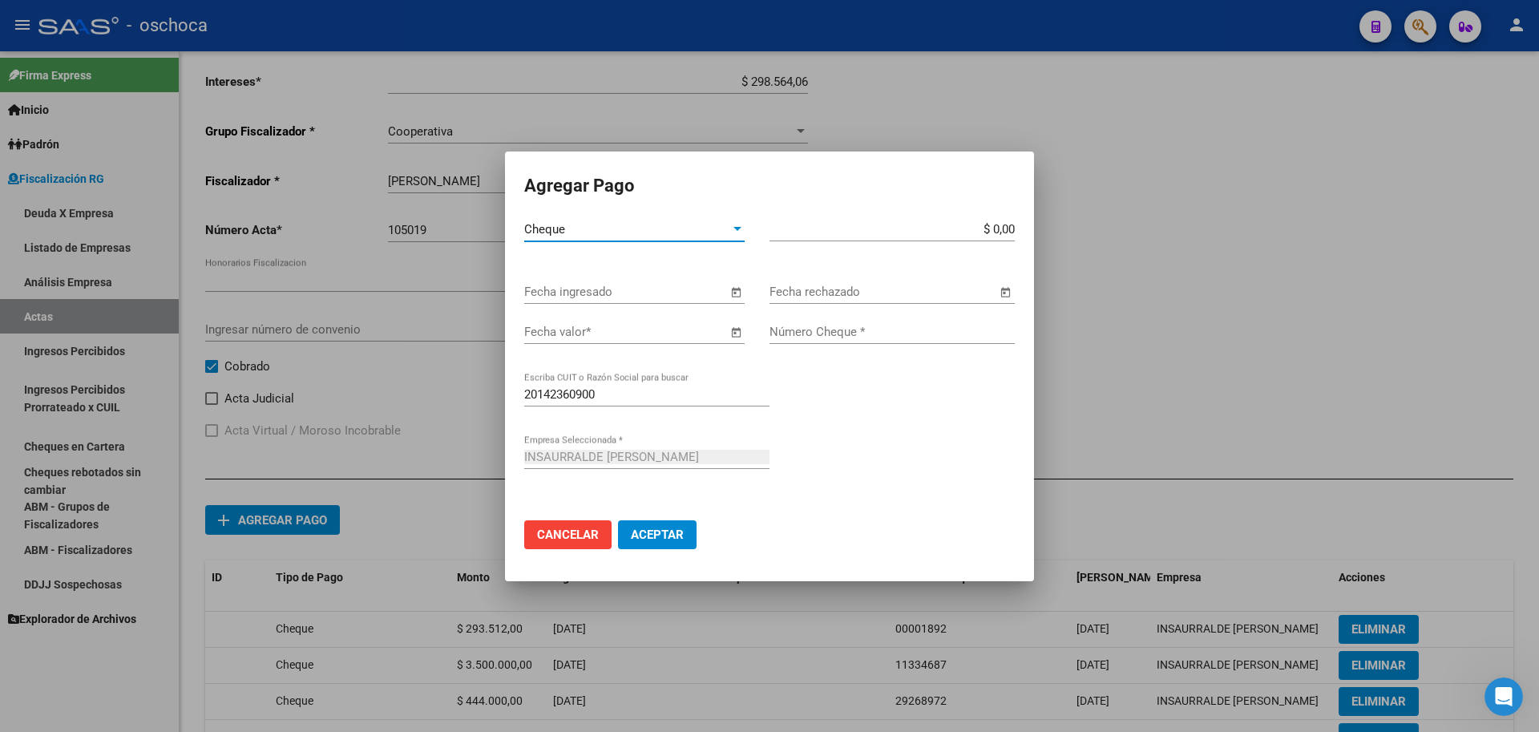
click at [733, 289] on span "Open calendar" at bounding box center [735, 292] width 38 height 38
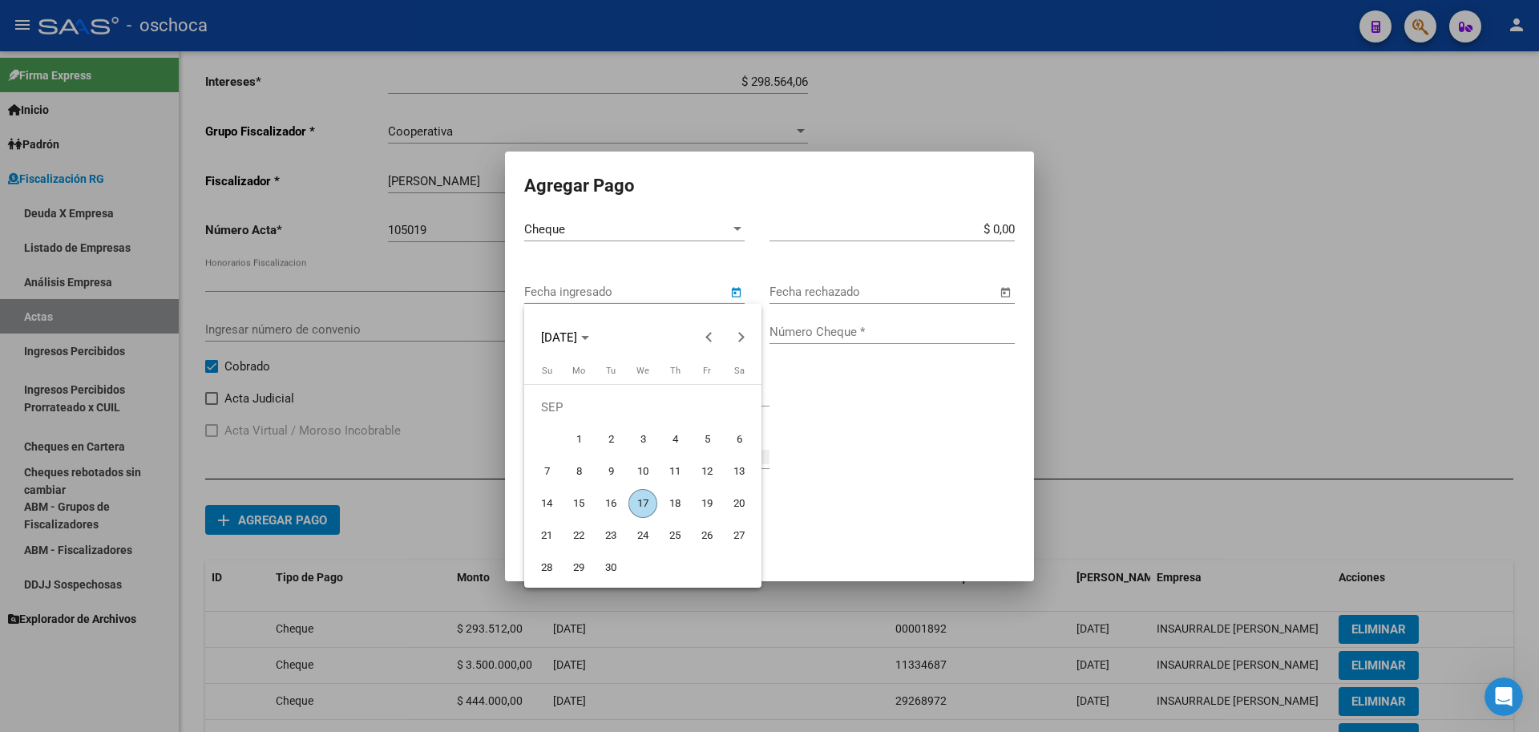
click at [665, 454] on button "4" at bounding box center [675, 439] width 32 height 32
type input "[DATE]"
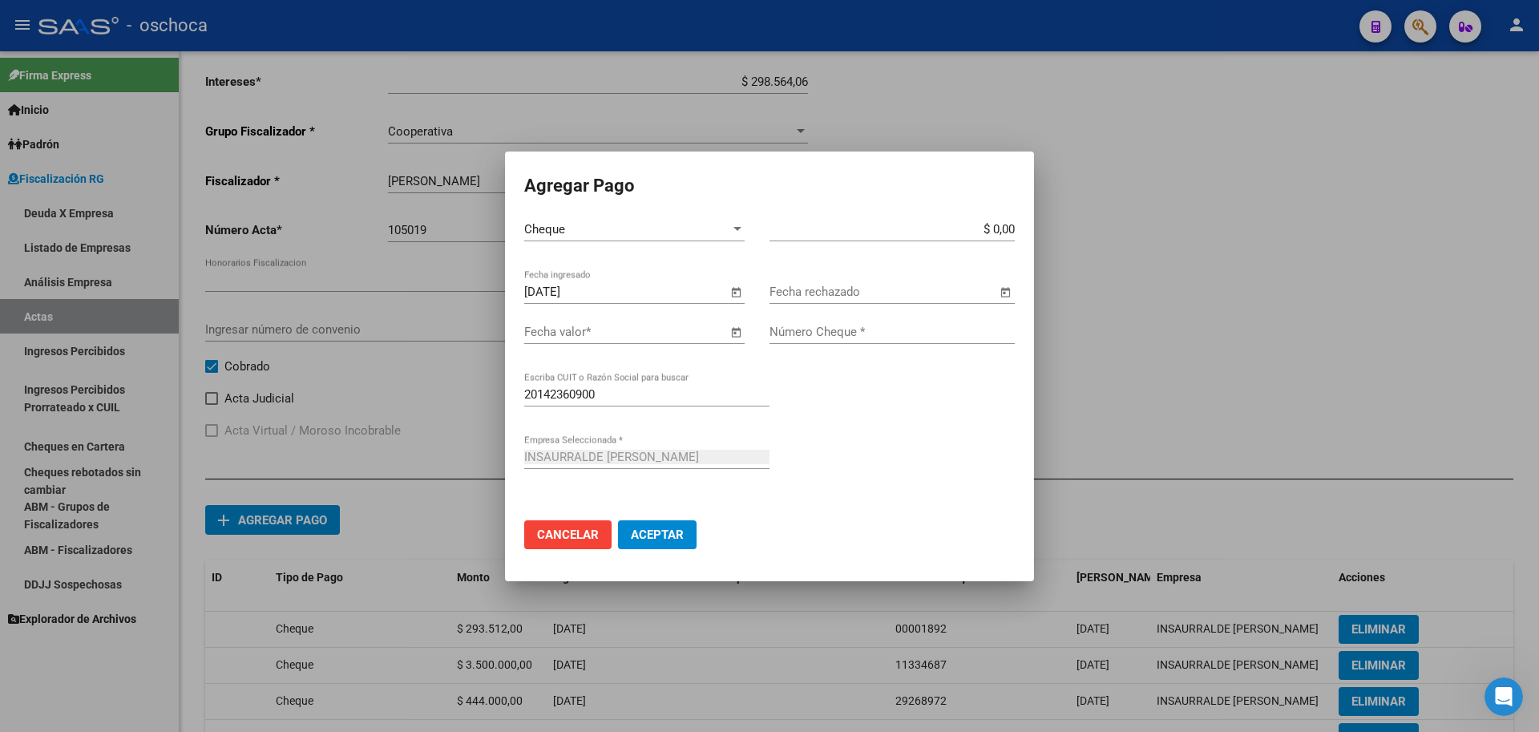
click at [729, 336] on span "Open calendar" at bounding box center [735, 332] width 38 height 38
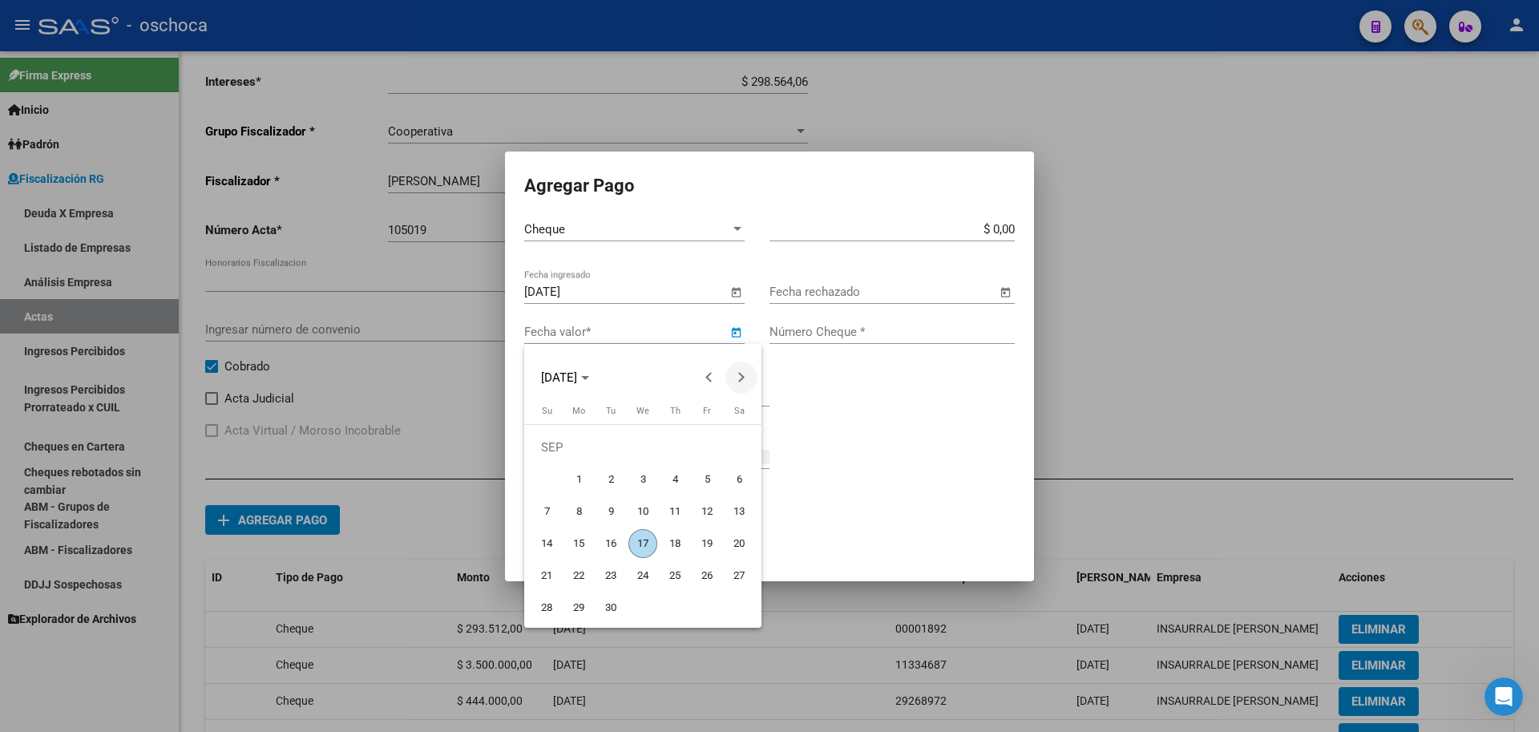
click at [737, 385] on span "Next month" at bounding box center [741, 377] width 32 height 32
click at [745, 479] on span "11" at bounding box center [738, 479] width 29 height 29
type input "[DATE]"
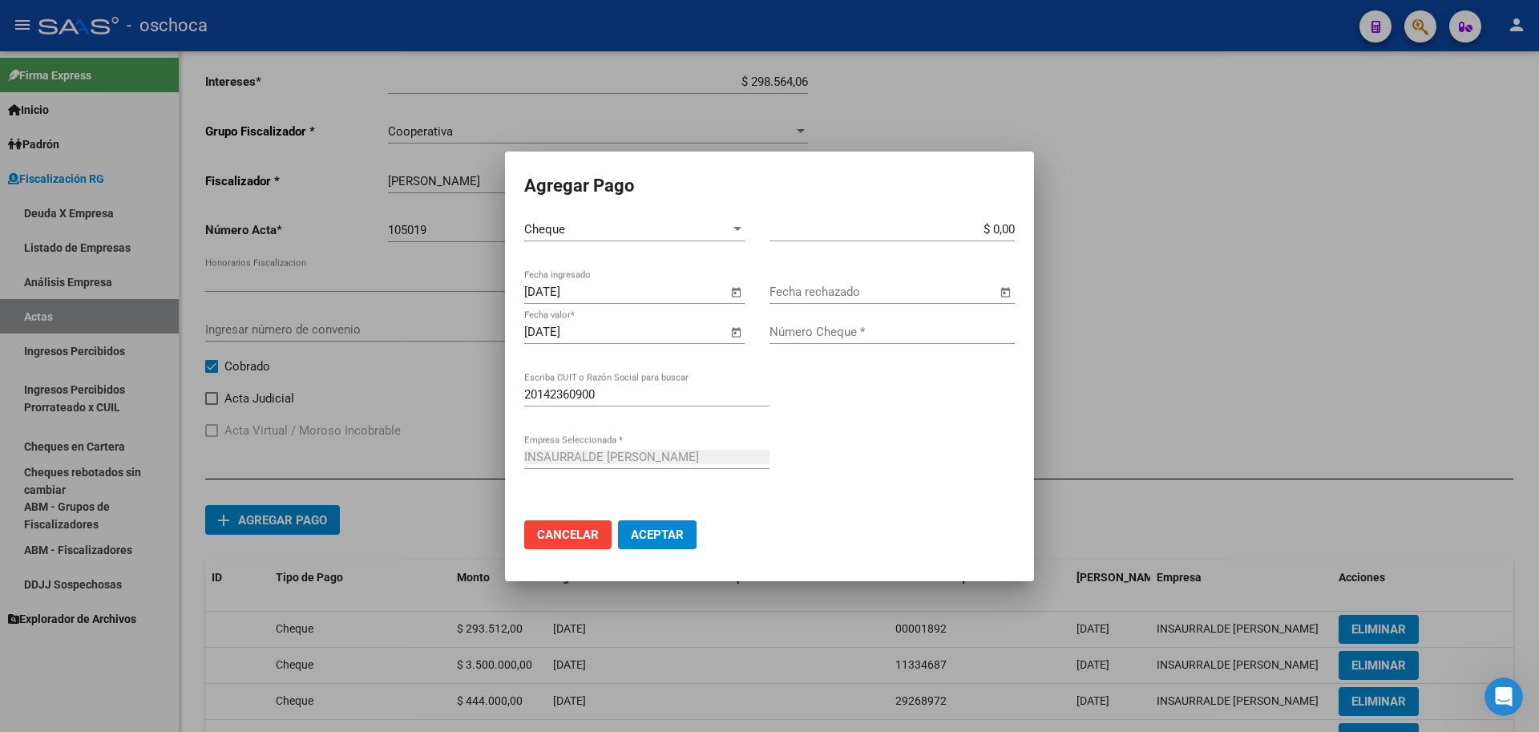
click at [1019, 234] on app-form-text-field "$ 0,00 Monto bruto *" at bounding box center [898, 229] width 258 height 14
click at [1015, 233] on app-form-text-field "$ 0,00 Monto bruto *" at bounding box center [898, 229] width 258 height 14
click at [1011, 239] on div "$ 0,00 Monto bruto *" at bounding box center [891, 229] width 245 height 24
type input "$ 1.148.500,00"
click at [838, 335] on input "Número Cheque *" at bounding box center [891, 332] width 245 height 14
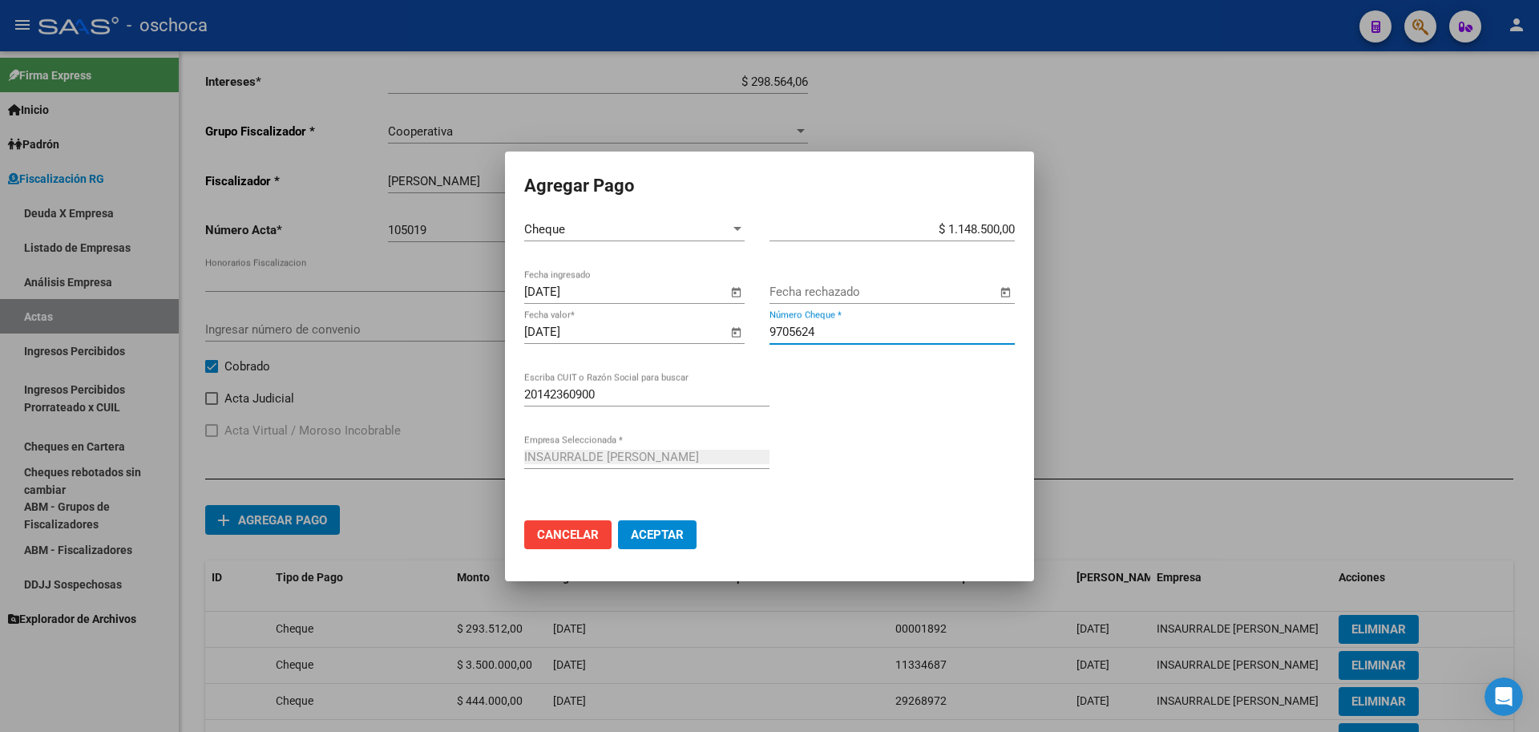
type input "9705624"
click at [618, 520] on button "Aceptar" at bounding box center [657, 534] width 79 height 29
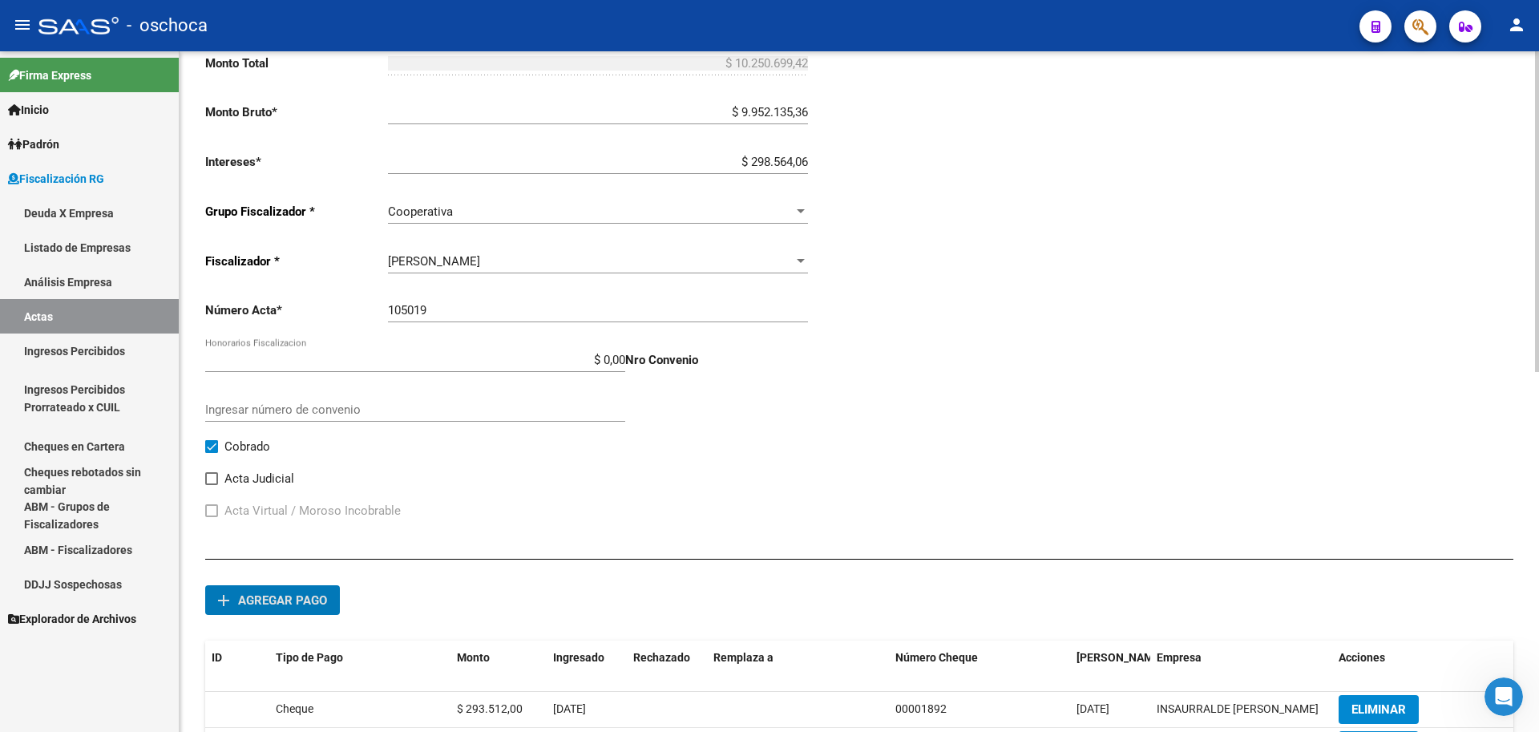
scroll to position [185, 0]
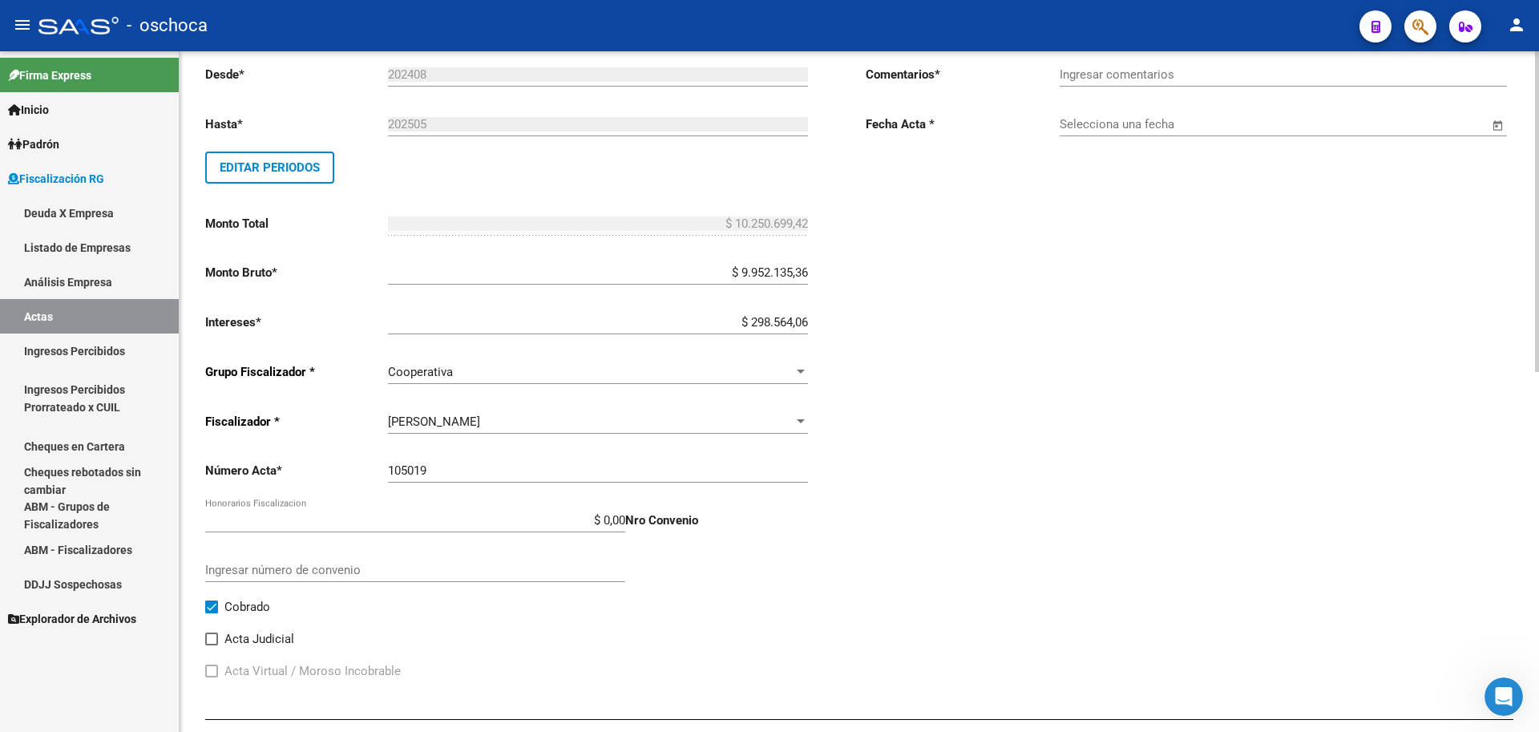
click at [1131, 73] on input "Ingresar comentarios" at bounding box center [1282, 74] width 447 height 14
type input "COBRADO"
click at [1153, 130] on input "Selecciona una fecha" at bounding box center [1273, 124] width 429 height 14
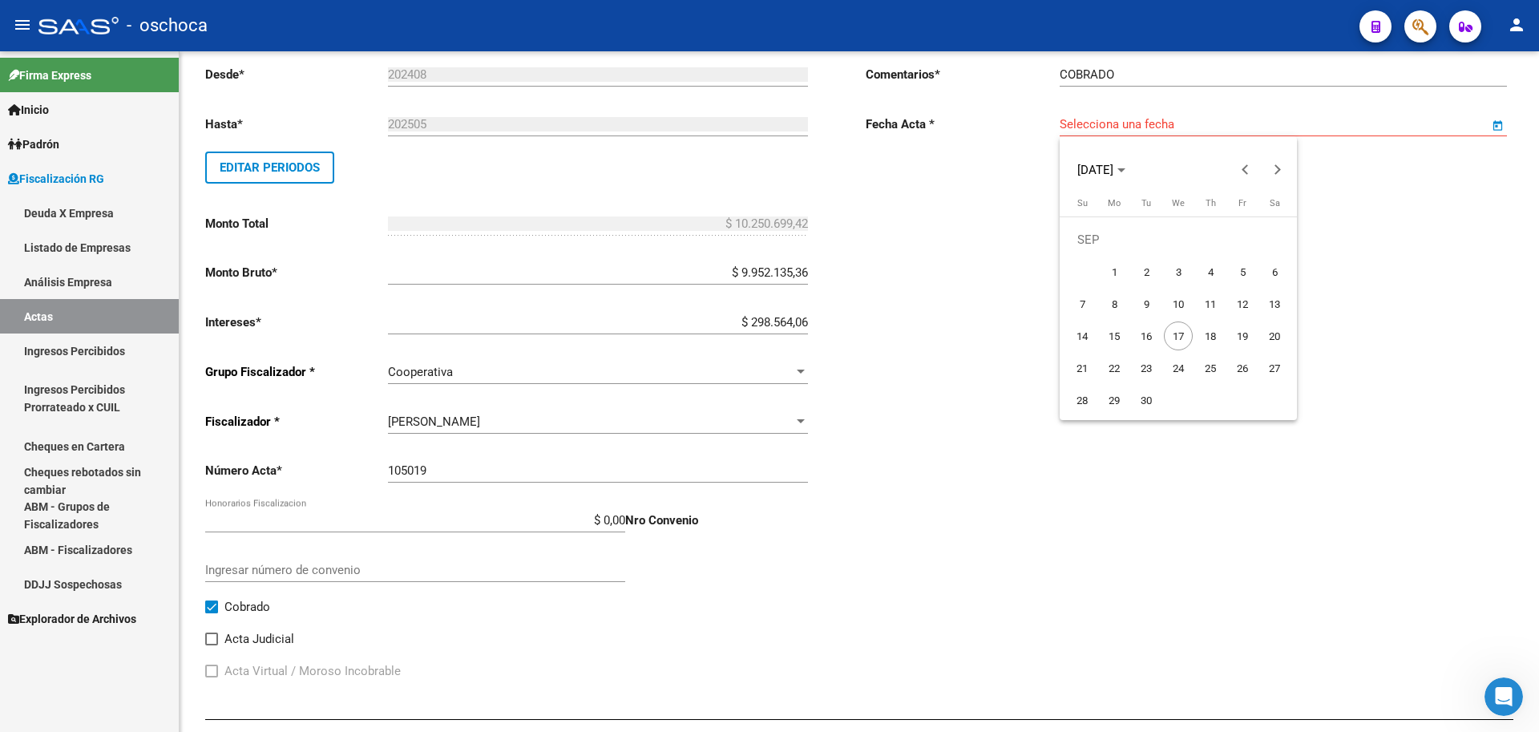
click at [1205, 280] on span "4" at bounding box center [1210, 271] width 29 height 29
type input "[DATE]"
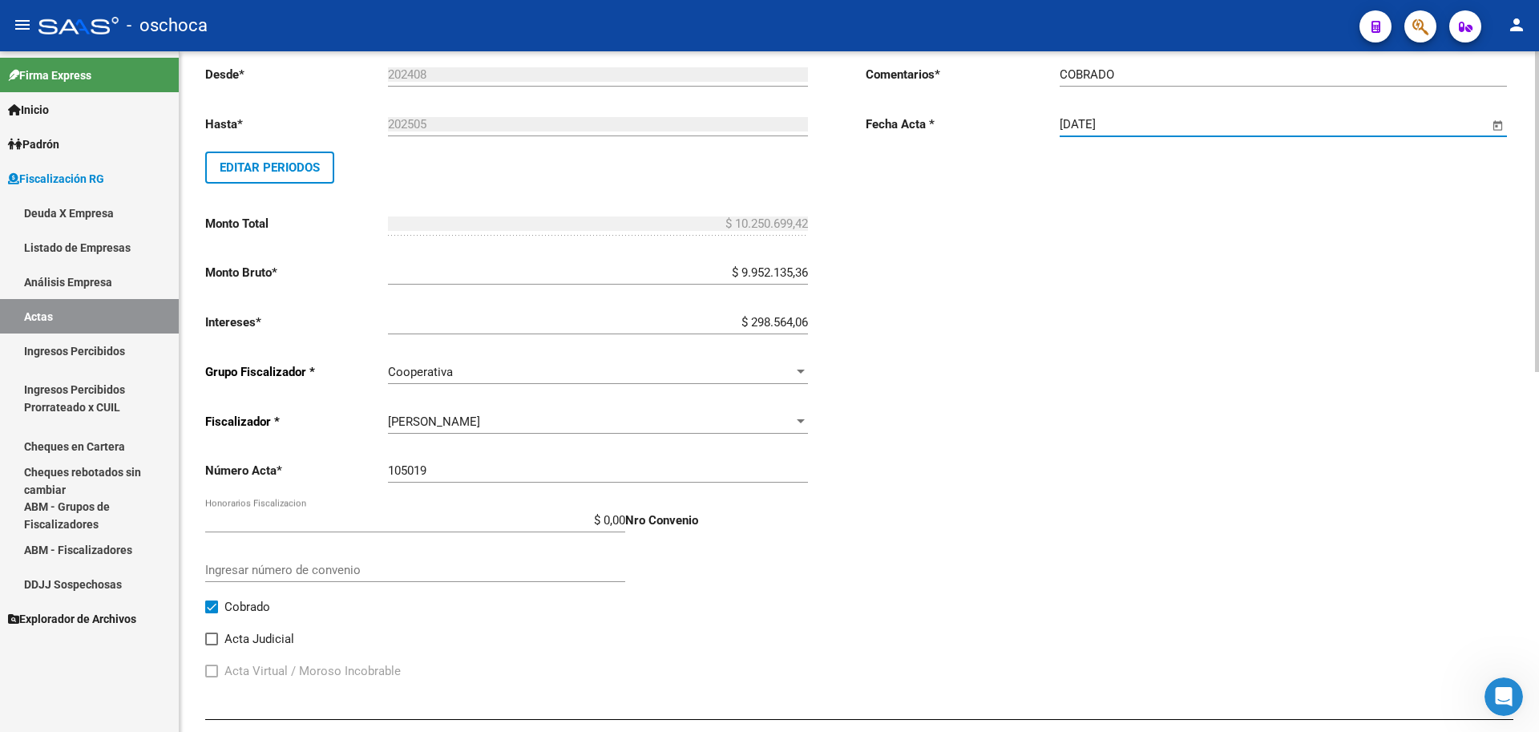
scroll to position [0, 0]
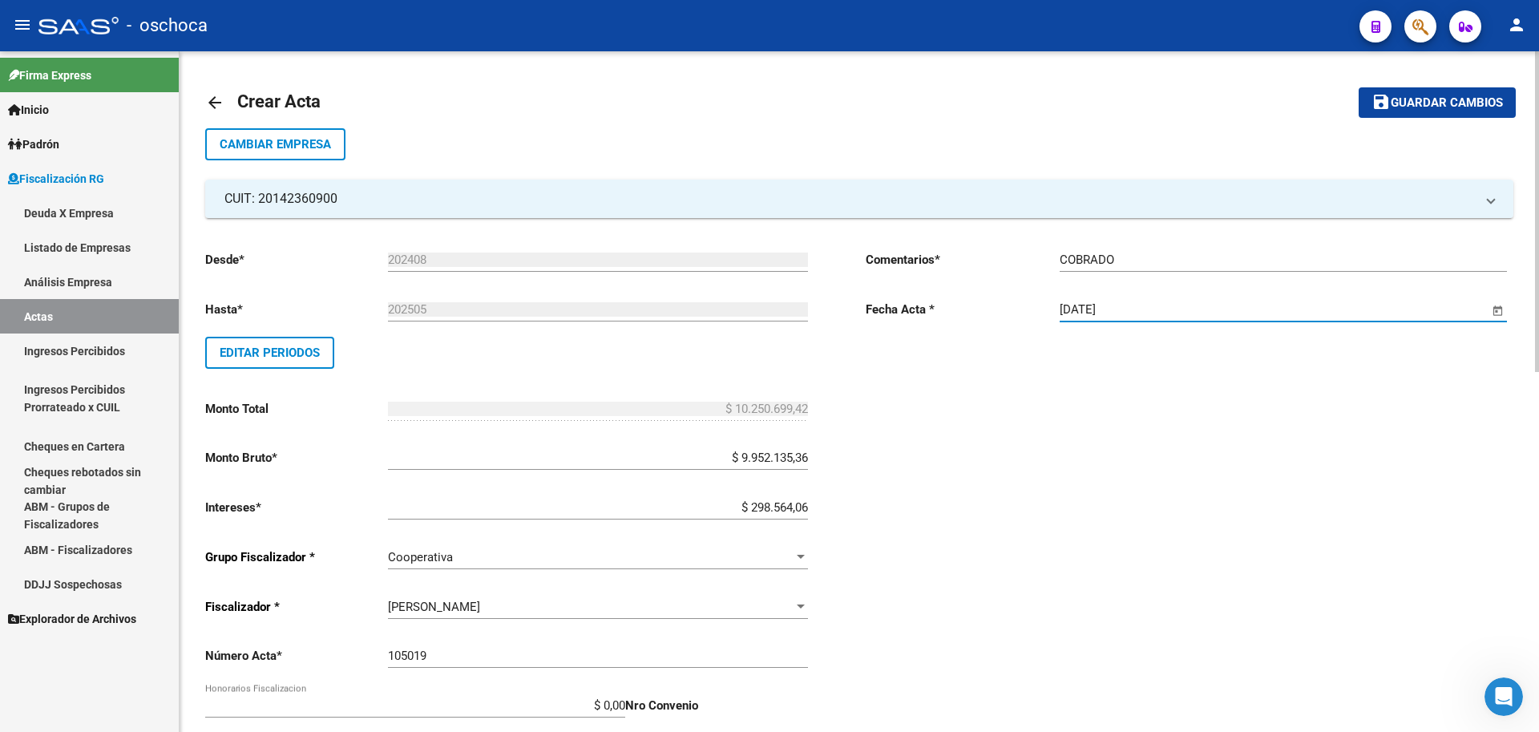
click at [1403, 107] on span "Guardar cambios" at bounding box center [1446, 103] width 112 height 14
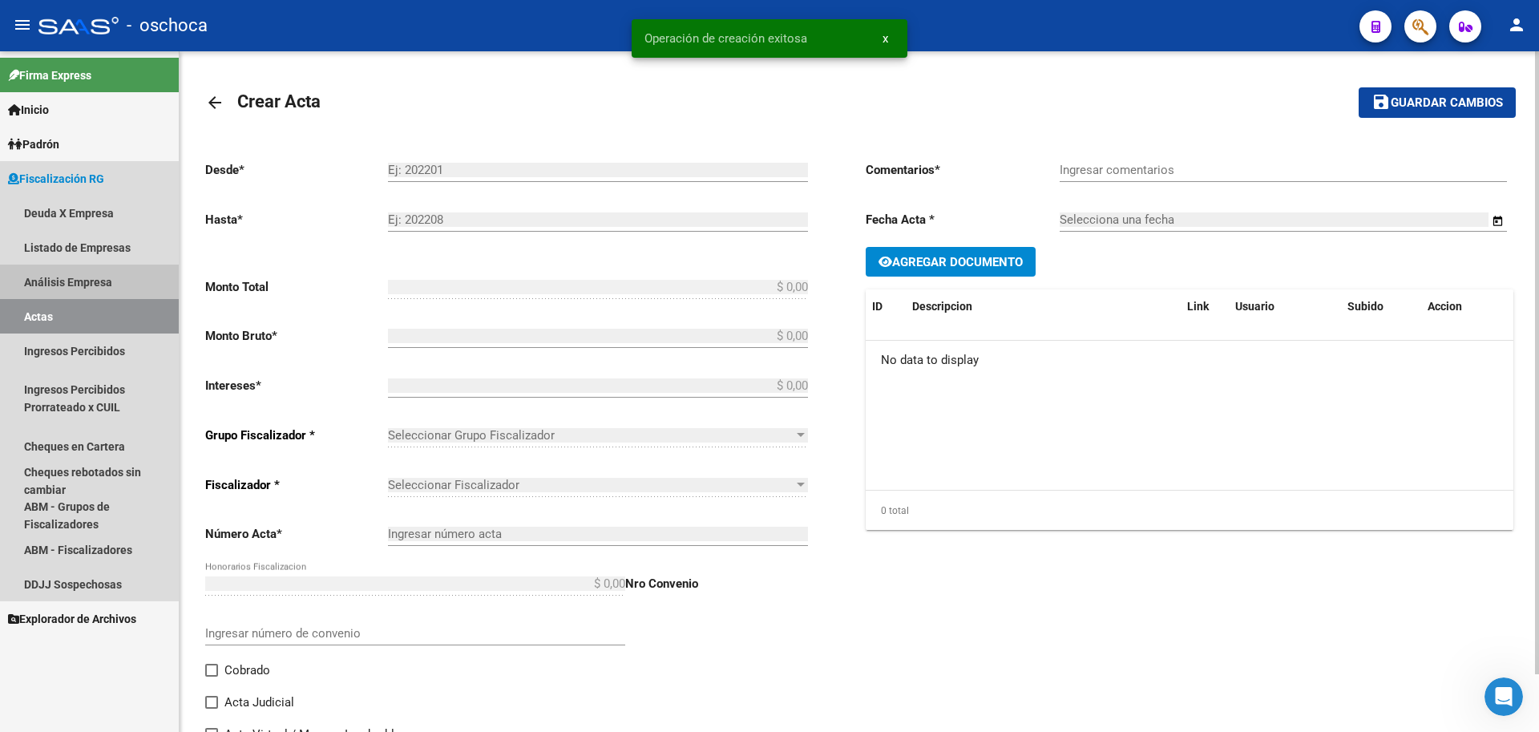
click at [110, 281] on link "Análisis Empresa" at bounding box center [89, 281] width 179 height 34
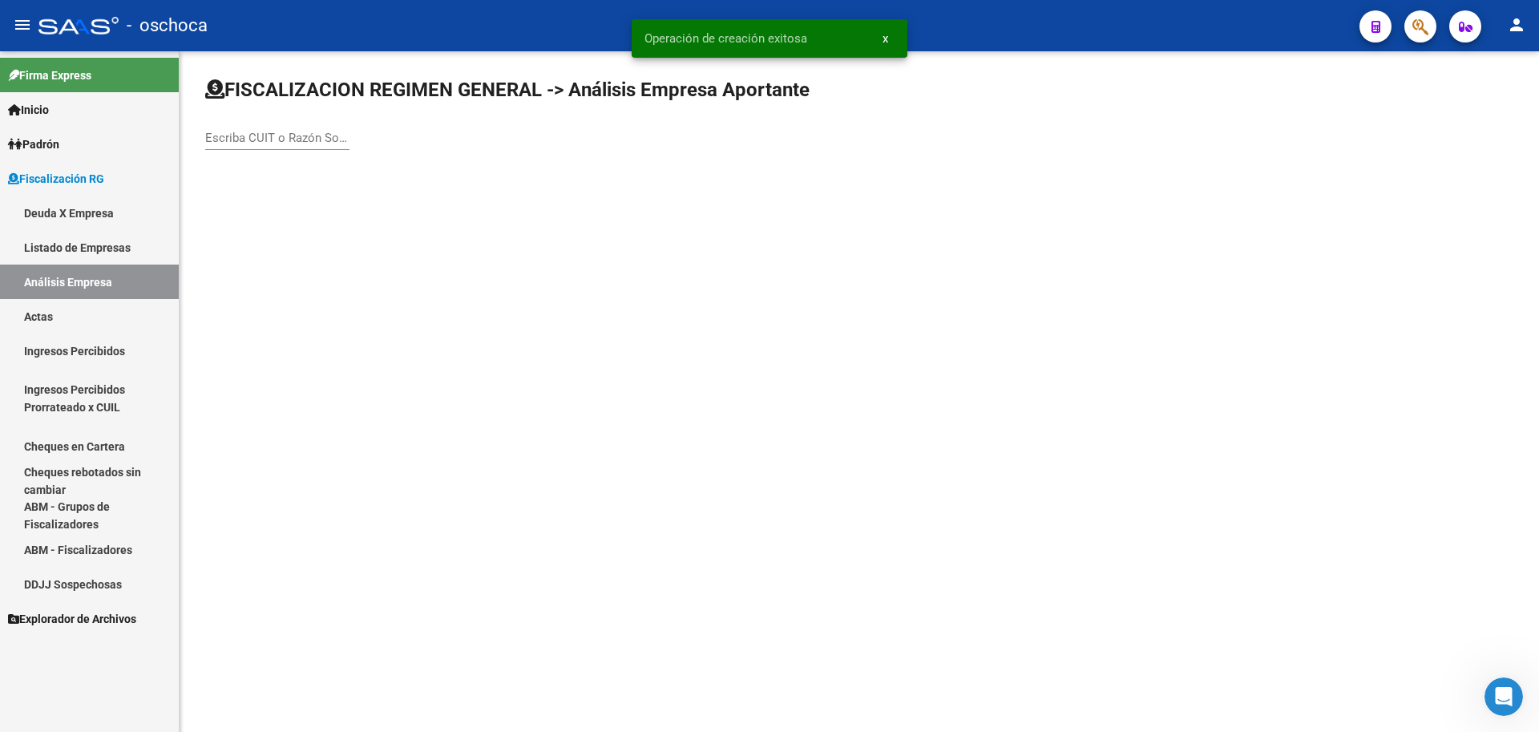
click at [235, 139] on input "Escriba CUIT o Razón Social para buscar" at bounding box center [277, 138] width 144 height 14
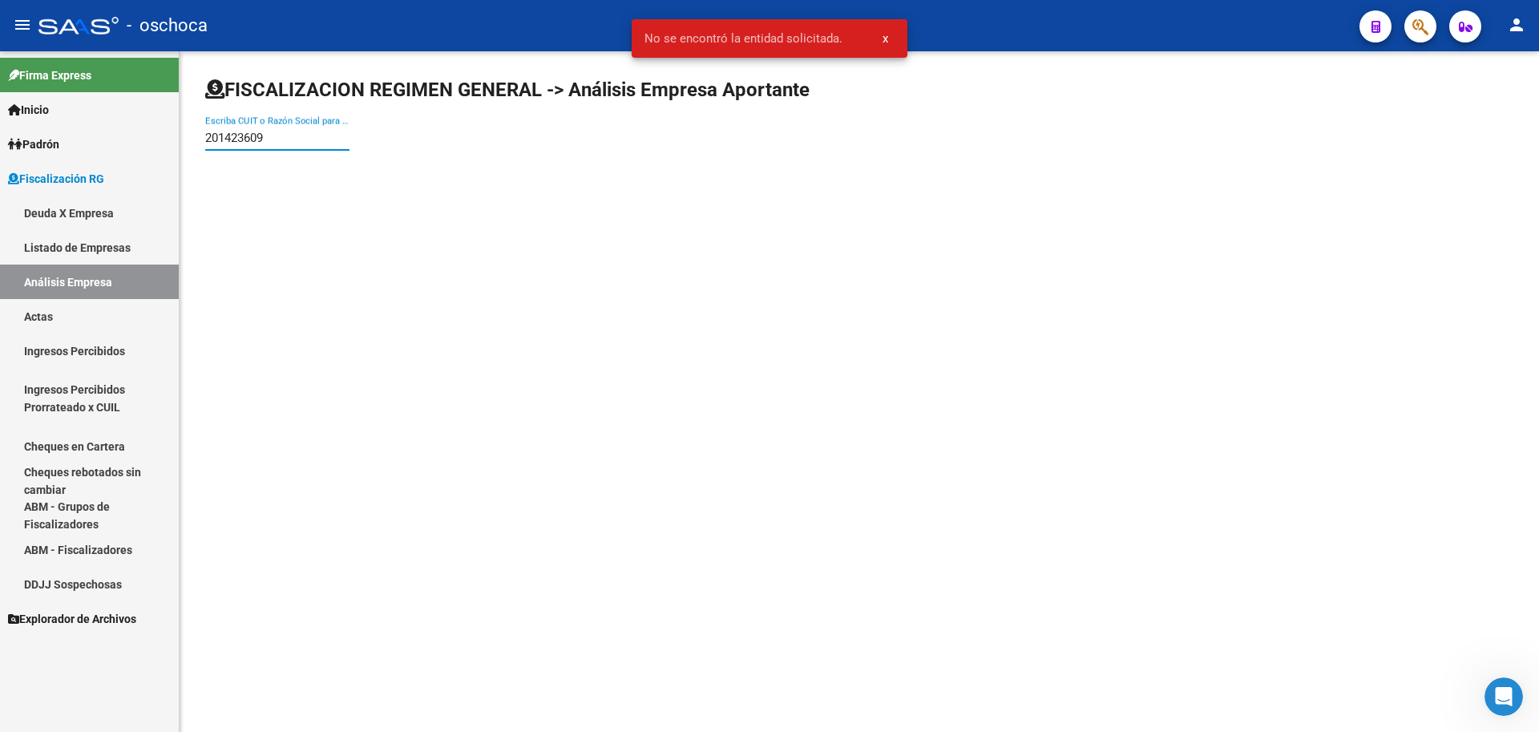
type input "2014236090"
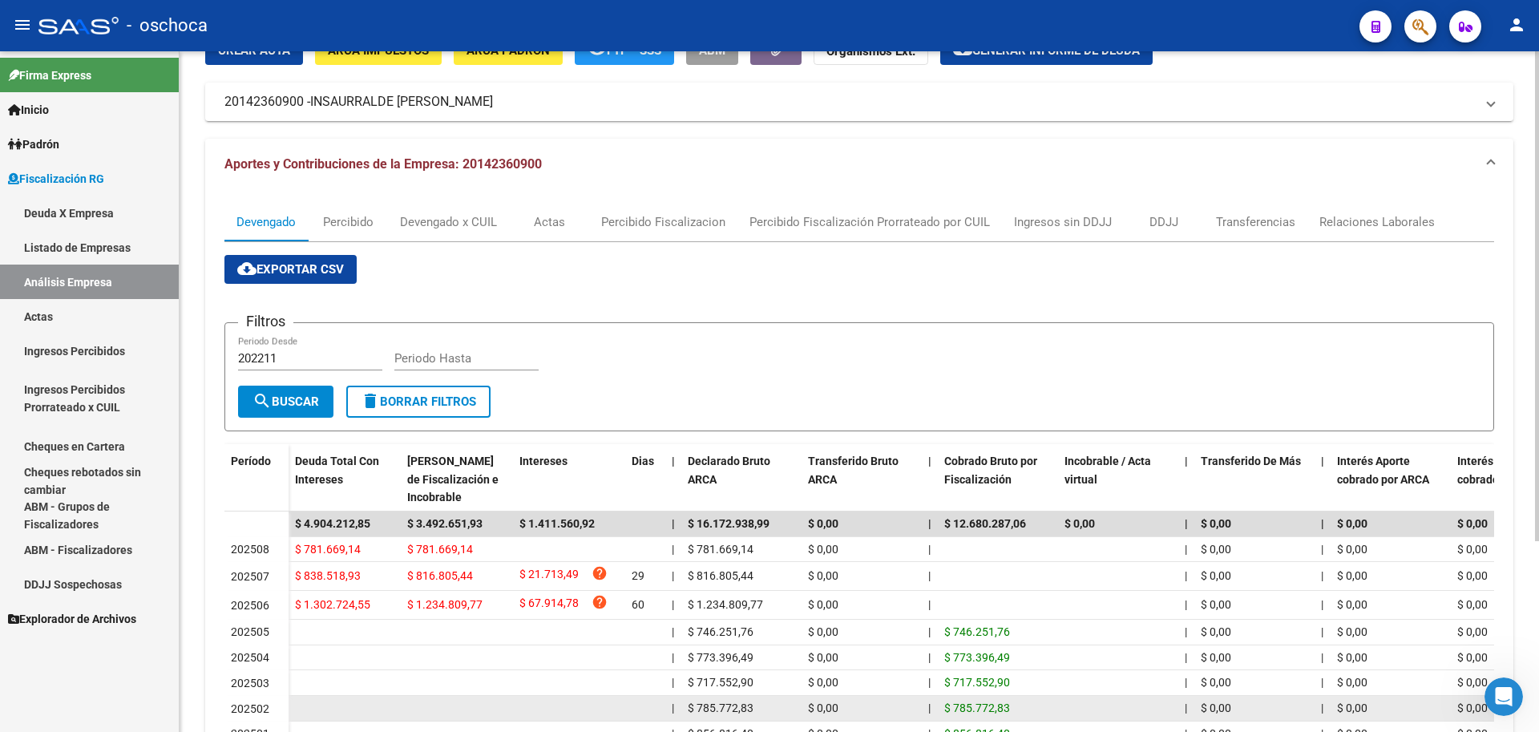
scroll to position [240, 0]
